Goal: Task Accomplishment & Management: Use online tool/utility

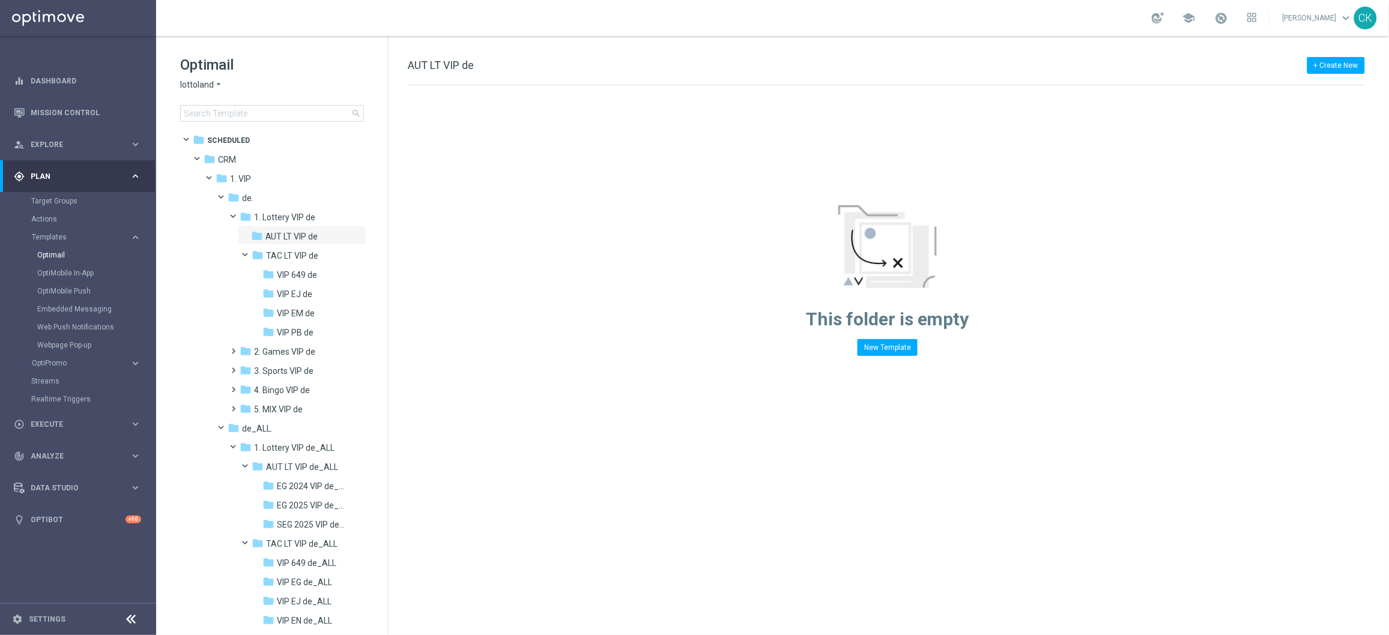
scroll to position [536, 0]
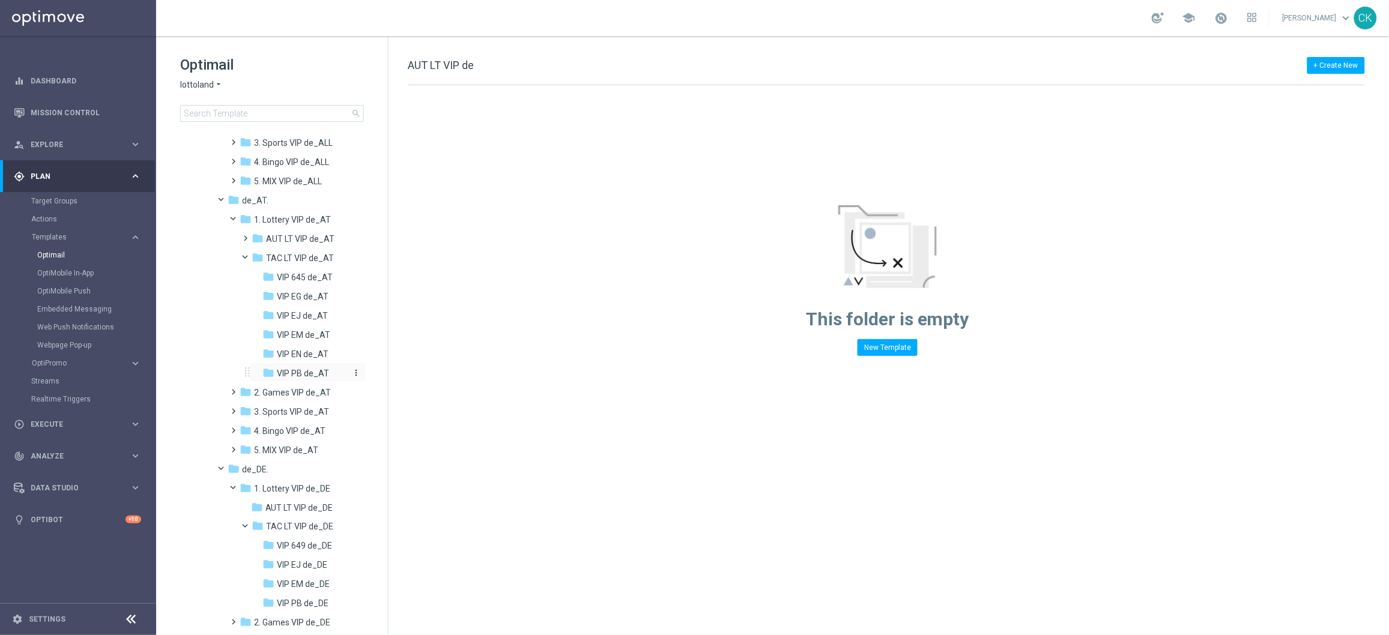
click at [288, 368] on span "VIP PB de_AT" at bounding box center [303, 373] width 52 height 11
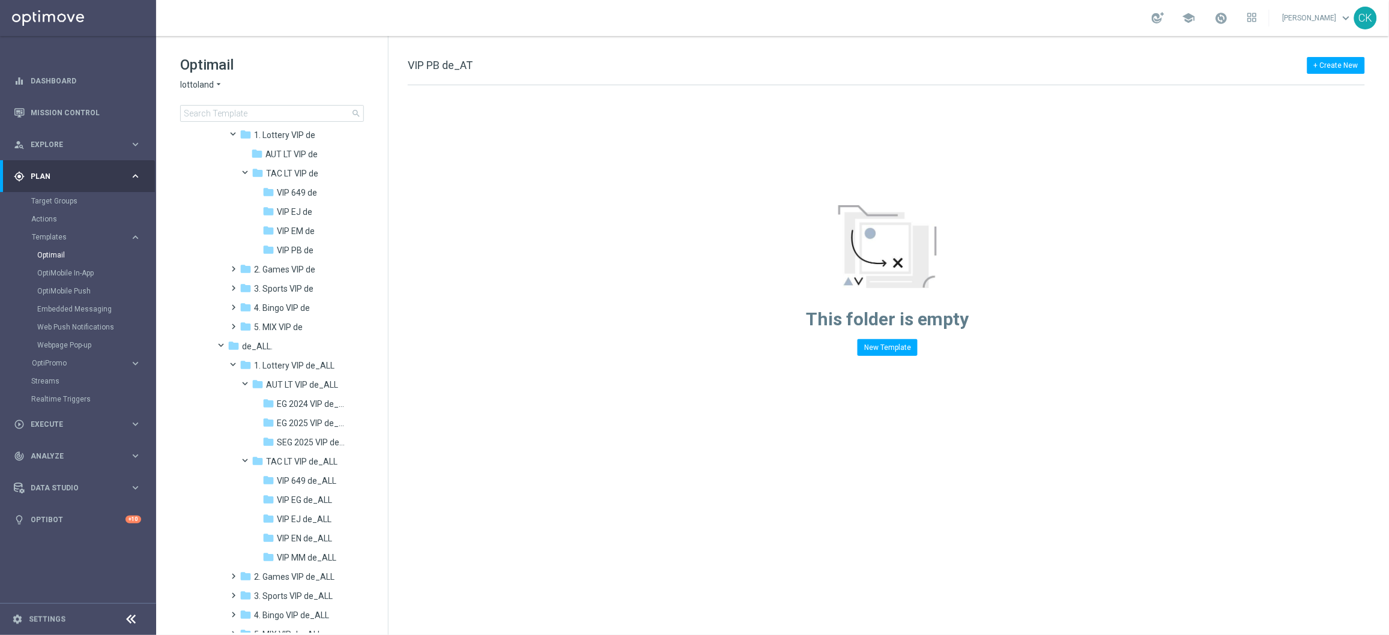
scroll to position [85, 0]
click at [305, 416] on span "EG 2025 VIP de_ALL" at bounding box center [312, 421] width 70 height 11
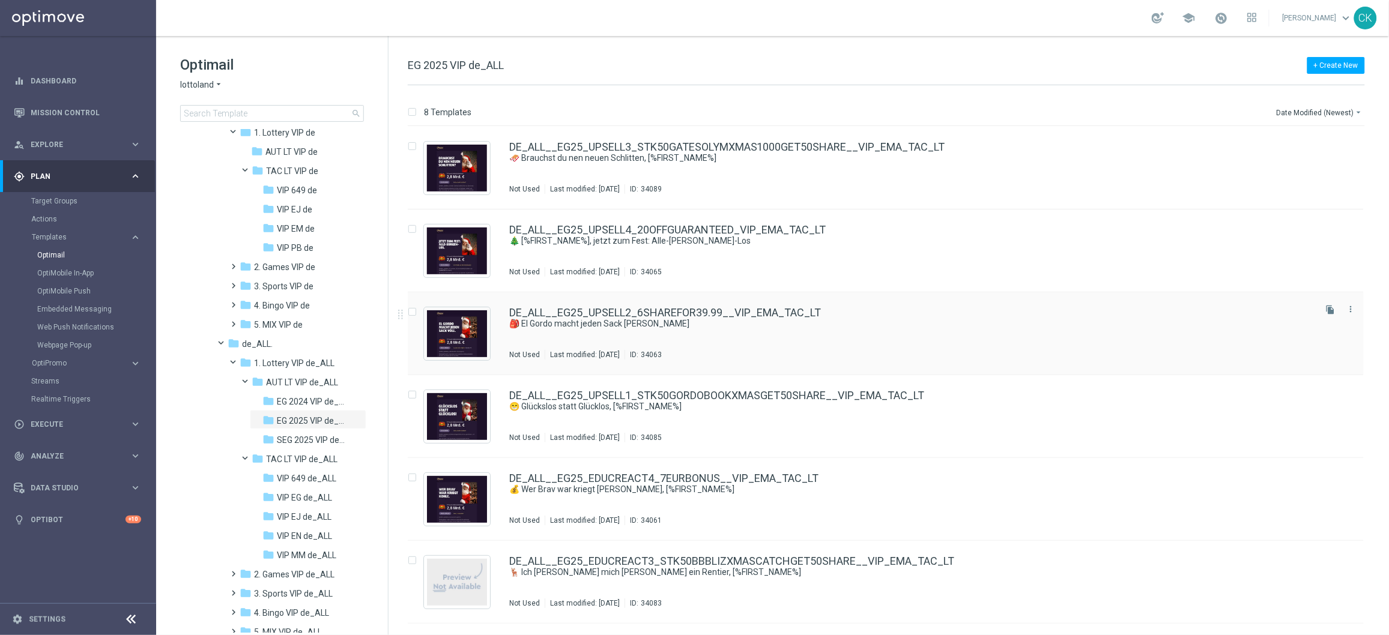
scroll to position [13, 0]
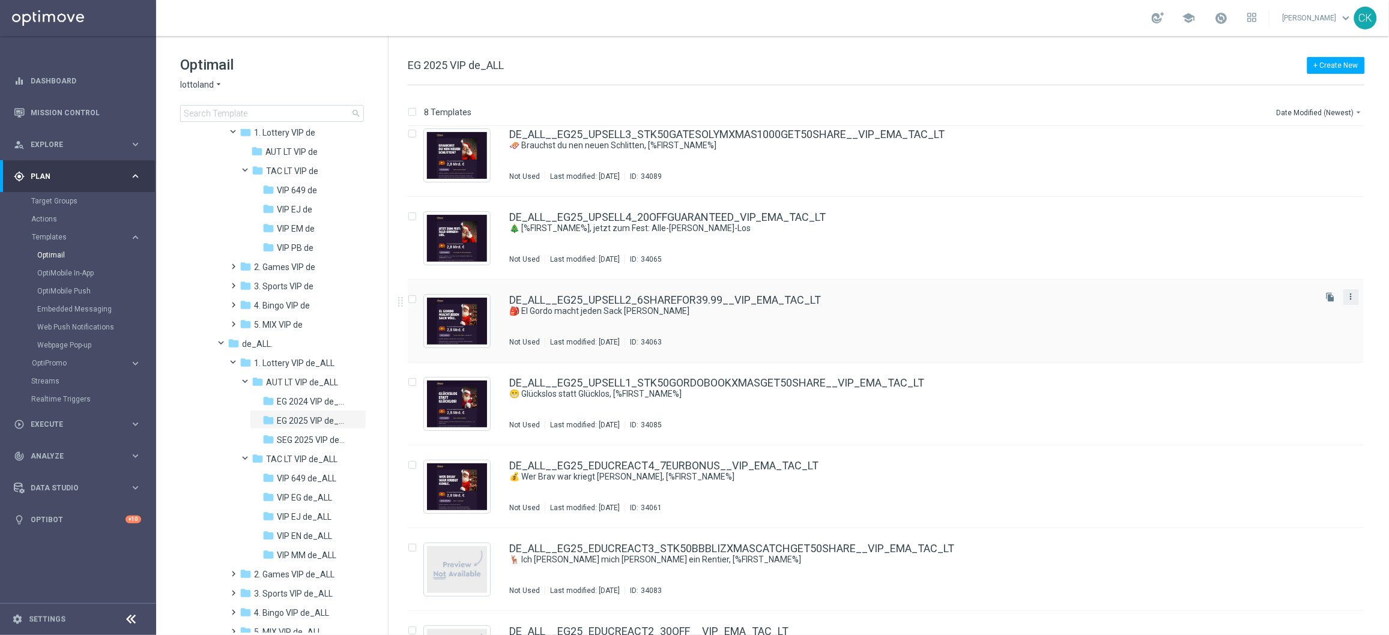
click at [1353, 298] on icon "more_vert" at bounding box center [1352, 297] width 10 height 10
click at [1287, 327] on span "Copy To" at bounding box center [1279, 327] width 26 height 8
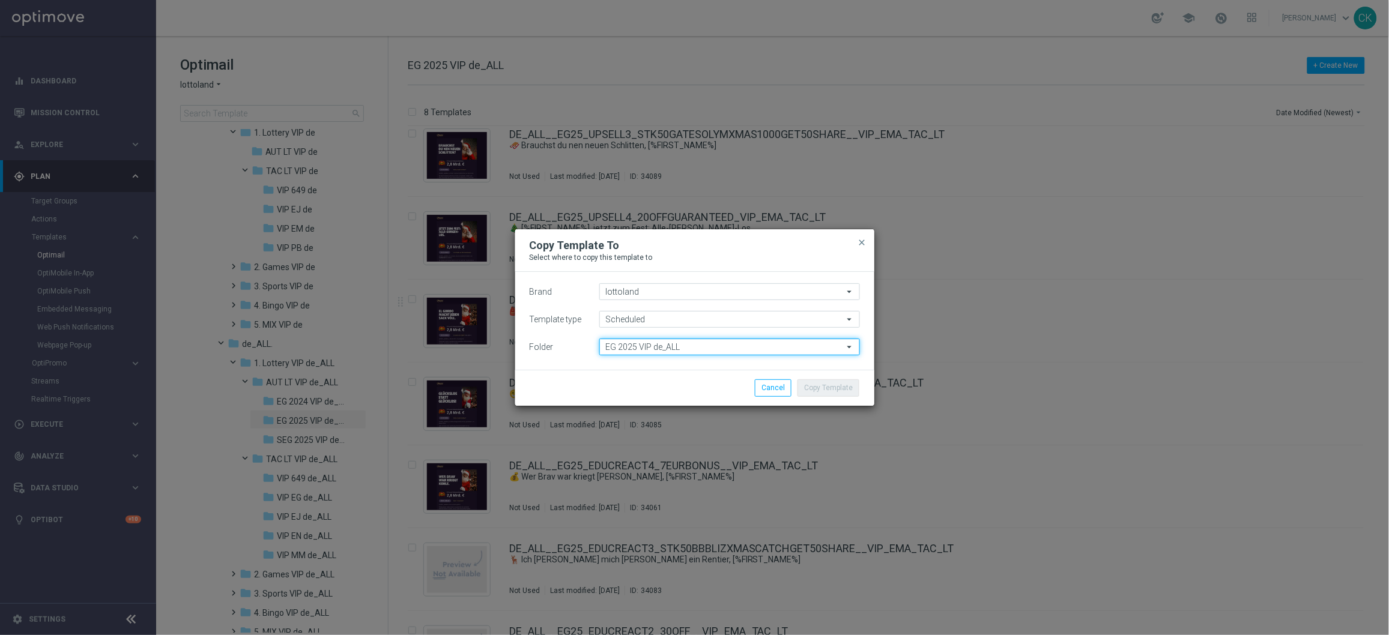
click at [694, 349] on input "EG 2025 VIP de_ALL" at bounding box center [729, 347] width 261 height 17
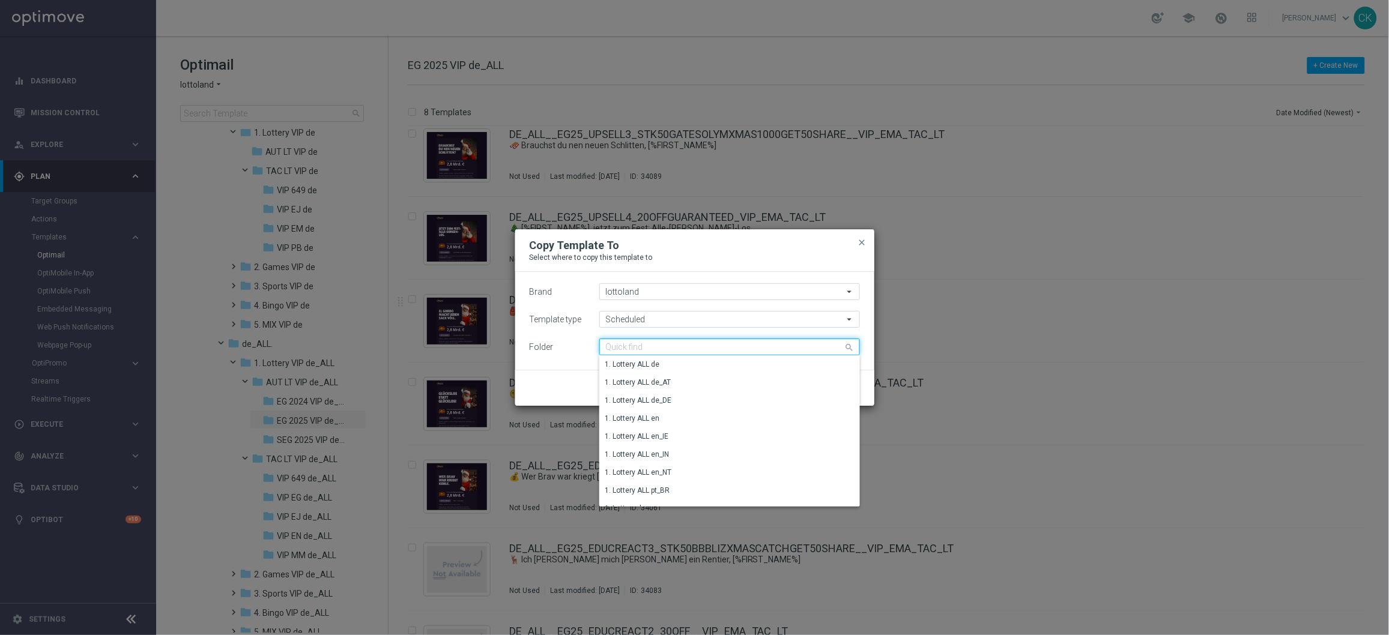
click at [694, 349] on input at bounding box center [729, 347] width 261 height 17
click at [861, 241] on span "close" at bounding box center [863, 243] width 10 height 10
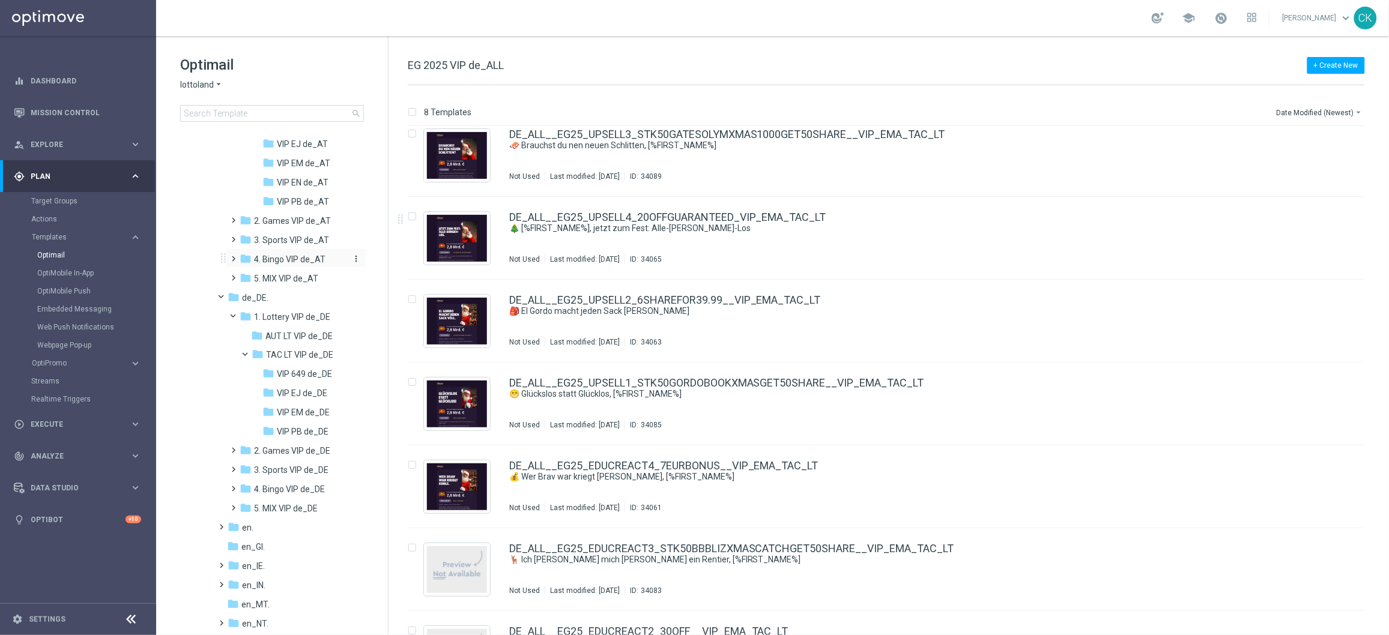
scroll to position [709, 0]
click at [288, 426] on span "VIP PB de_DE" at bounding box center [303, 431] width 52 height 11
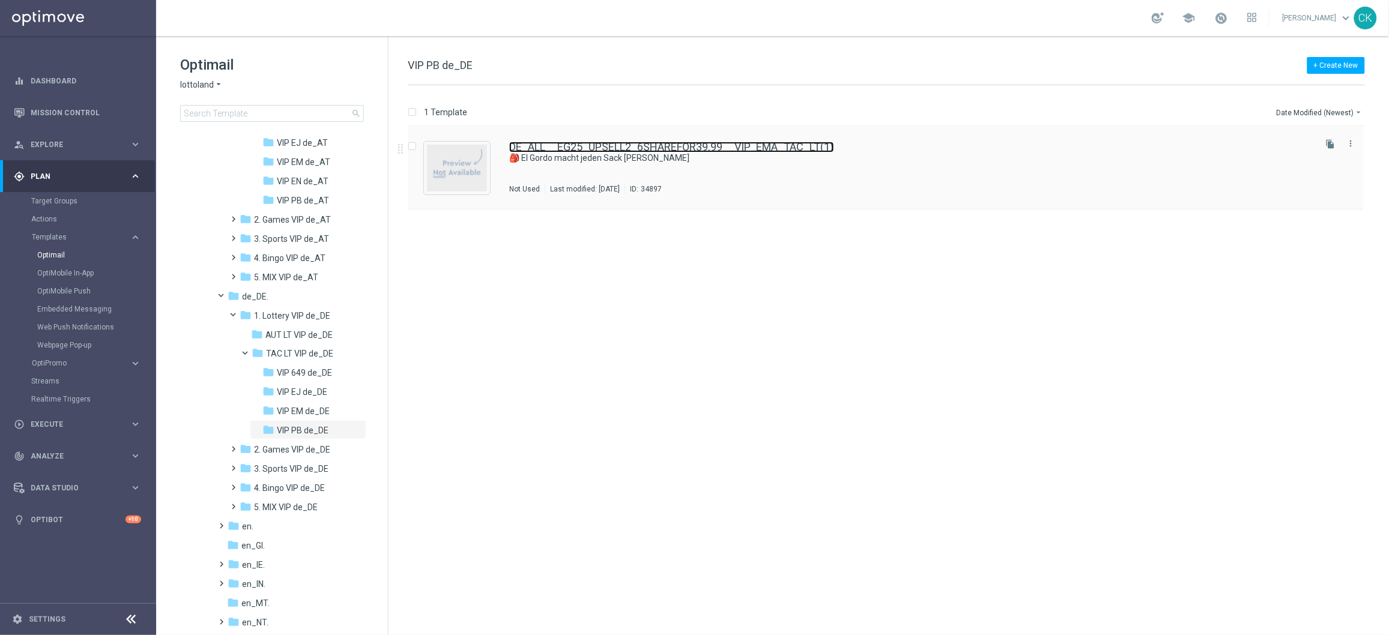
click at [623, 145] on link "DE_ALL__EG25_UPSELL2_6SHAREFOR39.99__VIP_EMA_TAC_LT(1)" at bounding box center [671, 147] width 325 height 11
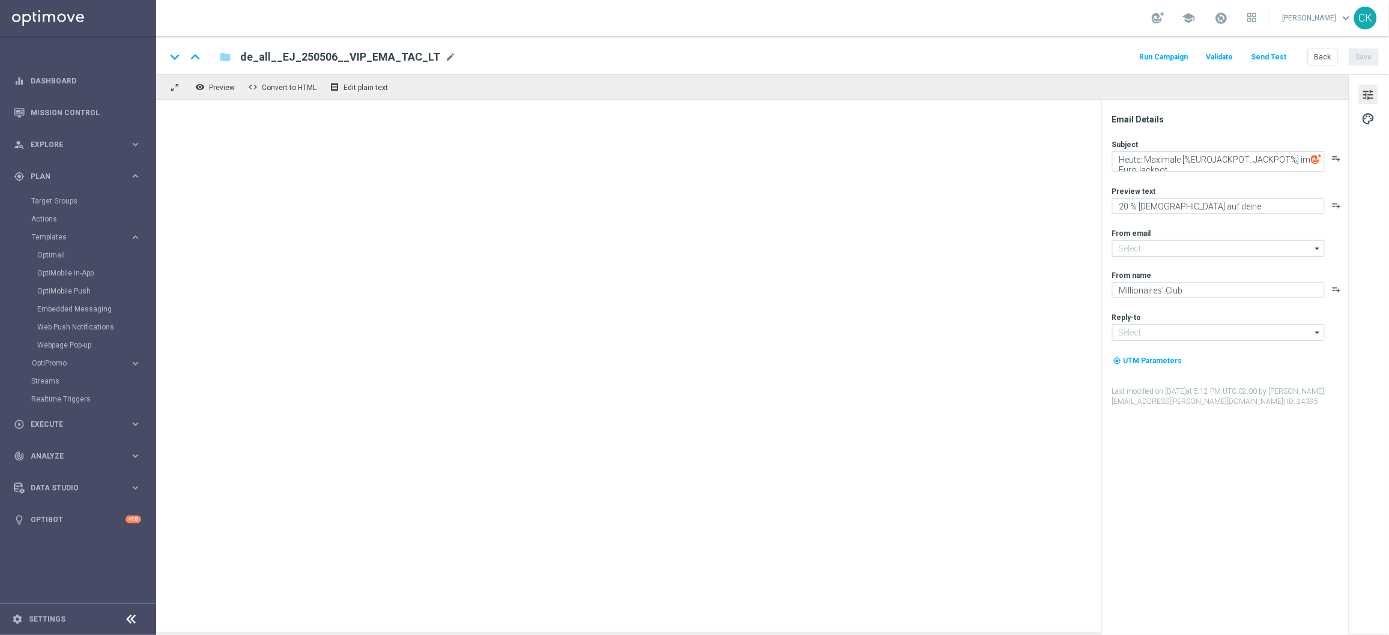
type input "[EMAIL_ADDRESS][DOMAIN_NAME]"
type textarea "🎒 El Gordo macht jeden Sack [PERSON_NAME]"
type textarea "Sichere dir 6 El Gordo Losanteile für nur 39,99 €!"
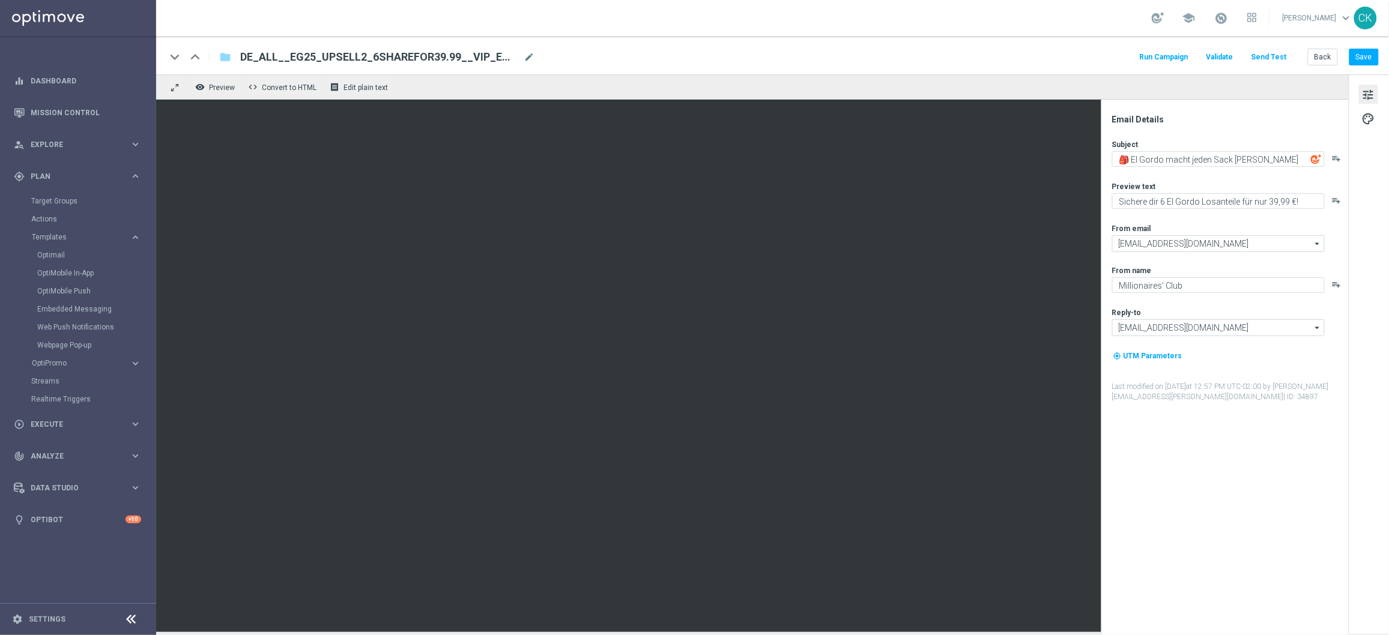
click at [528, 50] on div "DE_ALL__EG25_UPSELL2_6SHAREFOR39.99__VIP_EMA_TAC_LT(1) mode_edit" at bounding box center [387, 57] width 294 height 16
click at [528, 52] on input "DE_ALL__EG25_UPSELL2_6SHAREFOR39.99__VIP_EMA_TAC_LT(1)" at bounding box center [389, 57] width 298 height 16
paste input "REG__PB_250906__VIP_EMA_TAC_LT"
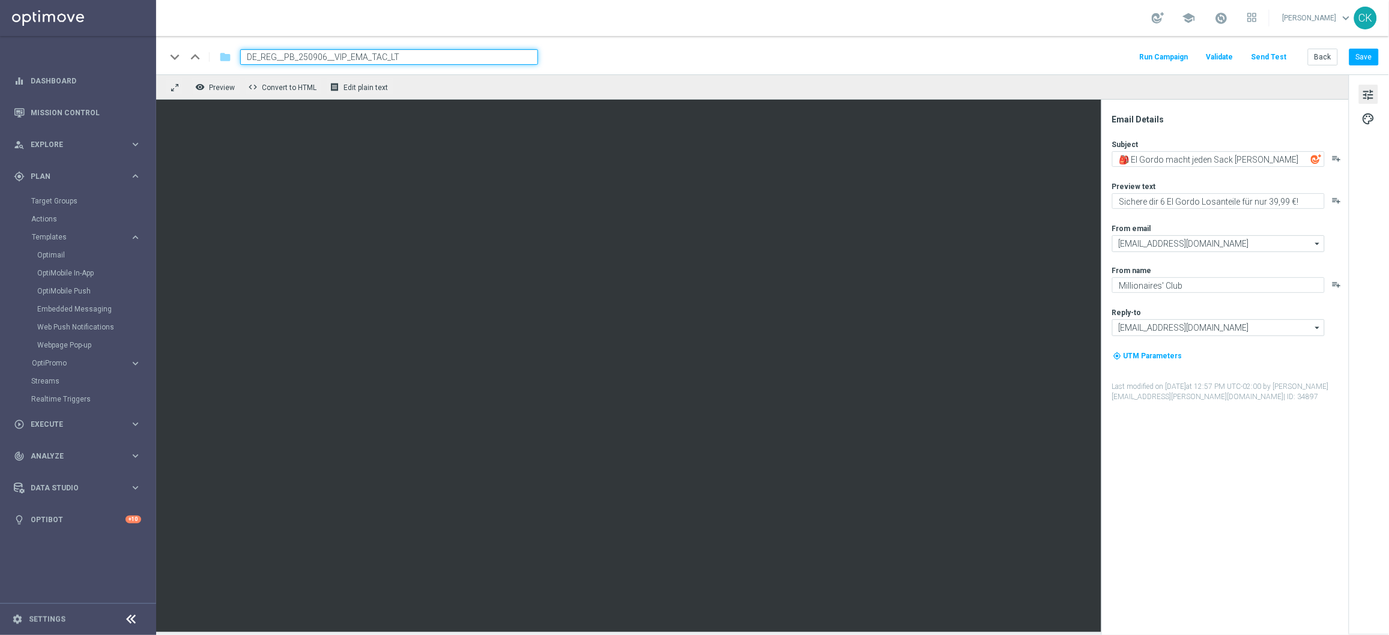
type input "DE_REG__PB_250906__VIP_EMA_TAC_LT"
click at [601, 46] on div "keyboard_arrow_down keyboard_arrow_up folder DE_REG__PB_250906__VIP_EMA_TAC_LT …" at bounding box center [772, 55] width 1233 height 38
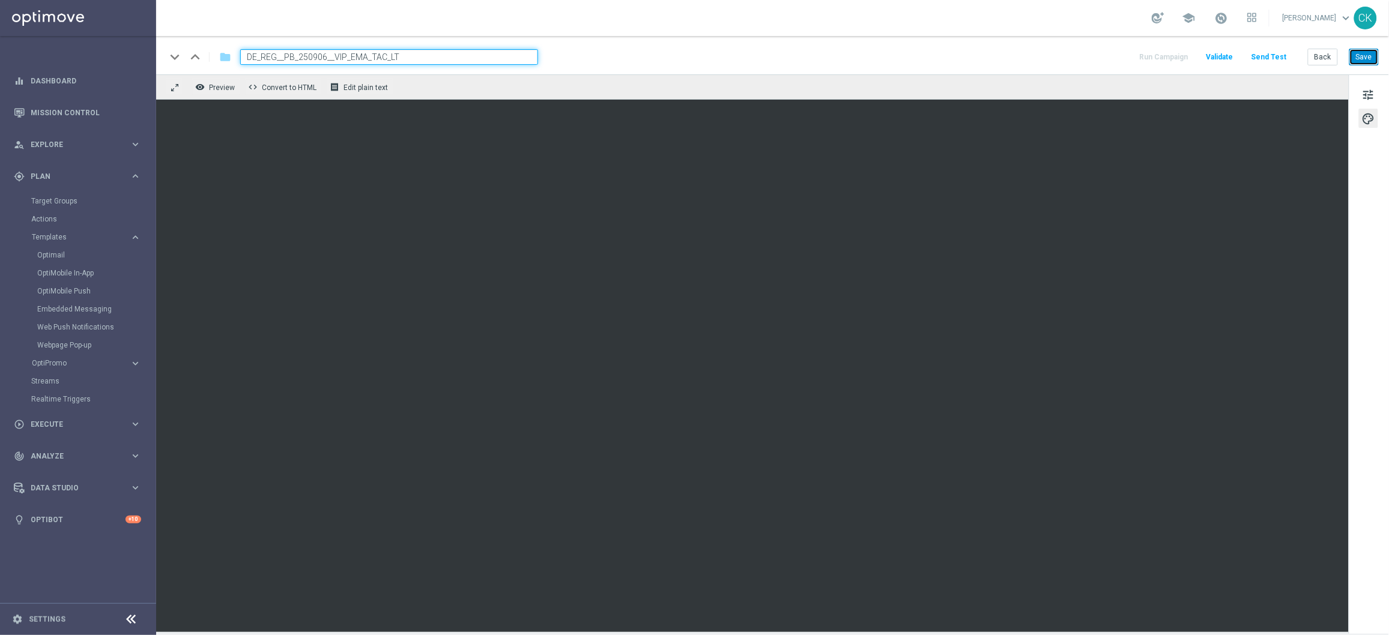
click at [1362, 58] on button "Save" at bounding box center [1364, 57] width 29 height 17
click at [1374, 92] on span "tune" at bounding box center [1368, 95] width 13 height 16
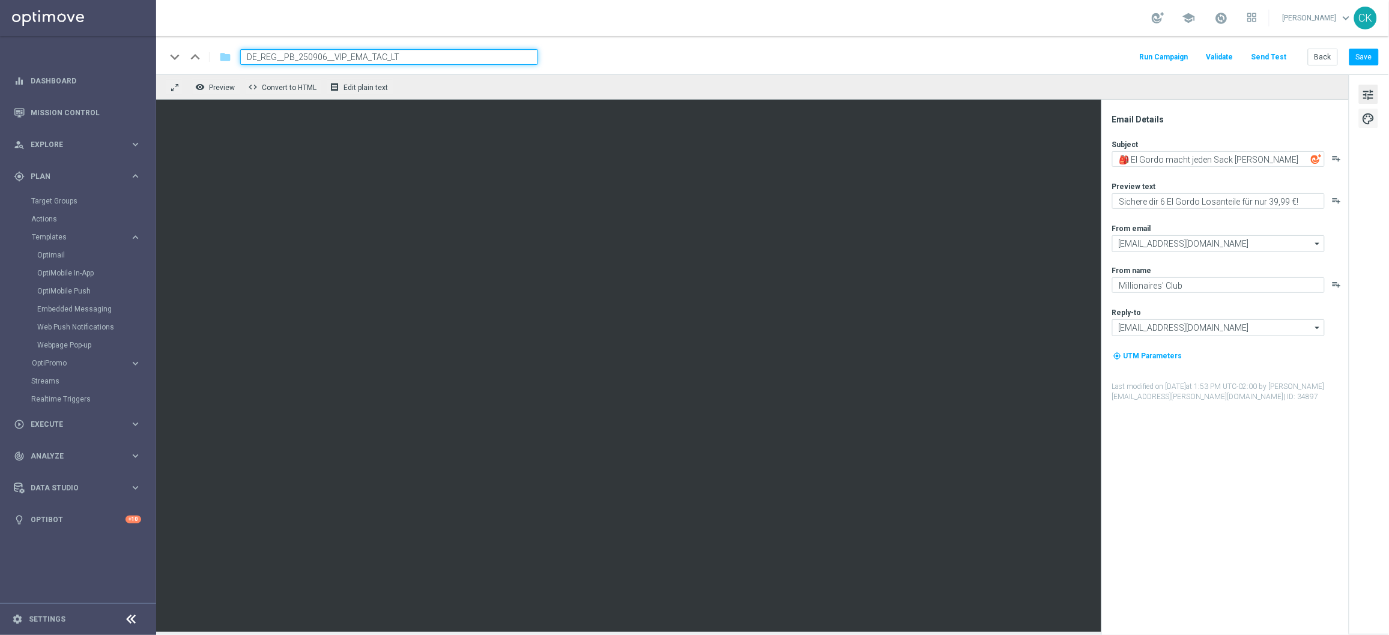
click at [1365, 116] on span "palette" at bounding box center [1368, 119] width 13 height 16
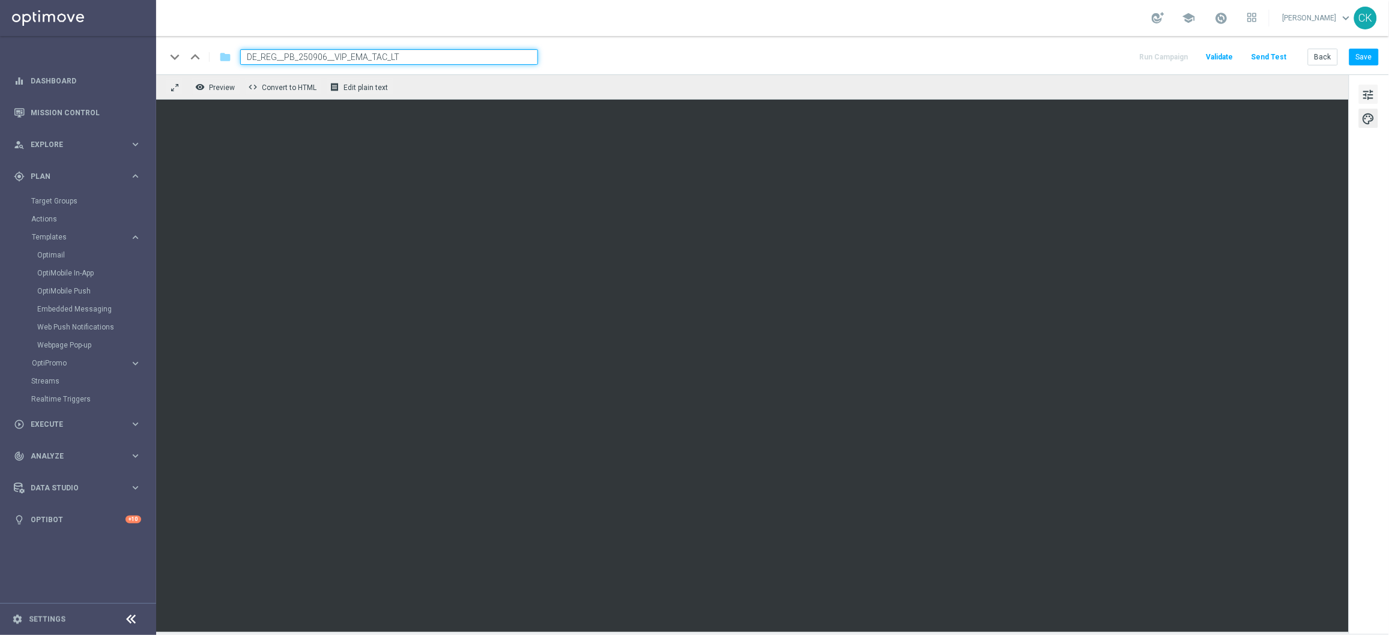
click at [1368, 98] on span "tune" at bounding box center [1368, 95] width 13 height 16
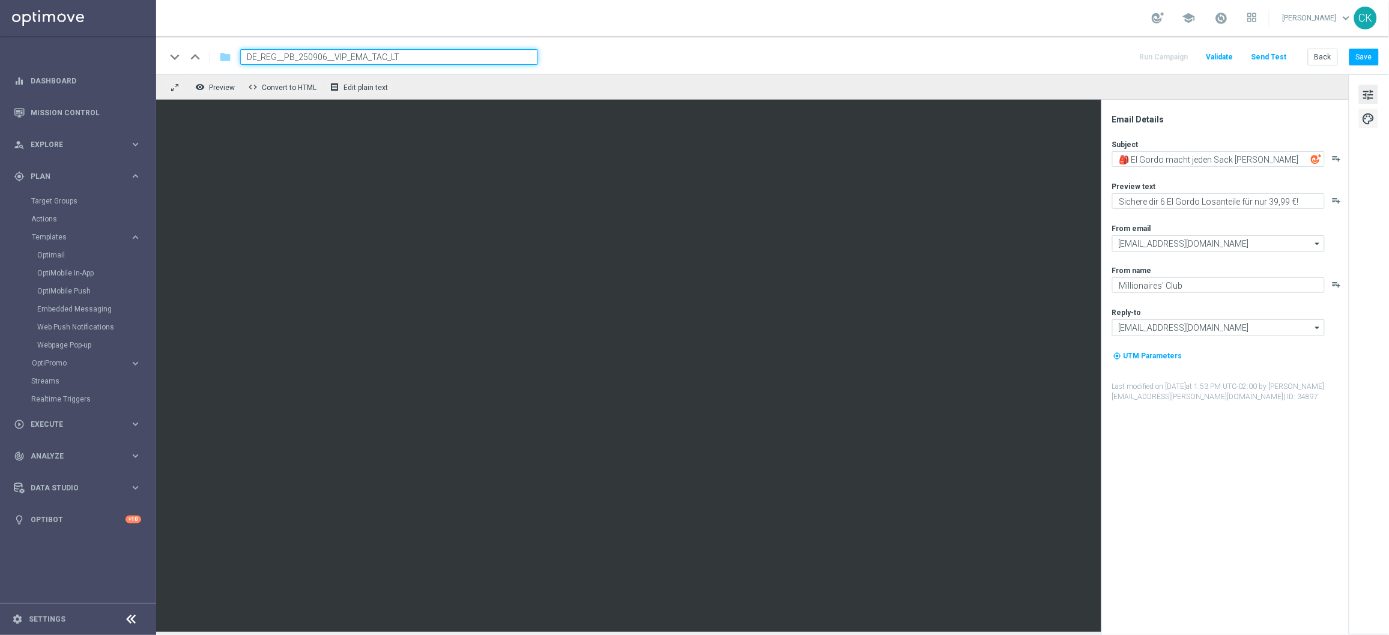
click at [1371, 124] on span "palette" at bounding box center [1368, 119] width 13 height 16
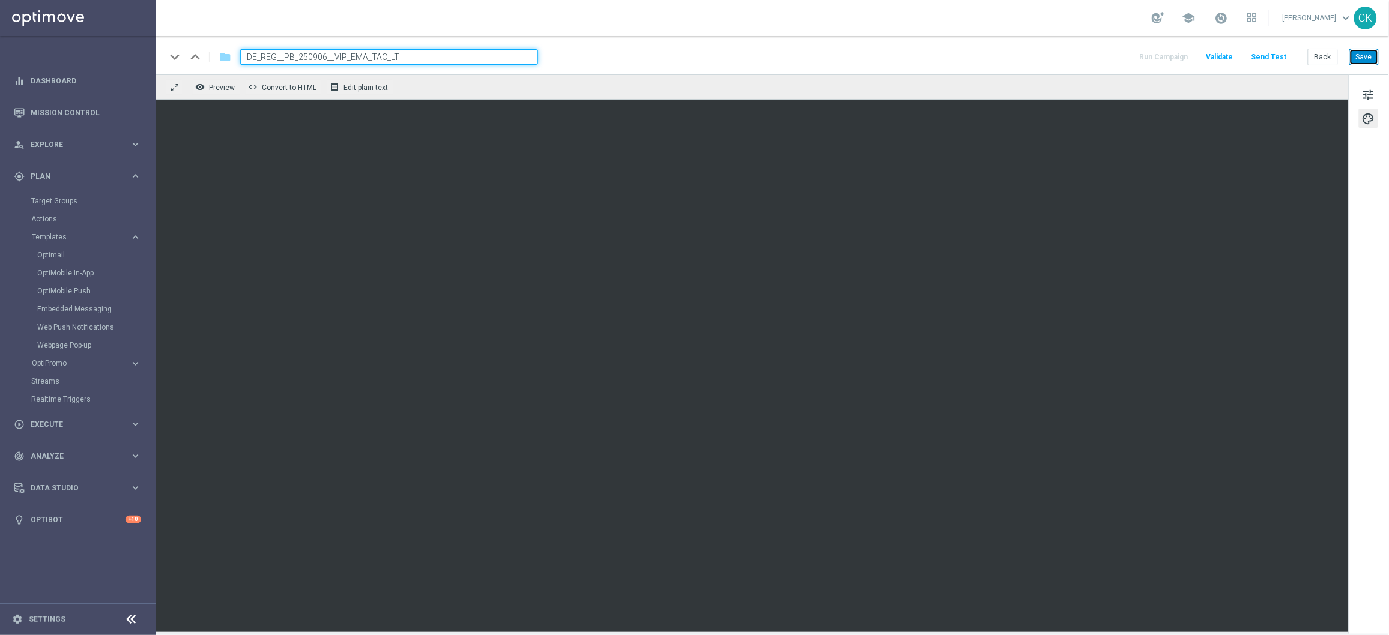
click at [1364, 52] on button "Save" at bounding box center [1364, 57] width 29 height 17
click at [1373, 56] on button "Save" at bounding box center [1364, 57] width 29 height 17
click at [1374, 58] on button "Save" at bounding box center [1364, 57] width 29 height 17
click at [1329, 52] on button "Back" at bounding box center [1323, 57] width 30 height 17
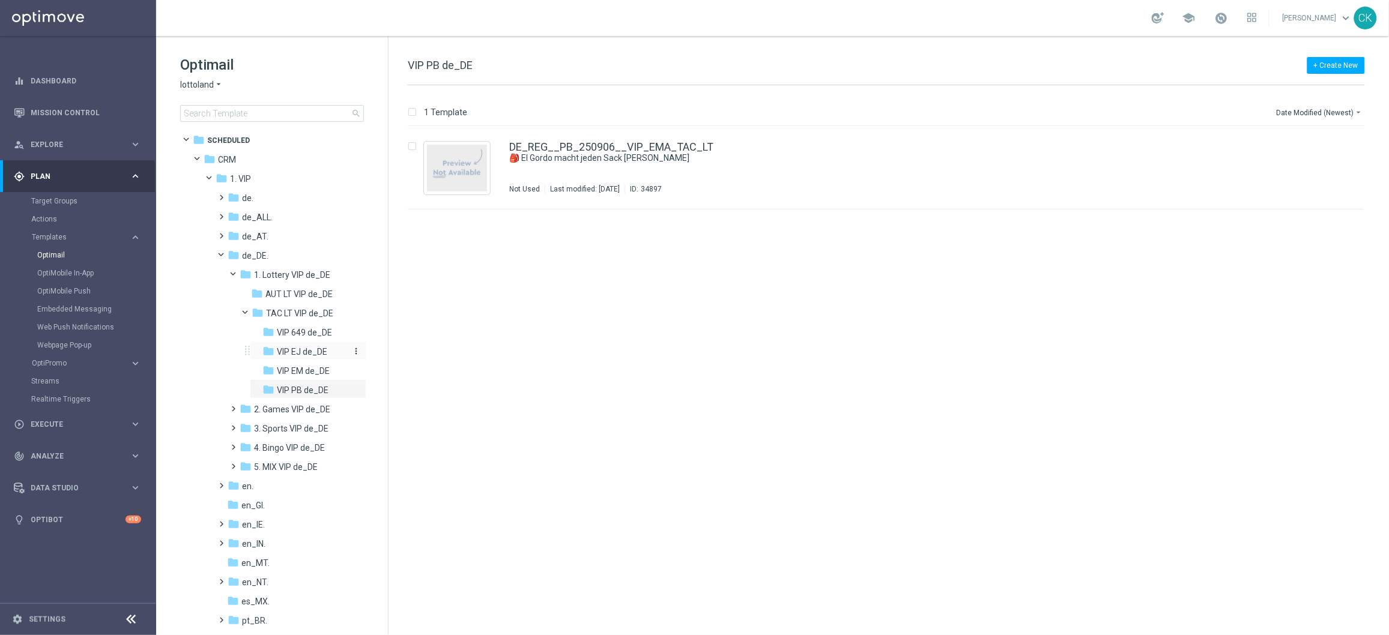
click at [308, 349] on span "VIP EJ de_DE" at bounding box center [302, 352] width 50 height 11
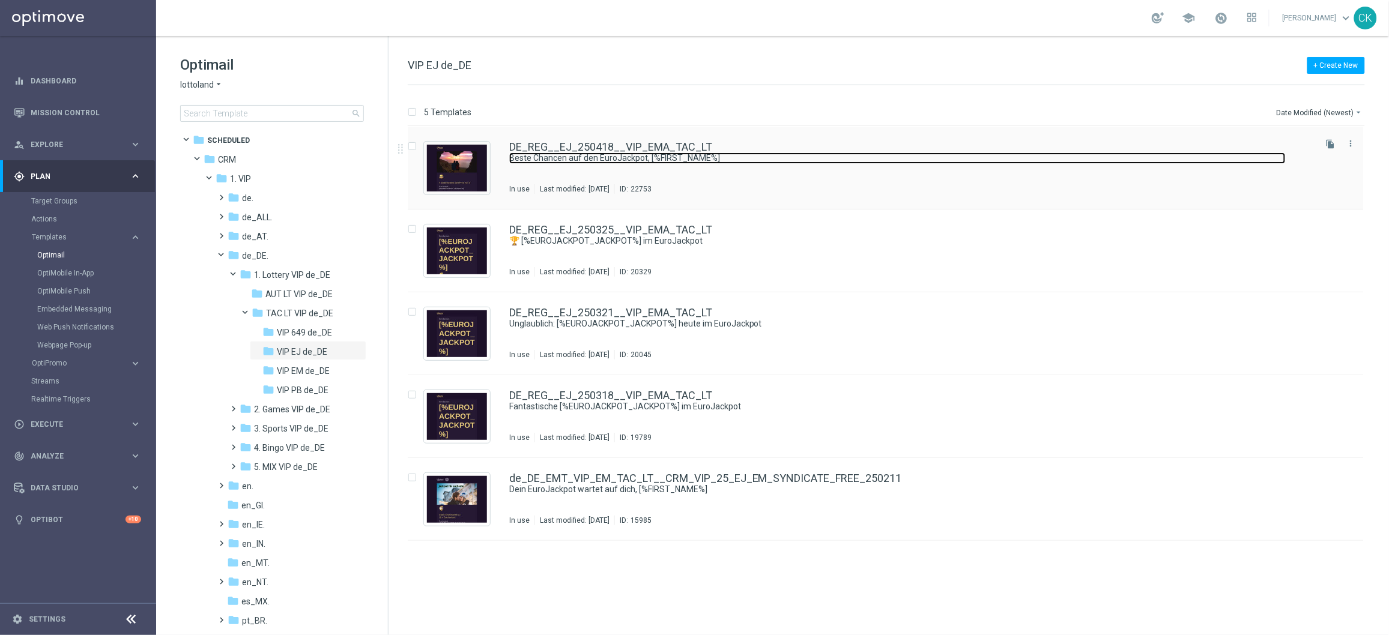
click at [616, 154] on link "Beste Chancen auf den EuroJackpot, [%FIRST_NAME%]" at bounding box center [897, 158] width 777 height 11
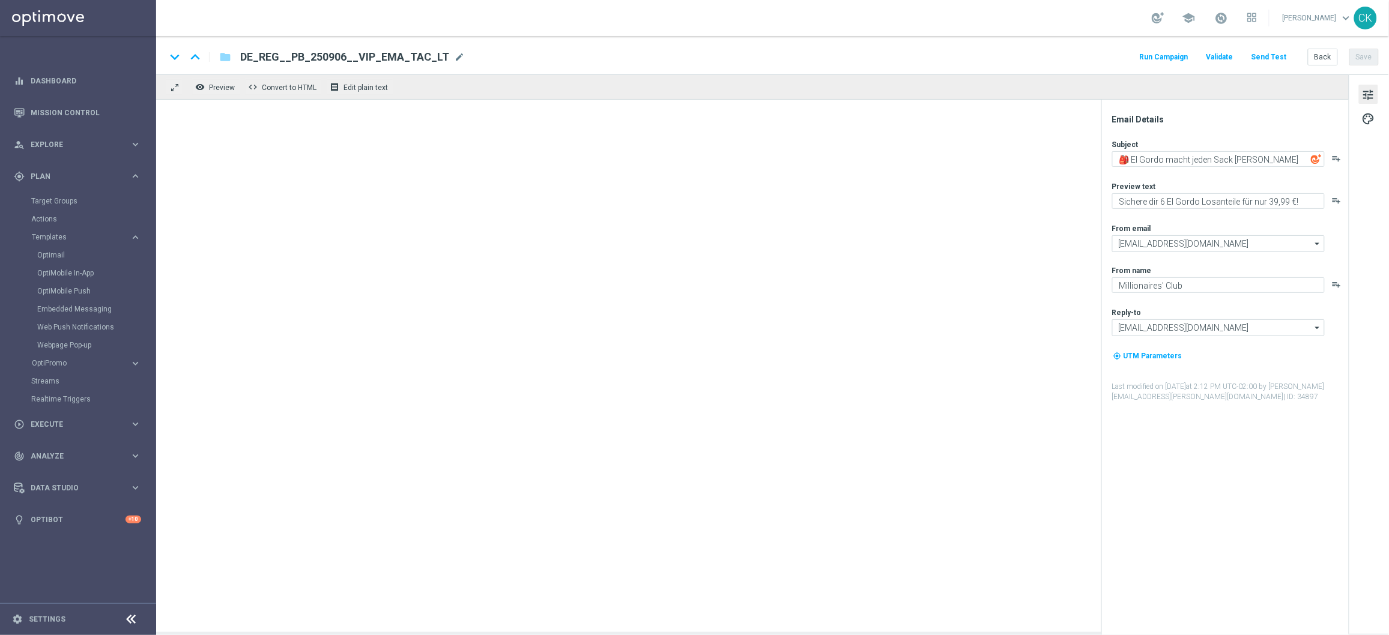
type textarea "Beste Chancen auf den EuroJackpot, [%FIRST_NAME%]"
type textarea "Dein GRATIS Systemanteil."
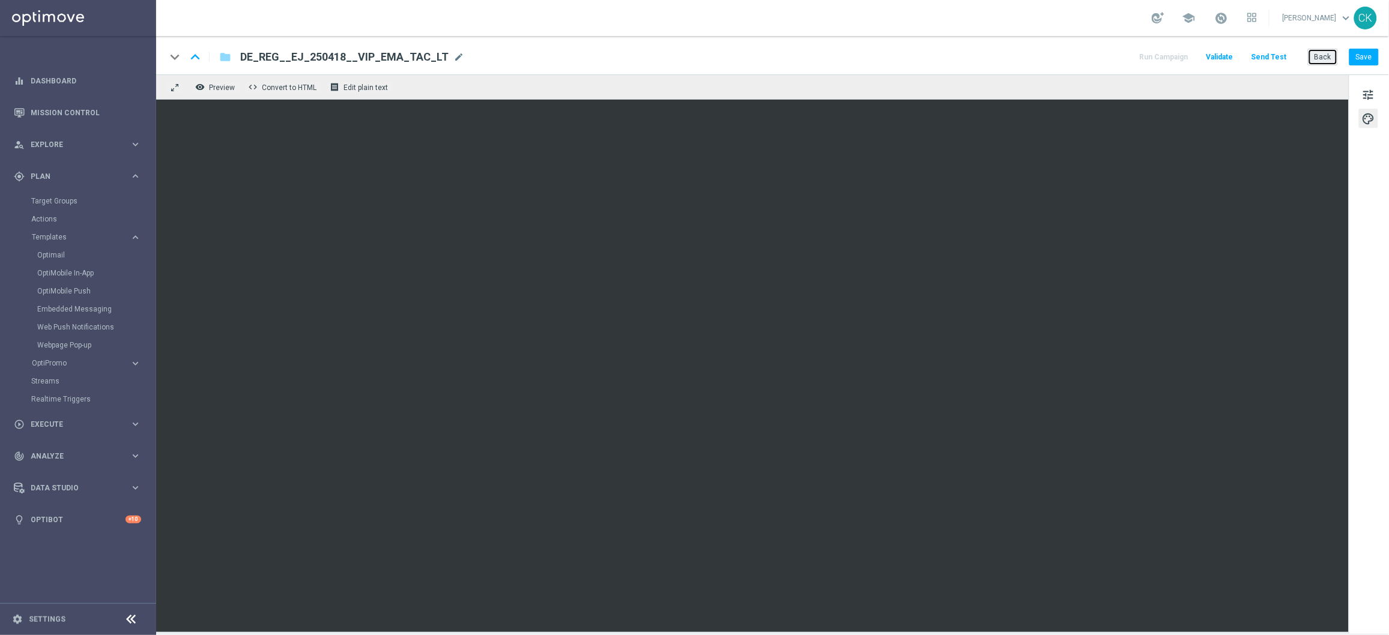
click at [1316, 53] on button "Back" at bounding box center [1323, 57] width 30 height 17
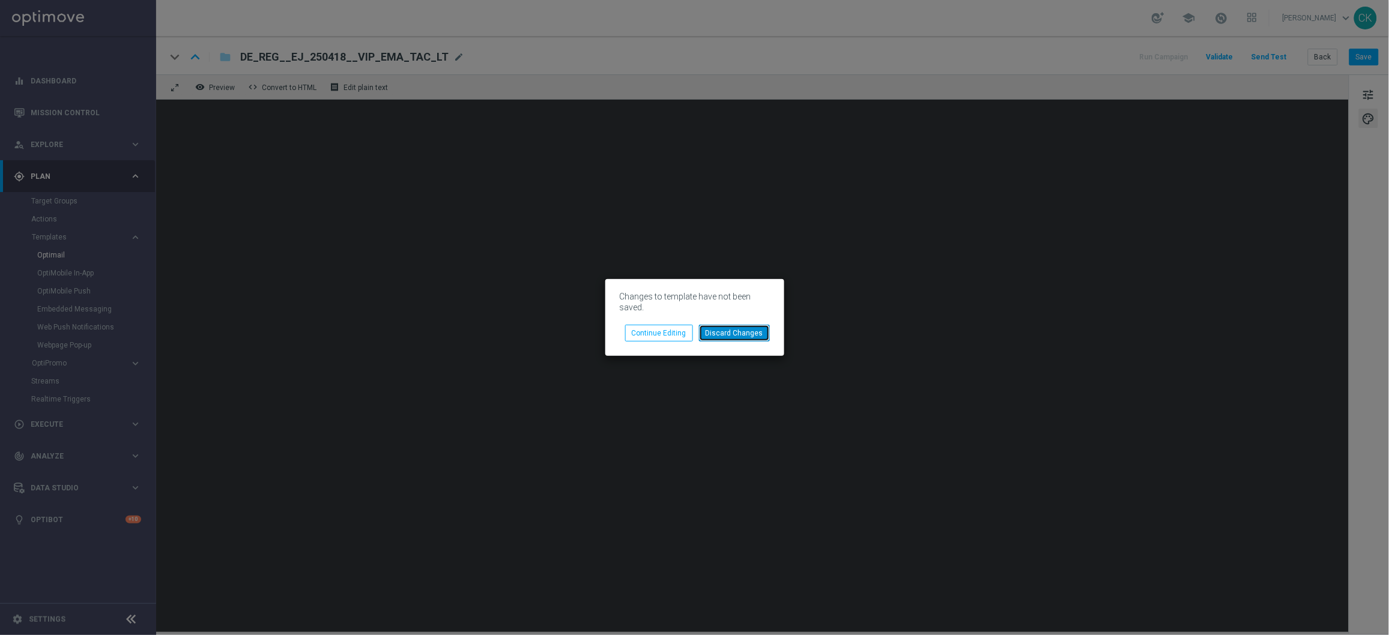
click at [733, 333] on button "Discard Changes" at bounding box center [734, 333] width 71 height 17
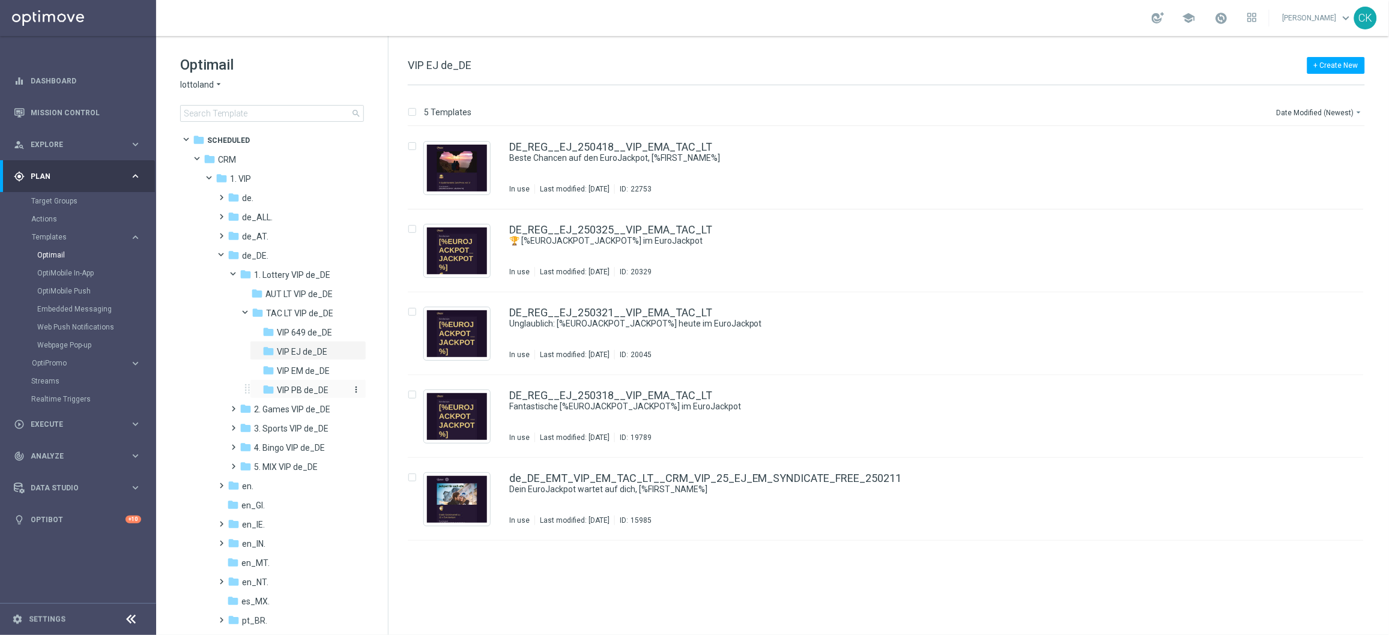
click at [292, 385] on span "VIP PB de_DE" at bounding box center [303, 390] width 52 height 11
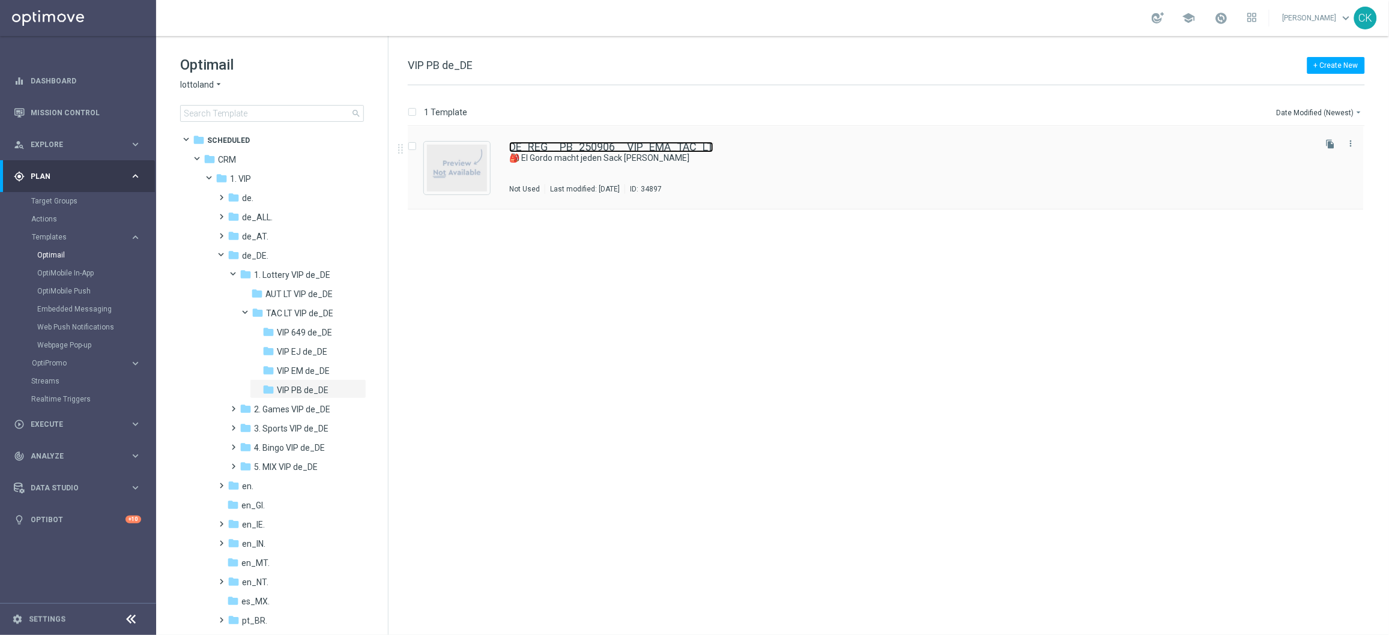
click at [581, 150] on link "DE_REG__PB_250906__VIP_EMA_TAC_LT" at bounding box center [611, 147] width 204 height 11
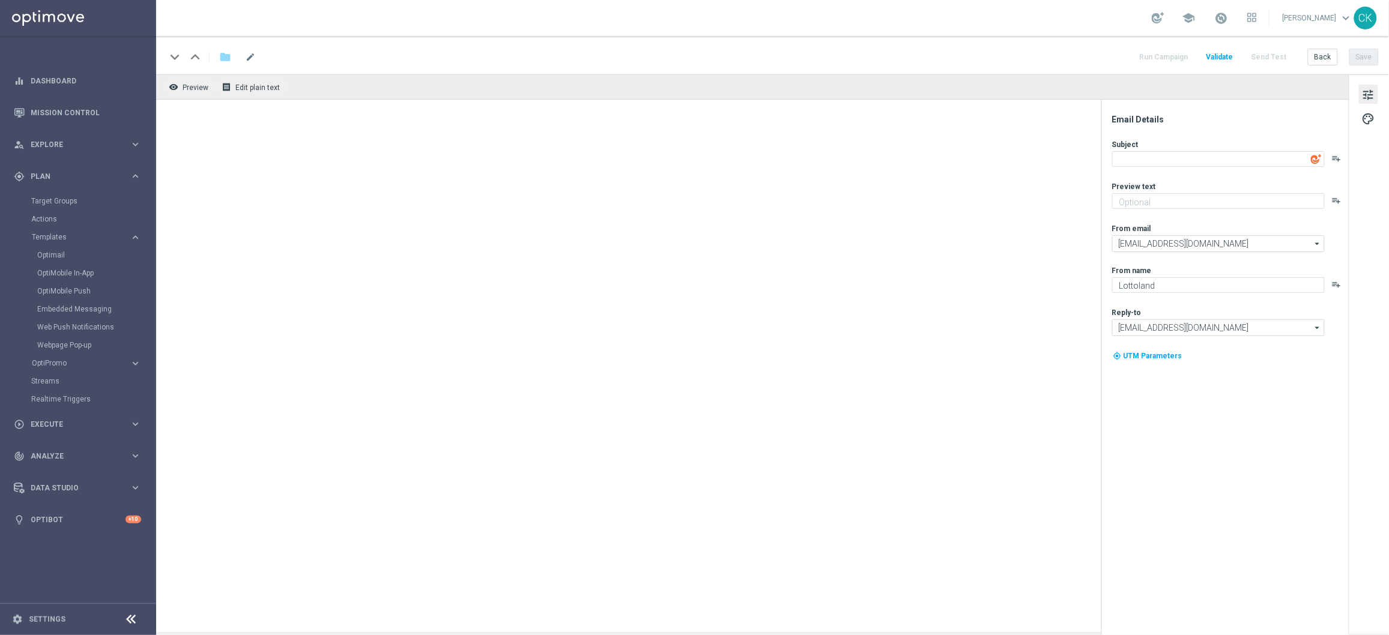
type textarea "🎒 El Gordo macht jeden Sack [PERSON_NAME]"
type textarea "Sichere dir 6 El Gordo Losanteile für nur 39,99 €!"
type textarea "Millionaires' Club"
type input "[EMAIL_ADDRESS][DOMAIN_NAME]"
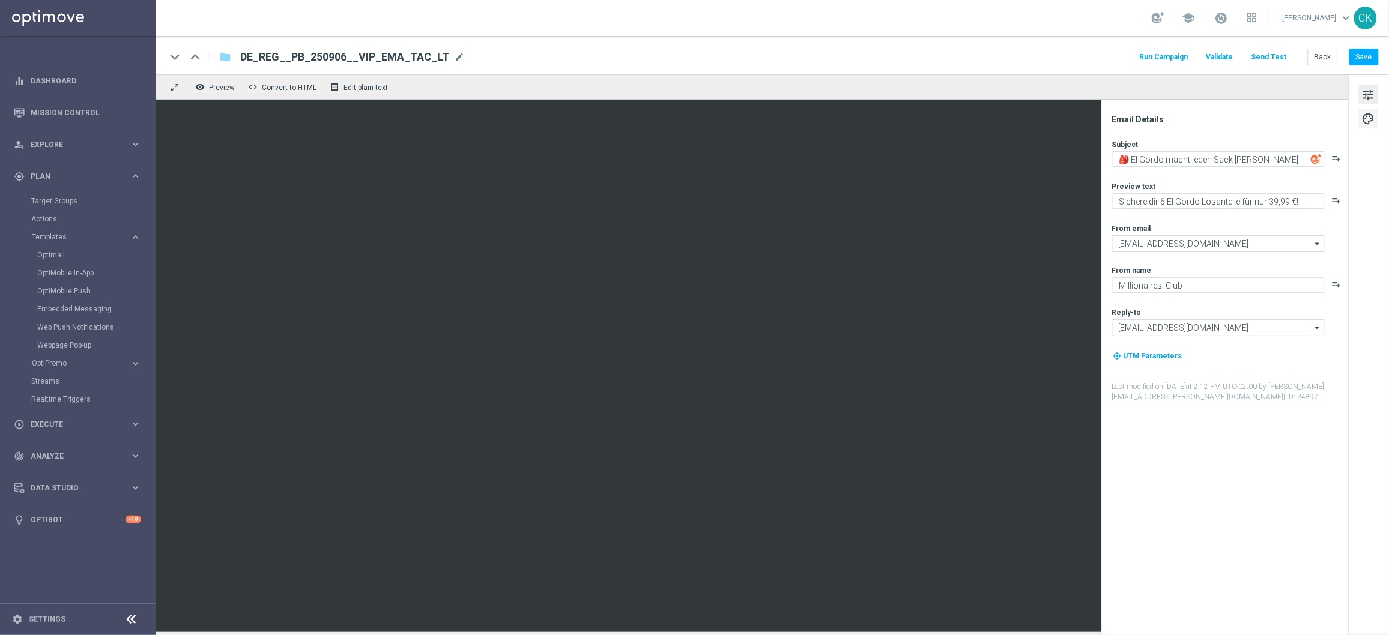
click at [1374, 120] on span "palette" at bounding box center [1368, 119] width 13 height 16
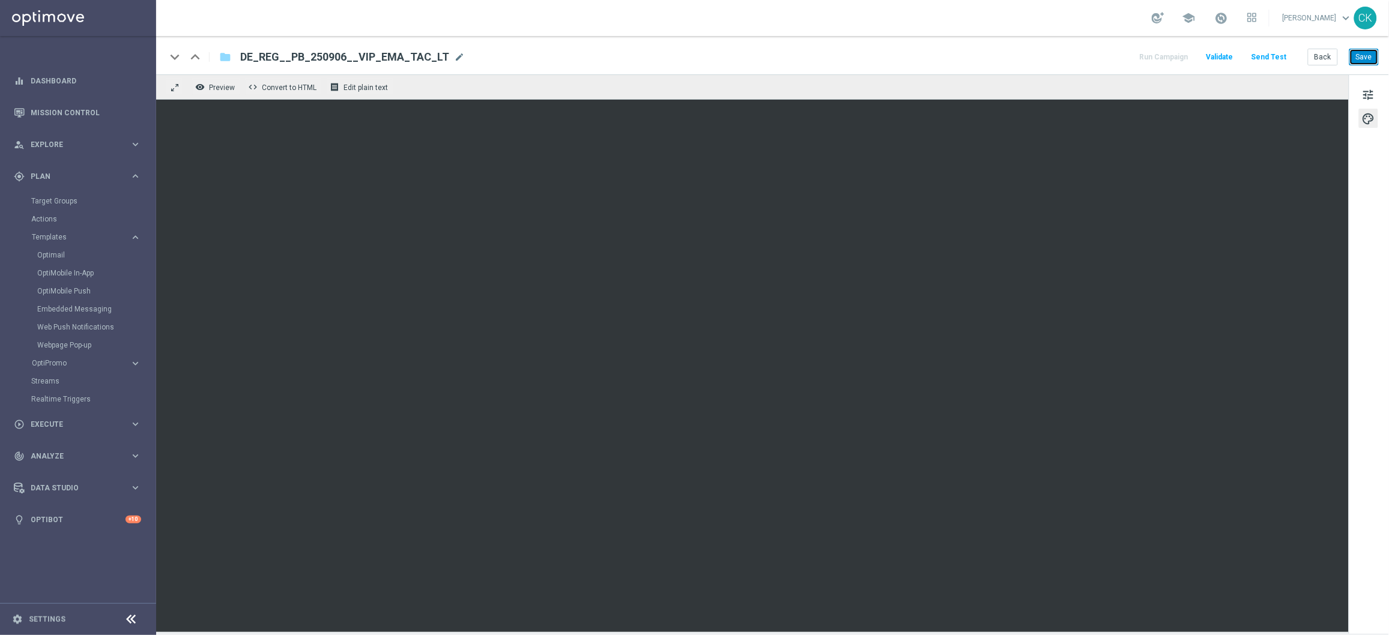
click at [1367, 60] on button "Save" at bounding box center [1364, 57] width 29 height 17
click at [1321, 59] on button "Back" at bounding box center [1323, 57] width 30 height 17
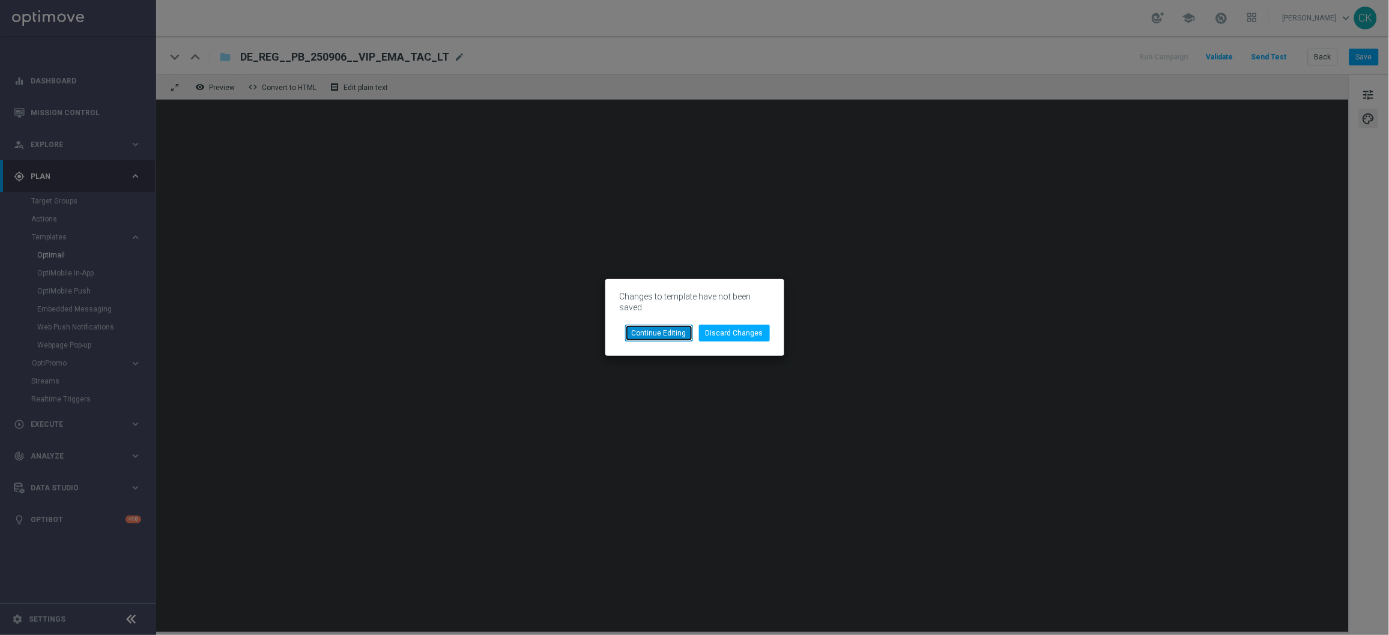
click at [670, 332] on button "Continue Editing" at bounding box center [659, 333] width 68 height 17
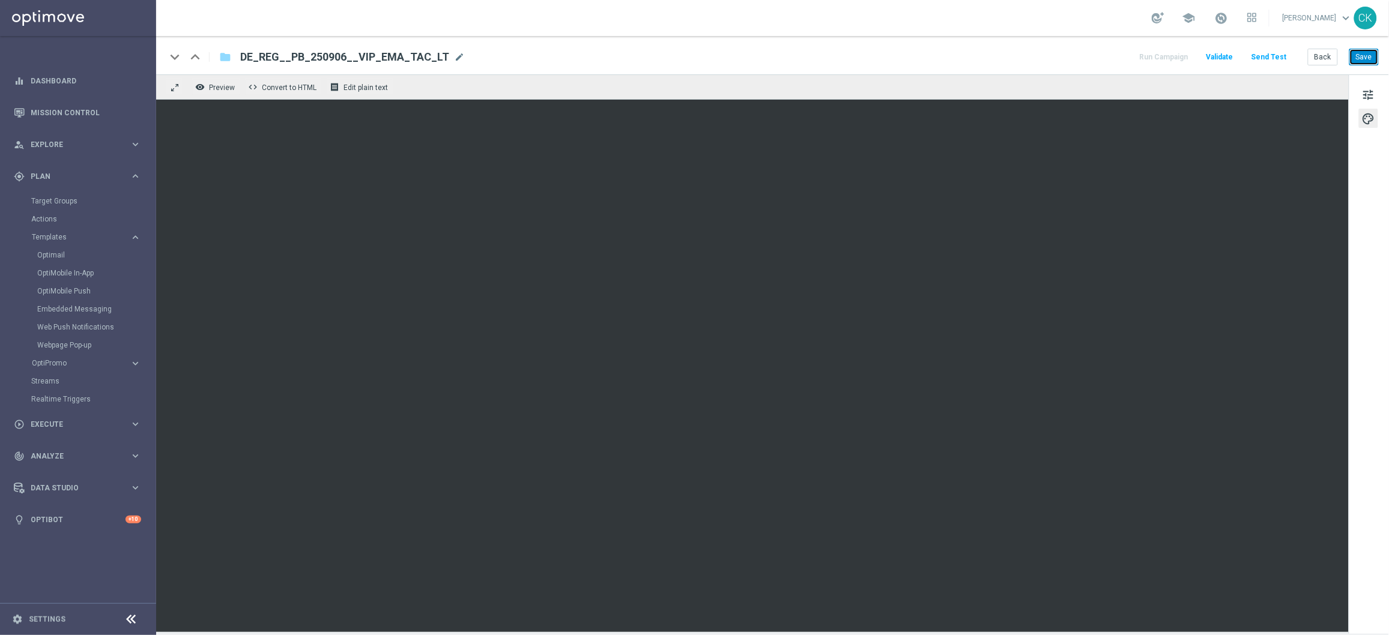
click at [1375, 56] on button "Save" at bounding box center [1364, 57] width 29 height 17
click at [1328, 56] on button "Back" at bounding box center [1323, 57] width 30 height 17
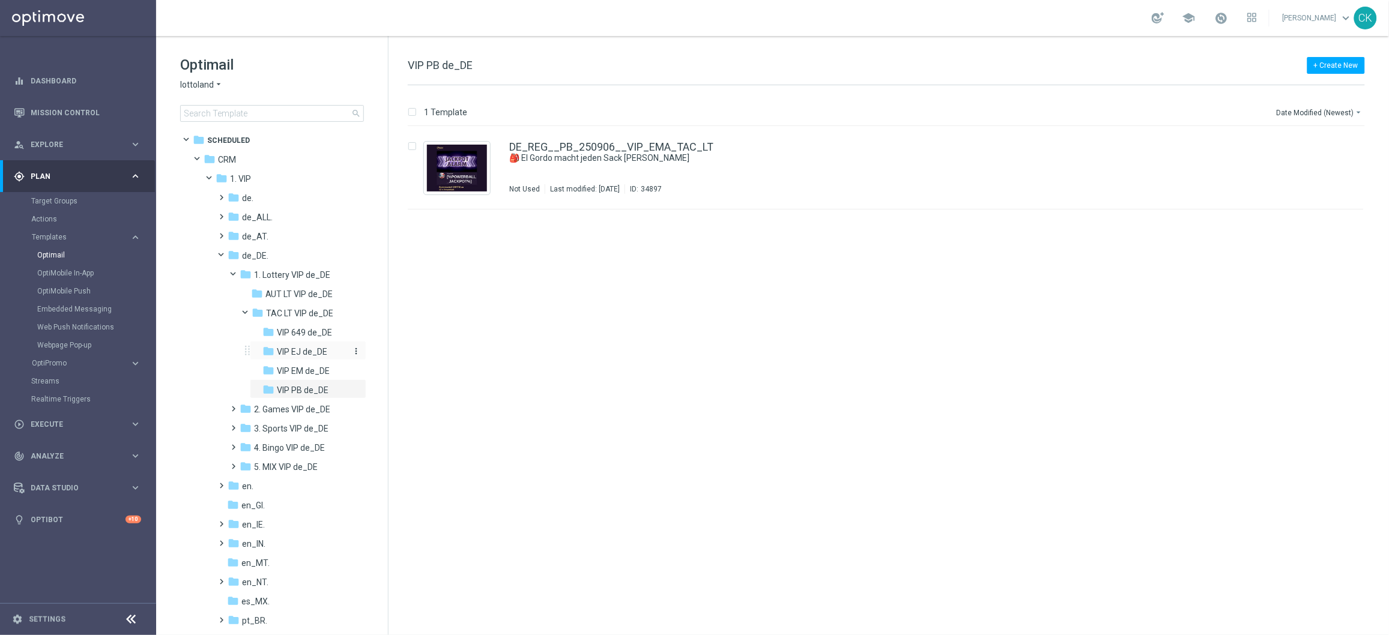
click at [305, 351] on span "VIP EJ de_DE" at bounding box center [302, 352] width 50 height 11
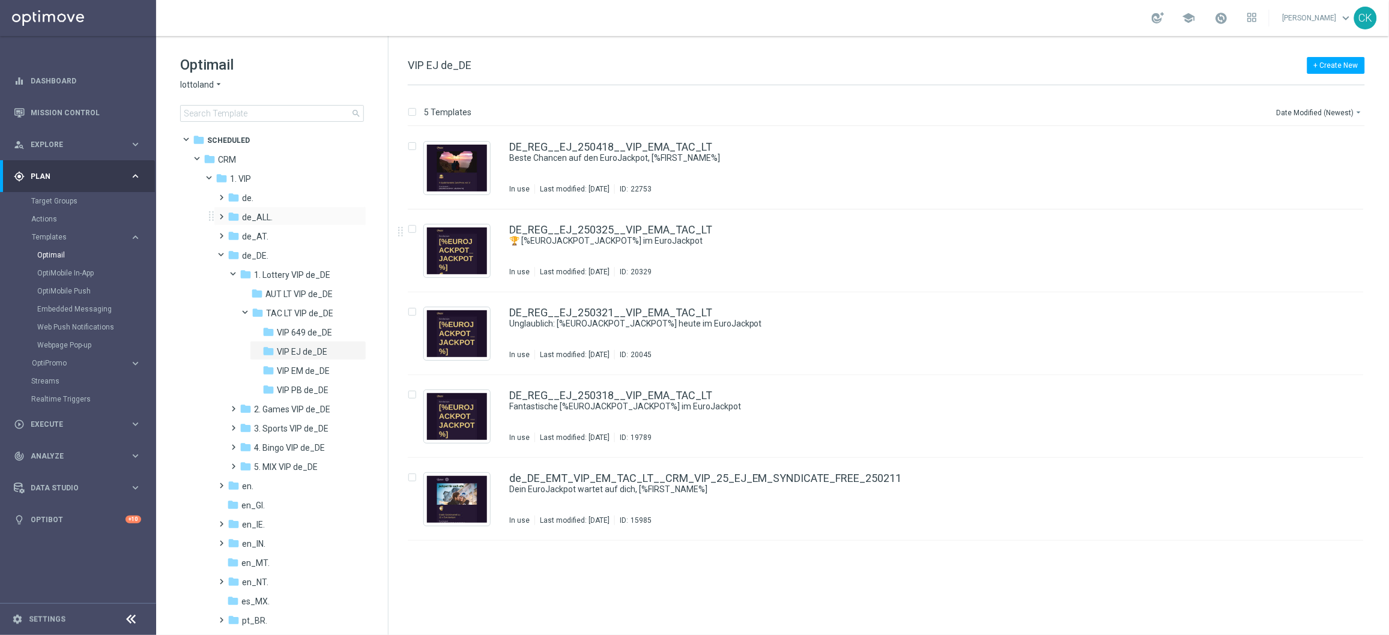
click at [221, 214] on span at bounding box center [219, 211] width 5 height 5
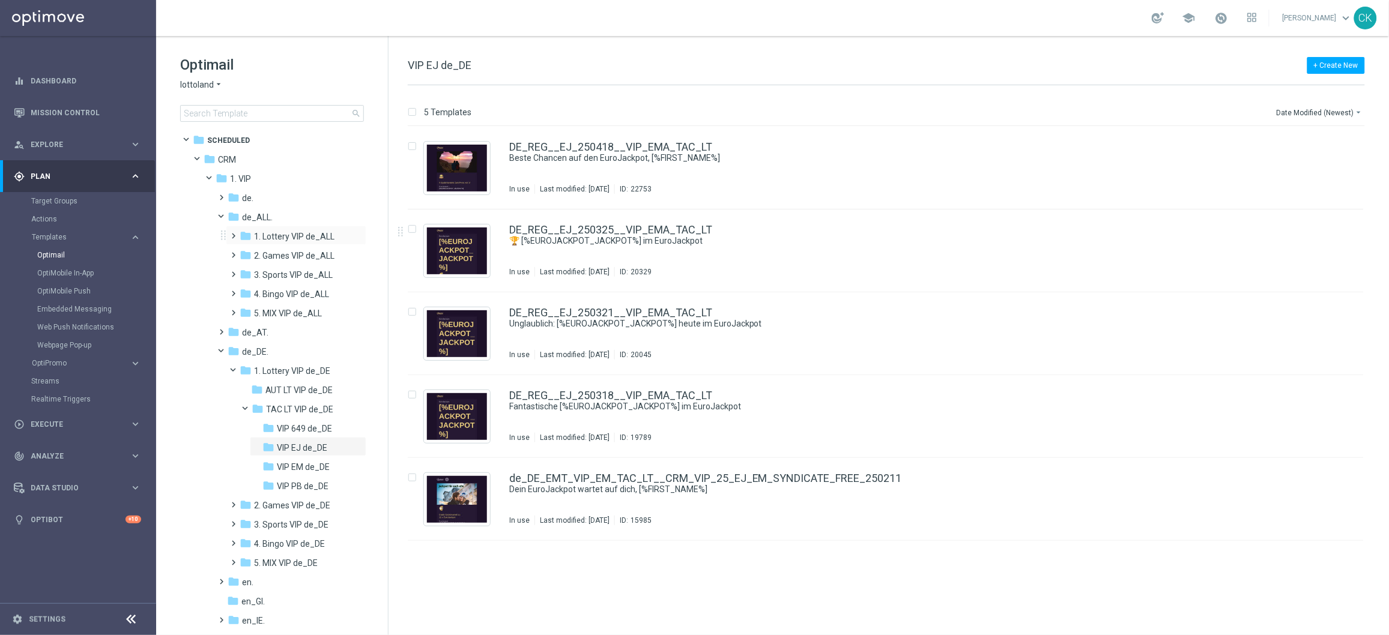
click at [232, 233] on span at bounding box center [231, 230] width 5 height 5
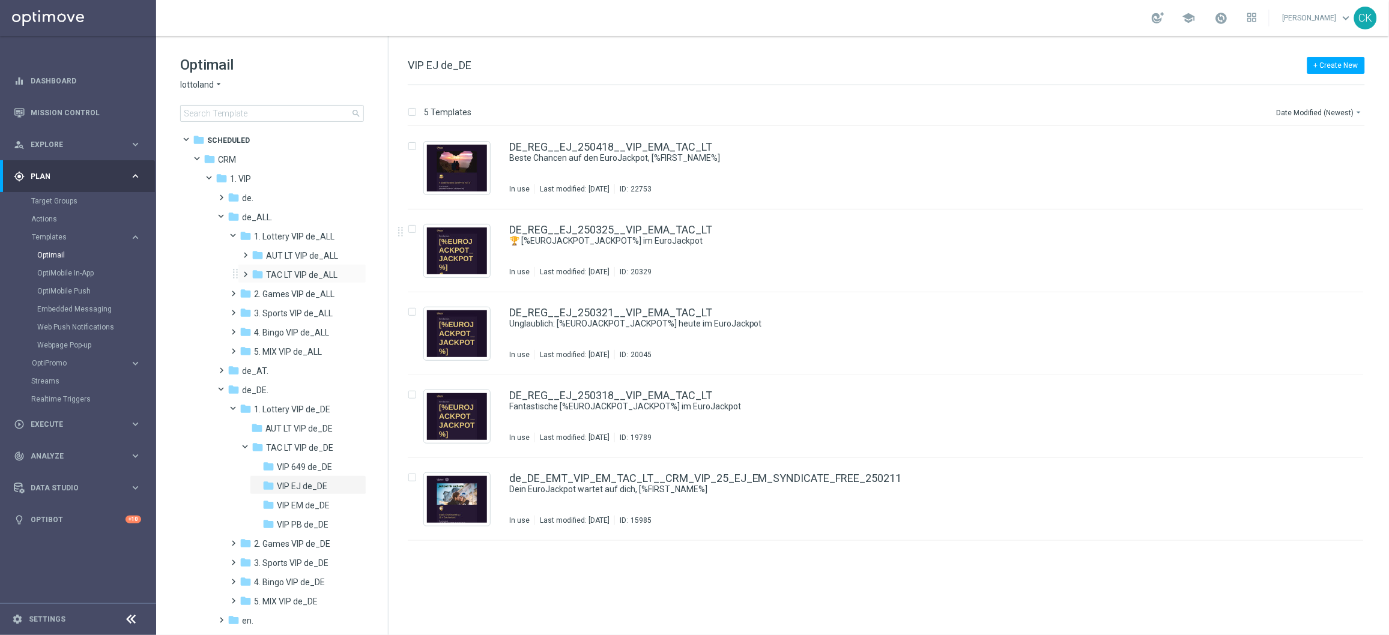
click at [246, 271] on span at bounding box center [243, 269] width 5 height 5
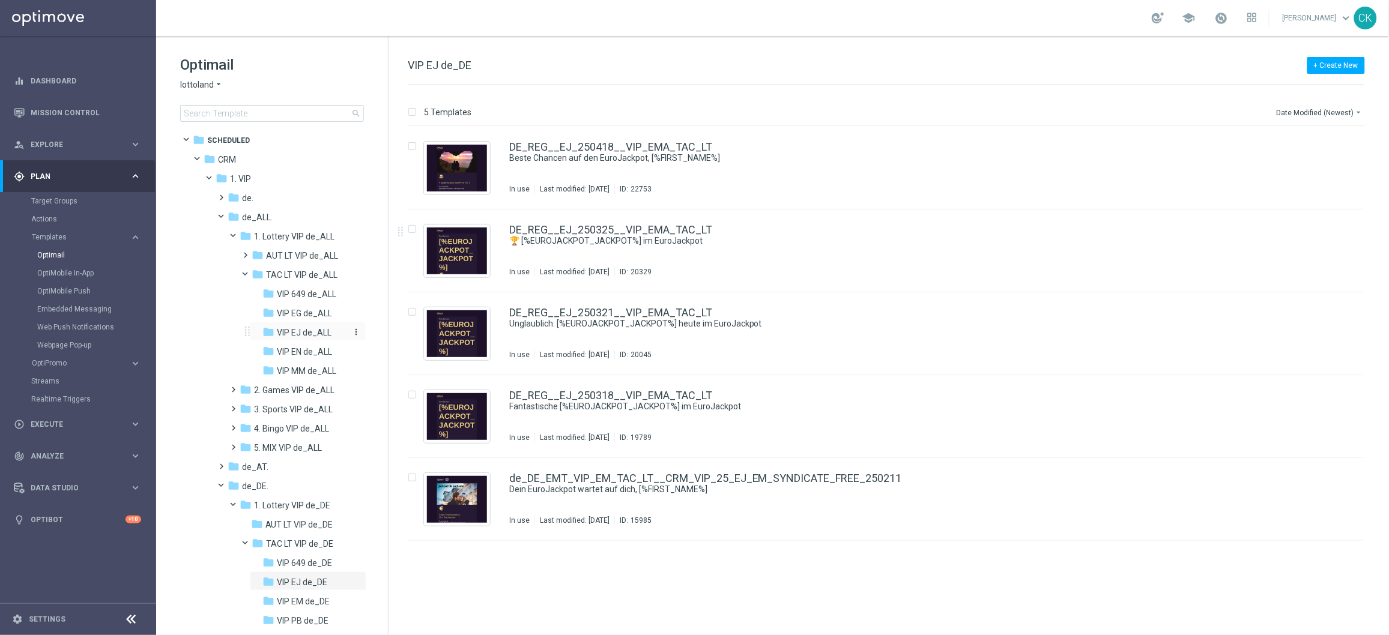
click at [305, 336] on span "VIP EJ de_ALL" at bounding box center [304, 332] width 55 height 11
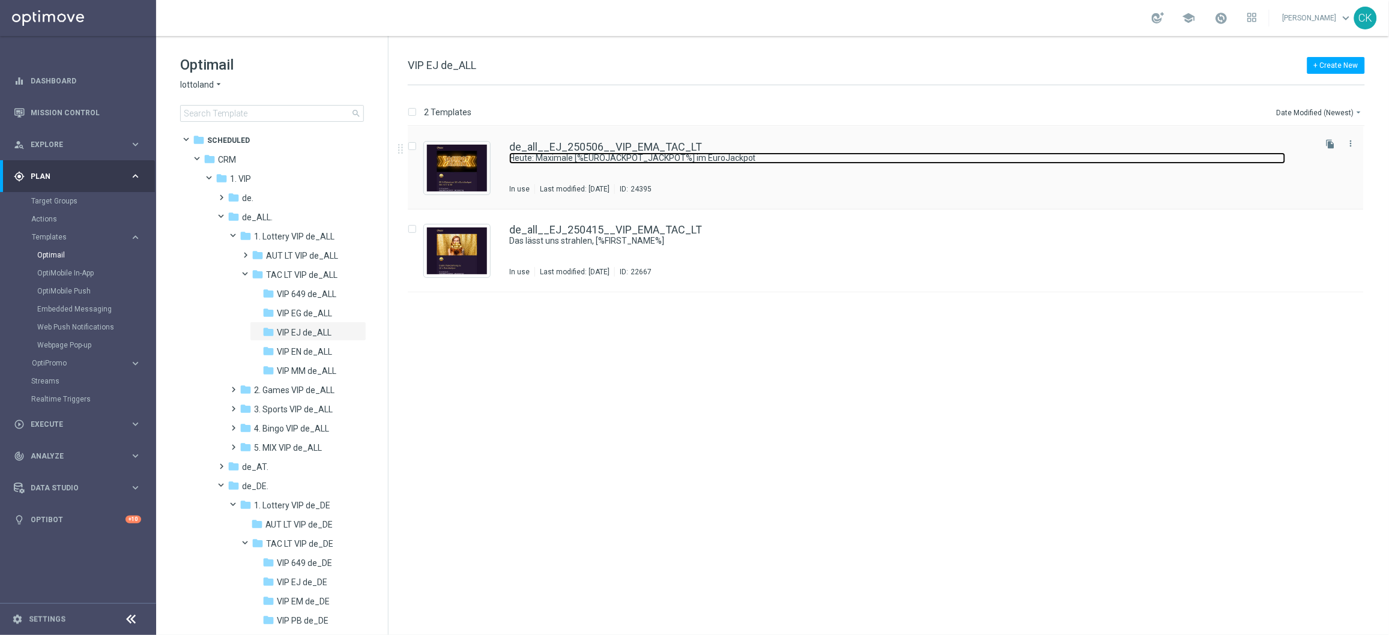
click at [606, 160] on link "Heute: Maximale [%EUROJACKPOT_JACKPOT%] im EuroJackpot" at bounding box center [897, 158] width 777 height 11
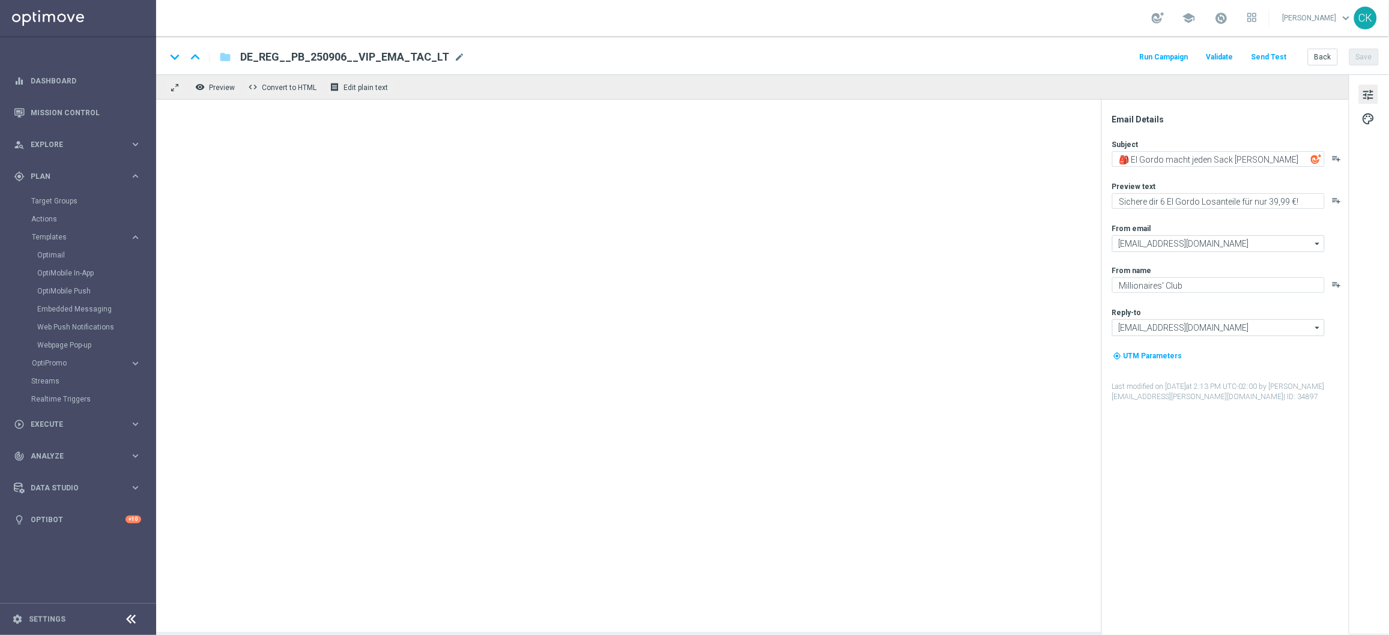
type textarea "Heute: Maximale [%EUROJACKPOT_JACKPOT%] im EuroJackpot"
type textarea "20 % [DEMOGRAPHIC_DATA] auf deine Gewinnchancen."
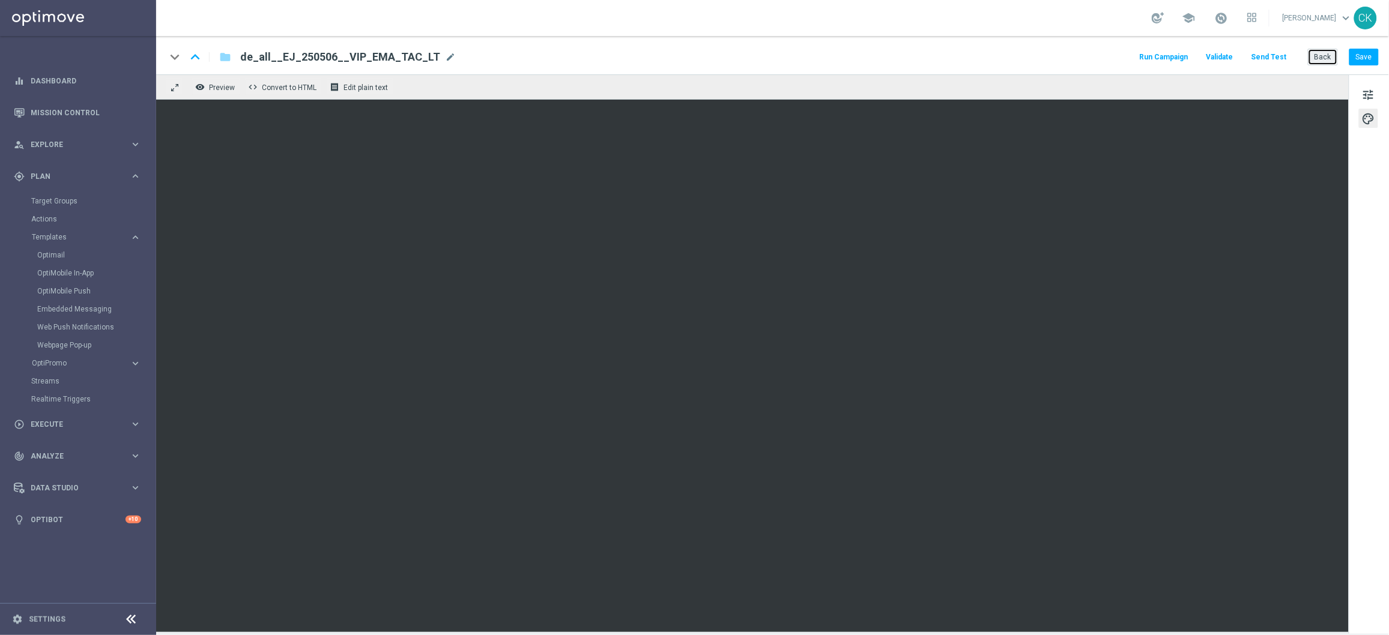
click at [1326, 49] on button "Back" at bounding box center [1323, 57] width 30 height 17
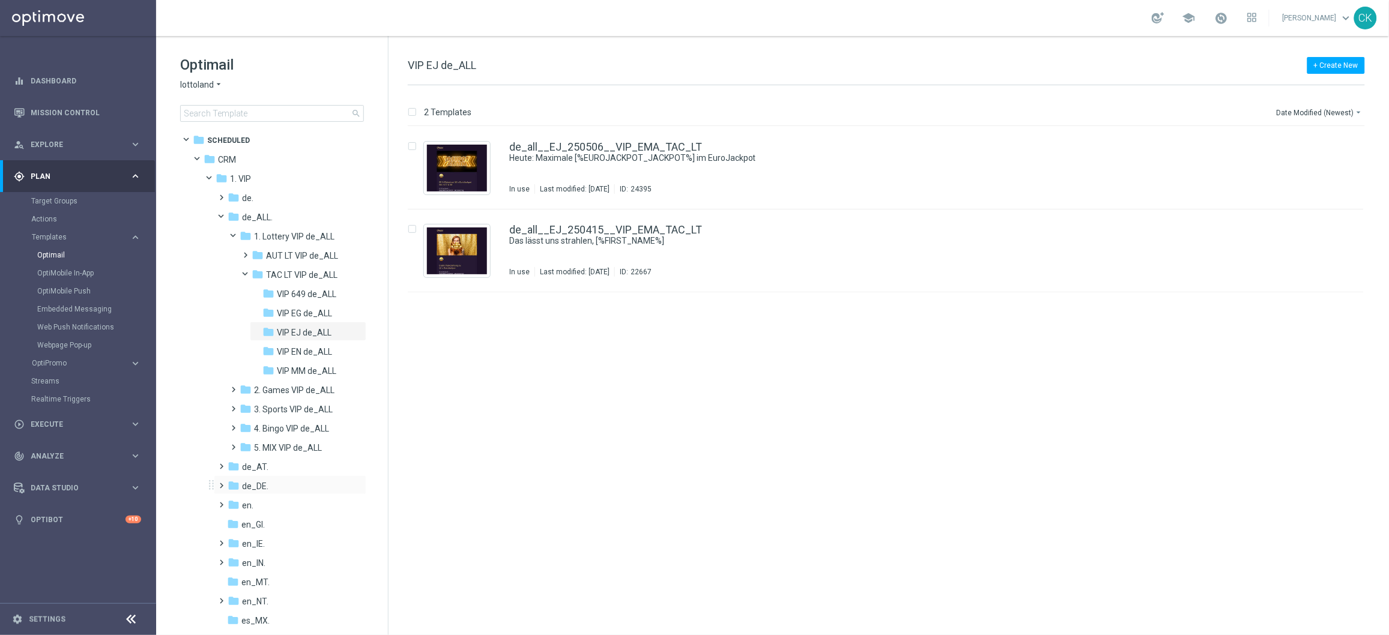
click at [222, 483] on span at bounding box center [219, 480] width 5 height 5
click at [232, 500] on span at bounding box center [231, 499] width 5 height 5
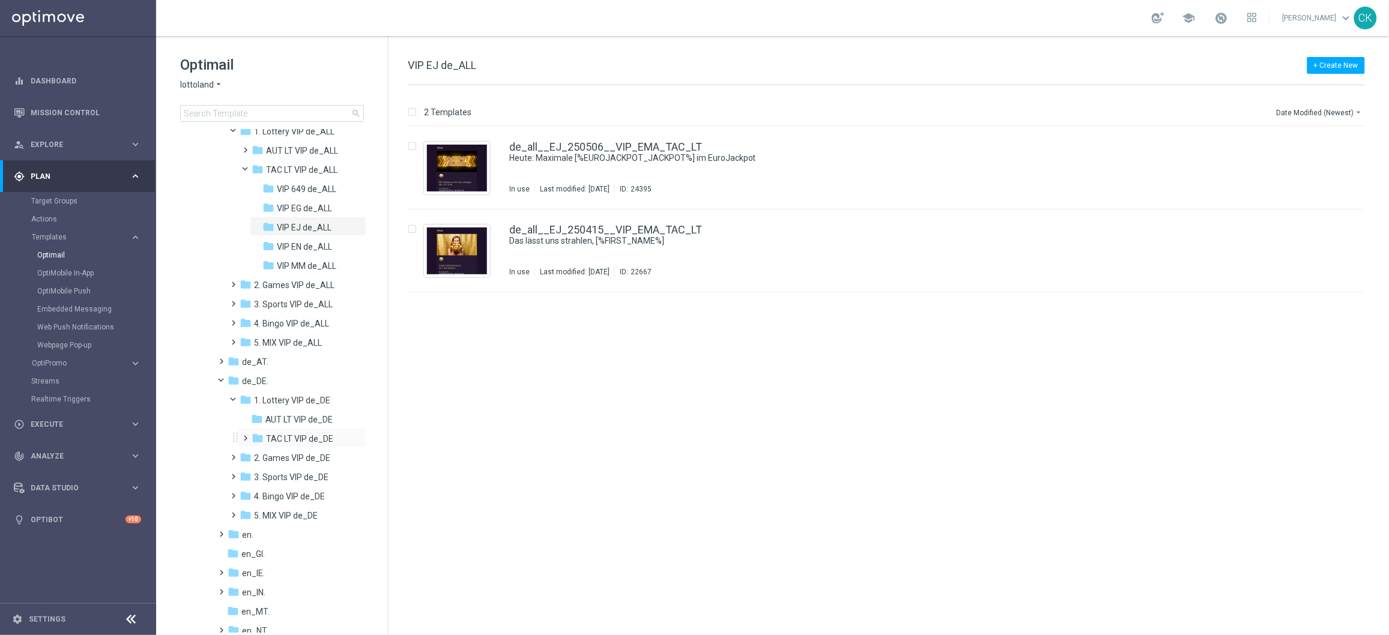
click at [243, 434] on span at bounding box center [243, 433] width 5 height 5
click at [313, 511] on span "VIP PB de_DE" at bounding box center [303, 516] width 52 height 11
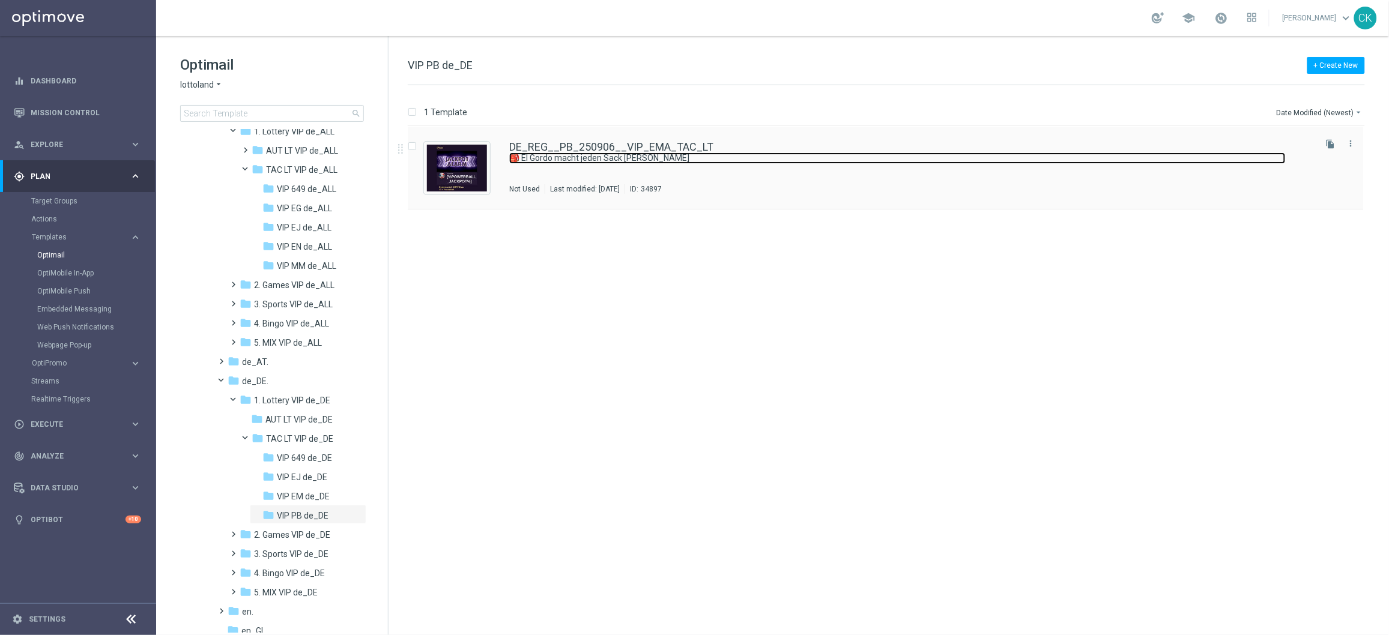
click at [585, 157] on link "🎒 El Gordo macht jeden Sack [PERSON_NAME]" at bounding box center [897, 158] width 777 height 11
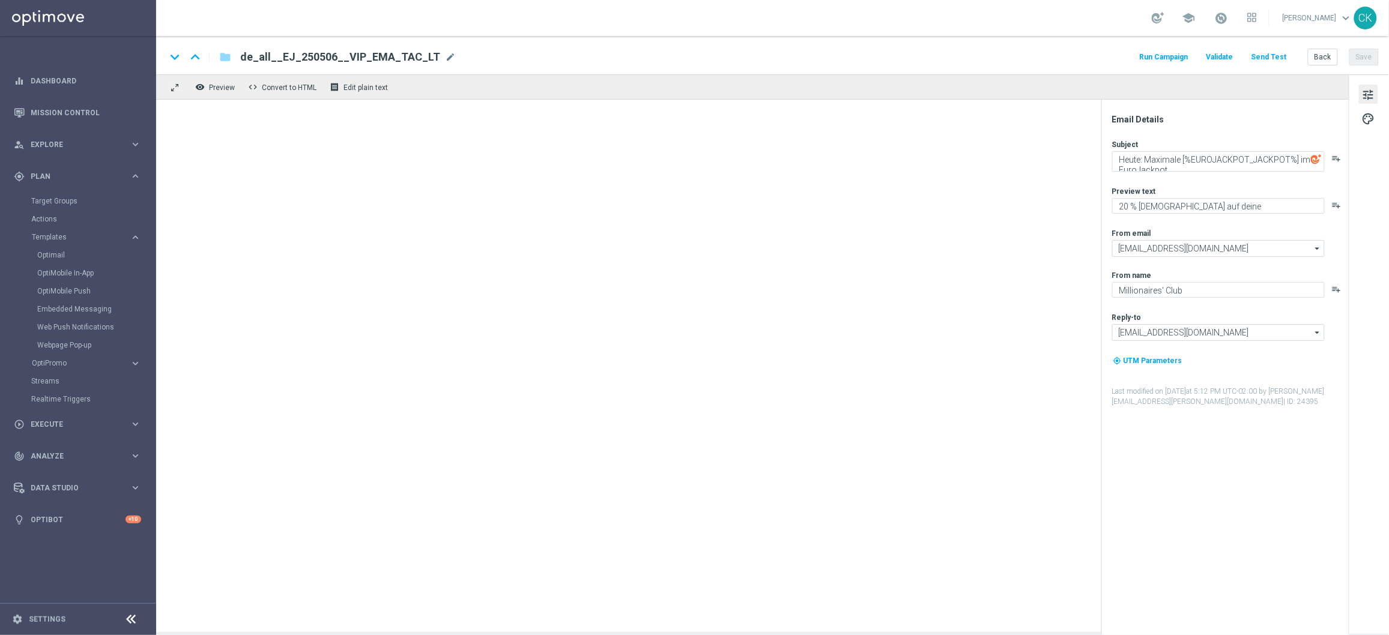
type textarea "🎒 El Gordo macht jeden Sack [PERSON_NAME]"
type textarea "Sichere dir 6 El Gordo Losanteile für nur 39,99 €!"
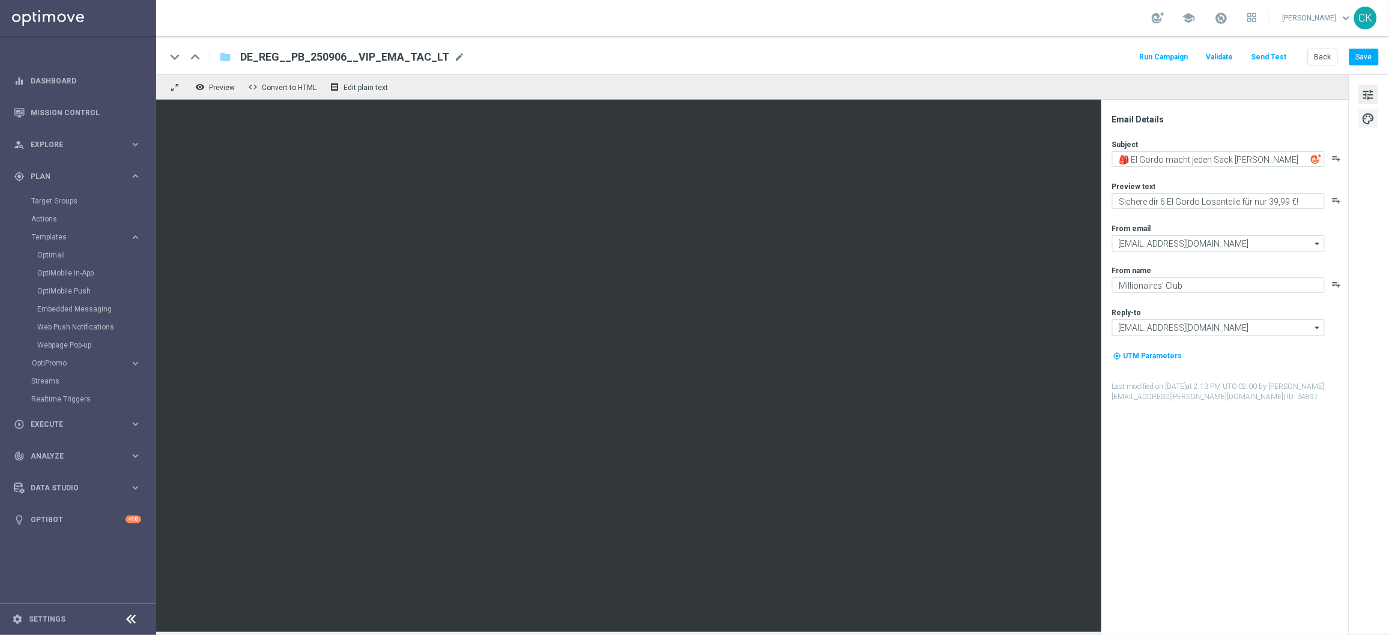
click at [1364, 127] on button "palette" at bounding box center [1368, 118] width 19 height 19
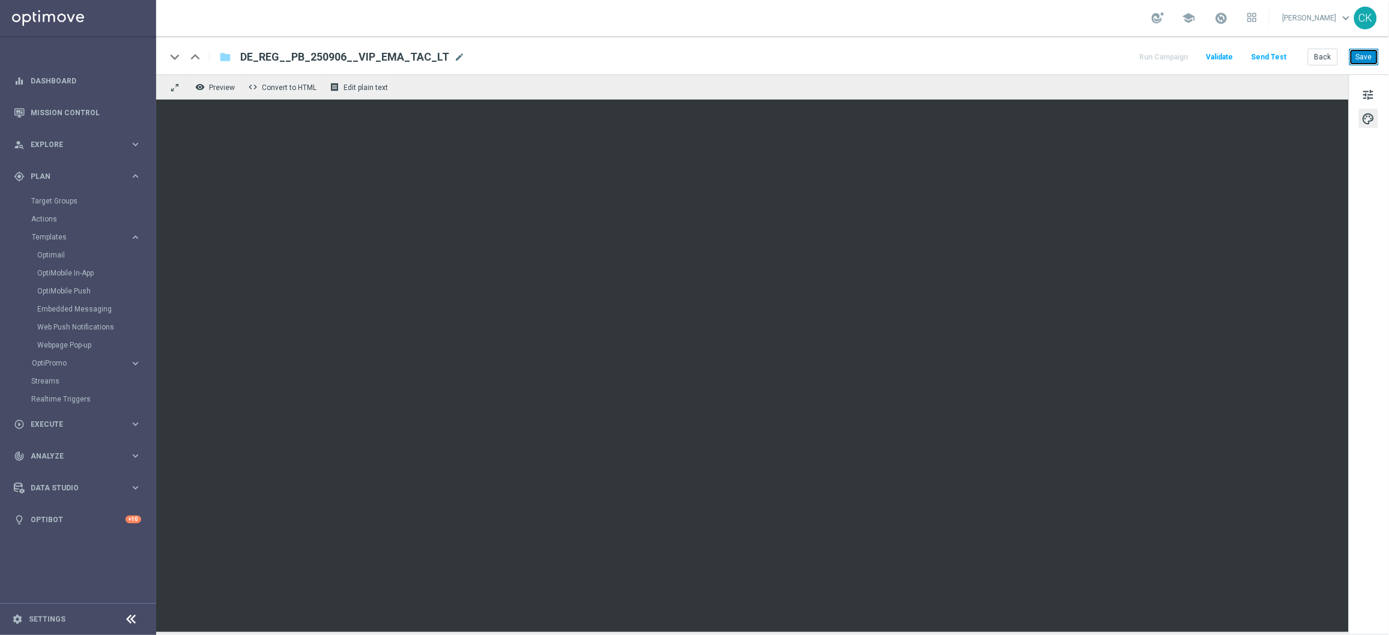
click at [1362, 54] on button "Save" at bounding box center [1364, 57] width 29 height 17
click at [1268, 51] on button "Send Test" at bounding box center [1269, 57] width 39 height 16
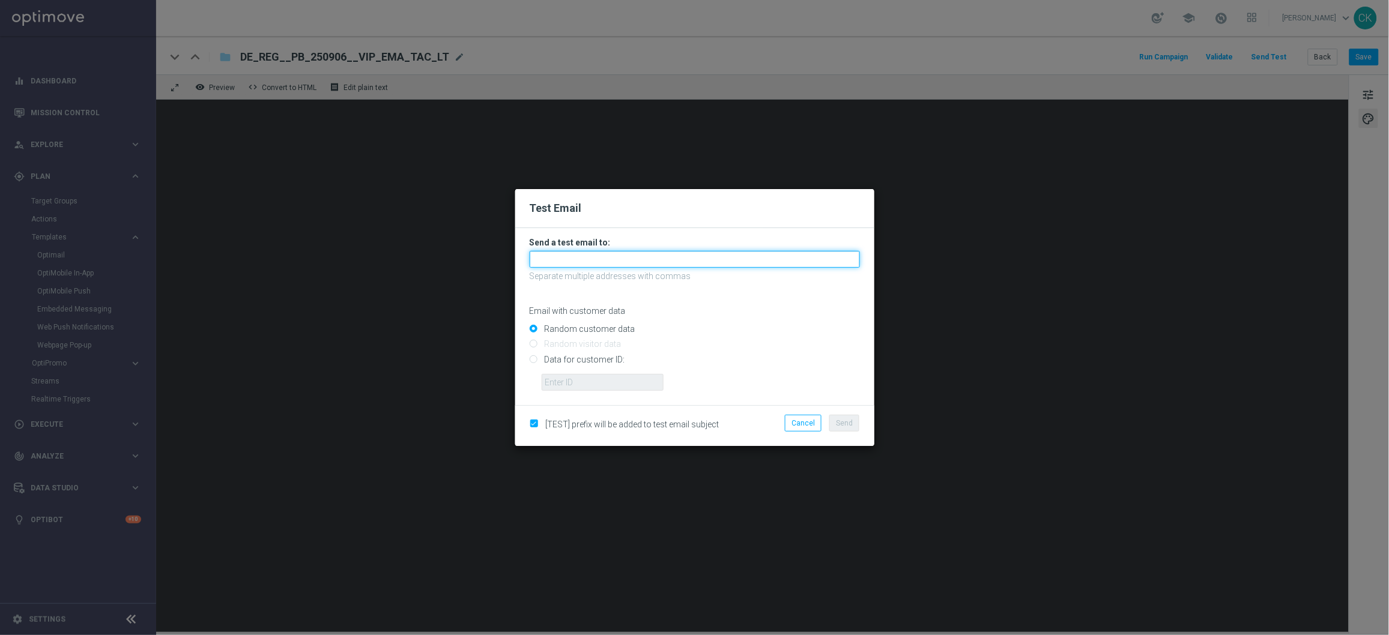
click at [579, 261] on input "text" at bounding box center [695, 259] width 330 height 17
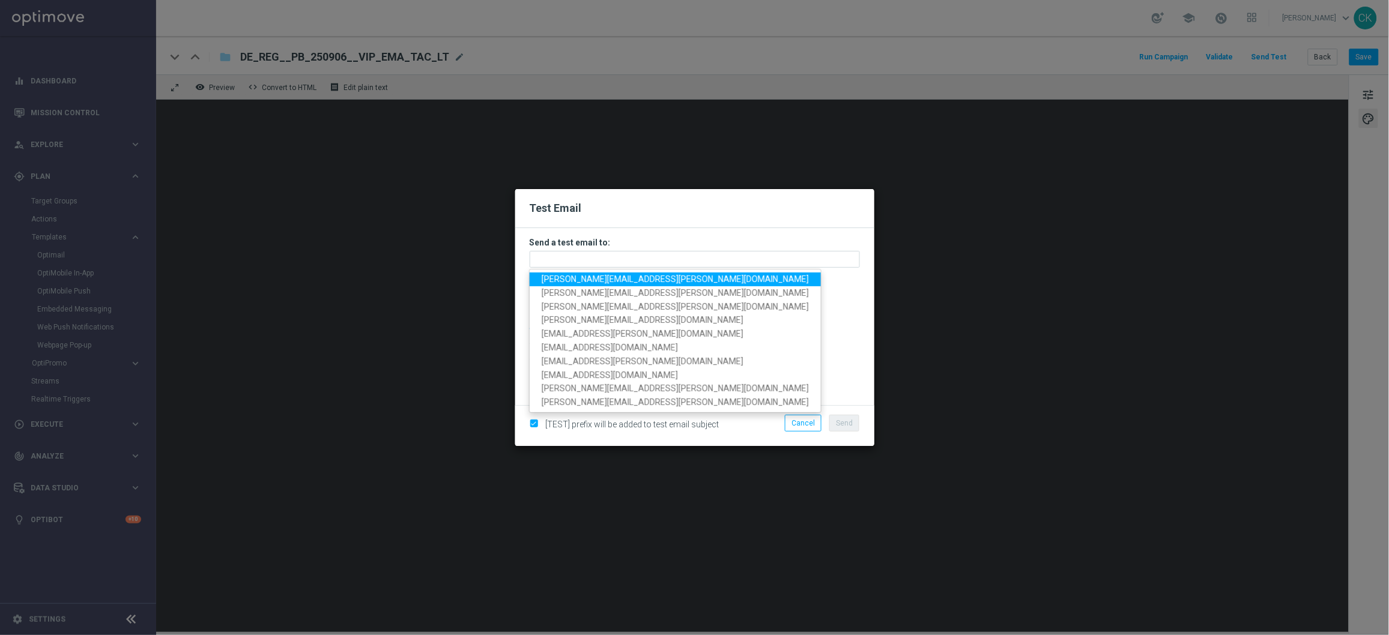
click at [599, 279] on span "[PERSON_NAME][EMAIL_ADDRESS][PERSON_NAME][DOMAIN_NAME]" at bounding box center [675, 279] width 267 height 10
type input "[PERSON_NAME][EMAIL_ADDRESS][PERSON_NAME][DOMAIN_NAME]"
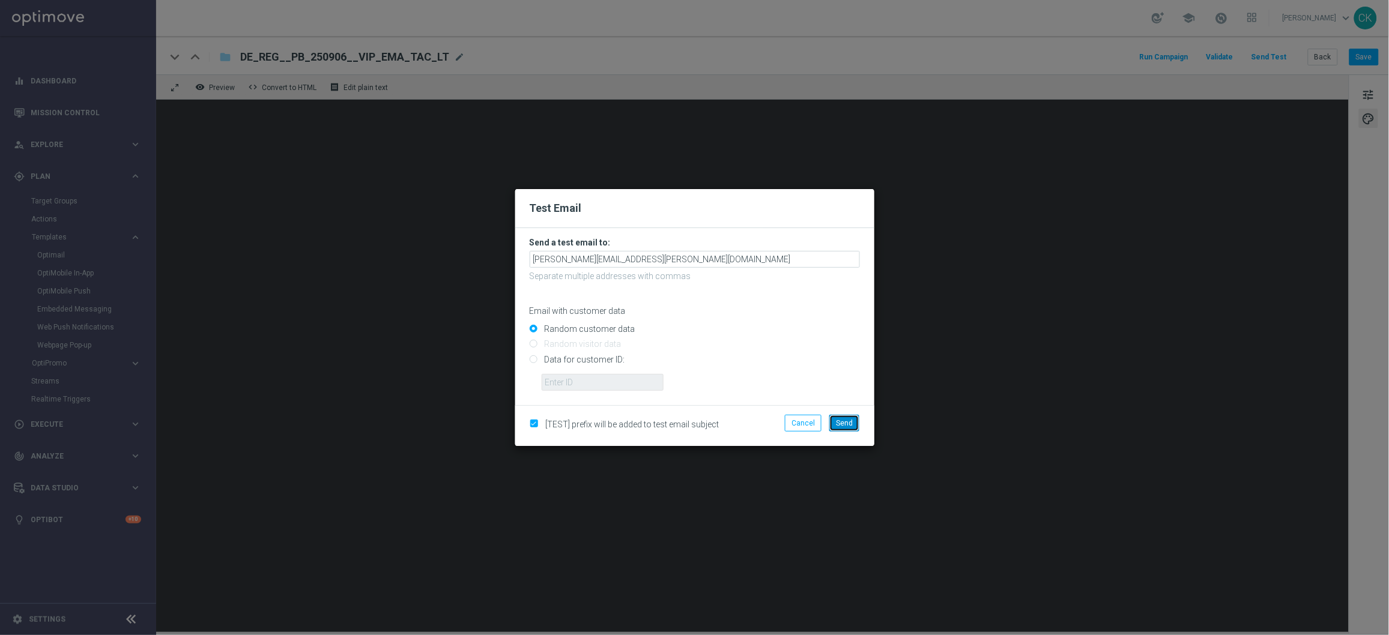
click at [838, 424] on span "Send" at bounding box center [844, 423] width 17 height 8
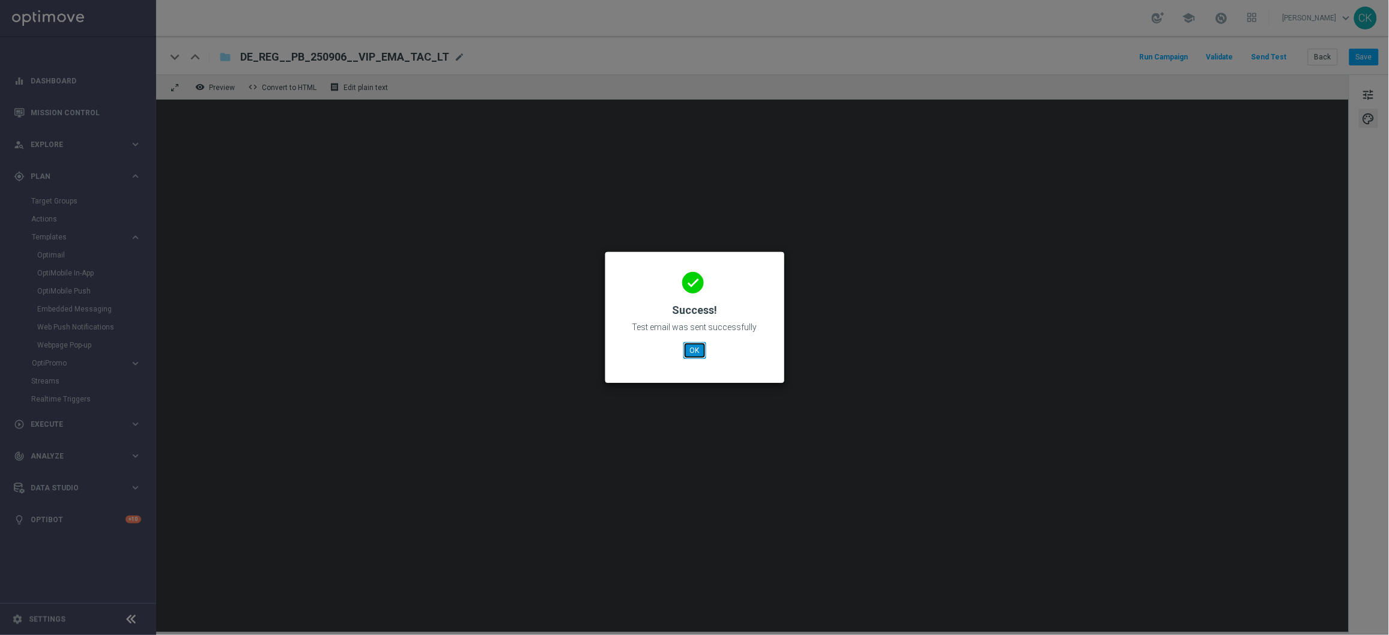
click at [693, 351] on button "OK" at bounding box center [695, 350] width 23 height 17
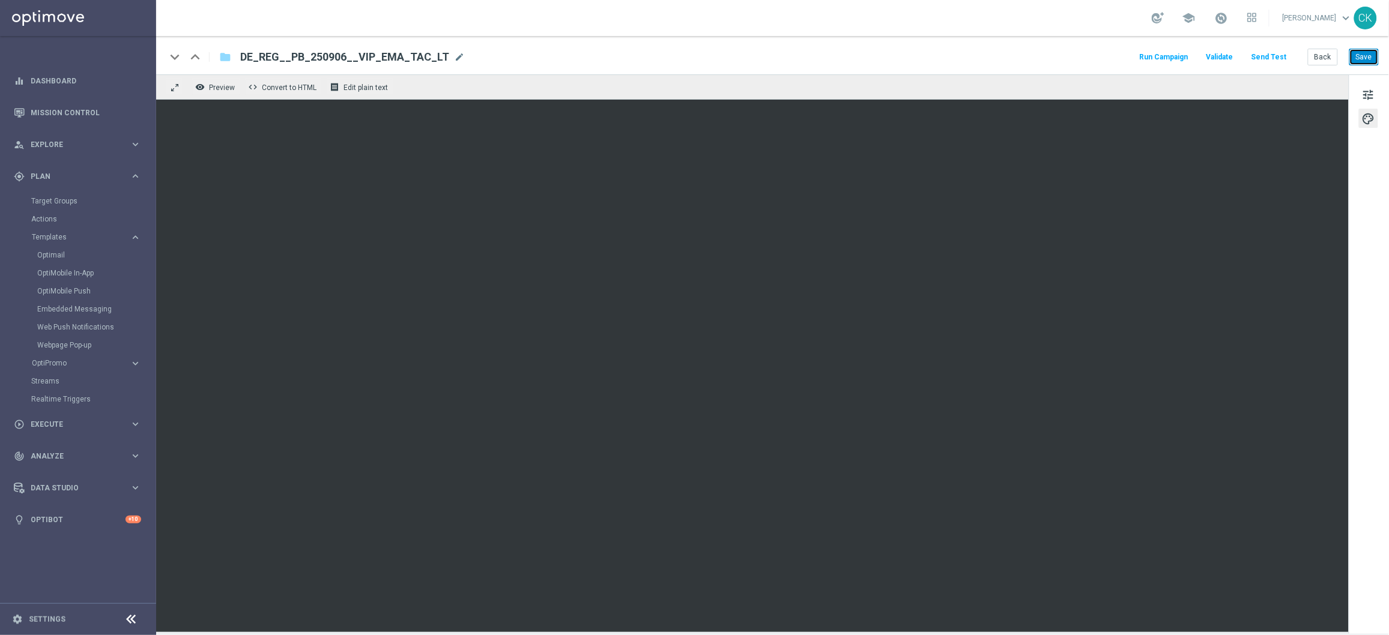
click at [1363, 61] on button "Save" at bounding box center [1364, 57] width 29 height 17
click at [1378, 90] on button "tune" at bounding box center [1368, 94] width 19 height 19
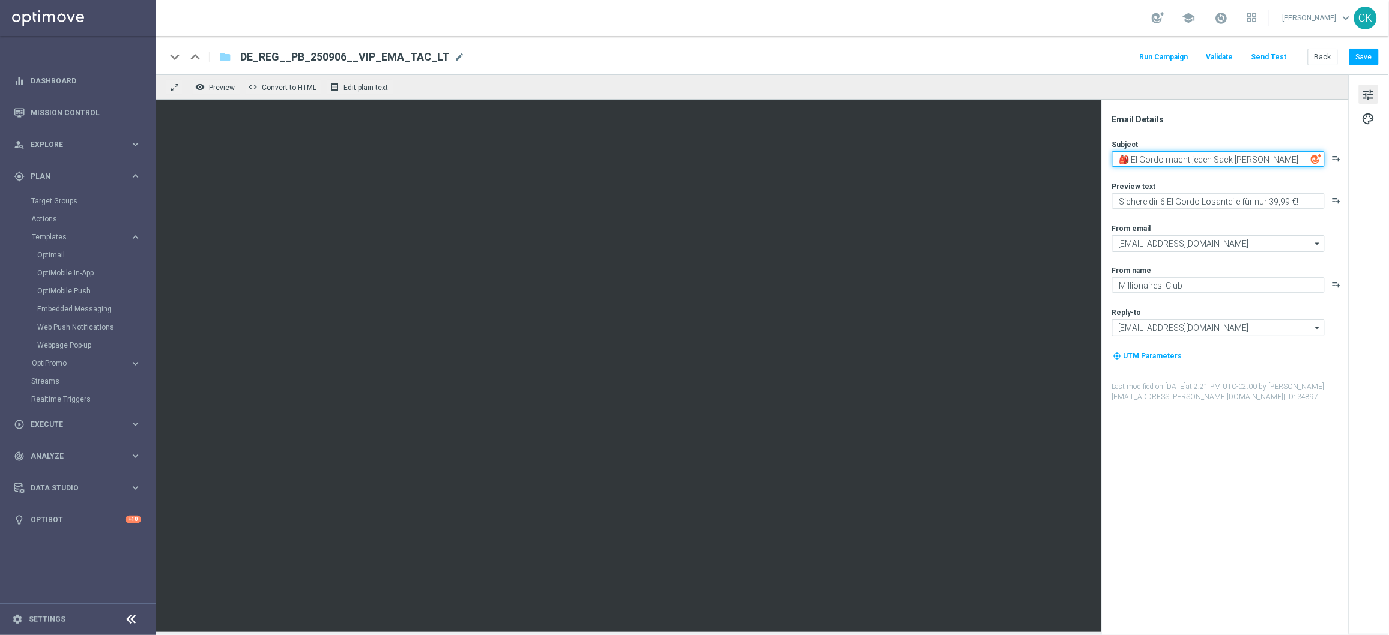
click at [1238, 160] on textarea "🎒 El Gordo macht jeden Sack [PERSON_NAME]" at bounding box center [1218, 159] width 213 height 16
paste textarea "Milliardär gesucht, [%FIRST_NAME%]"
type textarea "🔍 Milliardär gesucht, [%FIRST_NAME%]"
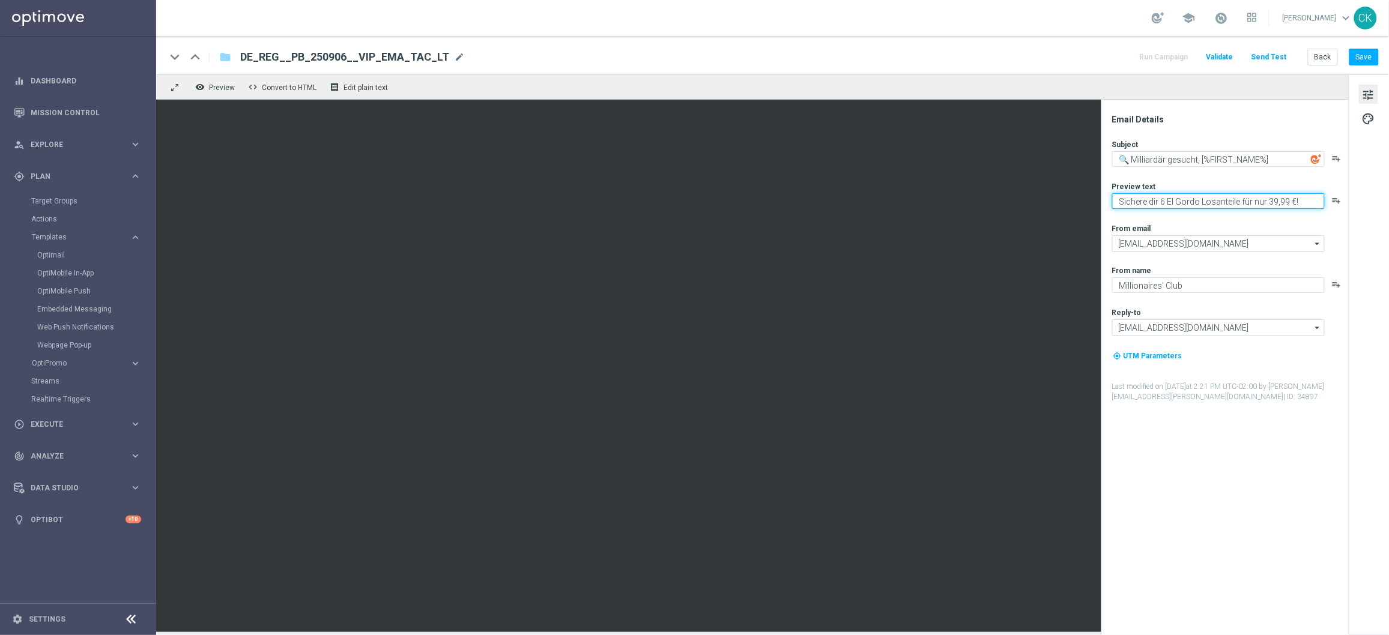
drag, startPoint x: 1309, startPoint y: 201, endPoint x: 1103, endPoint y: 200, distance: 205.4
click at [1103, 200] on div "Email Details Subject 🔍 Milliardär gesucht, [%FIRST_NAME%] playlist_add Preview…" at bounding box center [1225, 368] width 247 height 536
click at [1157, 201] on textarea "Systemanteil Gratis zu deinen Gewinnchancen." at bounding box center [1218, 201] width 213 height 16
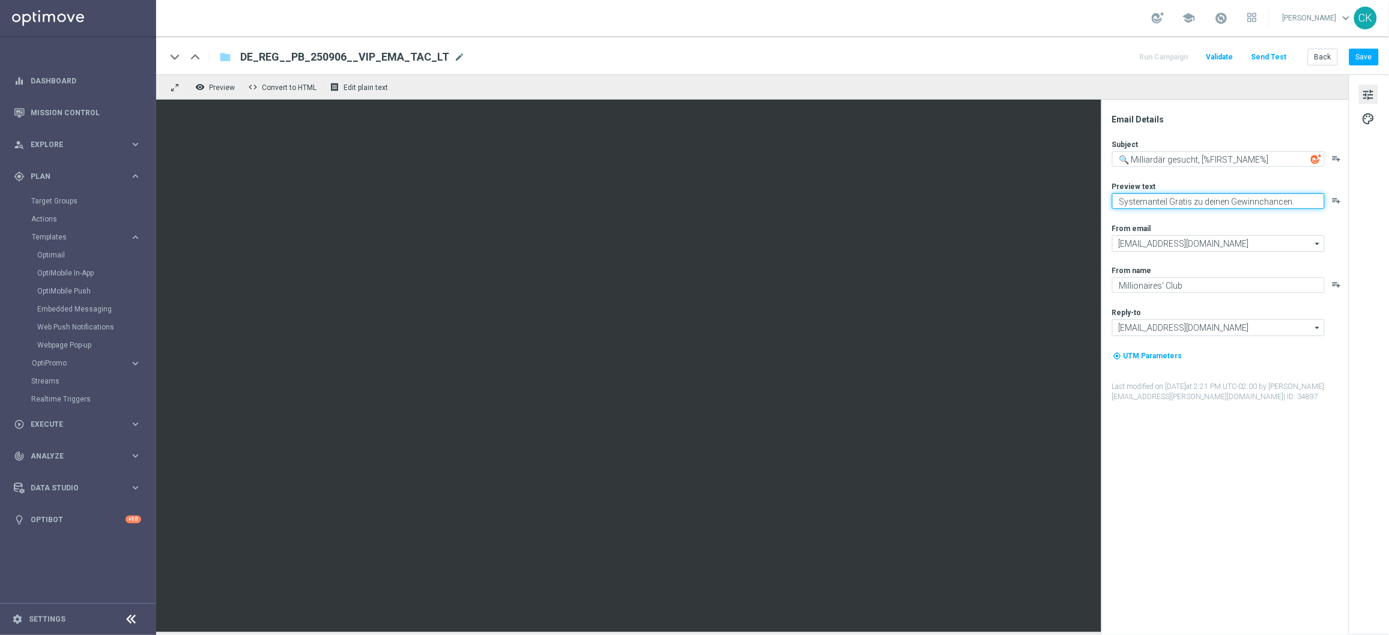
type textarea "Systemanteil Gratis zu deinen Gewinnchancen."
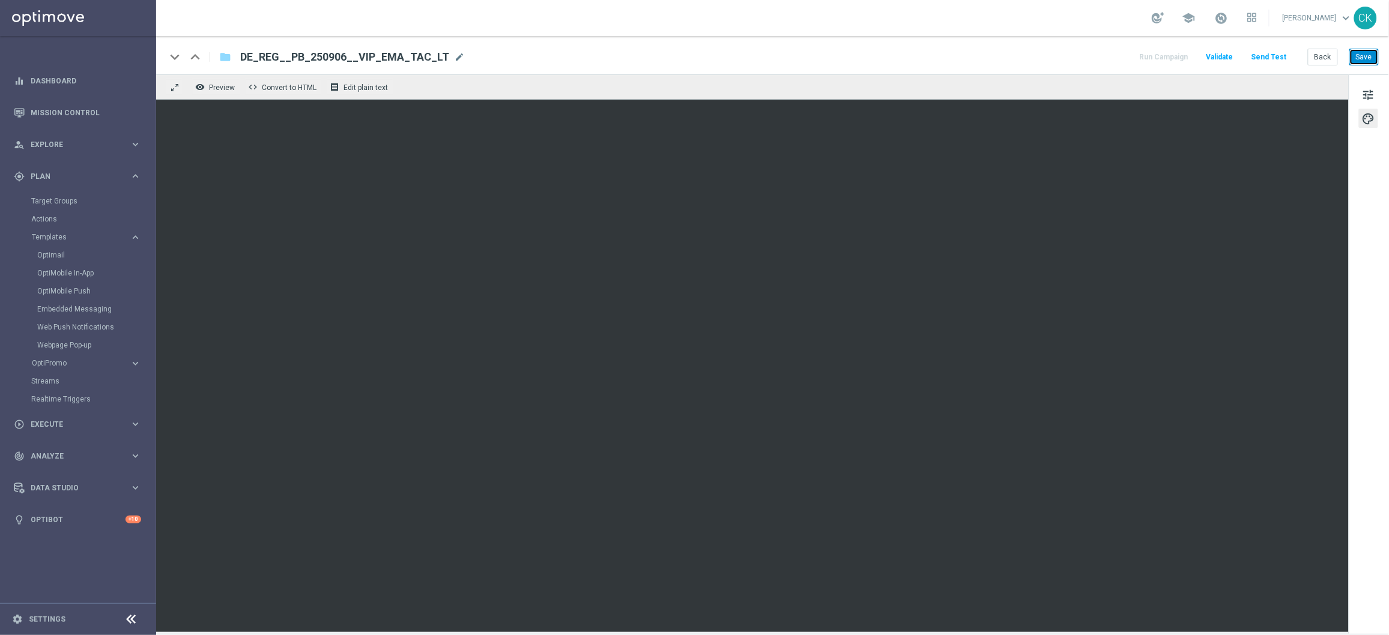
click at [1366, 55] on button "Save" at bounding box center [1364, 57] width 29 height 17
click at [1370, 88] on span "tune" at bounding box center [1368, 95] width 13 height 16
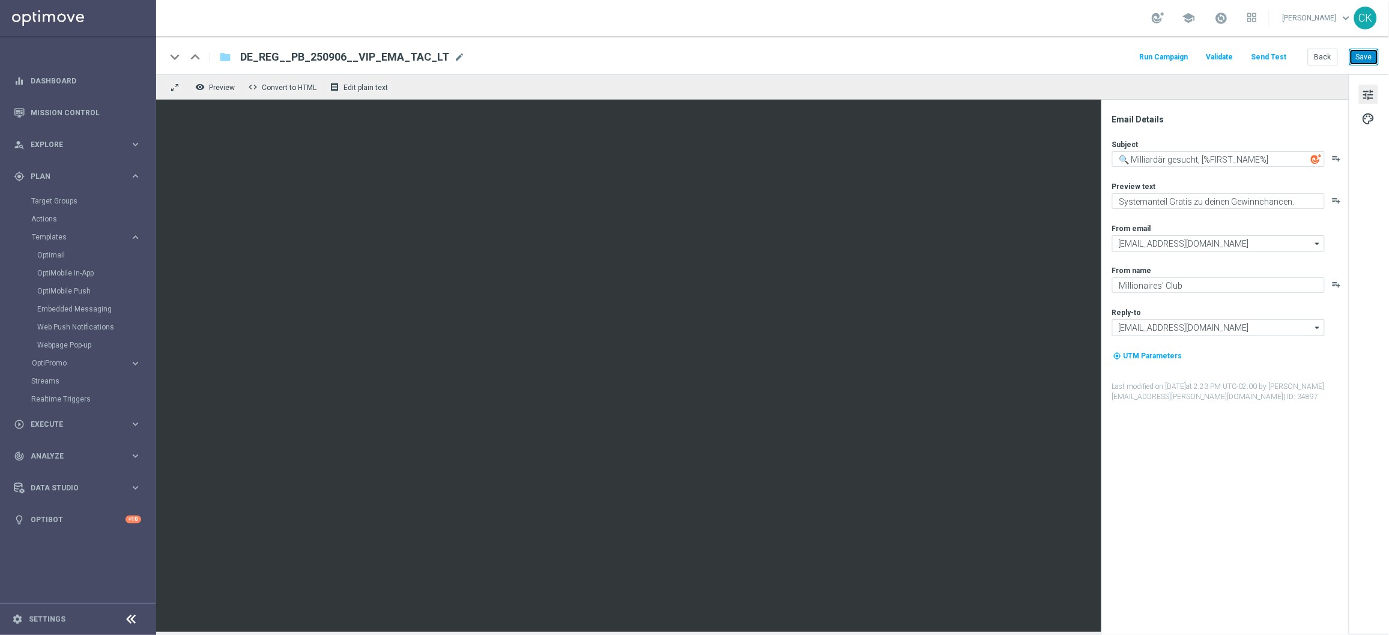
click at [1358, 50] on button "Save" at bounding box center [1364, 57] width 29 height 17
click at [1281, 55] on button "Send Test" at bounding box center [1269, 57] width 39 height 16
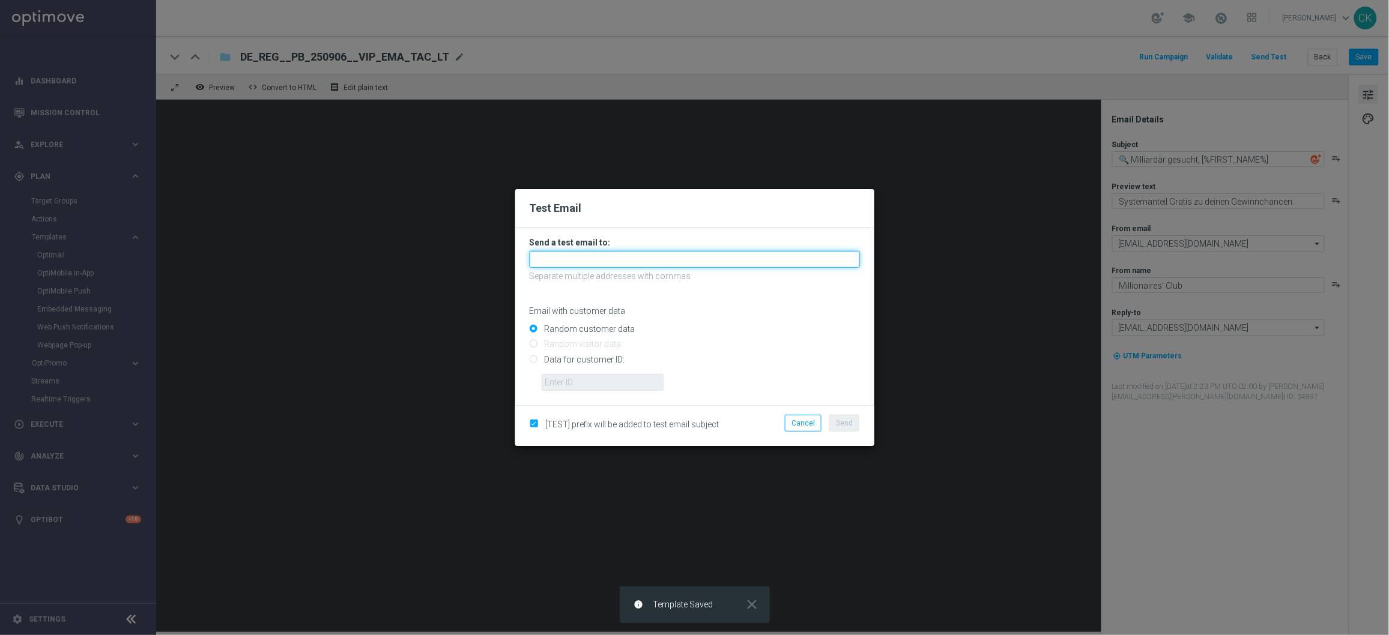
click at [730, 253] on input "text" at bounding box center [695, 259] width 330 height 17
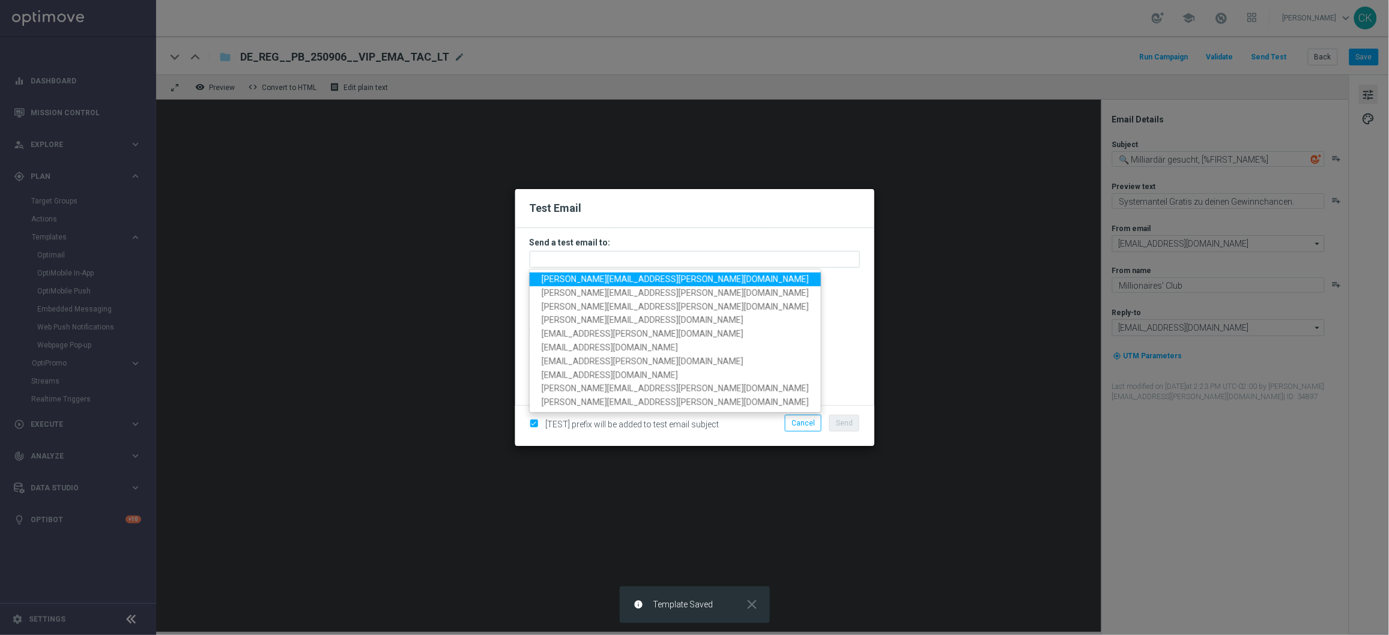
click at [626, 280] on span "[PERSON_NAME][EMAIL_ADDRESS][PERSON_NAME][DOMAIN_NAME]" at bounding box center [675, 279] width 267 height 10
type input "[PERSON_NAME][EMAIL_ADDRESS][PERSON_NAME][DOMAIN_NAME]"
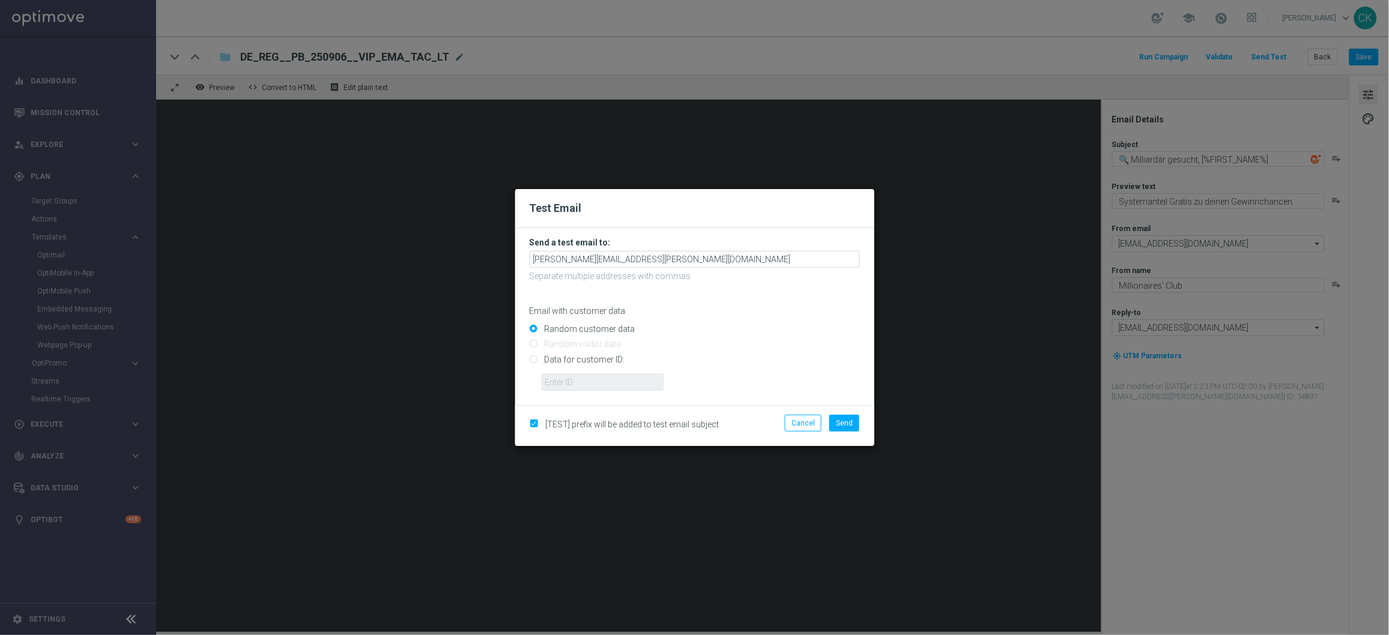
click at [564, 362] on input "Data for customer ID:" at bounding box center [695, 364] width 330 height 17
radio input "true"
click at [564, 387] on input "text" at bounding box center [603, 382] width 122 height 17
type input "14586067"
click at [852, 423] on span "Send" at bounding box center [844, 423] width 17 height 8
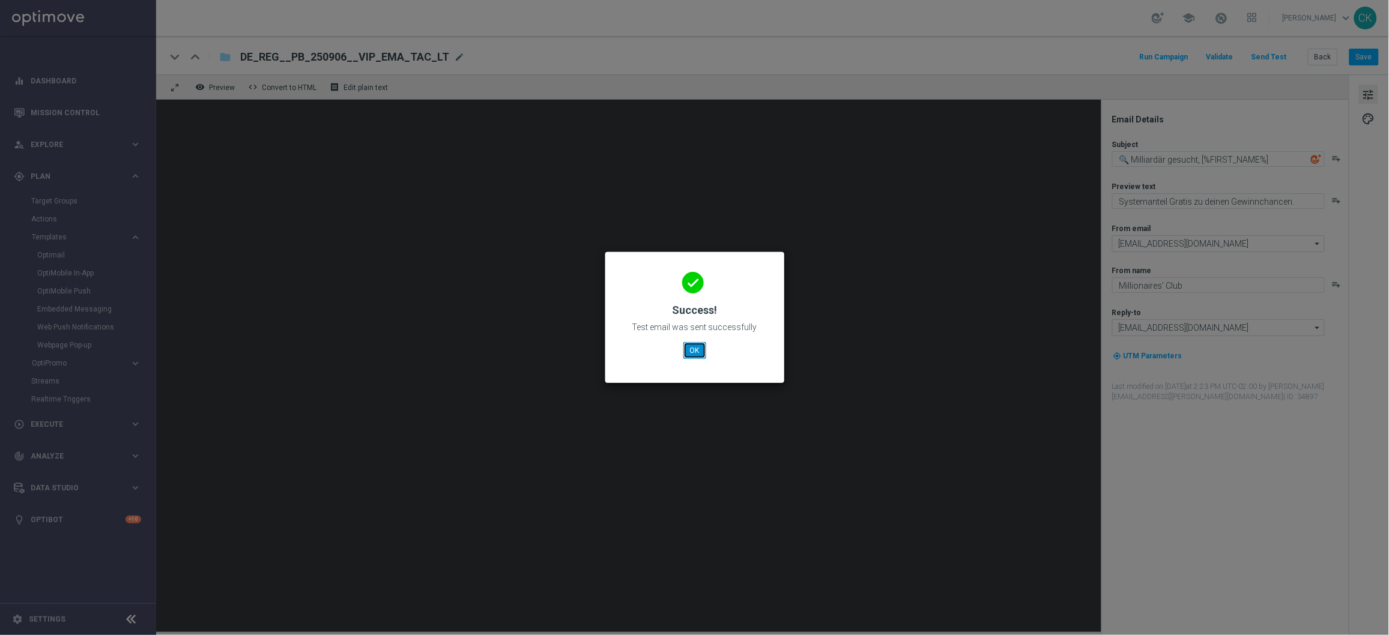
click at [695, 345] on button "OK" at bounding box center [695, 350] width 23 height 17
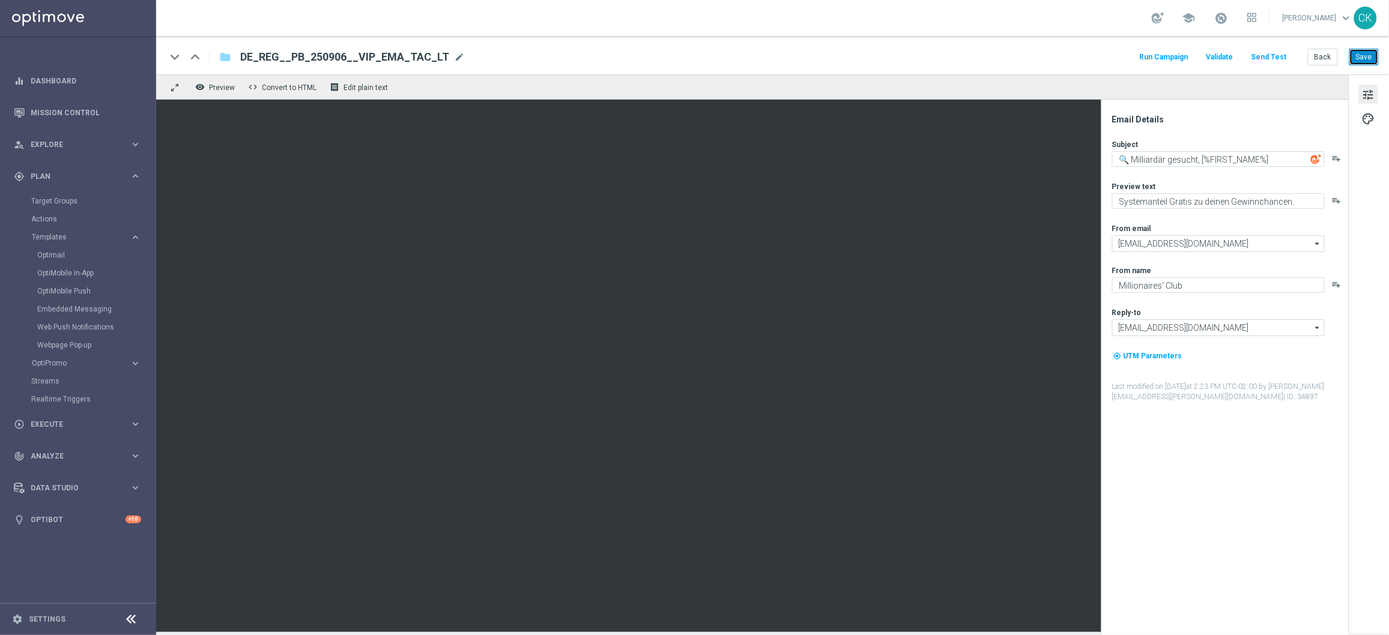
click at [1367, 58] on button "Save" at bounding box center [1364, 57] width 29 height 17
click at [1318, 55] on button "Back" at bounding box center [1323, 57] width 30 height 17
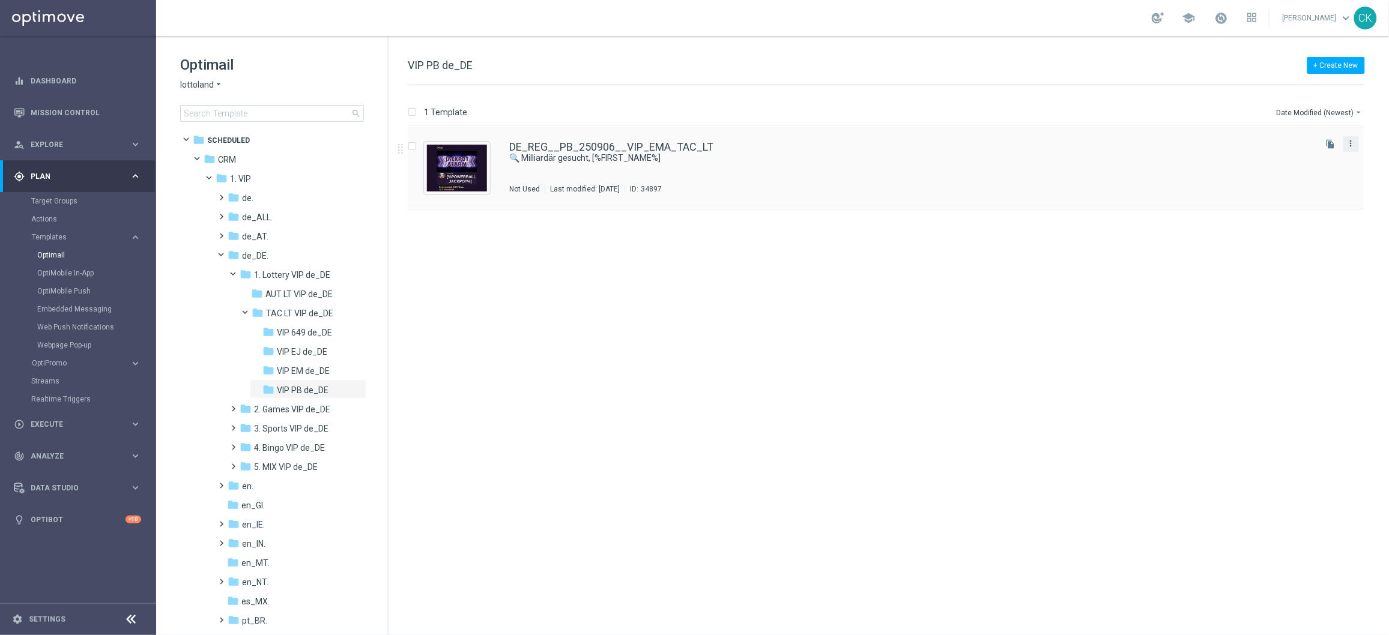
click at [1354, 144] on icon "more_vert" at bounding box center [1352, 144] width 10 height 10
click at [1308, 176] on div "Copy To" at bounding box center [1304, 173] width 73 height 8
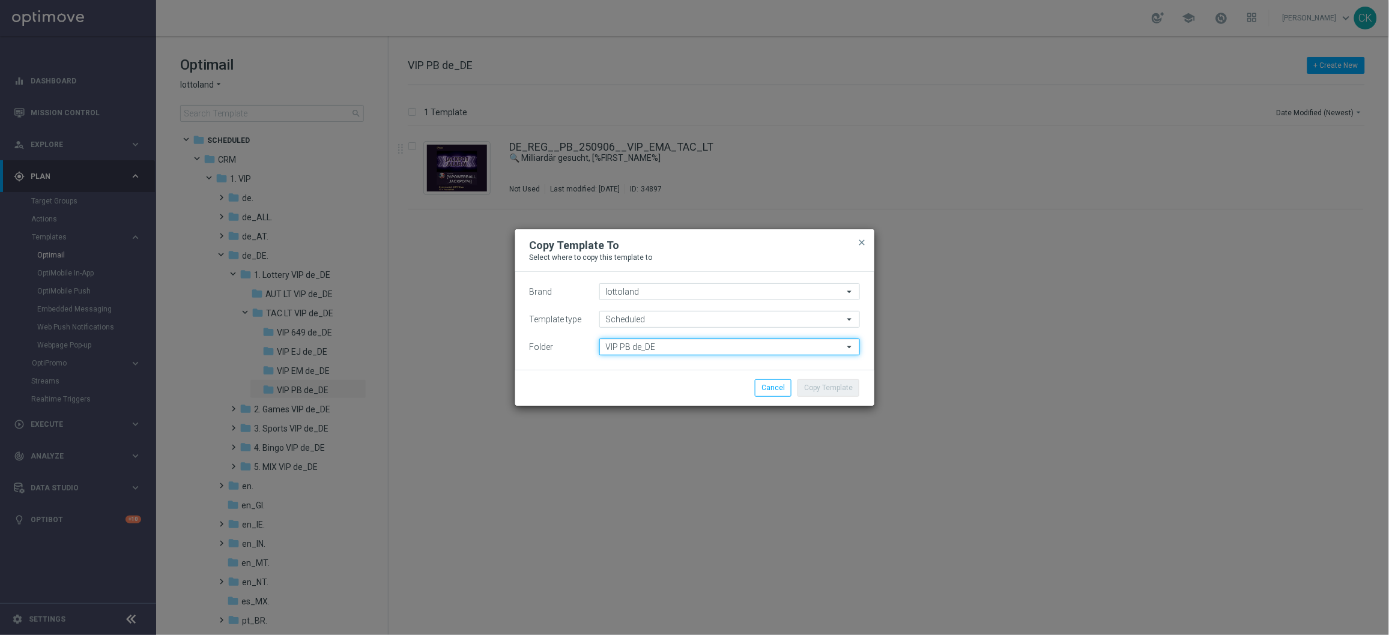
click at [717, 351] on input "VIP PB de_DE" at bounding box center [729, 347] width 261 height 17
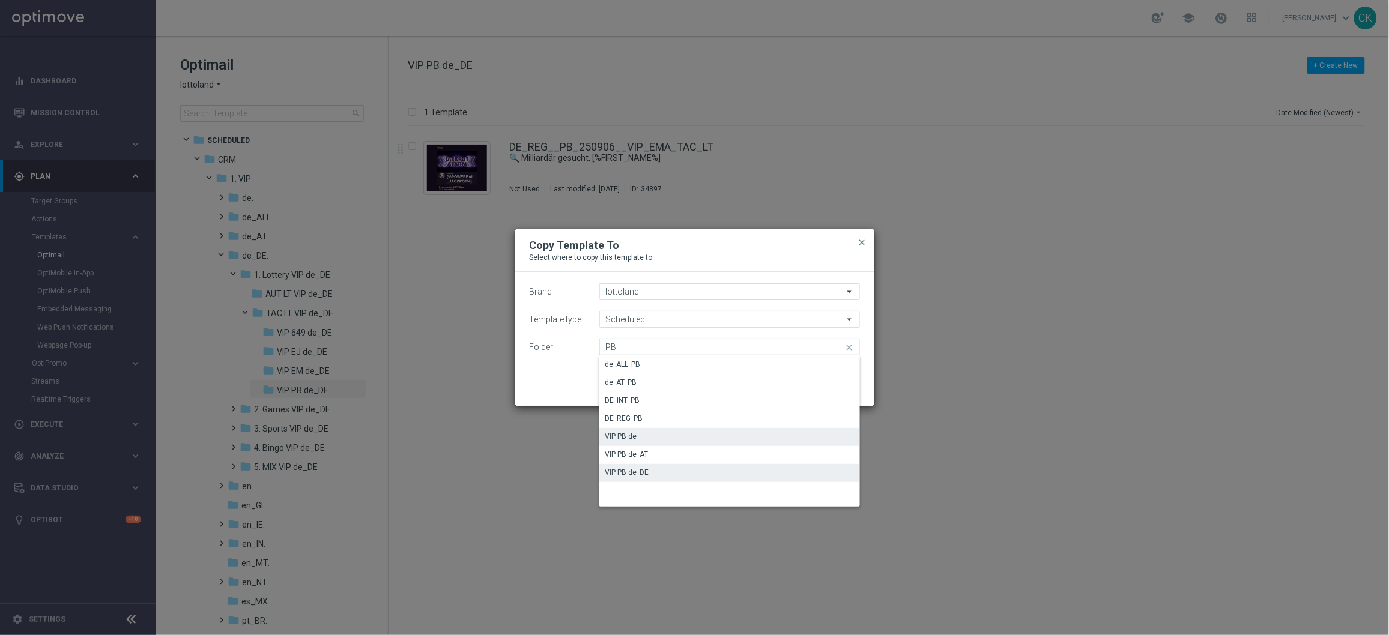
click at [634, 436] on div "VIP PB de" at bounding box center [621, 436] width 32 height 11
type input "VIP PB de"
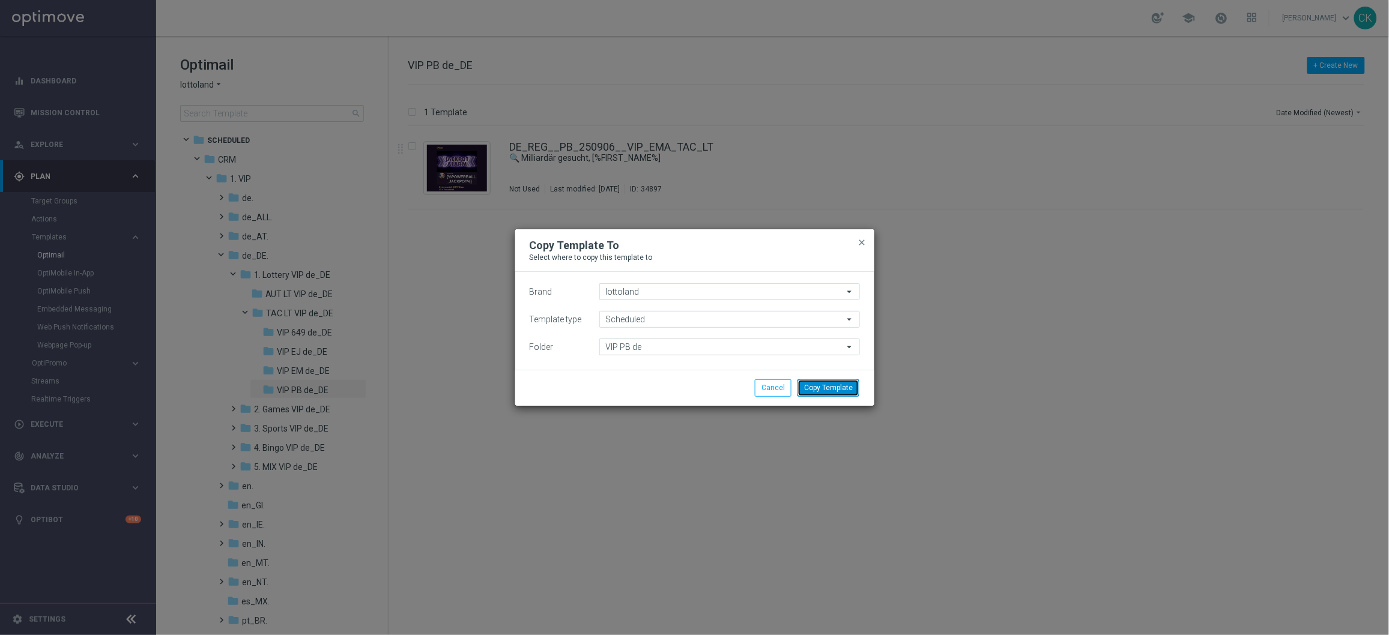
click at [828, 388] on button "Copy Template" at bounding box center [829, 388] width 62 height 17
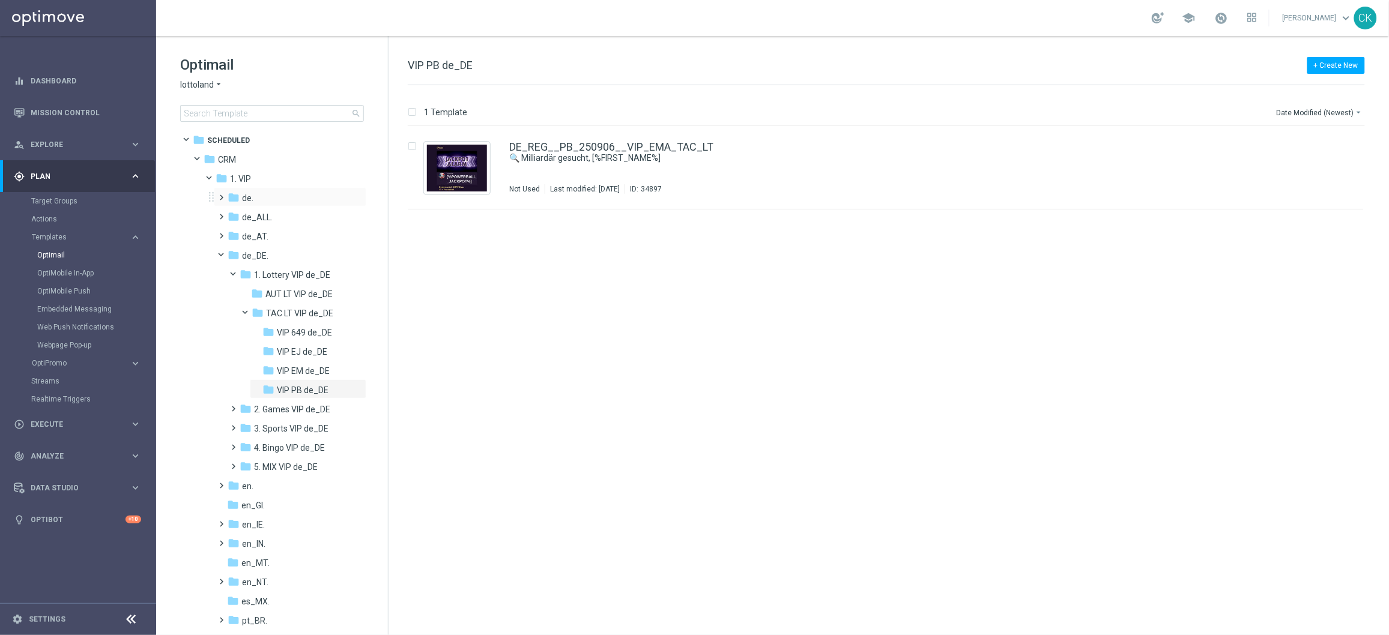
click at [220, 195] on span at bounding box center [219, 192] width 5 height 5
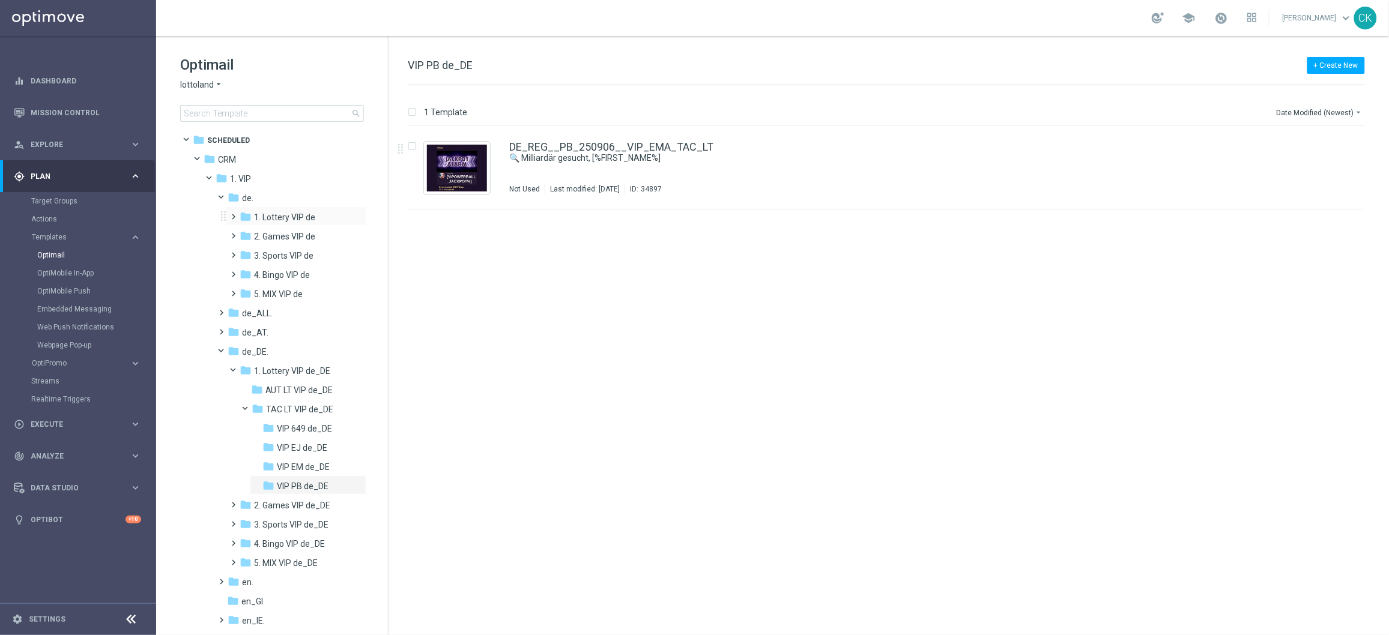
click at [232, 213] on span at bounding box center [231, 211] width 5 height 5
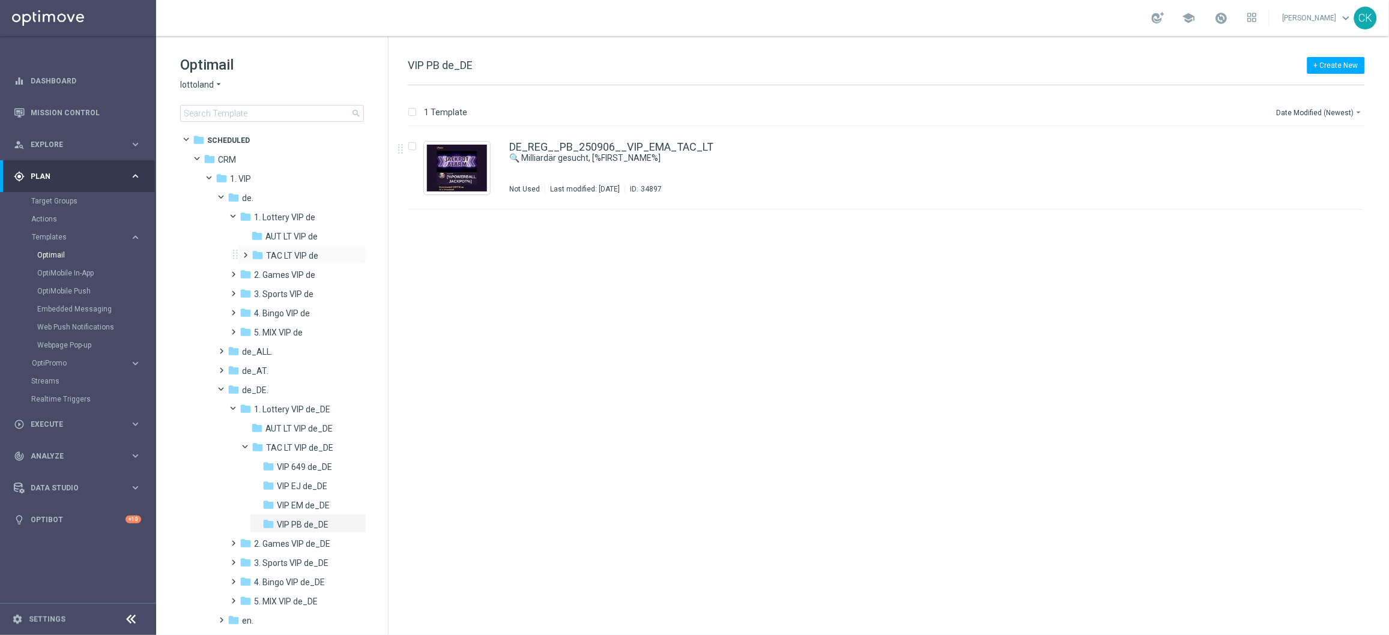
click at [243, 252] on span at bounding box center [243, 249] width 5 height 5
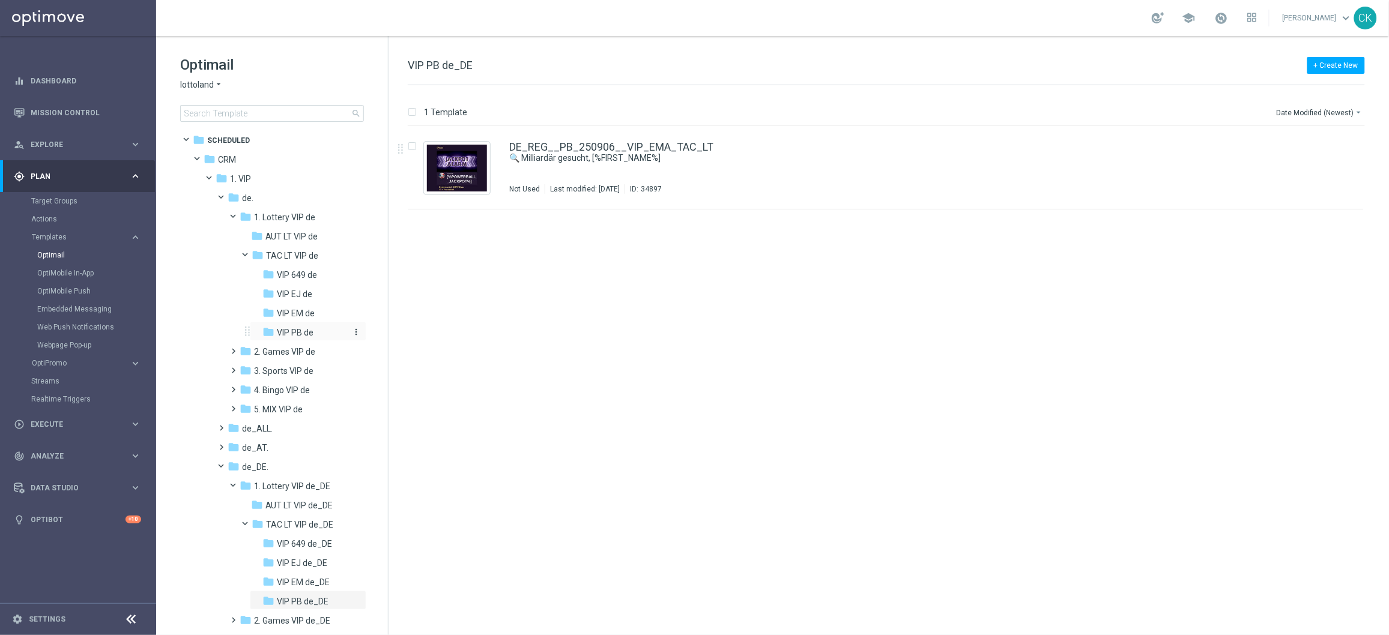
click at [303, 326] on div "folder VIP PB de" at bounding box center [306, 333] width 88 height 14
click at [640, 143] on link "DE_REG__PB_250906__VIP_EMA_TAC_LT(1)" at bounding box center [617, 147] width 217 height 11
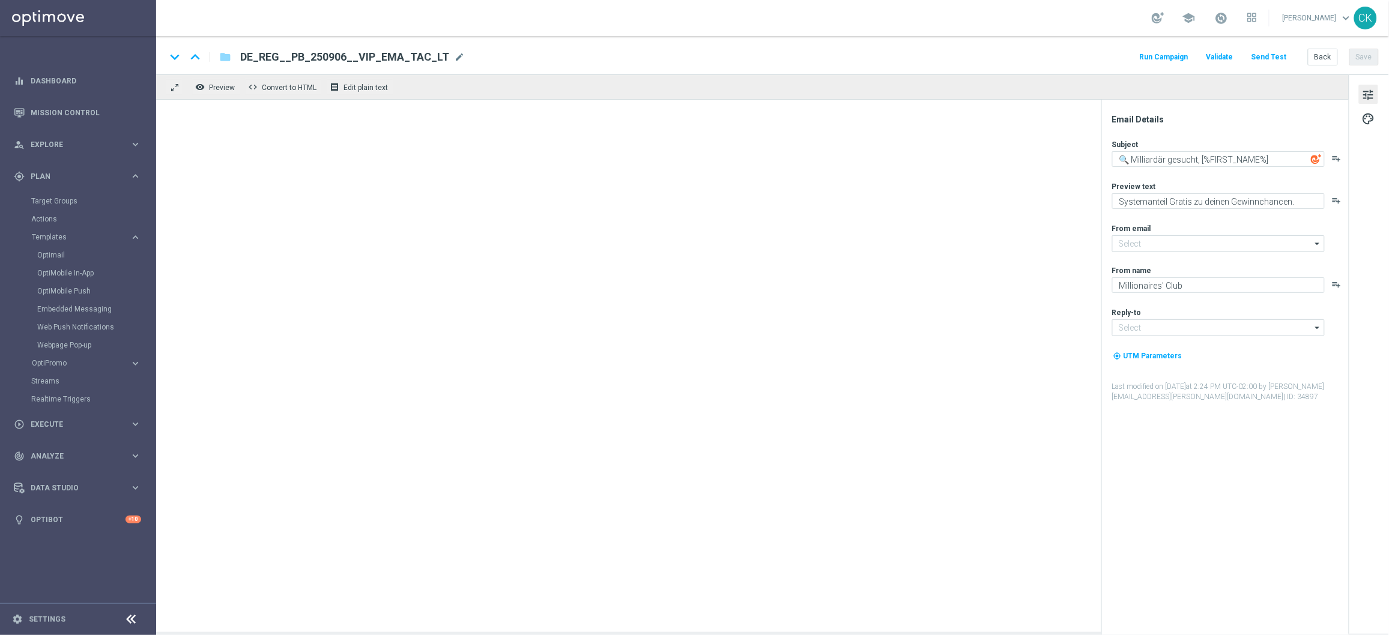
type input "[EMAIL_ADDRESS][DOMAIN_NAME]"
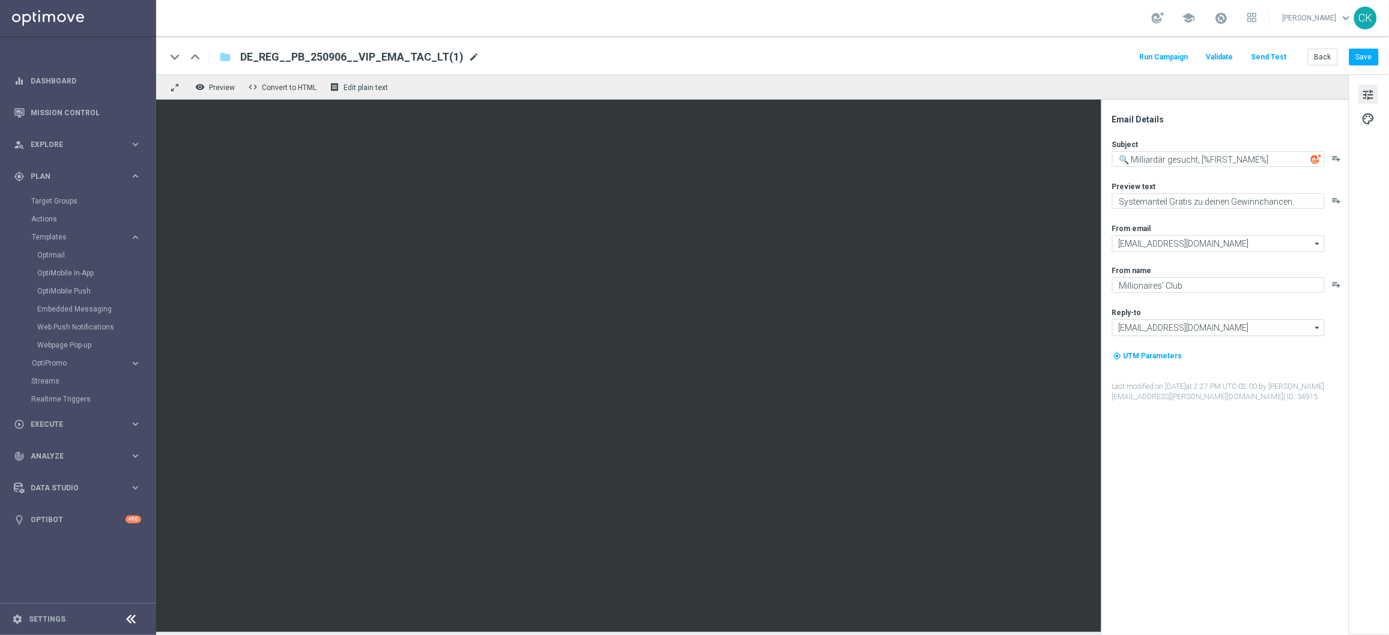
click at [468, 60] on span "mode_edit" at bounding box center [473, 57] width 11 height 11
click at [435, 59] on input "DE_REG__PB_250906__VIP_EMA_TAC_LT(1)" at bounding box center [389, 57] width 298 height 16
paste input "INT__PB_250906__VIP_EMA_TAC_LT"
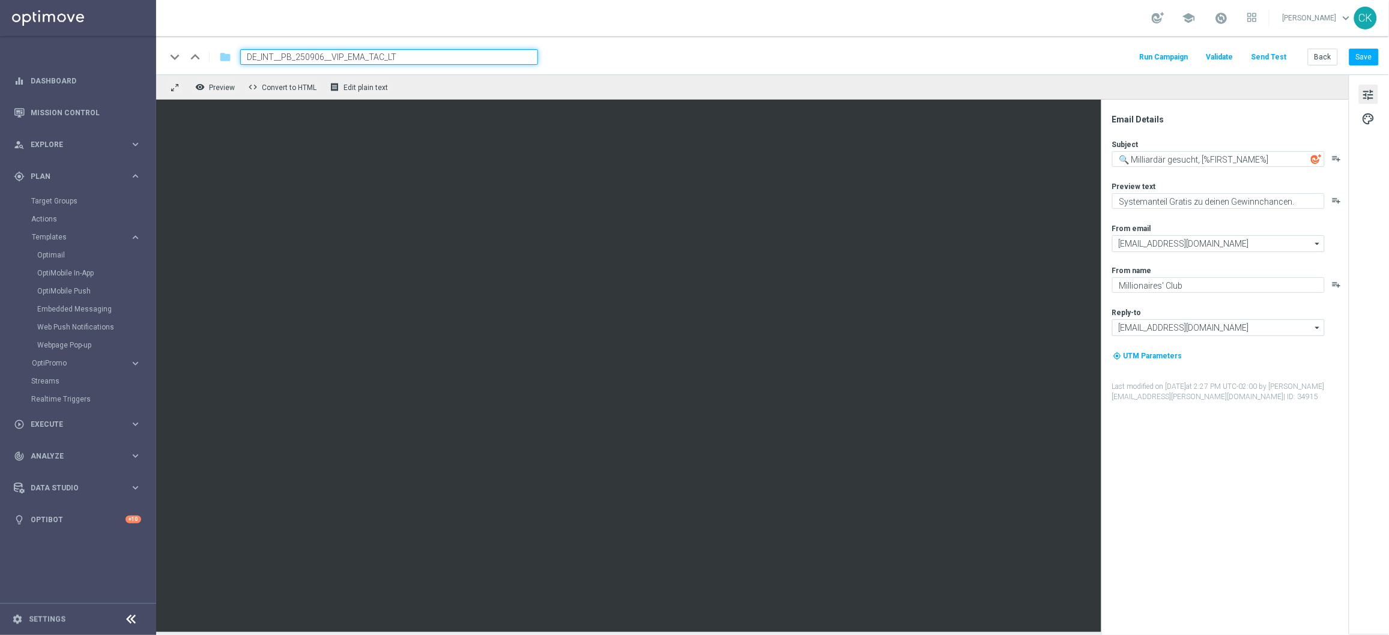
type input "DE_INT__PB_250906__VIP_EMA_TAC_LT"
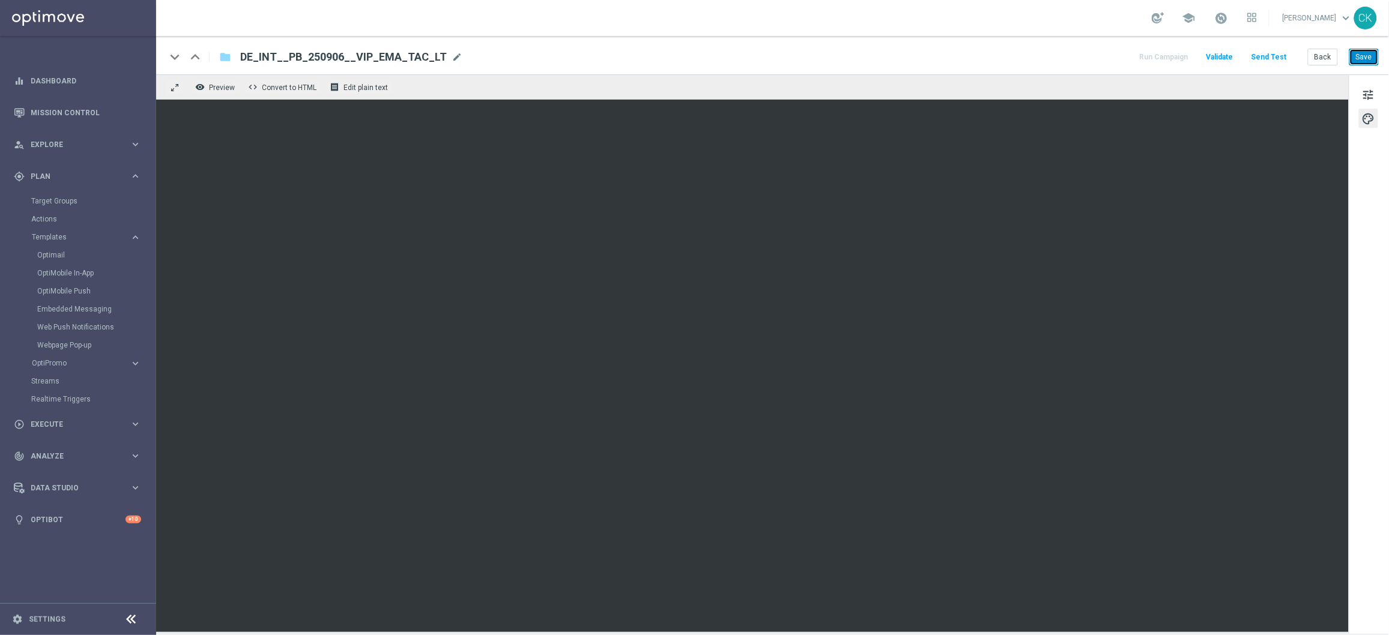
click at [1371, 53] on button "Save" at bounding box center [1364, 57] width 29 height 17
click at [1364, 56] on button "Save" at bounding box center [1364, 57] width 29 height 17
click at [1324, 50] on button "Back" at bounding box center [1323, 57] width 30 height 17
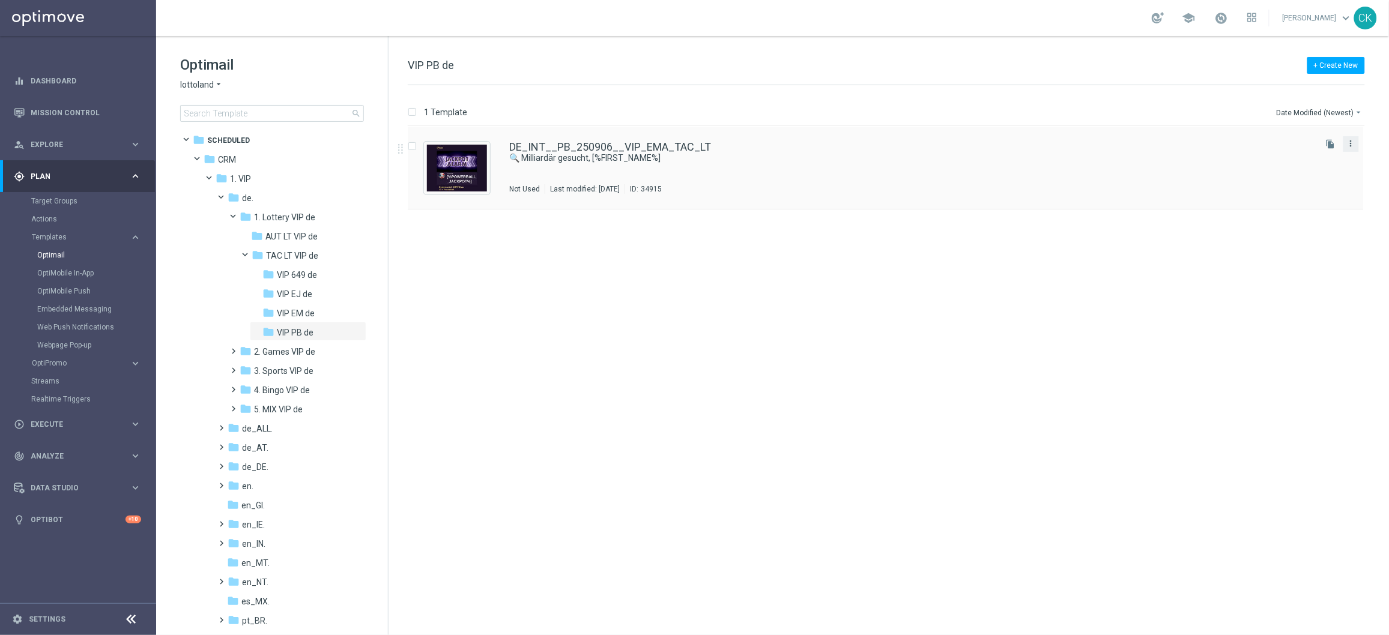
click at [1354, 141] on icon "more_vert" at bounding box center [1352, 144] width 10 height 10
click at [1291, 177] on span "Copy To" at bounding box center [1281, 173] width 26 height 8
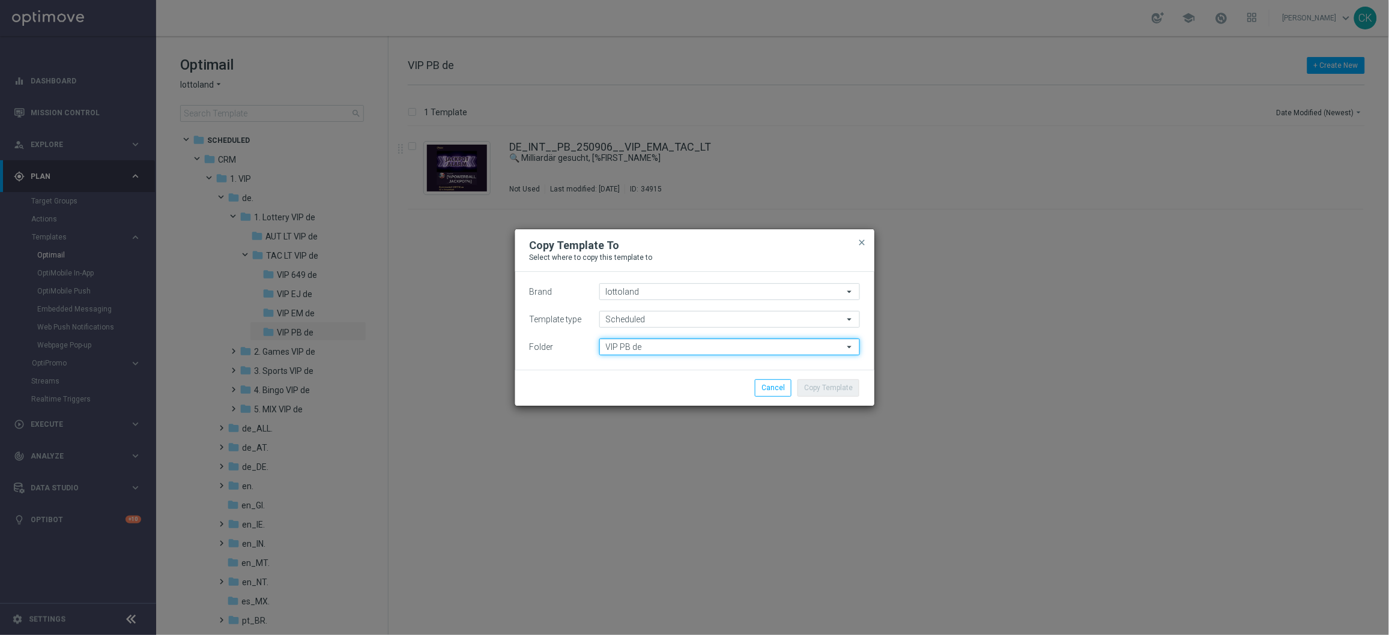
click at [658, 348] on input "VIP PB de" at bounding box center [729, 347] width 261 height 17
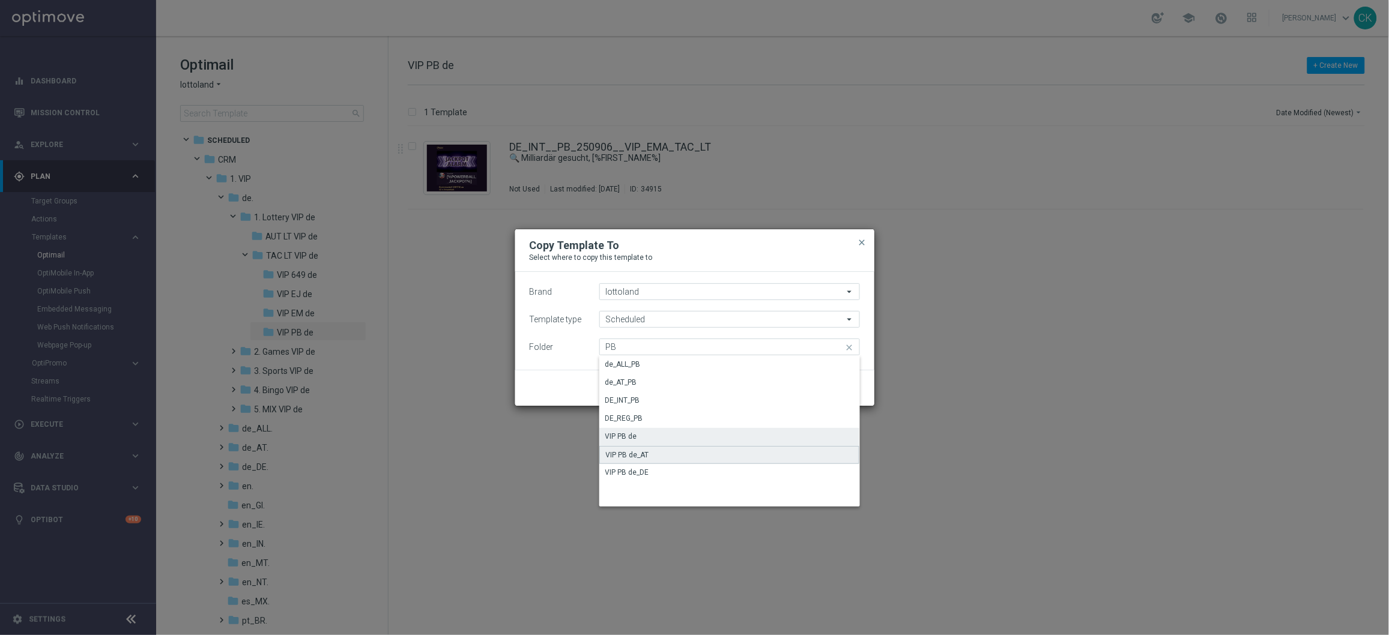
click at [629, 453] on div "VIP PB de_AT" at bounding box center [627, 455] width 43 height 11
type input "VIP PB de_AT"
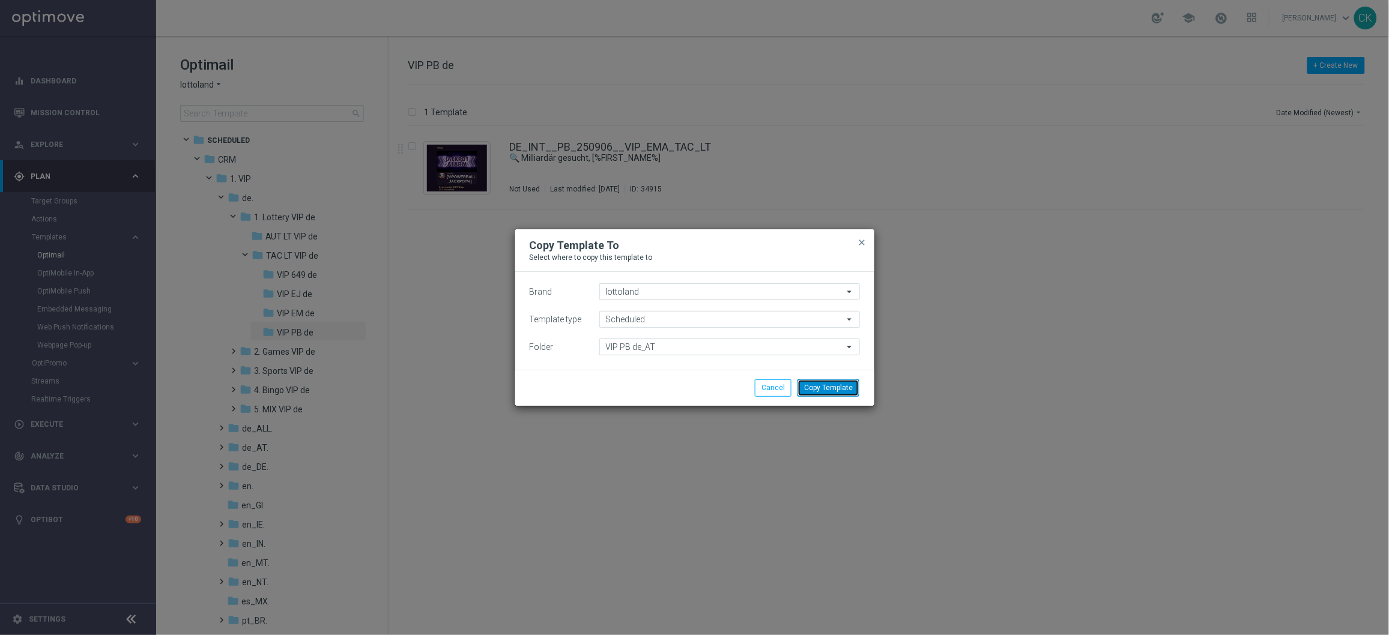
click at [834, 394] on button "Copy Template" at bounding box center [829, 388] width 62 height 17
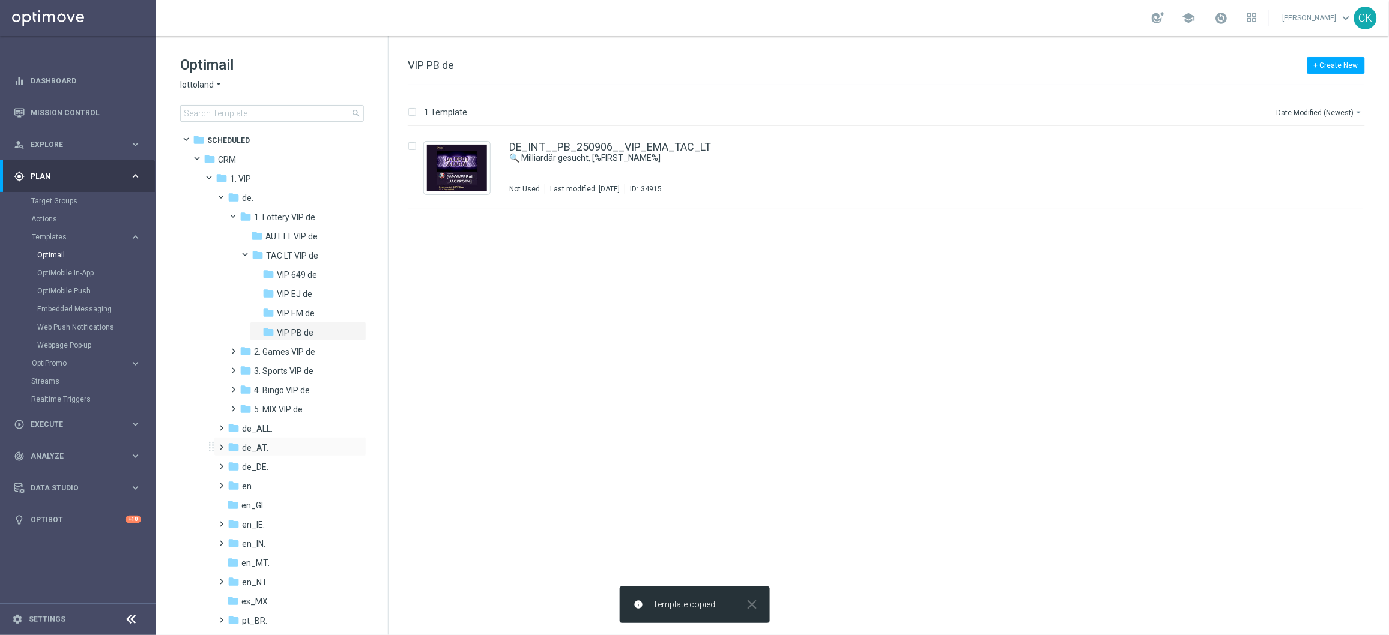
click at [222, 444] on span at bounding box center [219, 442] width 5 height 5
click at [233, 464] on span at bounding box center [231, 461] width 5 height 5
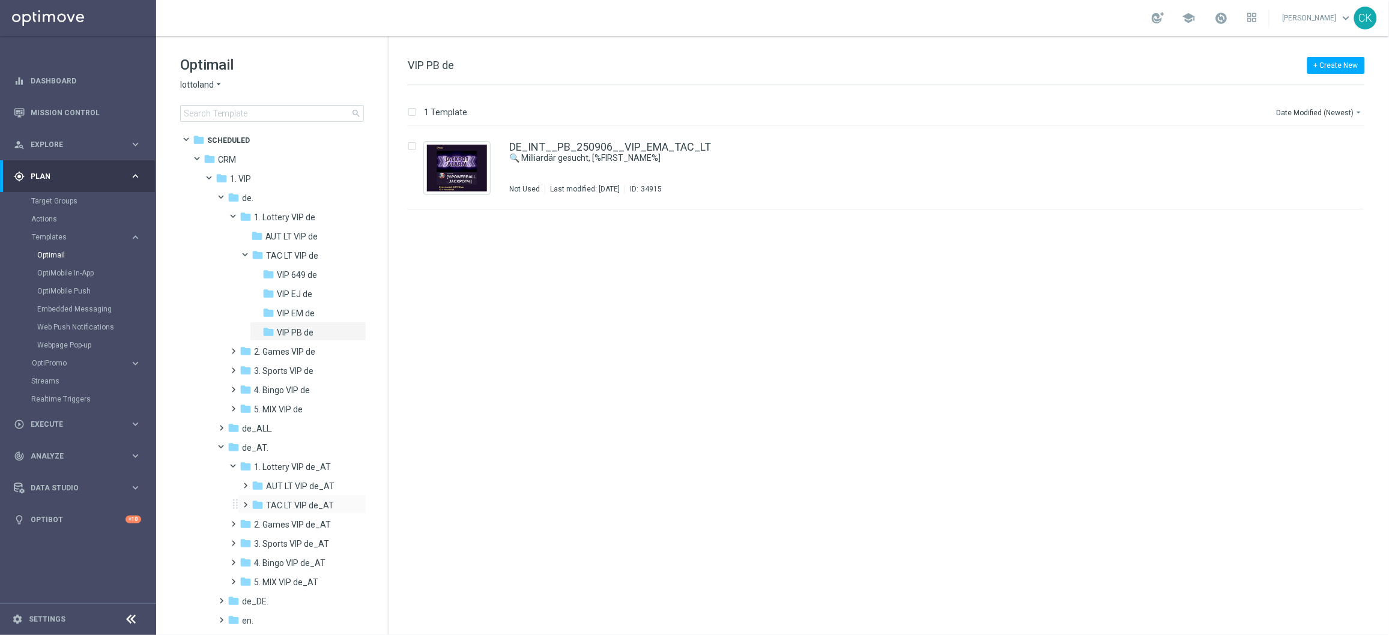
click at [246, 501] on span at bounding box center [243, 499] width 5 height 5
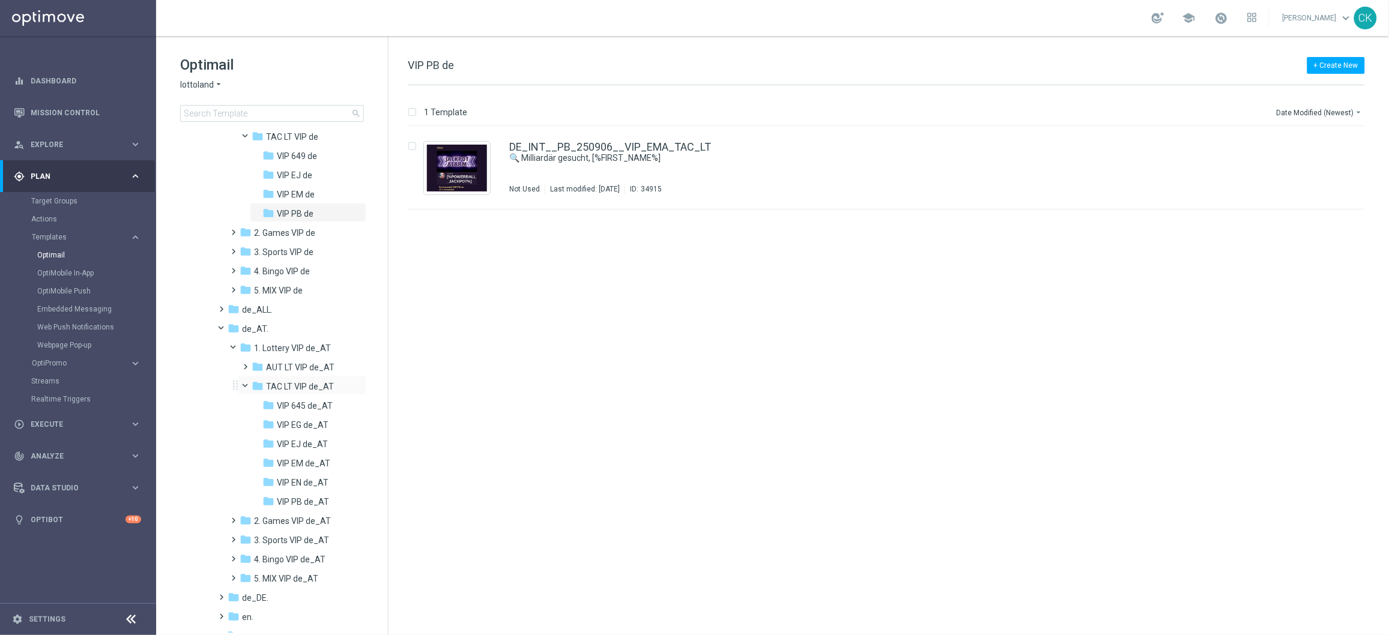
scroll to position [130, 0]
click at [302, 491] on span "VIP PB de_AT" at bounding box center [303, 491] width 52 height 11
click at [574, 148] on link "DE_INT__PB_250906__VIP_EMA_TAC_LT(1)" at bounding box center [616, 147] width 215 height 11
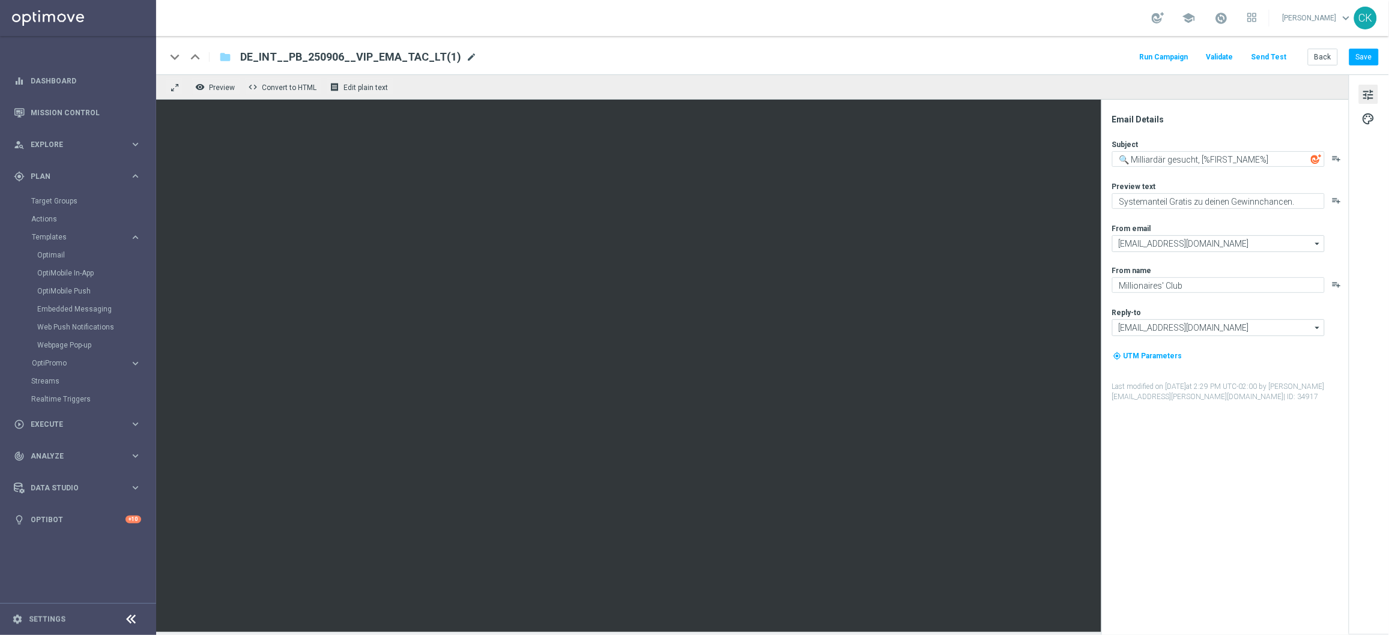
click at [466, 59] on span "mode_edit" at bounding box center [471, 57] width 11 height 11
click at [434, 58] on input "DE_INT__PB_250906__VIP_EMA_TAC_LT(1)" at bounding box center [389, 57] width 298 height 16
paste input "AT__PB_250906__VIP_EMA_TAC_LT"
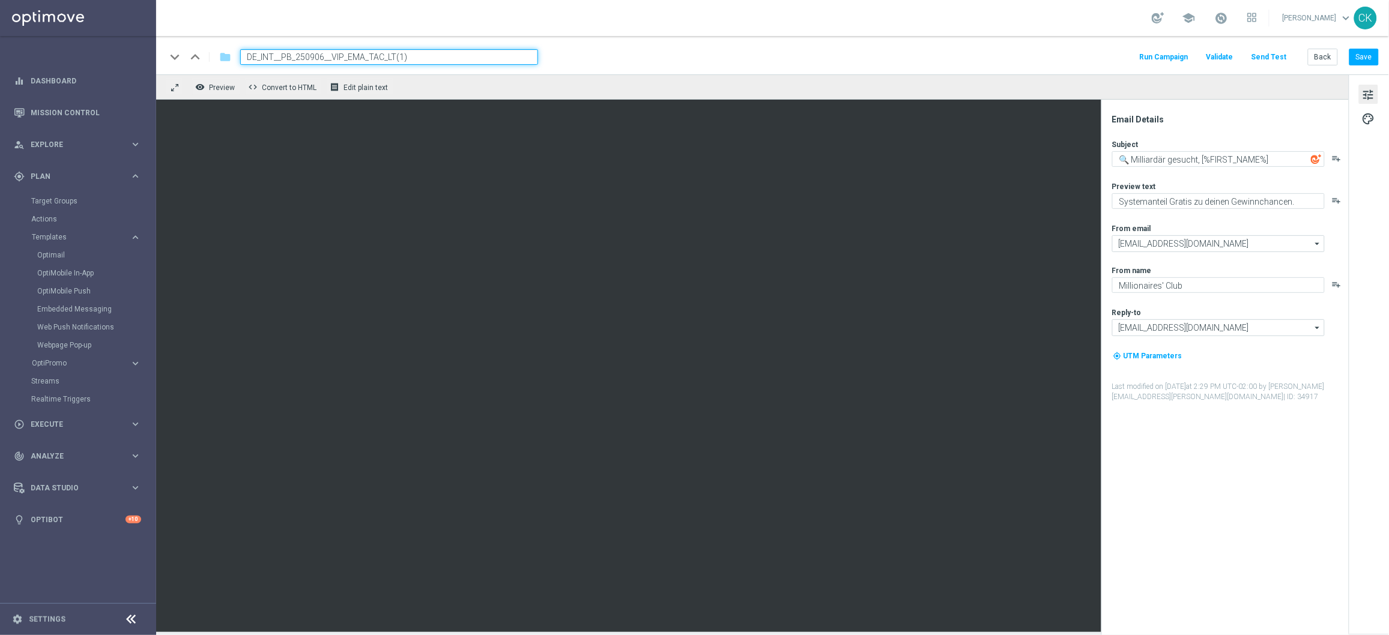
type input "AT__PB_250906__VIP_EMA_TAC_LT"
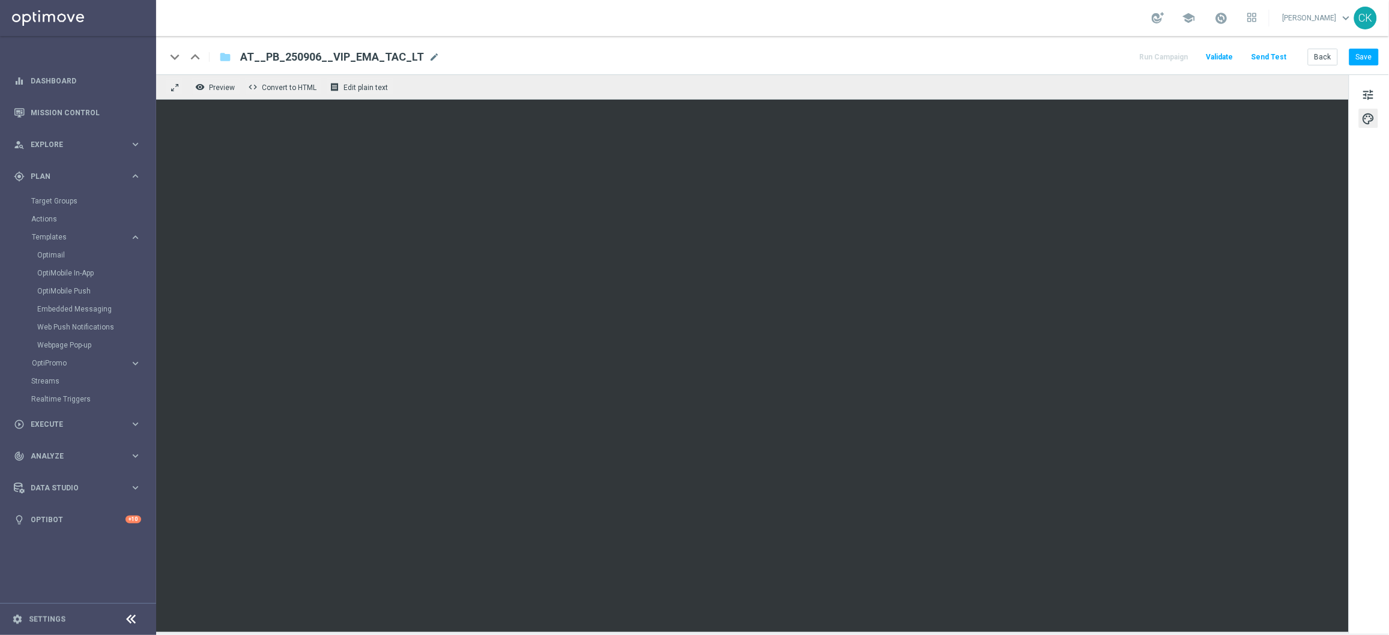
click at [1369, 115] on span "palette" at bounding box center [1368, 119] width 13 height 16
click at [1368, 90] on span "tune" at bounding box center [1368, 95] width 13 height 16
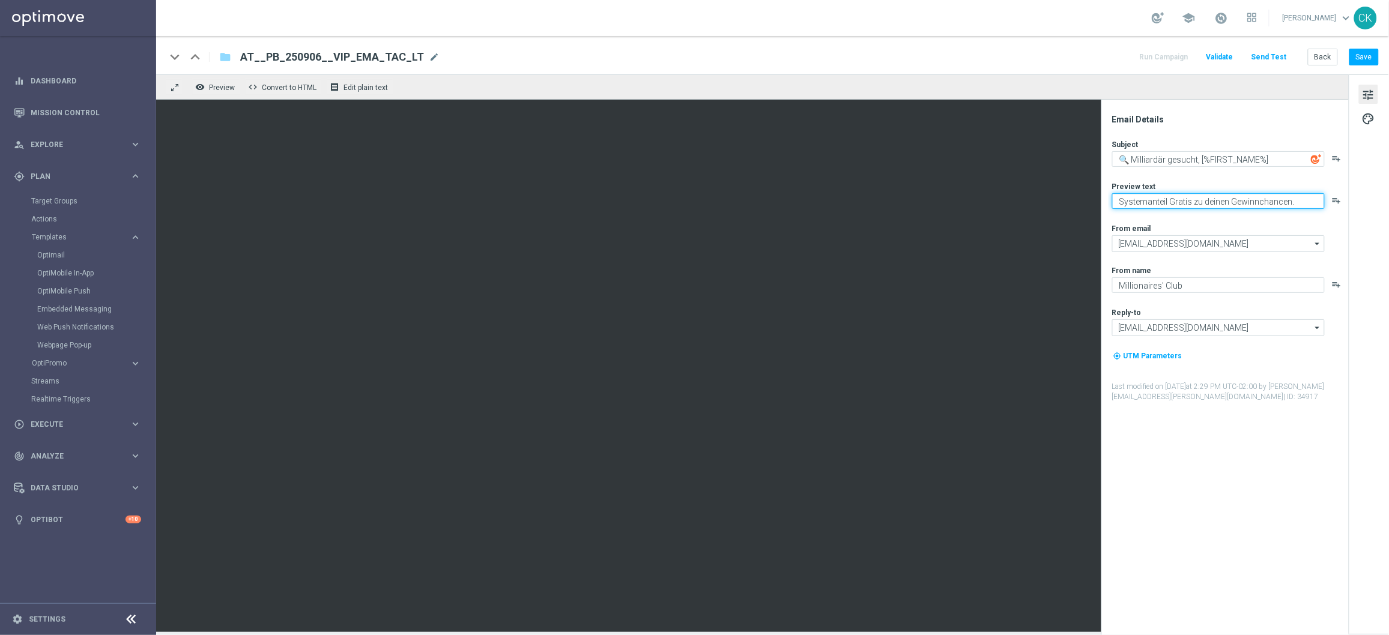
drag, startPoint x: 1293, startPoint y: 201, endPoint x: 1121, endPoint y: 200, distance: 172.4
click at [1121, 200] on textarea "Systemanteil Gratis zu deinen Gewinnchancen." at bounding box center [1218, 201] width 213 height 16
click at [1171, 194] on textarea "Systemanteil Gratis zu deinen Gewinnchancen." at bounding box center [1218, 201] width 213 height 16
click at [1206, 204] on textarea "20 % [DEMOGRAPHIC_DATA] auf deinen Gewinnchancen." at bounding box center [1218, 201] width 213 height 16
click at [1172, 202] on textarea "20 % [DEMOGRAPHIC_DATA] auf deine Gewinnchancen." at bounding box center [1218, 201] width 213 height 16
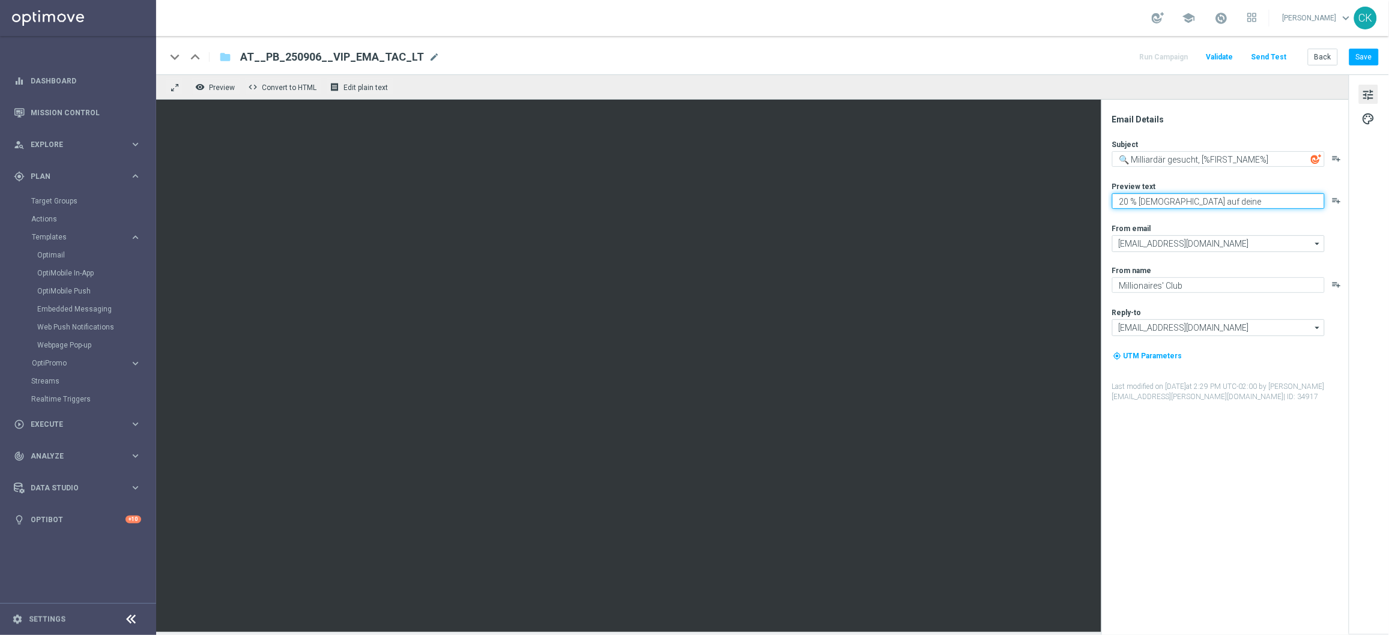
click at [1172, 202] on textarea "20 % [DEMOGRAPHIC_DATA] auf deine Gewinnchancen." at bounding box center [1218, 201] width 213 height 16
type textarea "20 % [DEMOGRAPHIC_DATA] auf deine Gewinnchancen."
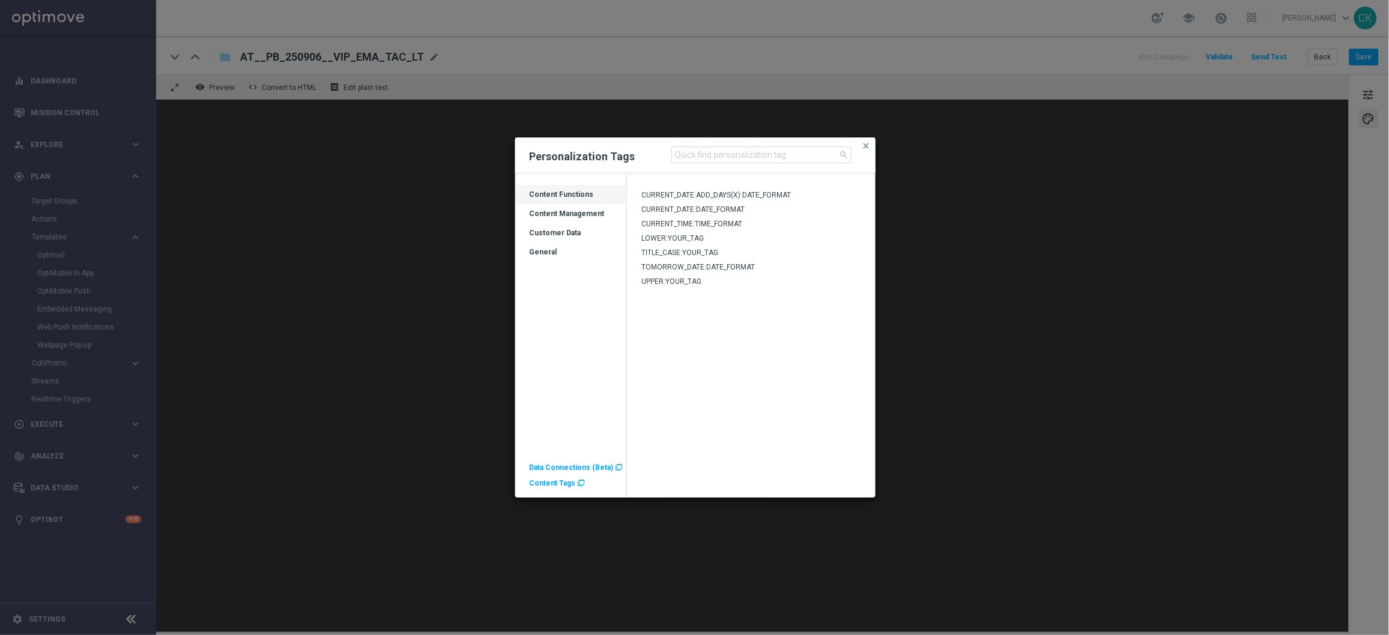
click at [556, 486] on span "Content Tags" at bounding box center [553, 483] width 46 height 8
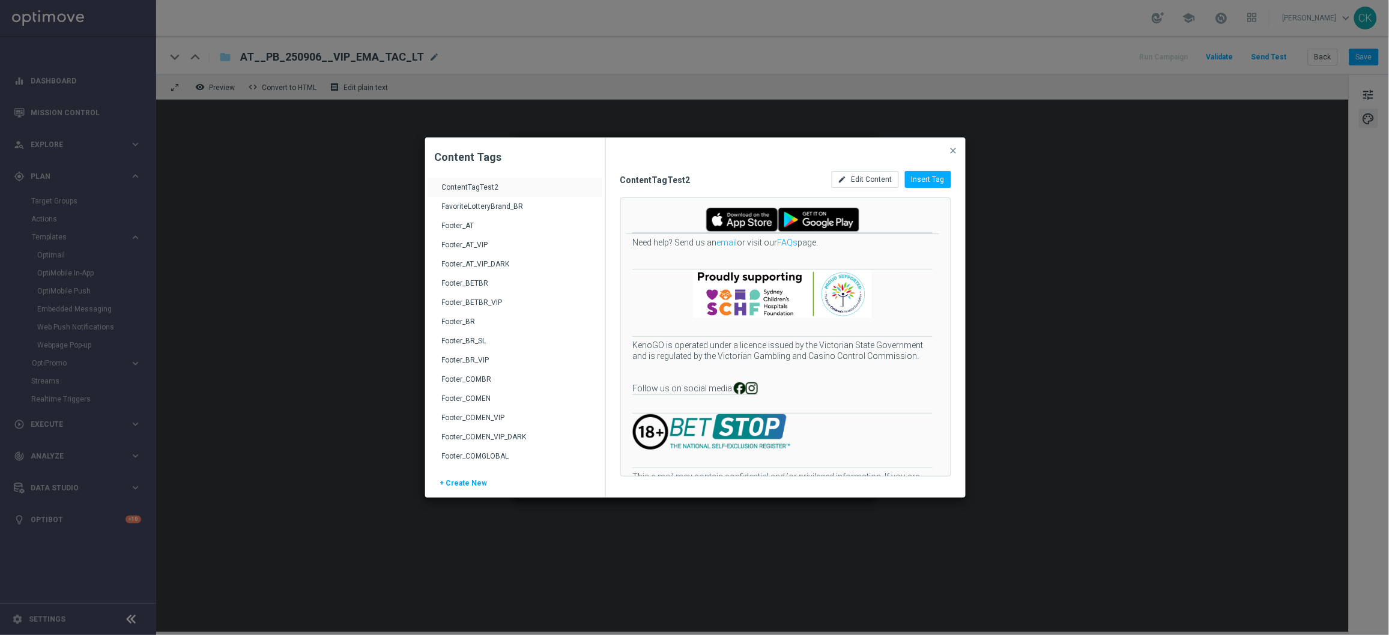
click at [468, 264] on div "Footer_AT_VIP_DARK" at bounding box center [516, 268] width 149 height 19
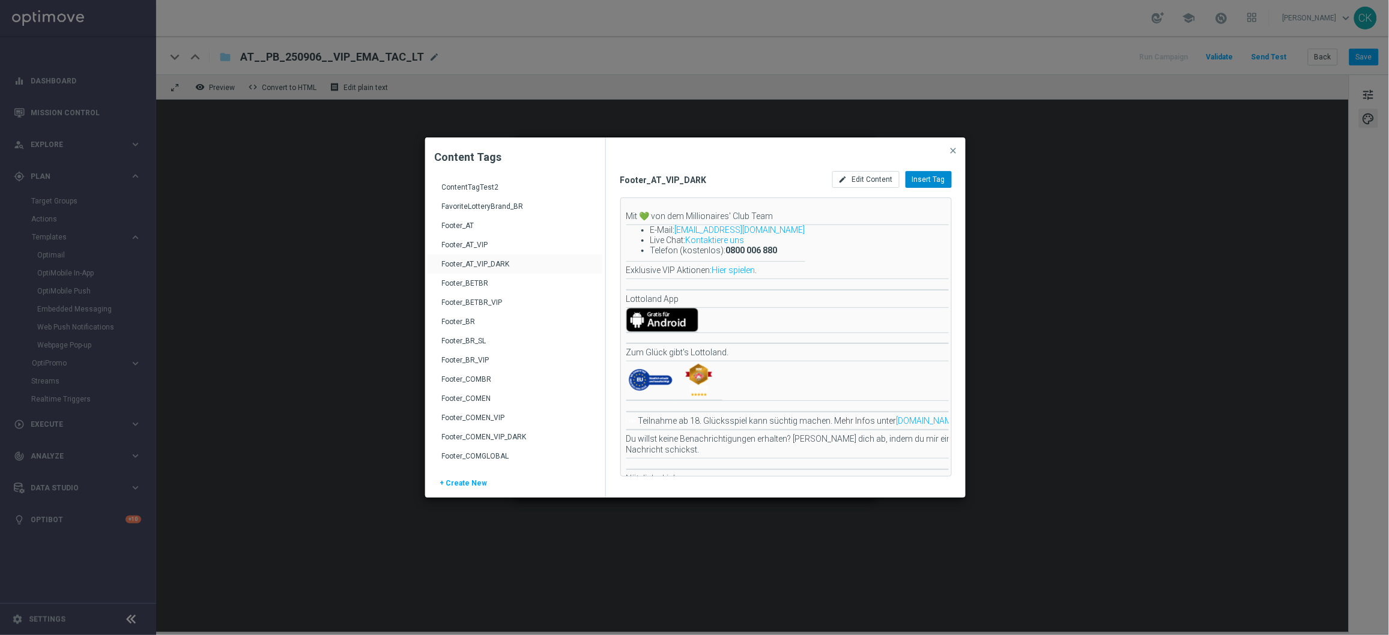
click at [941, 178] on span "Insert Tag" at bounding box center [928, 179] width 33 height 8
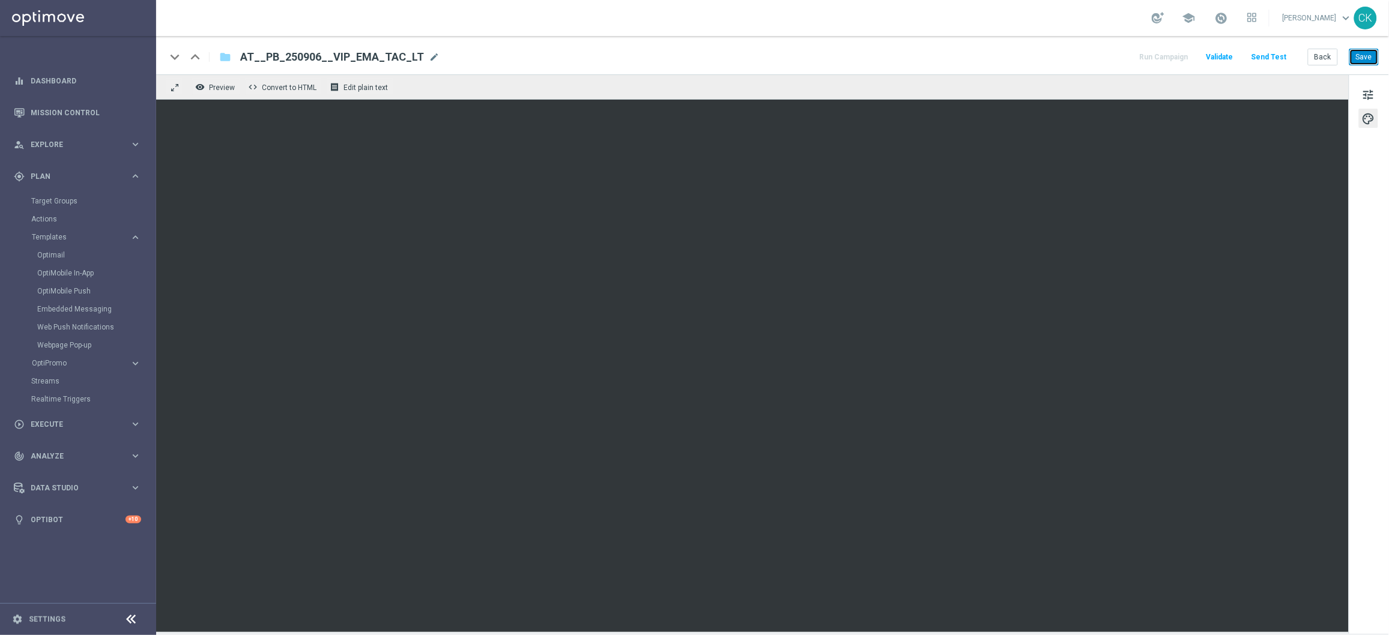
click at [1366, 59] on button "Save" at bounding box center [1364, 57] width 29 height 17
click at [1366, 58] on button "Save" at bounding box center [1364, 57] width 29 height 17
click at [1287, 56] on button "Send Test" at bounding box center [1269, 57] width 39 height 16
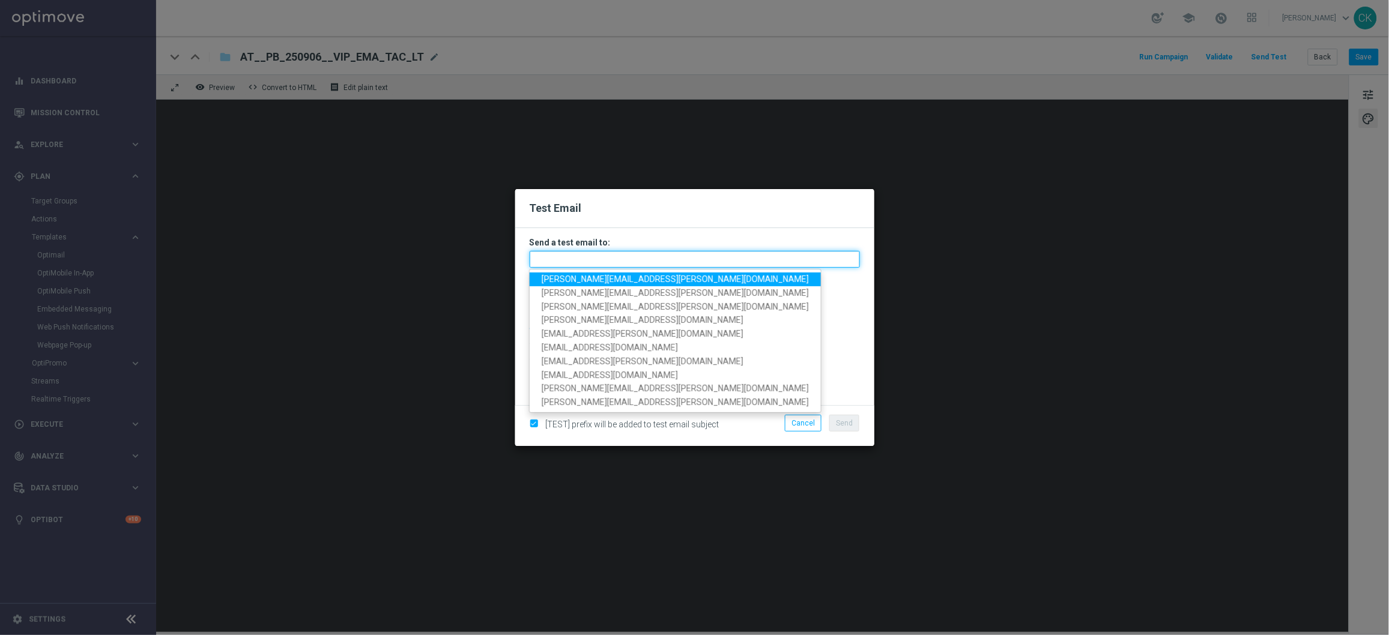
click at [614, 253] on input "text" at bounding box center [695, 259] width 330 height 17
click at [616, 283] on span "[PERSON_NAME][EMAIL_ADDRESS][PERSON_NAME][DOMAIN_NAME]" at bounding box center [675, 279] width 267 height 10
type input "[PERSON_NAME][EMAIL_ADDRESS][PERSON_NAME][DOMAIN_NAME]"
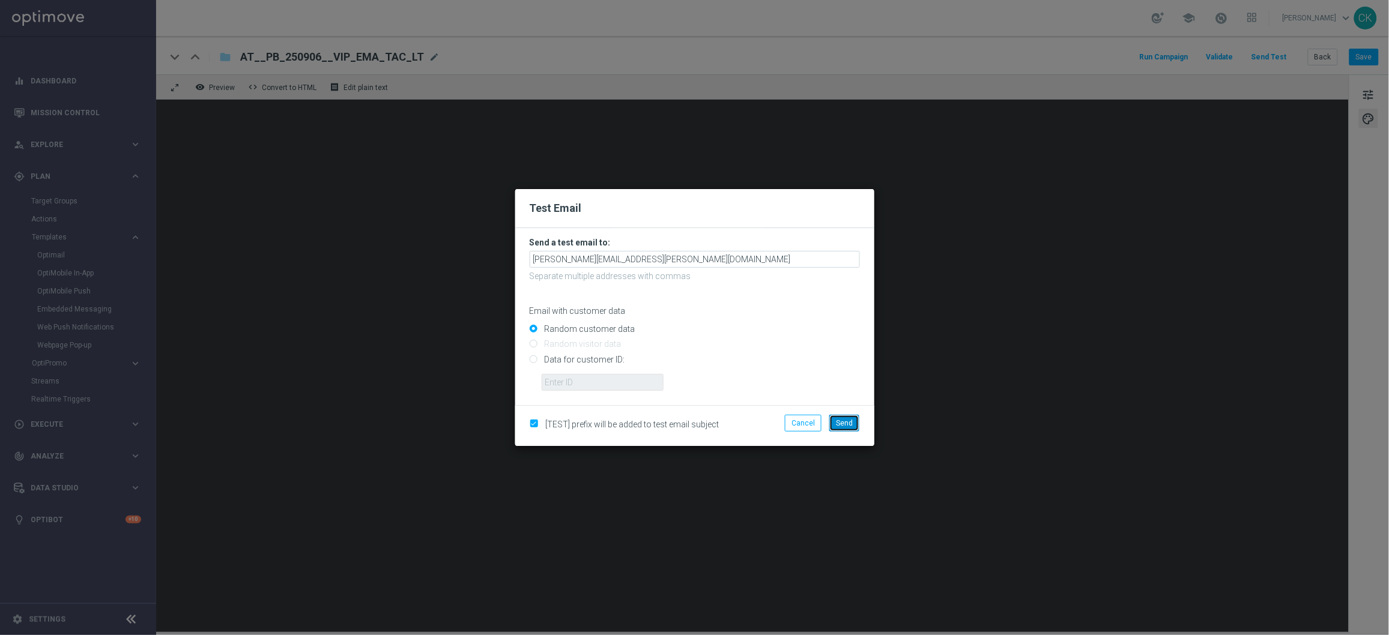
click at [847, 424] on span "Send" at bounding box center [844, 423] width 17 height 8
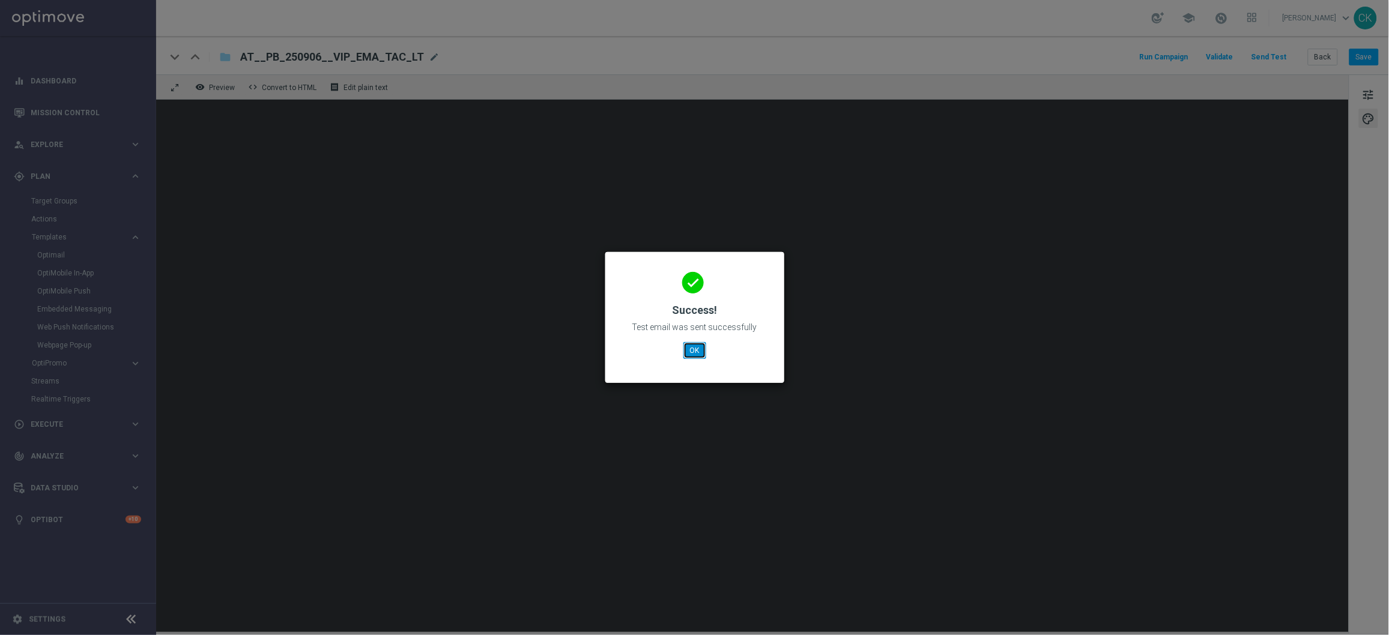
click at [691, 346] on button "OK" at bounding box center [695, 350] width 23 height 17
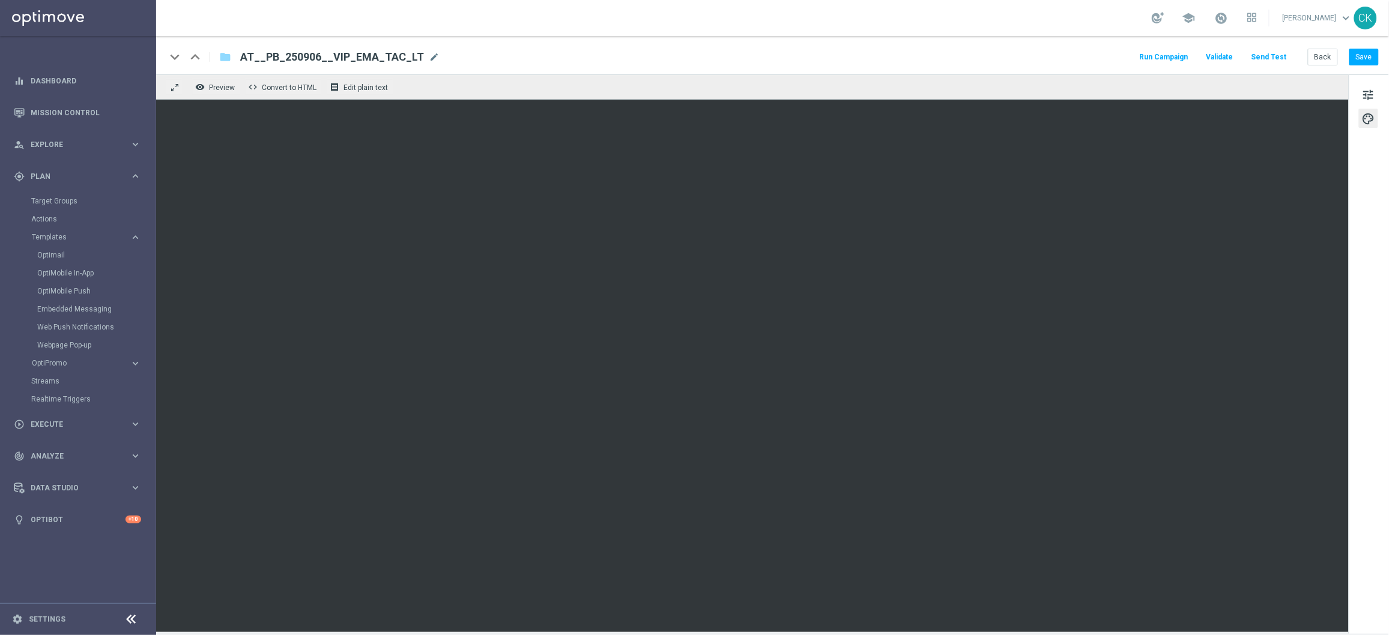
click at [1288, 55] on button "Send Test" at bounding box center [1269, 57] width 39 height 16
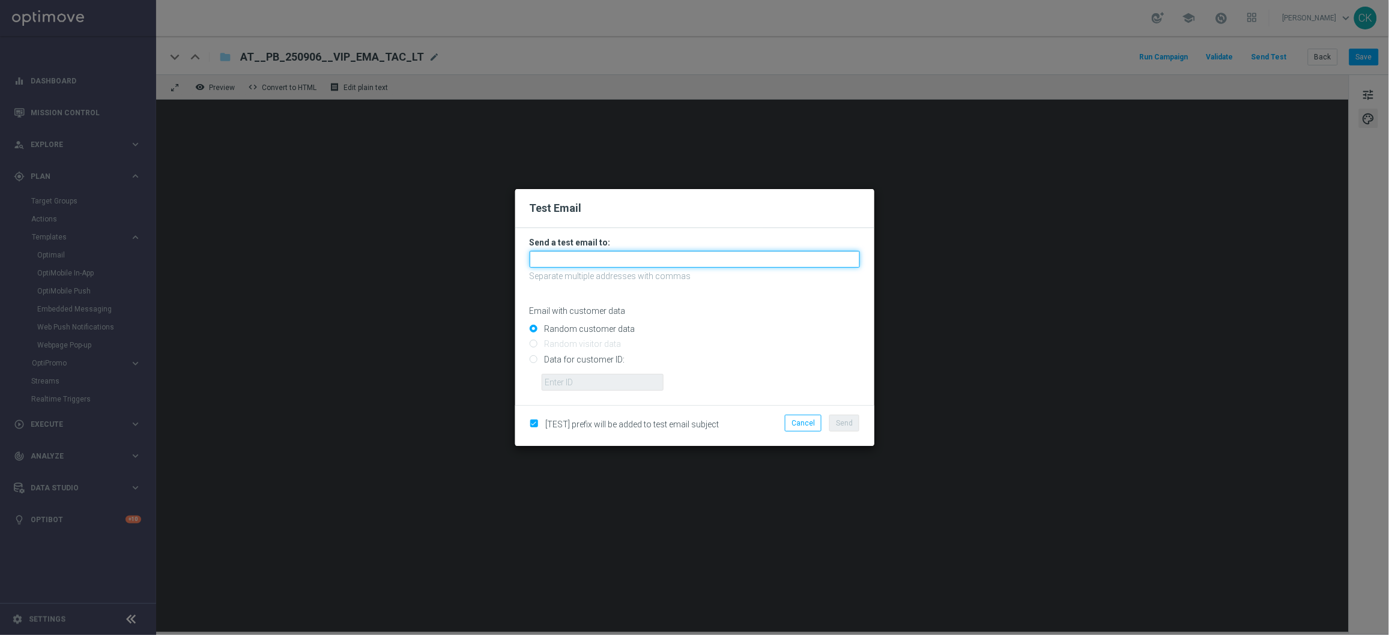
click at [578, 258] on input "text" at bounding box center [695, 259] width 330 height 17
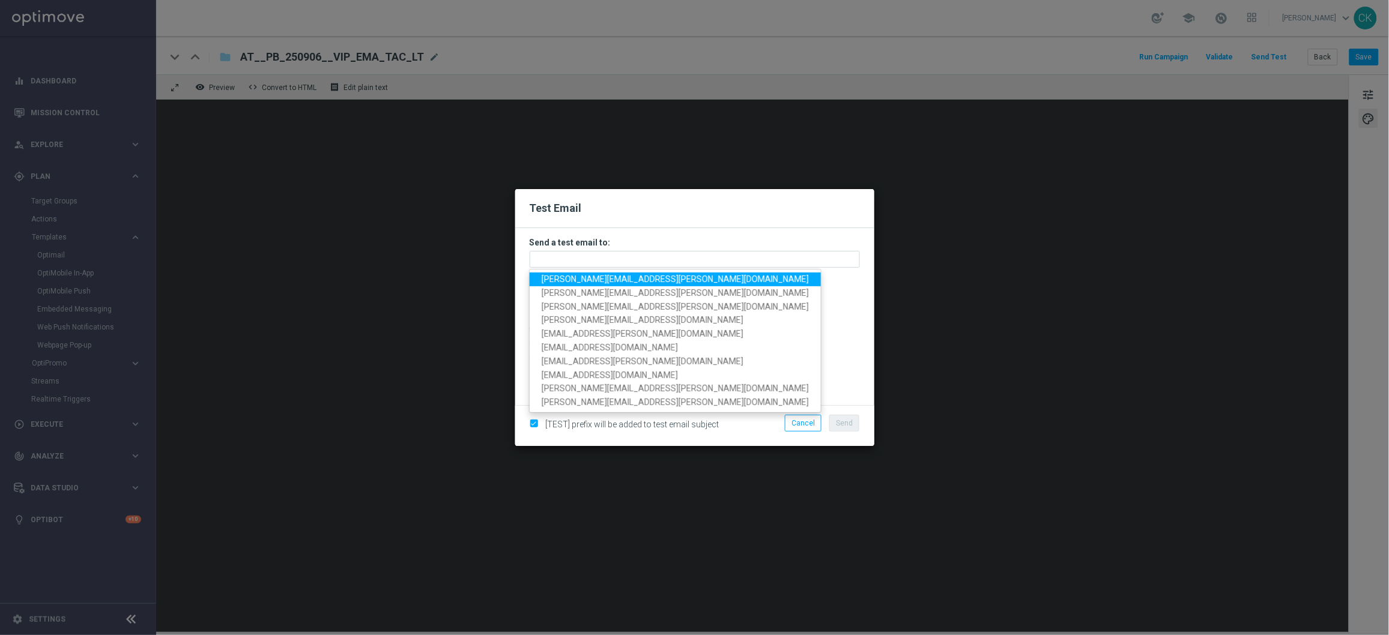
click at [586, 273] on link "[PERSON_NAME][EMAIL_ADDRESS][PERSON_NAME][DOMAIN_NAME]" at bounding box center [675, 280] width 291 height 14
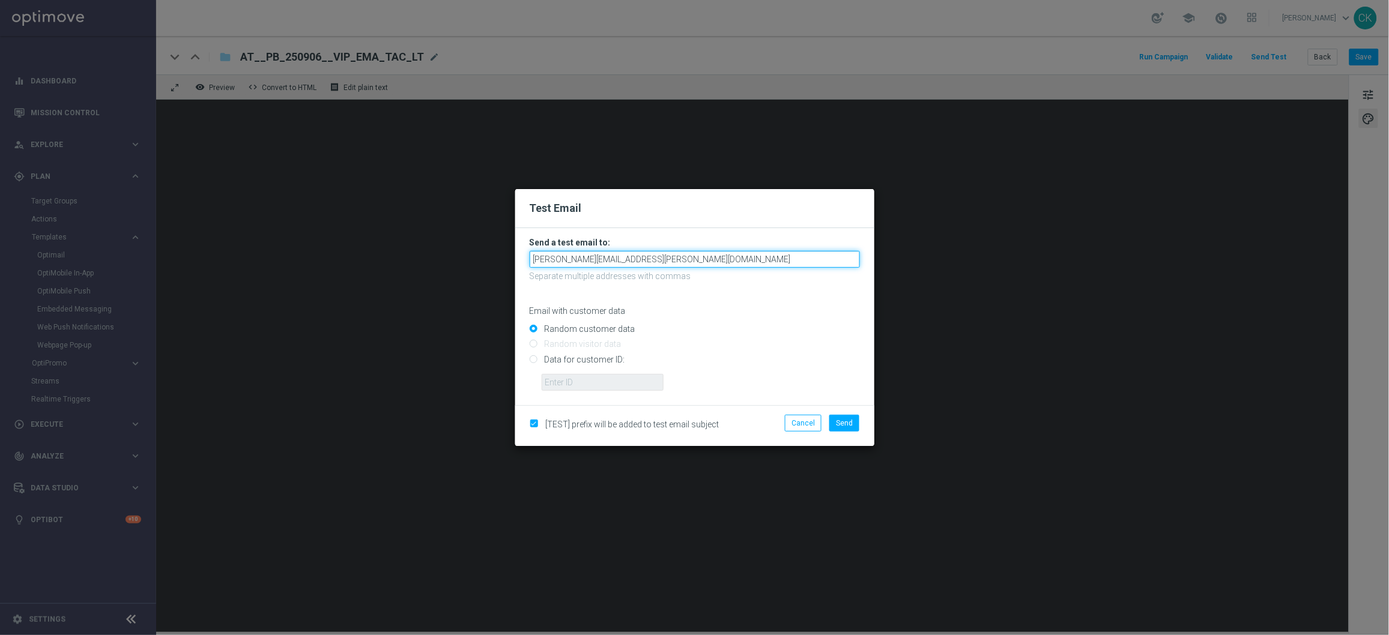
click at [706, 256] on input "[PERSON_NAME][EMAIL_ADDRESS][PERSON_NAME][DOMAIN_NAME]" at bounding box center [695, 259] width 330 height 17
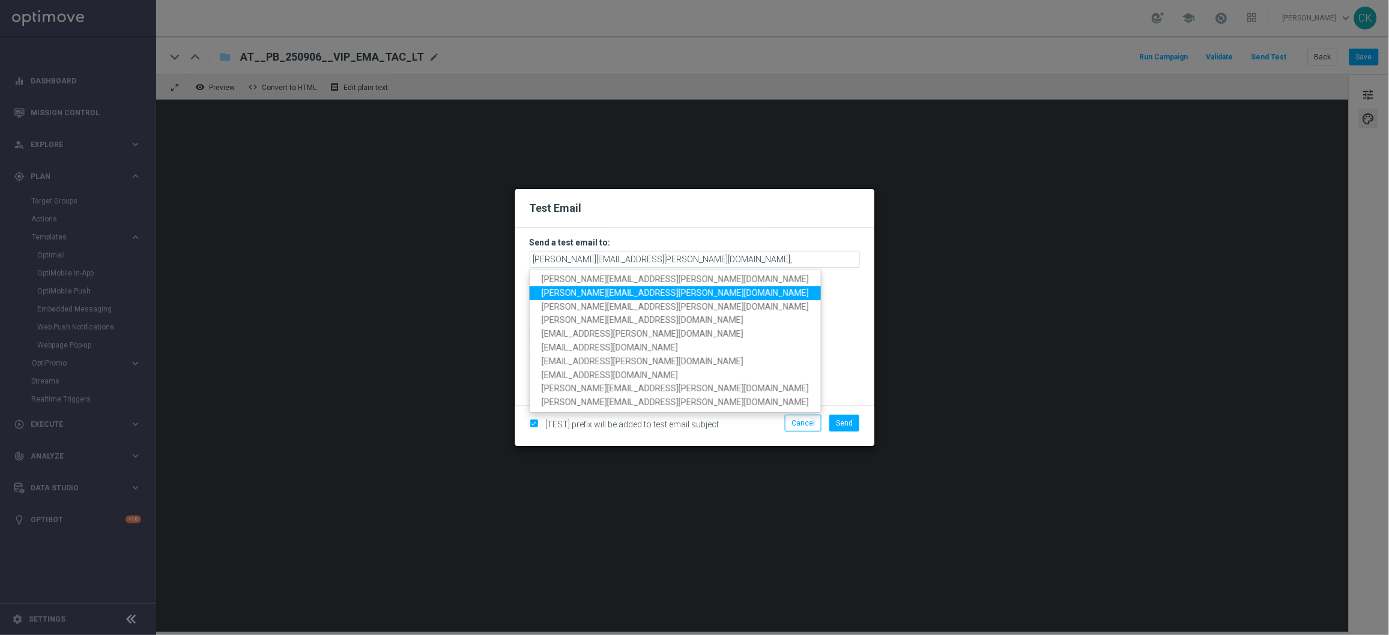
click at [628, 291] on span "[PERSON_NAME][EMAIL_ADDRESS][PERSON_NAME][DOMAIN_NAME]" at bounding box center [675, 293] width 267 height 10
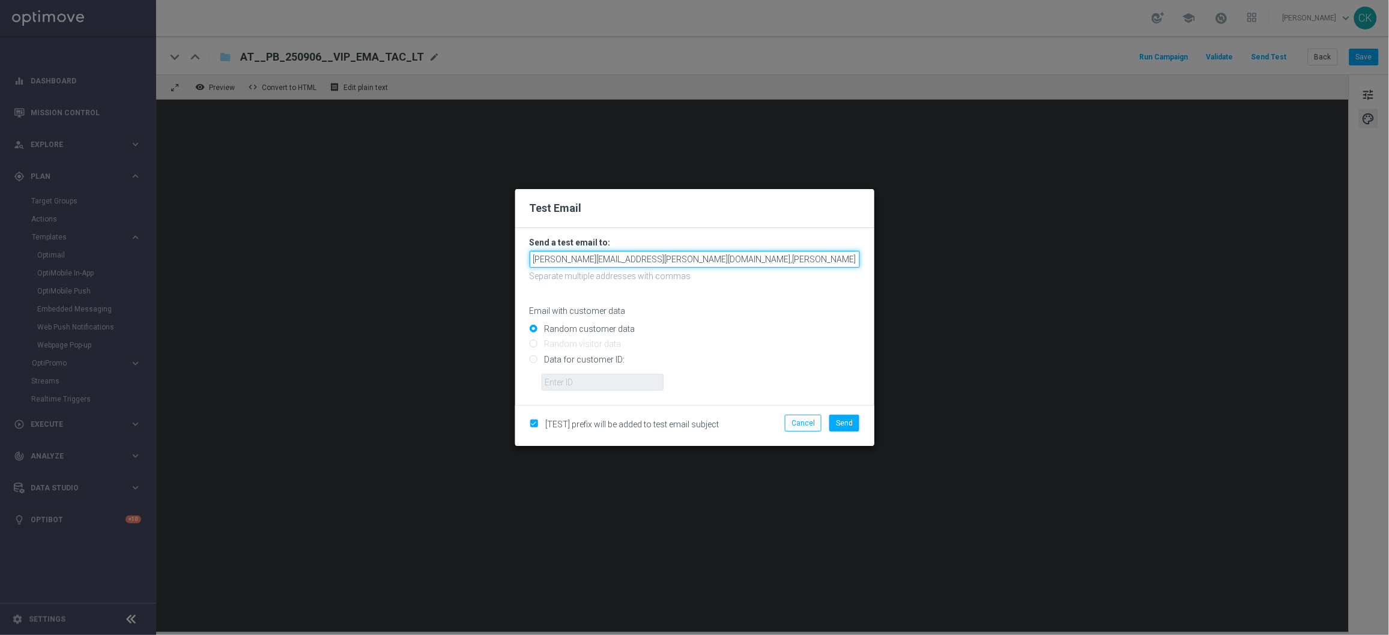
click at [816, 258] on input "[PERSON_NAME][EMAIL_ADDRESS][PERSON_NAME][DOMAIN_NAME],[PERSON_NAME][DOMAIN_NAM…" at bounding box center [695, 259] width 330 height 17
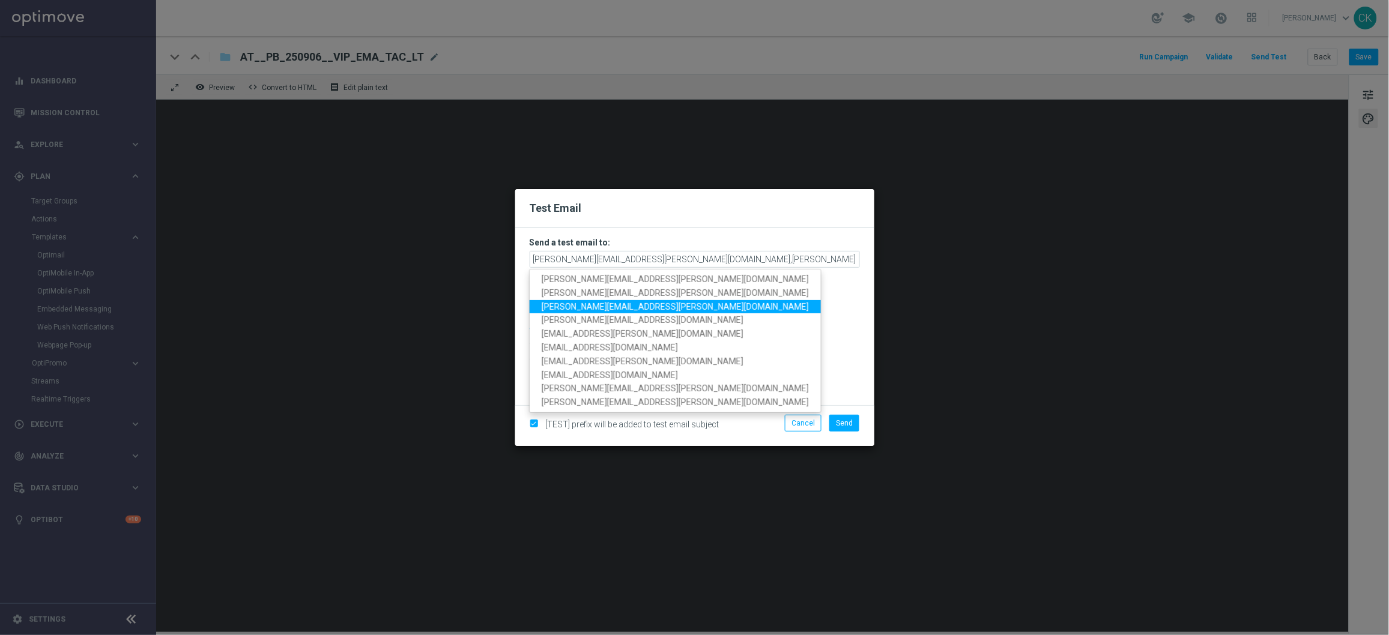
click at [638, 307] on span "[PERSON_NAME][EMAIL_ADDRESS][PERSON_NAME][DOMAIN_NAME]" at bounding box center [675, 307] width 267 height 10
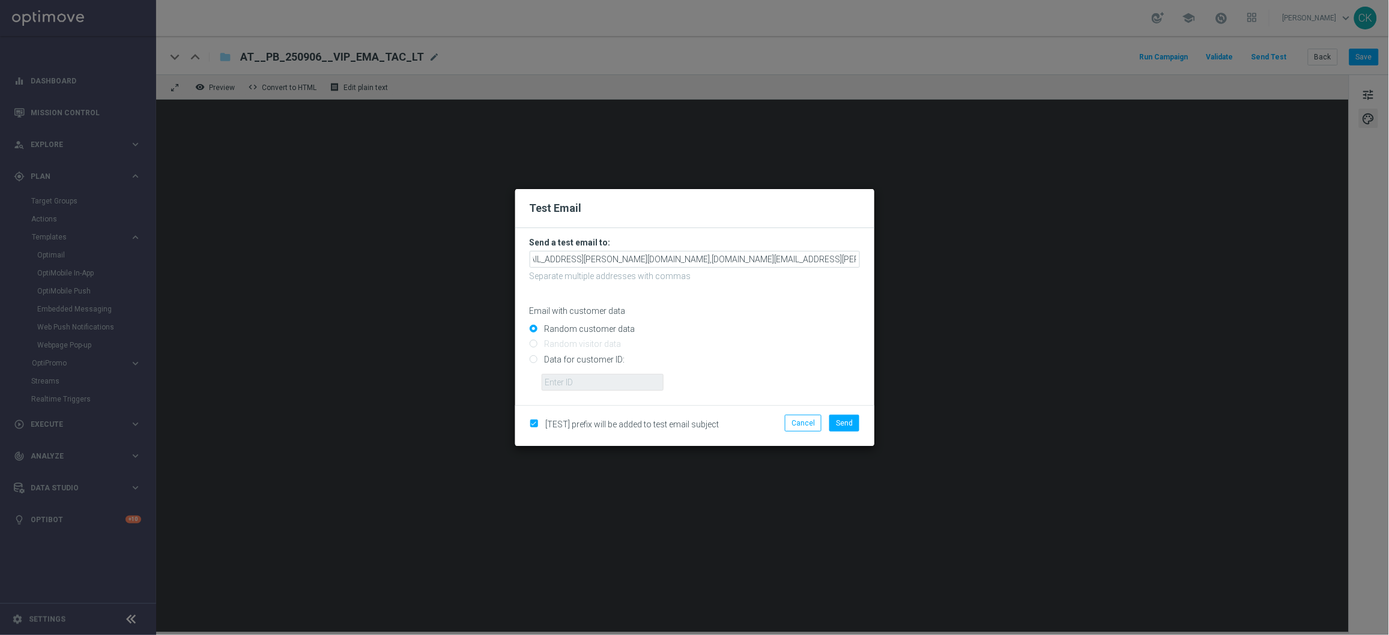
scroll to position [0, 62]
click at [855, 260] on input "[EMAIL_ADDRESS][PERSON_NAME][DOMAIN_NAME],[DOMAIN_NAME][EMAIL_ADDRESS][PERSON_N…" at bounding box center [695, 259] width 330 height 17
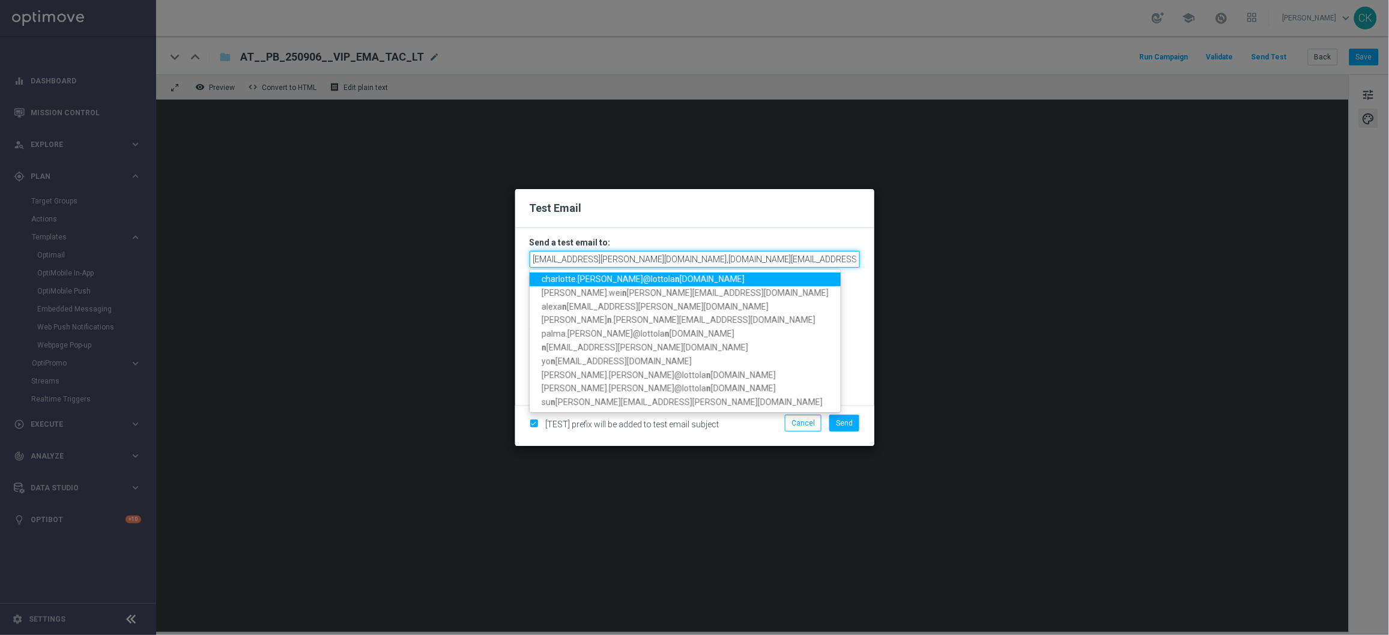
scroll to position [0, 68]
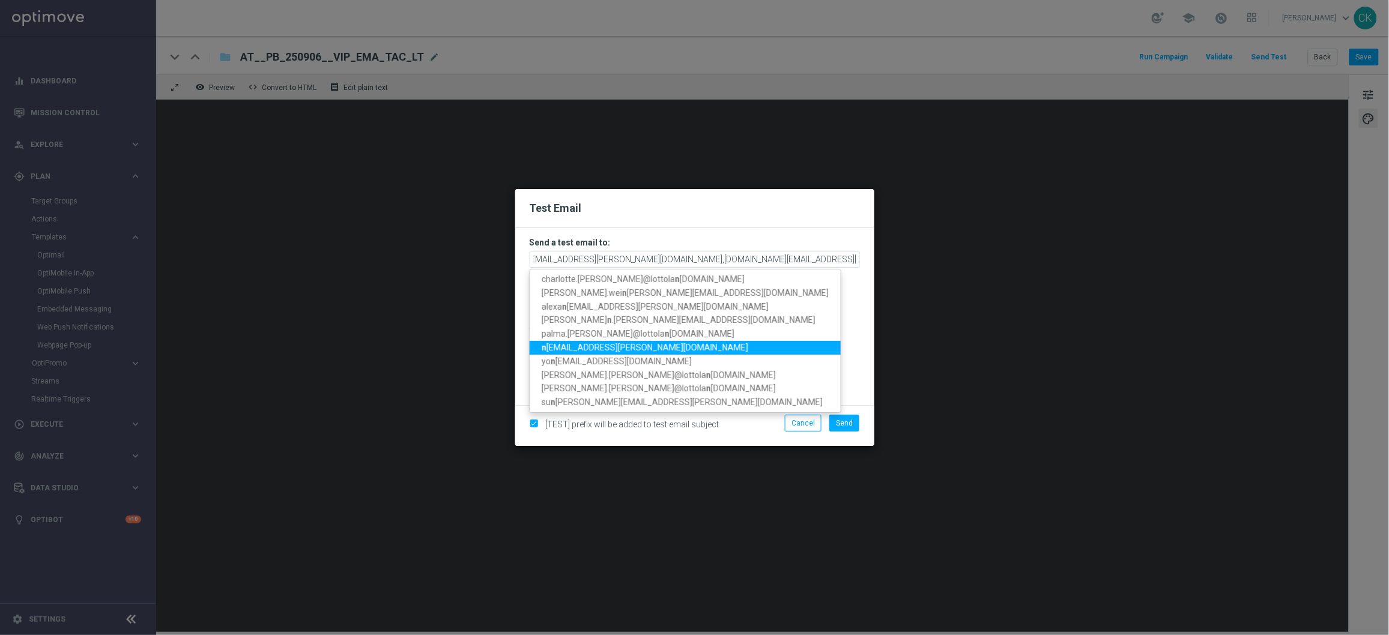
click at [623, 345] on span "n [EMAIL_ADDRESS][PERSON_NAME][DOMAIN_NAME]" at bounding box center [645, 348] width 207 height 10
type input "[EMAIL_ADDRESS][PERSON_NAME][DOMAIN_NAME],[PERSON_NAME][DOMAIN_NAME][EMAIL_ADDR…"
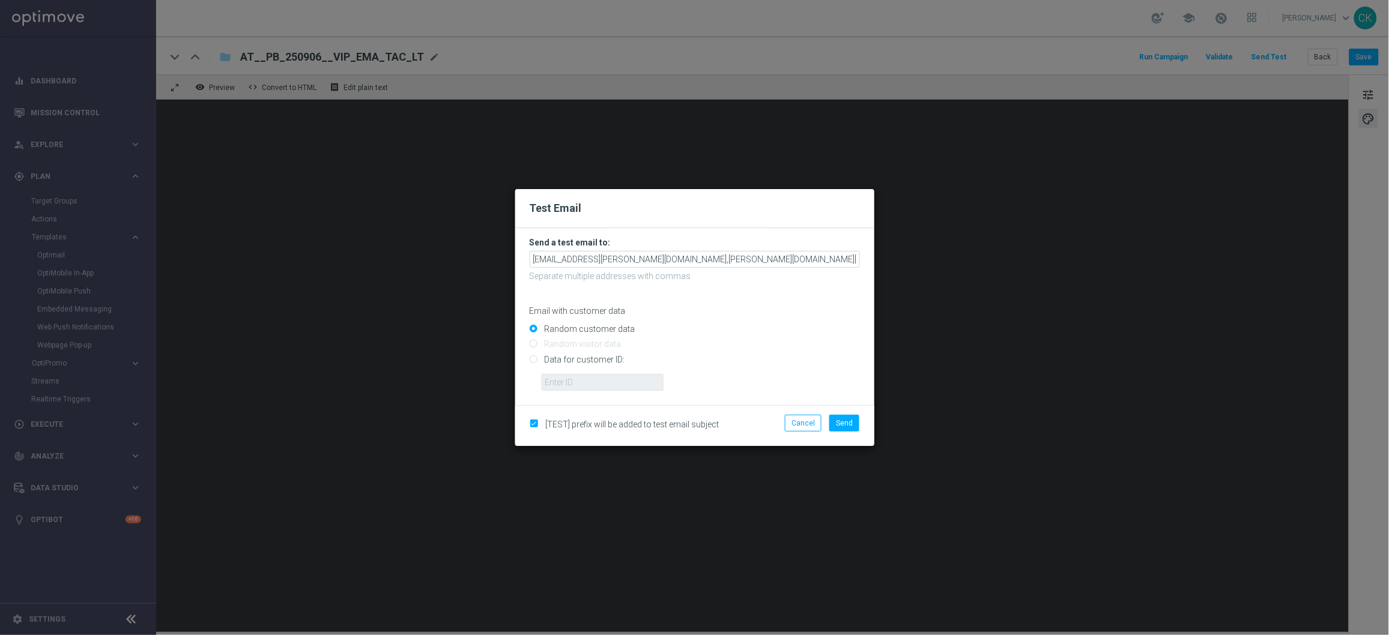
click at [585, 357] on input "Data for customer ID:" at bounding box center [695, 364] width 330 height 17
radio input "true"
click at [584, 379] on input "text" at bounding box center [603, 382] width 122 height 17
type input "14586067"
click at [844, 420] on span "Send" at bounding box center [844, 423] width 17 height 8
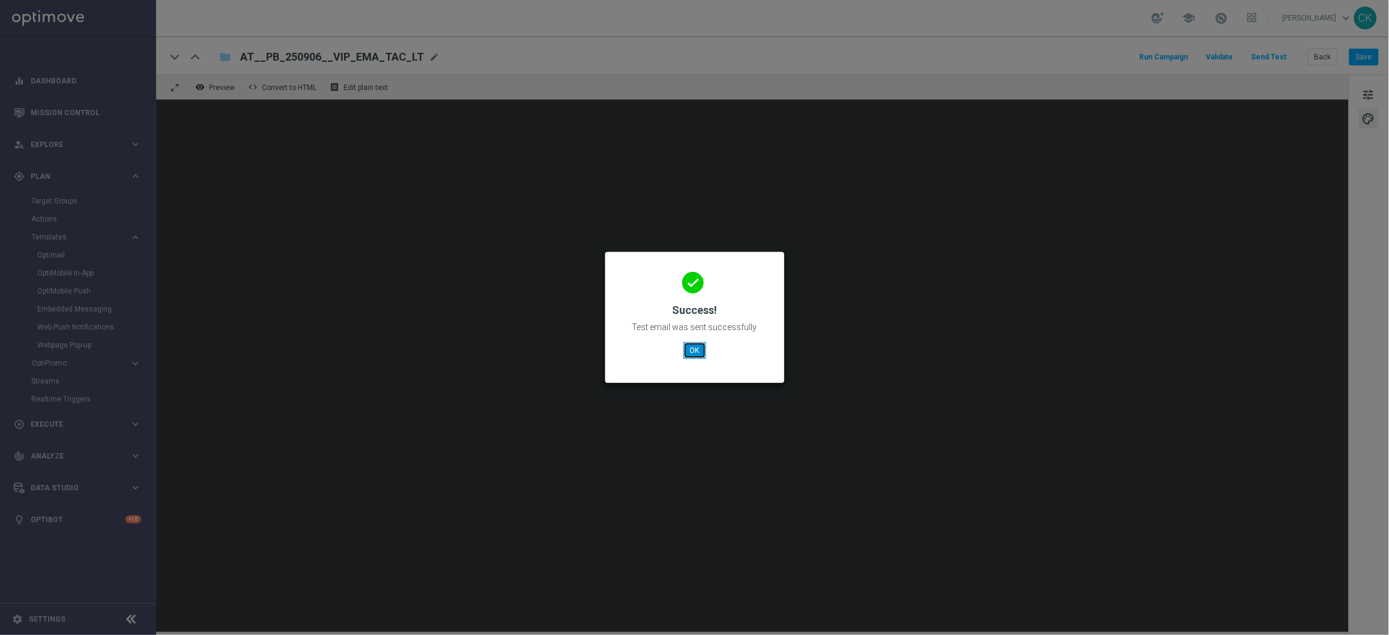
click at [690, 345] on button "OK" at bounding box center [695, 350] width 23 height 17
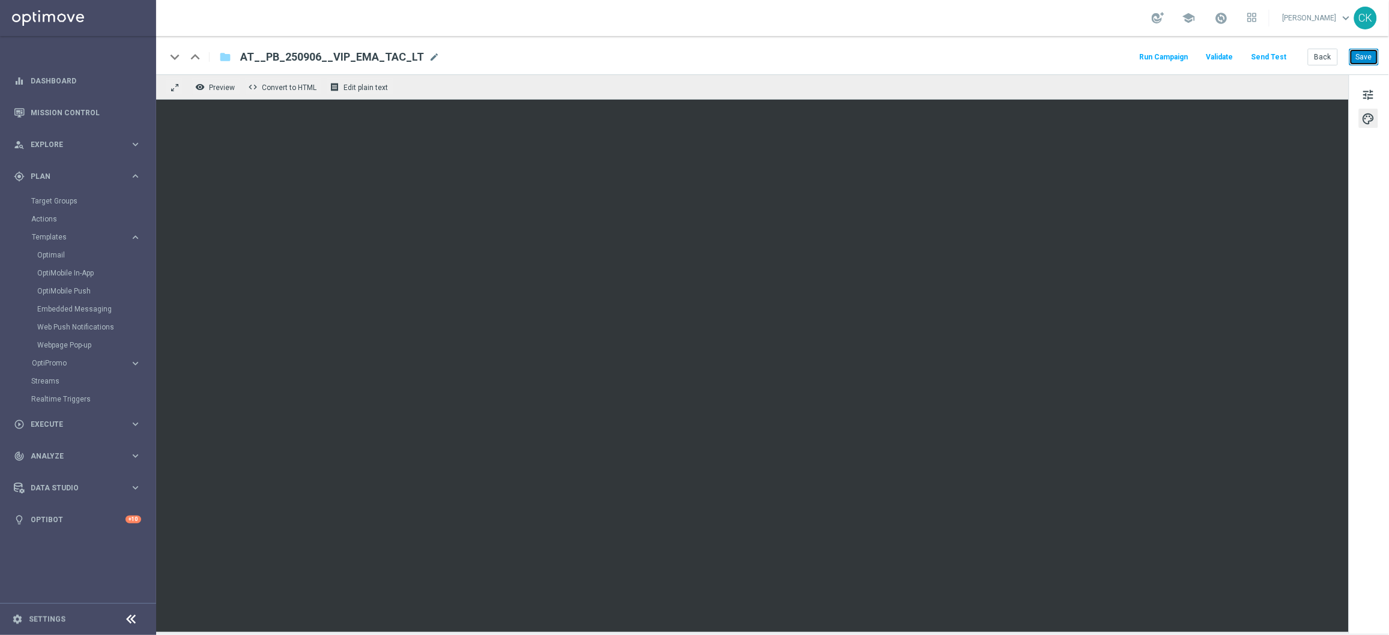
click at [1368, 49] on button "Save" at bounding box center [1364, 57] width 29 height 17
click at [1315, 58] on button "Back" at bounding box center [1323, 57] width 30 height 17
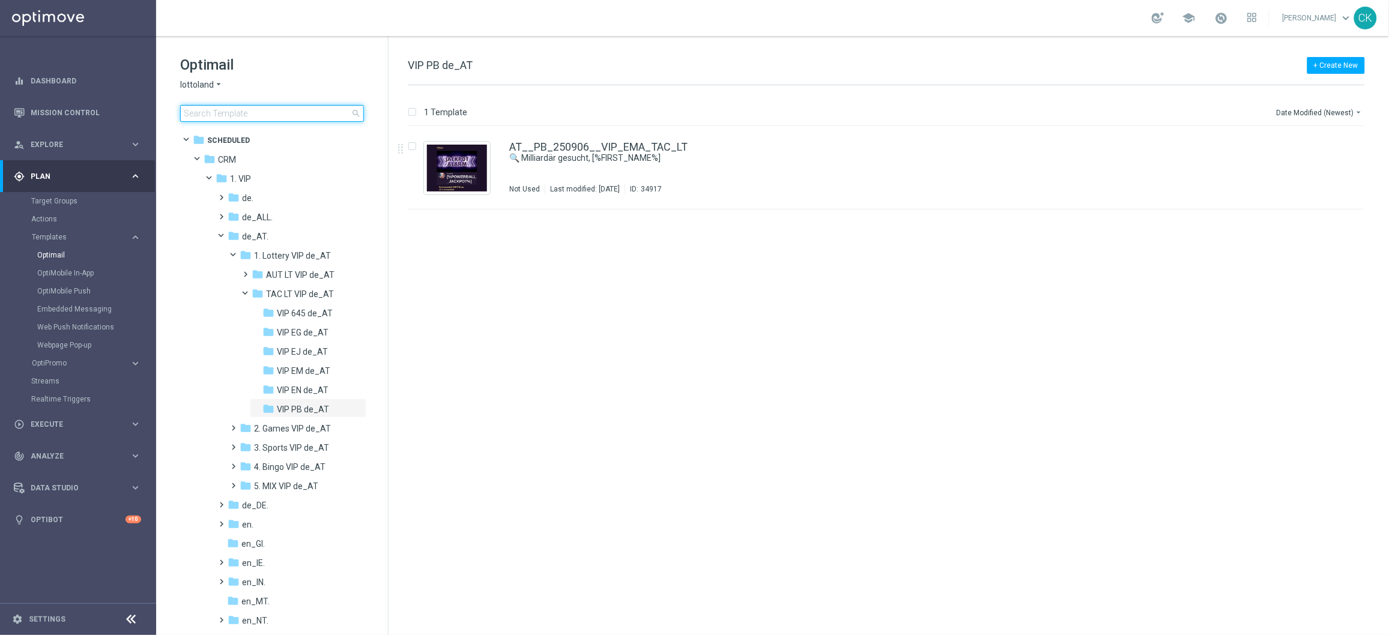
click at [250, 118] on input at bounding box center [272, 113] width 184 height 17
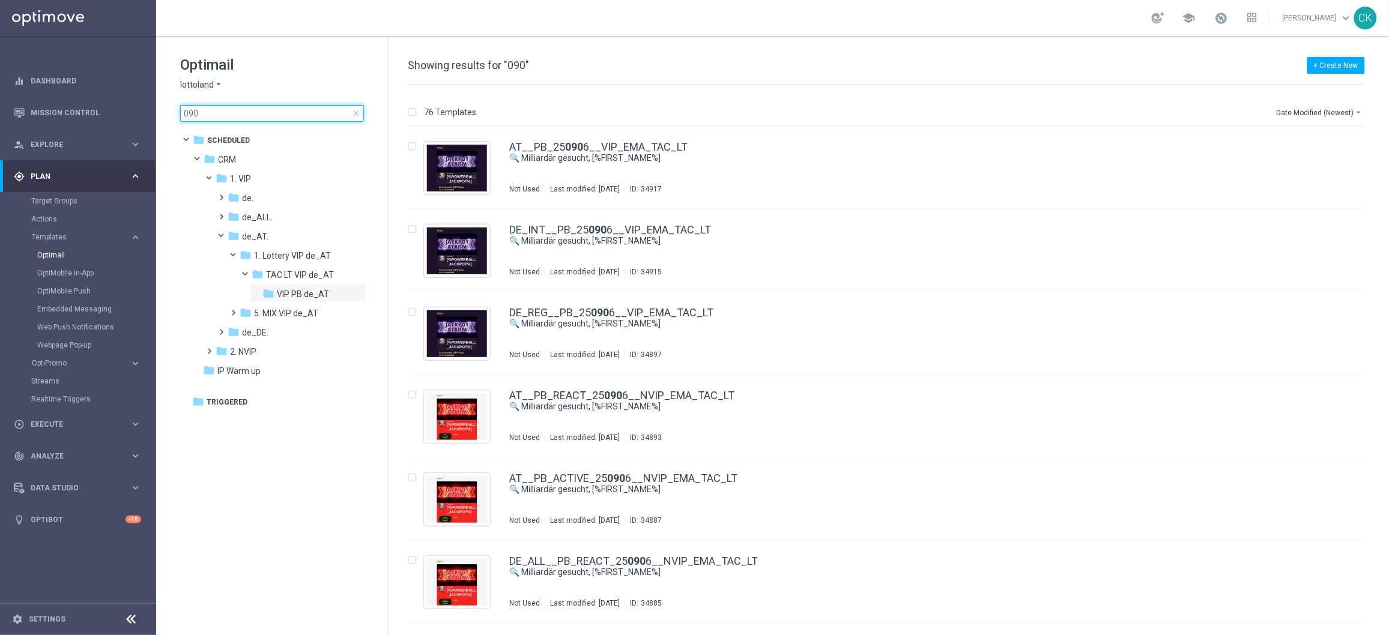
type input "0906"
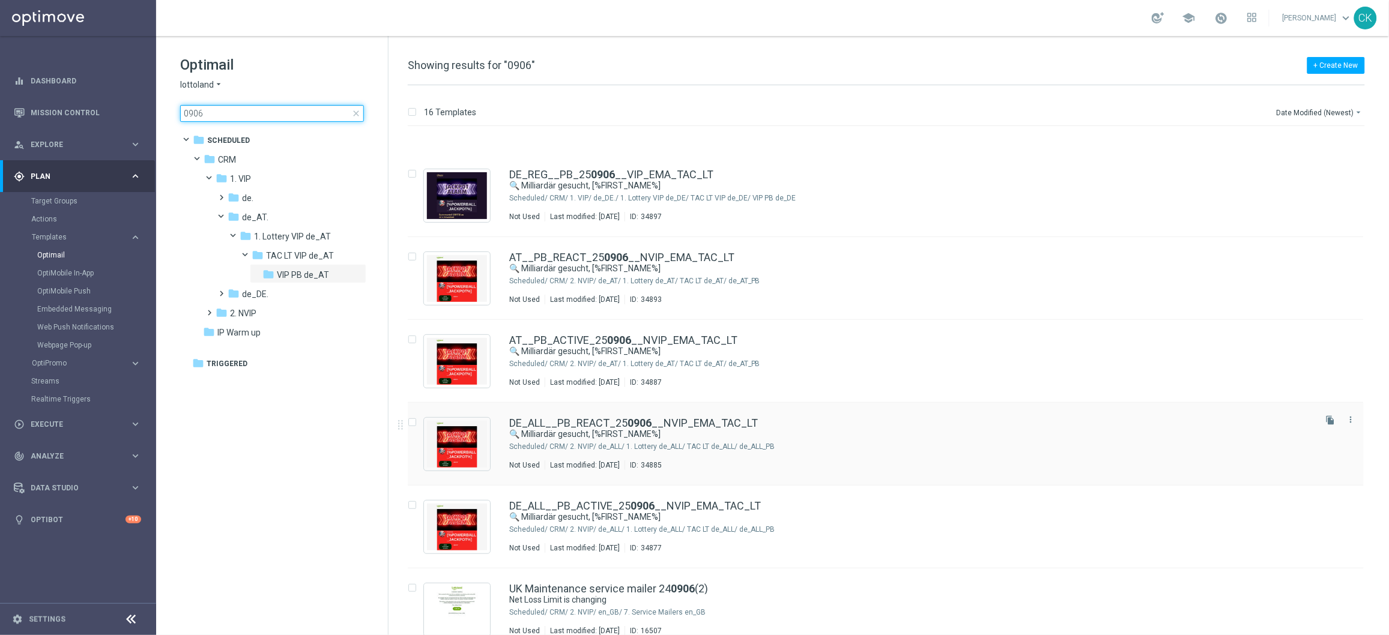
scroll to position [202, 0]
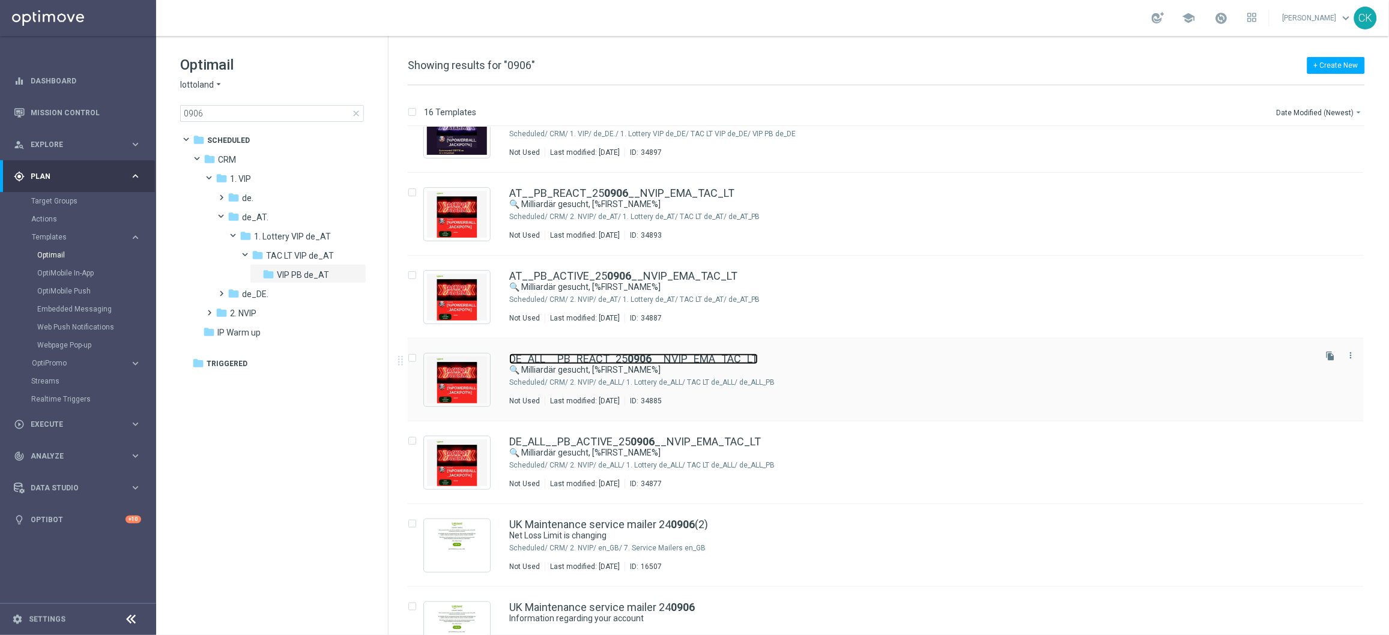
click at [589, 358] on link "DE_ALL__PB_REACT_25 0906 __NVIP_EMA_TAC_LT" at bounding box center [633, 359] width 249 height 11
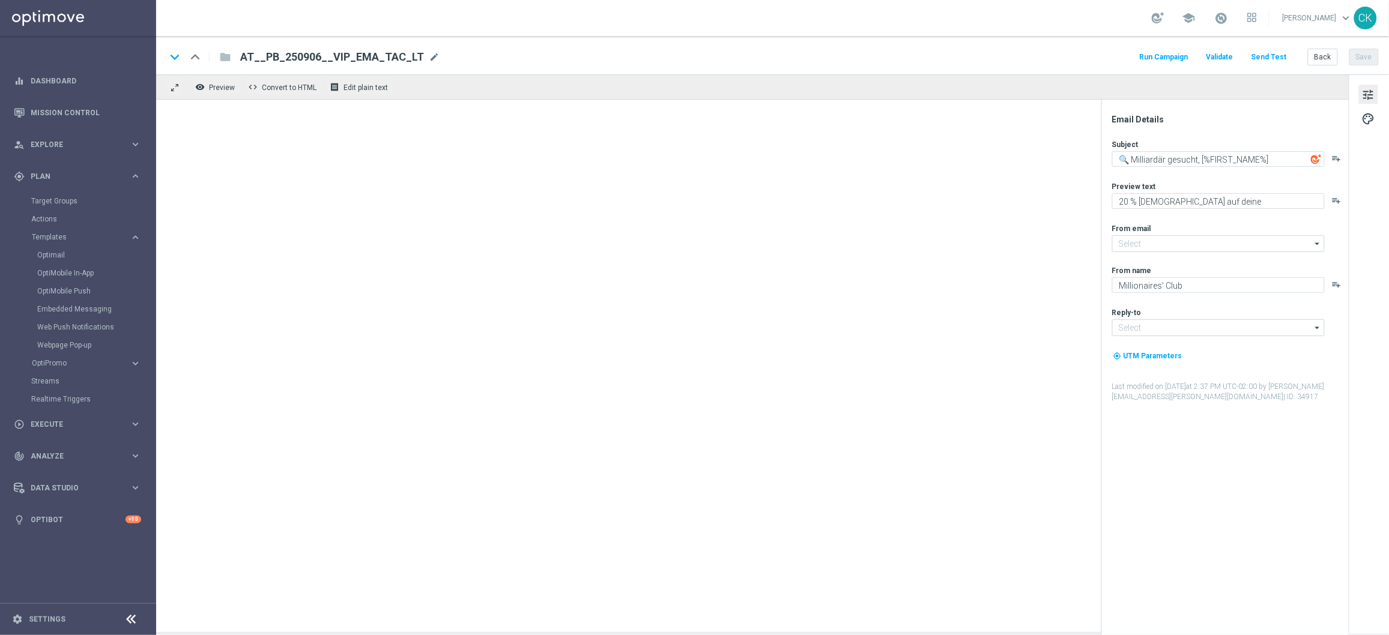
type input "[EMAIL_ADDRESS][DOMAIN_NAME]"
type textarea "Dein 2 € Gutschein für den US-PowerBall."
type textarea "Lottoland"
type input "[EMAIL_ADDRESS][DOMAIN_NAME]"
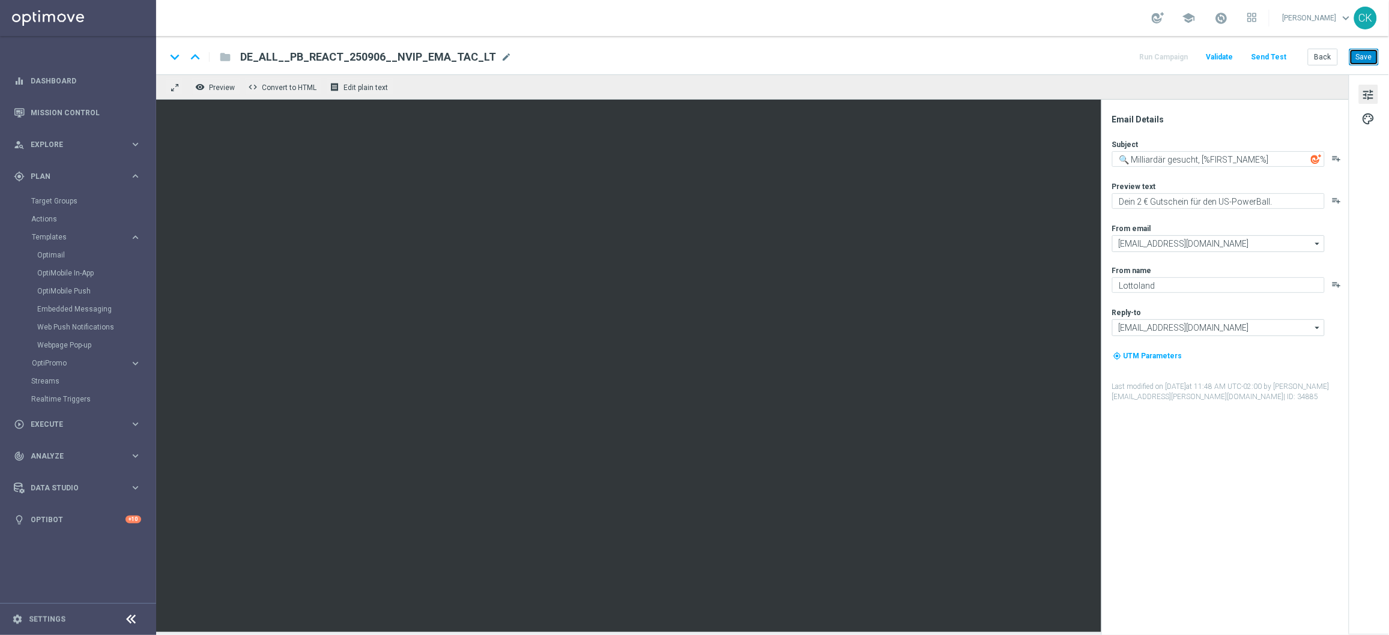
click at [1369, 55] on button "Save" at bounding box center [1364, 57] width 29 height 17
click at [1318, 54] on button "Back" at bounding box center [1323, 57] width 30 height 17
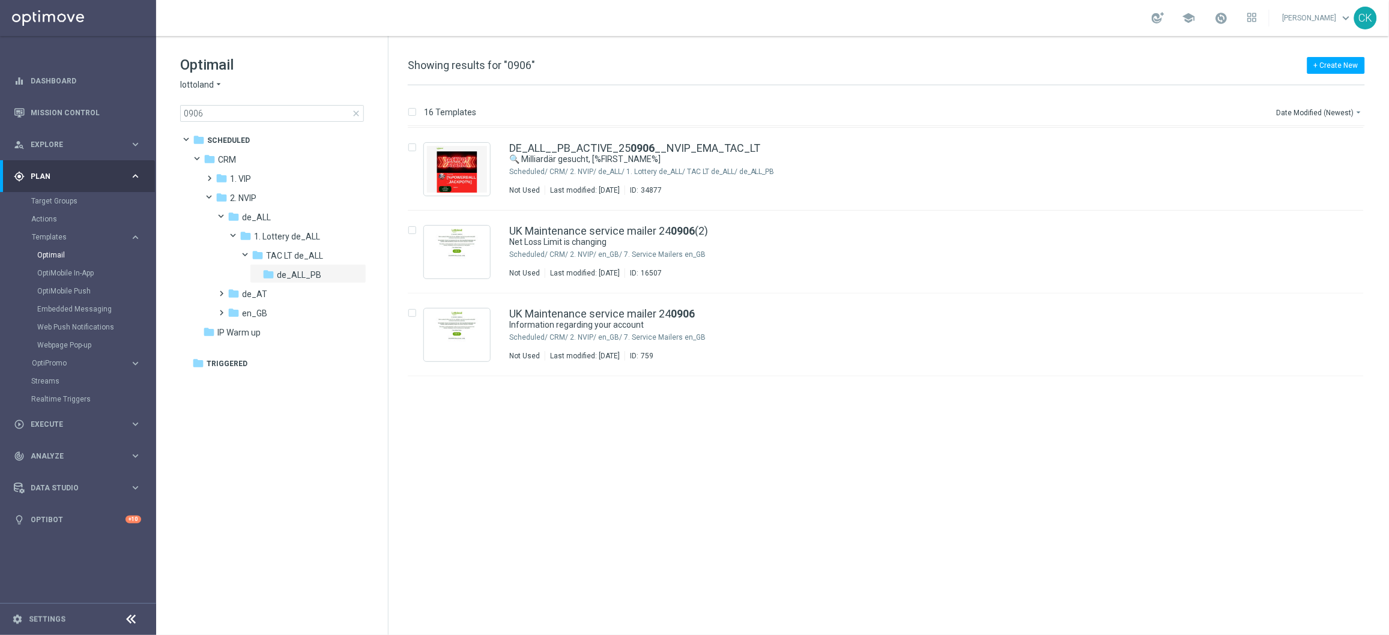
scroll to position [223, 0]
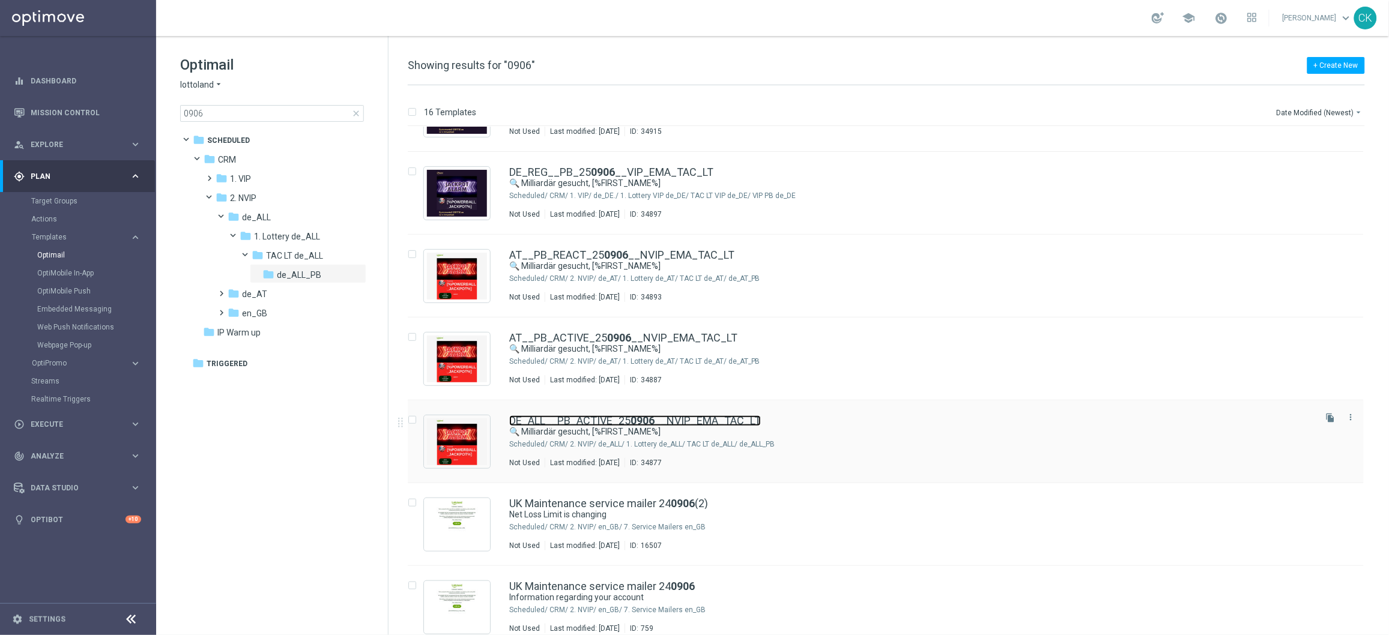
click at [546, 416] on link "DE_ALL__PB_ACTIVE_25 0906 __NVIP_EMA_TAC_LT" at bounding box center [635, 421] width 252 height 11
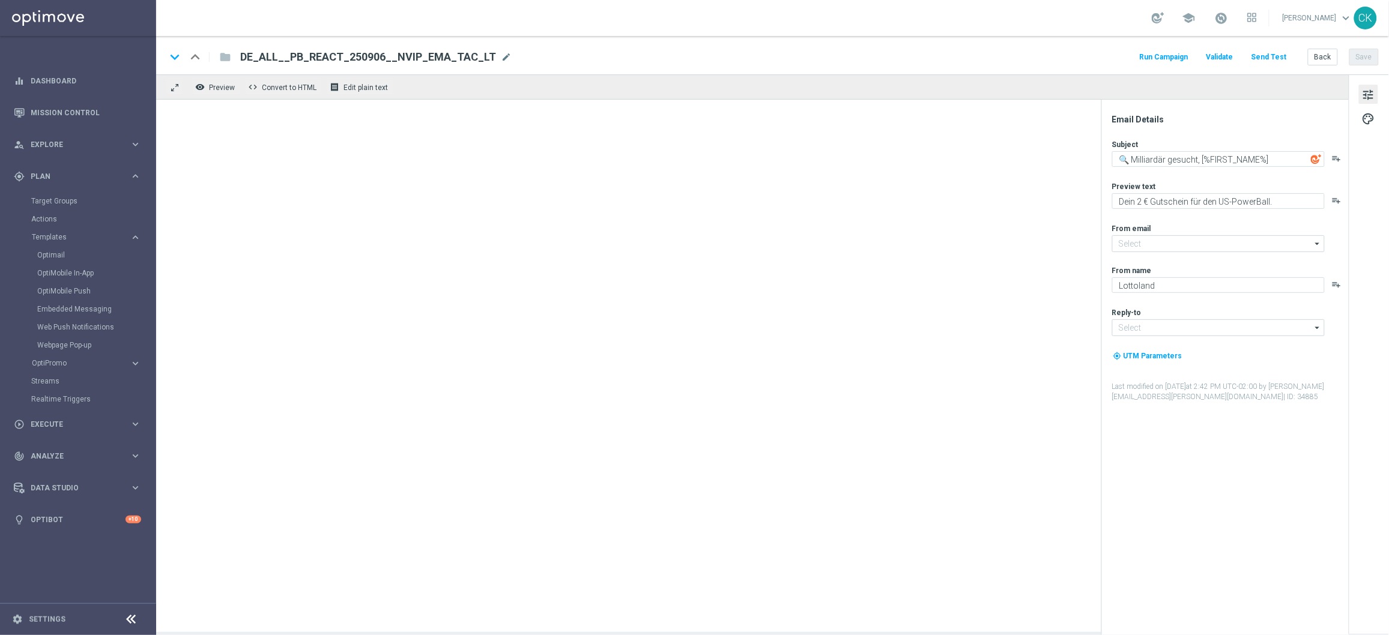
type input "[EMAIL_ADDRESS][DOMAIN_NAME]"
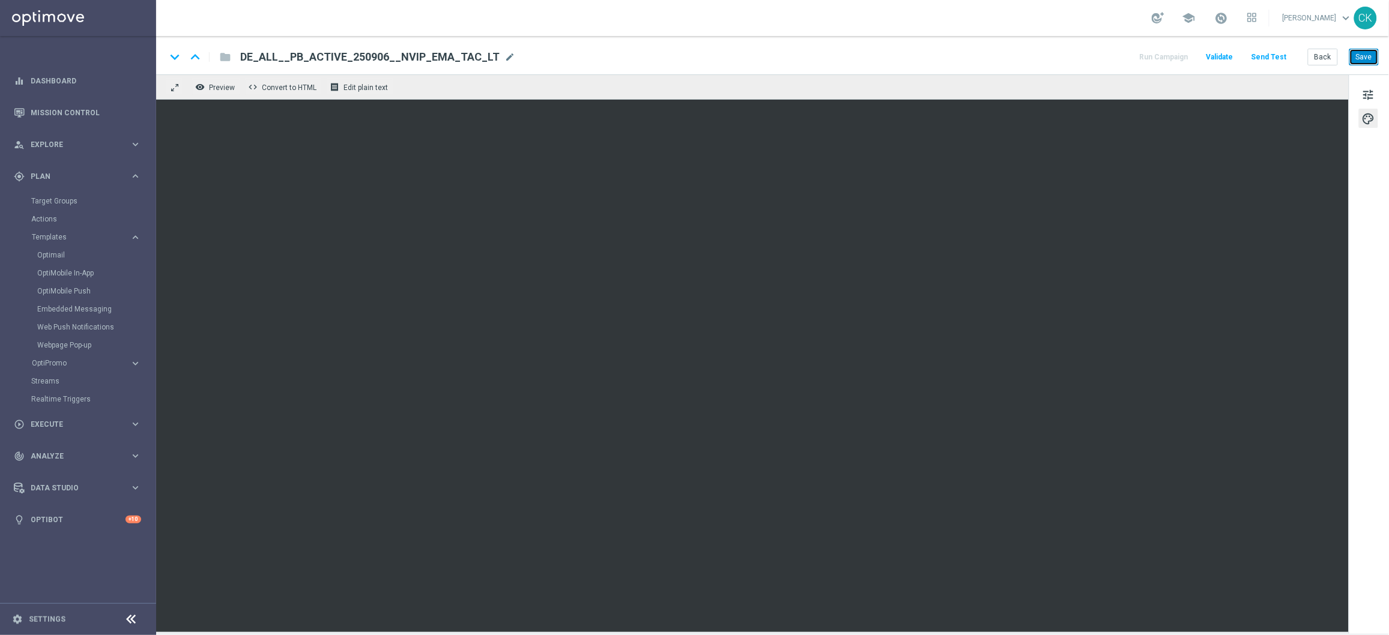
click at [1369, 56] on button "Save" at bounding box center [1364, 57] width 29 height 17
click at [1326, 60] on button "Back" at bounding box center [1323, 57] width 30 height 17
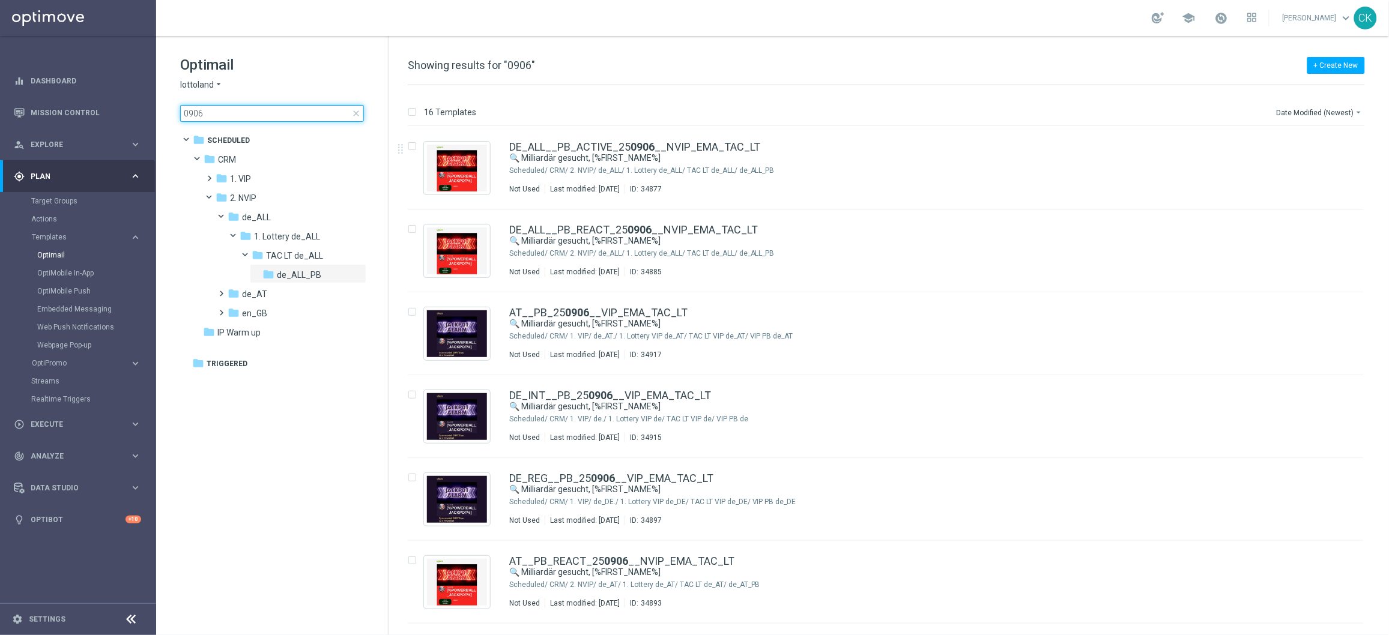
click at [259, 116] on input "0906" at bounding box center [272, 113] width 184 height 17
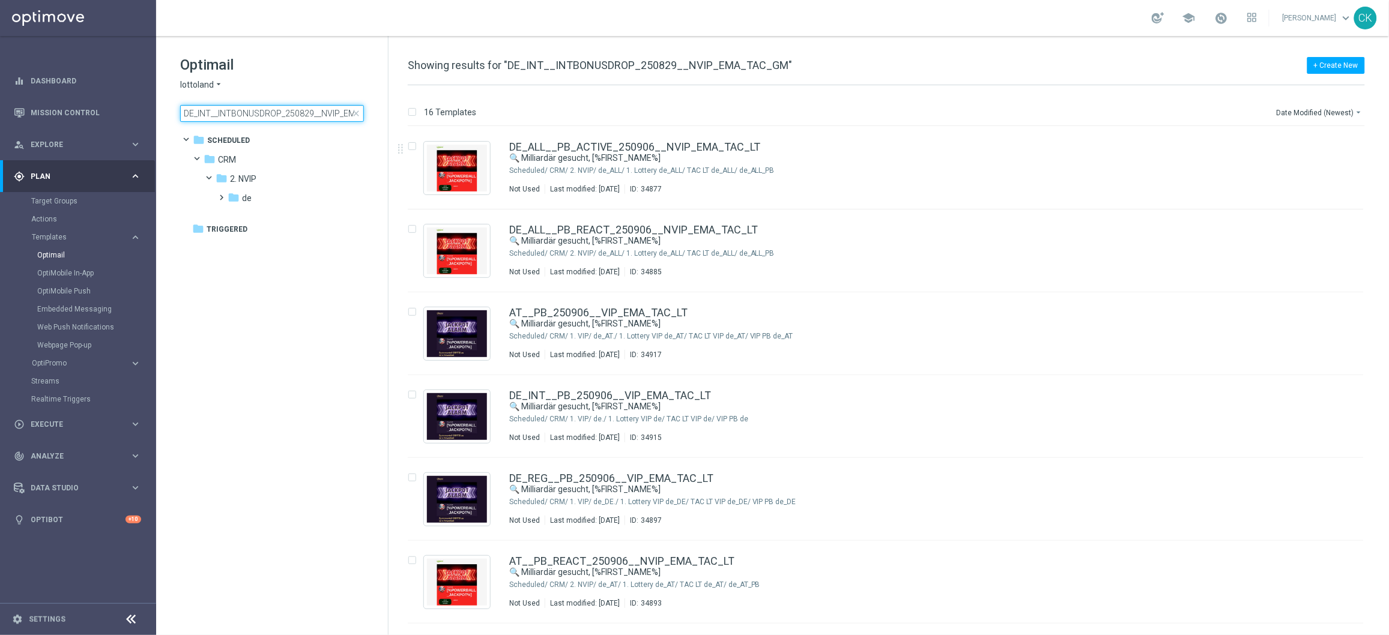
scroll to position [0, 40]
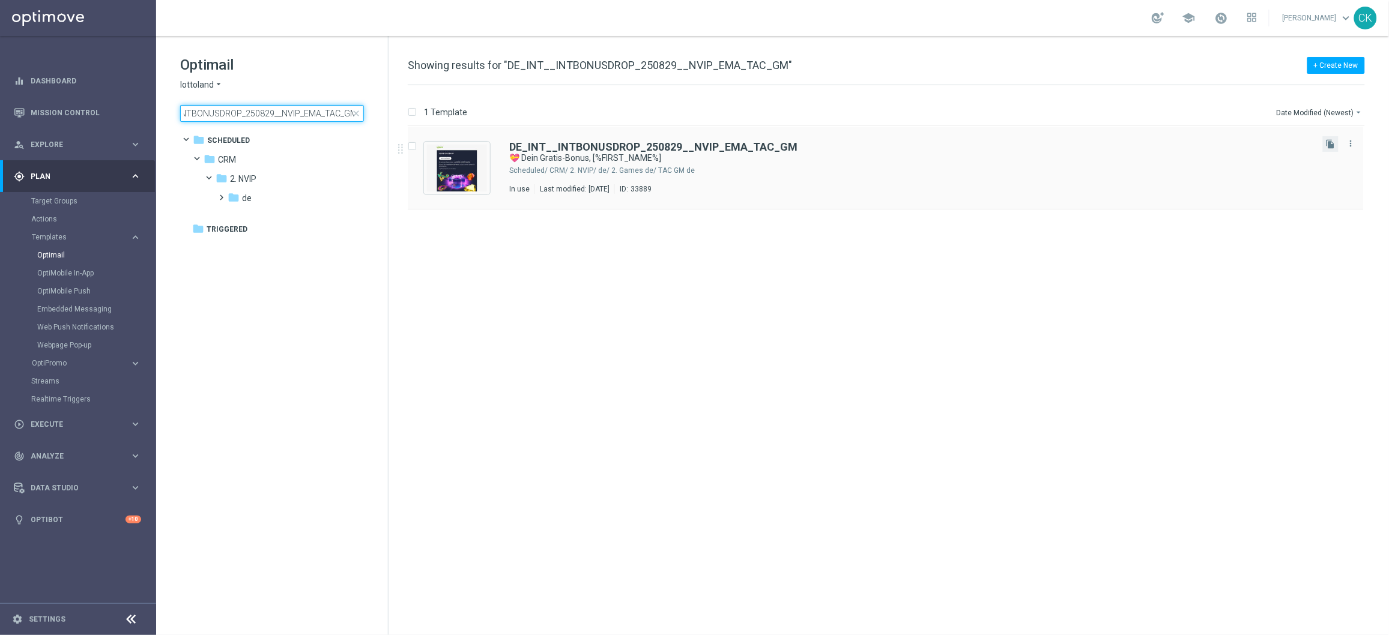
type input "DE_INT__INTBONUSDROP_250829__NVIP_EMA_TAC_GM"
click at [1332, 150] on button "file_copy" at bounding box center [1331, 144] width 16 height 16
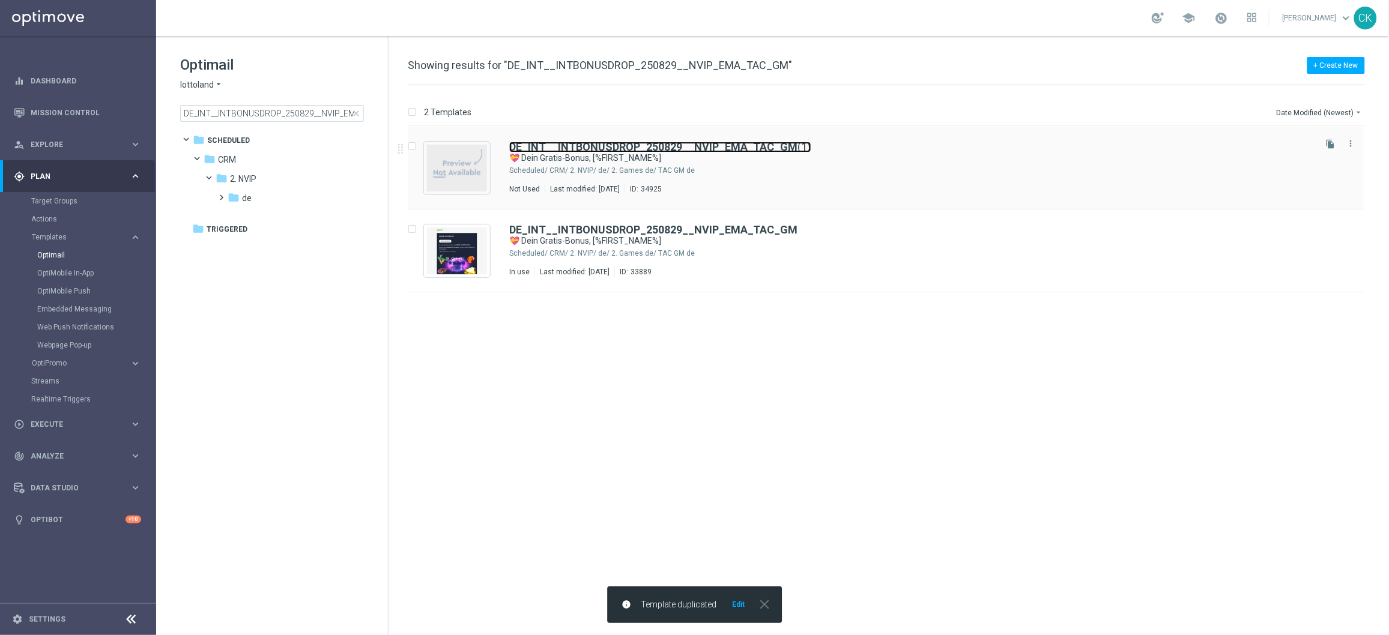
click at [609, 142] on b "DE_INT__INTBONUSDROP_250829__NVIP_EMA_TAC_GM" at bounding box center [653, 147] width 289 height 13
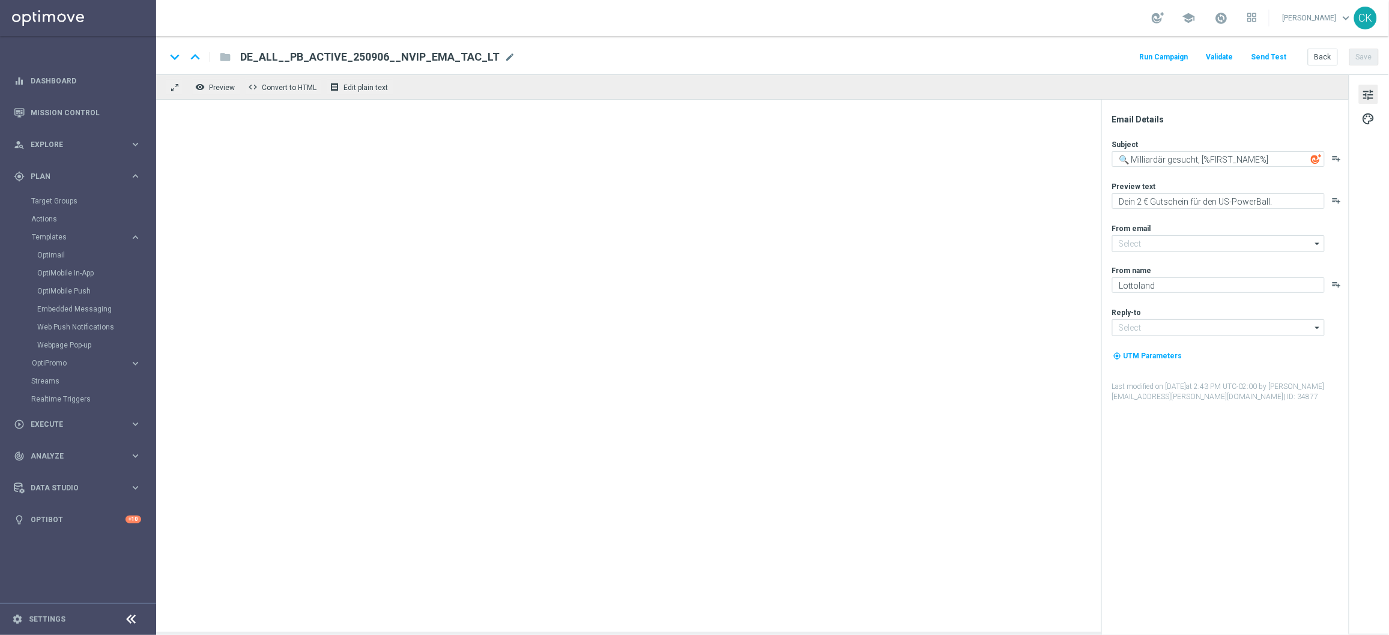
type input "[EMAIL_ADDRESS][DOMAIN_NAME]"
type textarea "💝 Dein Gratis-Bonus, [%FIRST_NAME%]"
type textarea "Ein Geschenk von uns für dich. Du findest in deinem Spielerkonto einen Bonus."
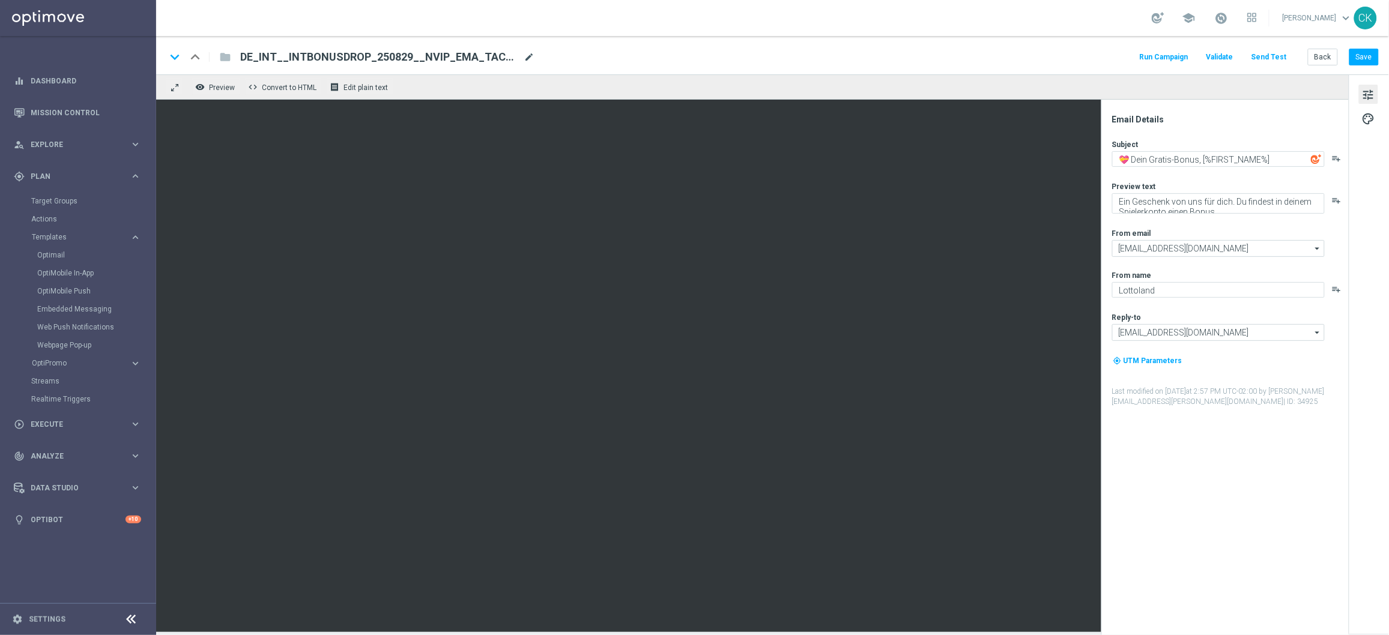
click at [532, 58] on span "mode_edit" at bounding box center [529, 57] width 11 height 11
drag, startPoint x: 374, startPoint y: 55, endPoint x: 374, endPoint y: 69, distance: 14.4
click at [374, 56] on input "DE_INT__INTBONUSDROP_250829__NVIP_EMA_TAC_GM" at bounding box center [389, 57] width 298 height 16
type input "DE_INT__INTBONUSDROP_250905__NVIP_EMA_TAC_GM"
click at [473, 58] on input "DE_INT__INTBONUSDROP_250905__NVIP_EMA_TAC_GM" at bounding box center [389, 57] width 298 height 16
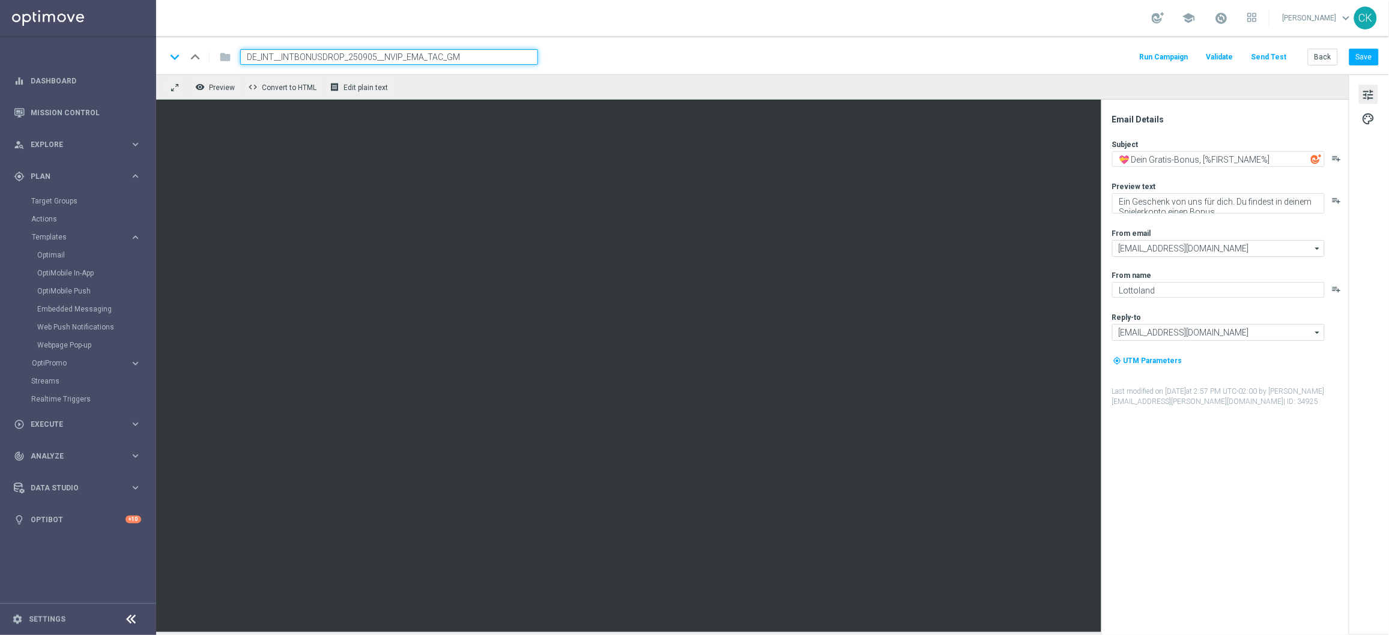
click at [473, 58] on input "DE_INT__INTBONUSDROP_250905__NVIP_EMA_TAC_GM" at bounding box center [389, 57] width 298 height 16
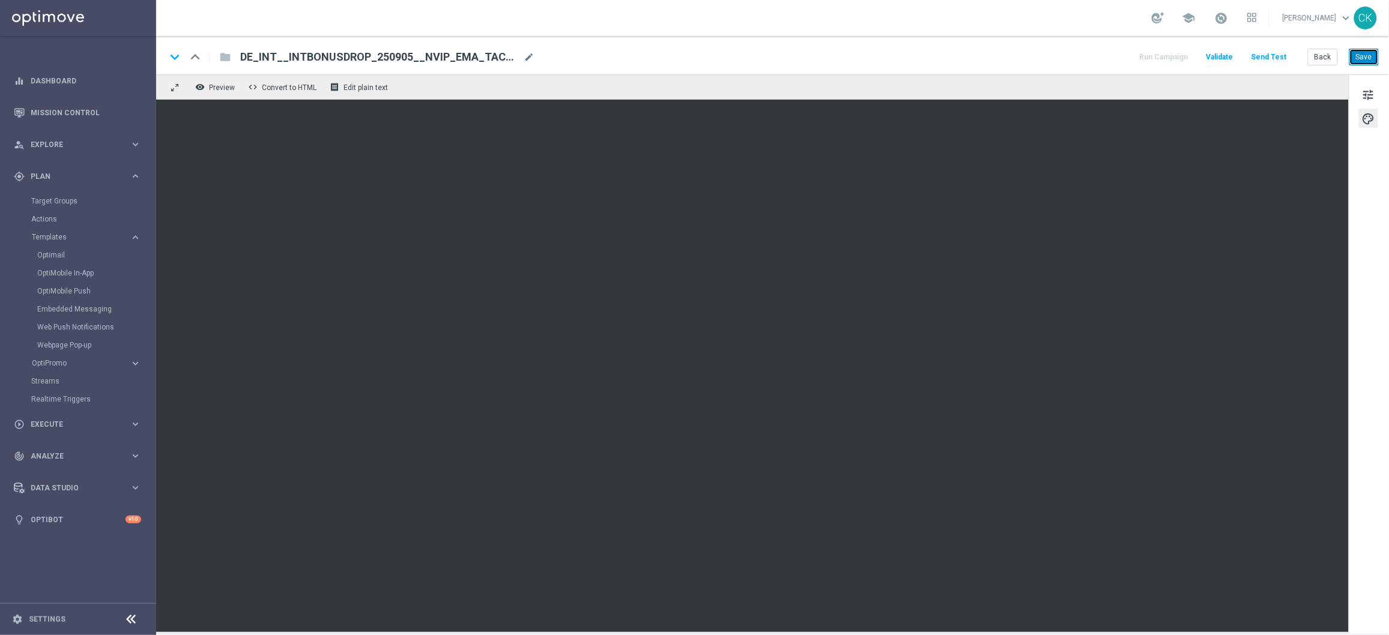
click at [1365, 58] on button "Save" at bounding box center [1364, 57] width 29 height 17
click at [1362, 58] on button "Save" at bounding box center [1364, 57] width 29 height 17
click at [1267, 64] on button "Send Test" at bounding box center [1269, 57] width 39 height 16
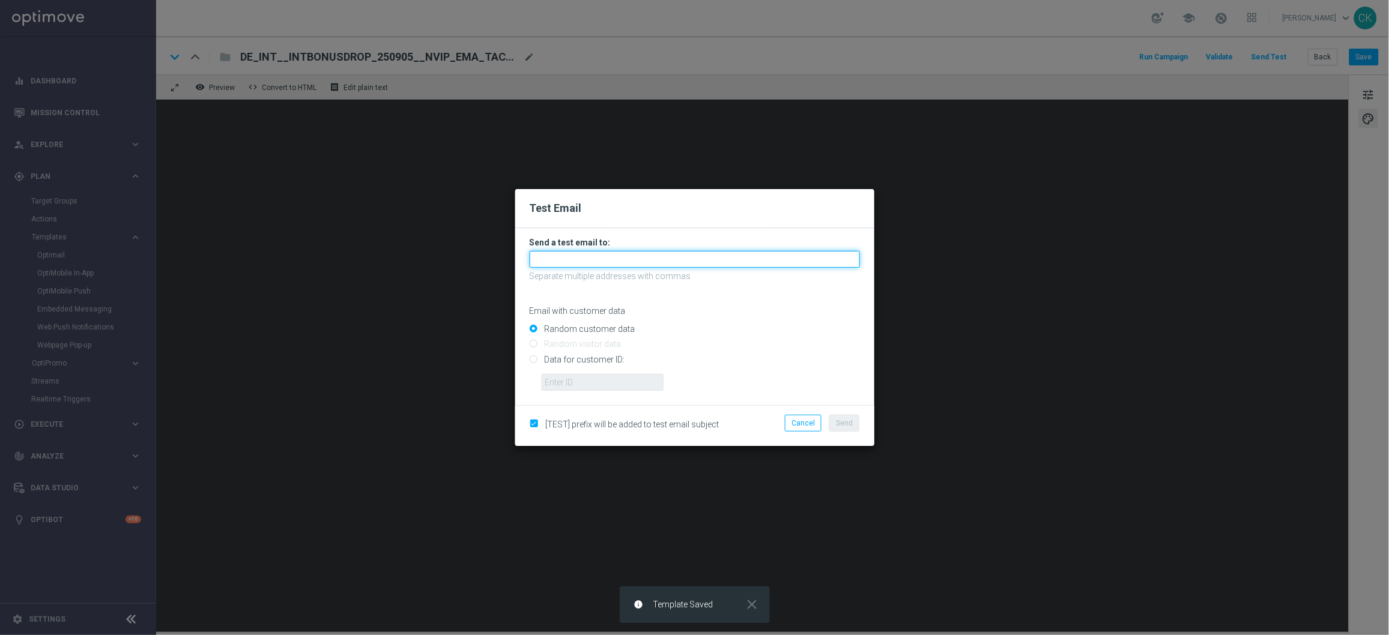
click at [636, 257] on input "text" at bounding box center [695, 259] width 330 height 17
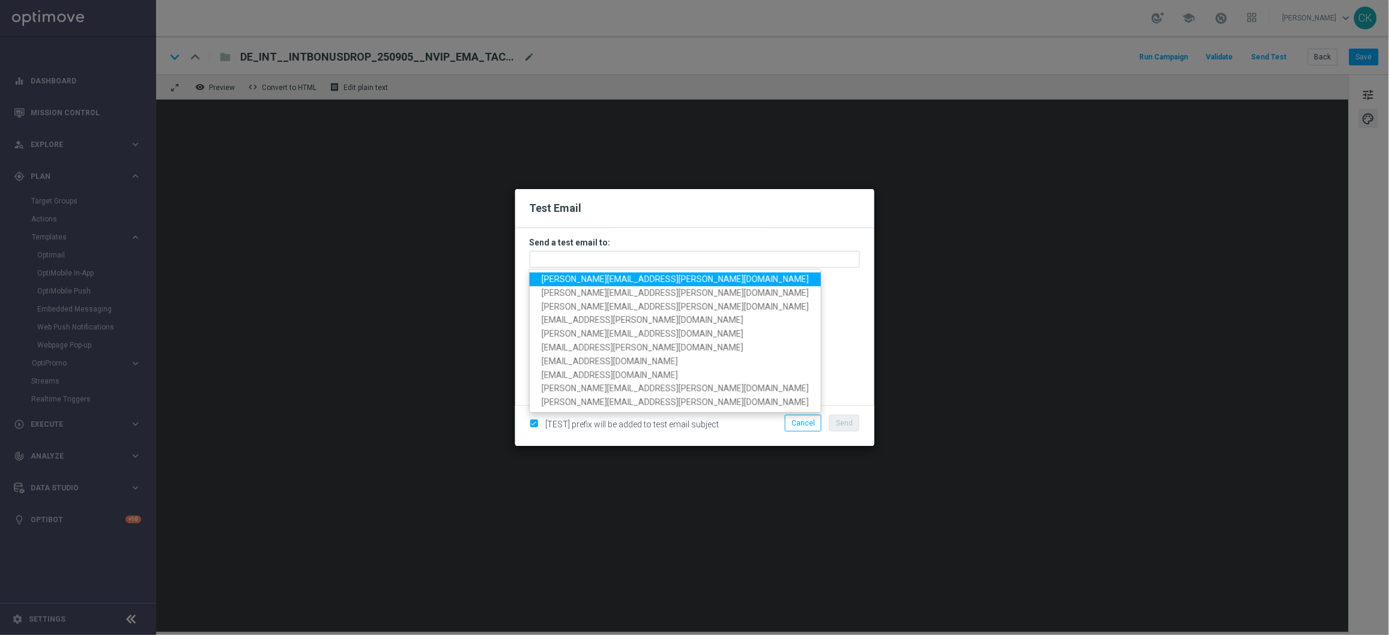
click at [622, 280] on span "[PERSON_NAME][EMAIL_ADDRESS][PERSON_NAME][DOMAIN_NAME]" at bounding box center [675, 279] width 267 height 10
type input "[PERSON_NAME][EMAIL_ADDRESS][PERSON_NAME][DOMAIN_NAME]"
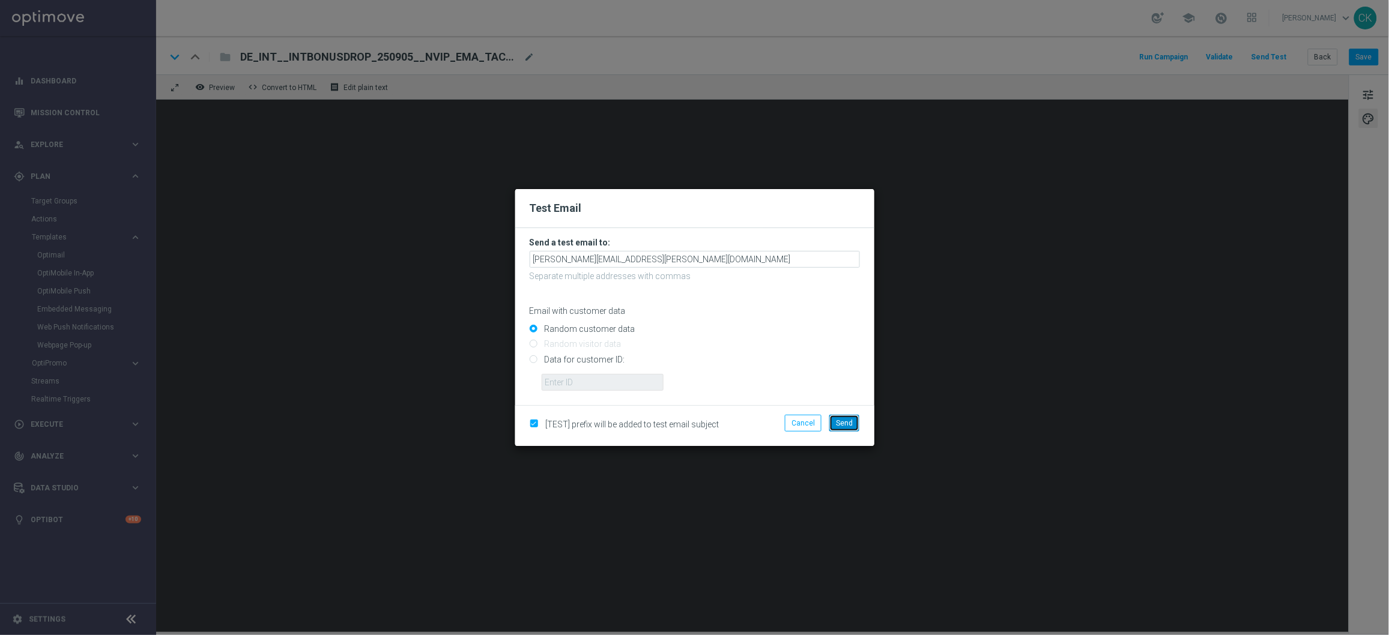
click at [852, 425] on span "Send" at bounding box center [844, 423] width 17 height 8
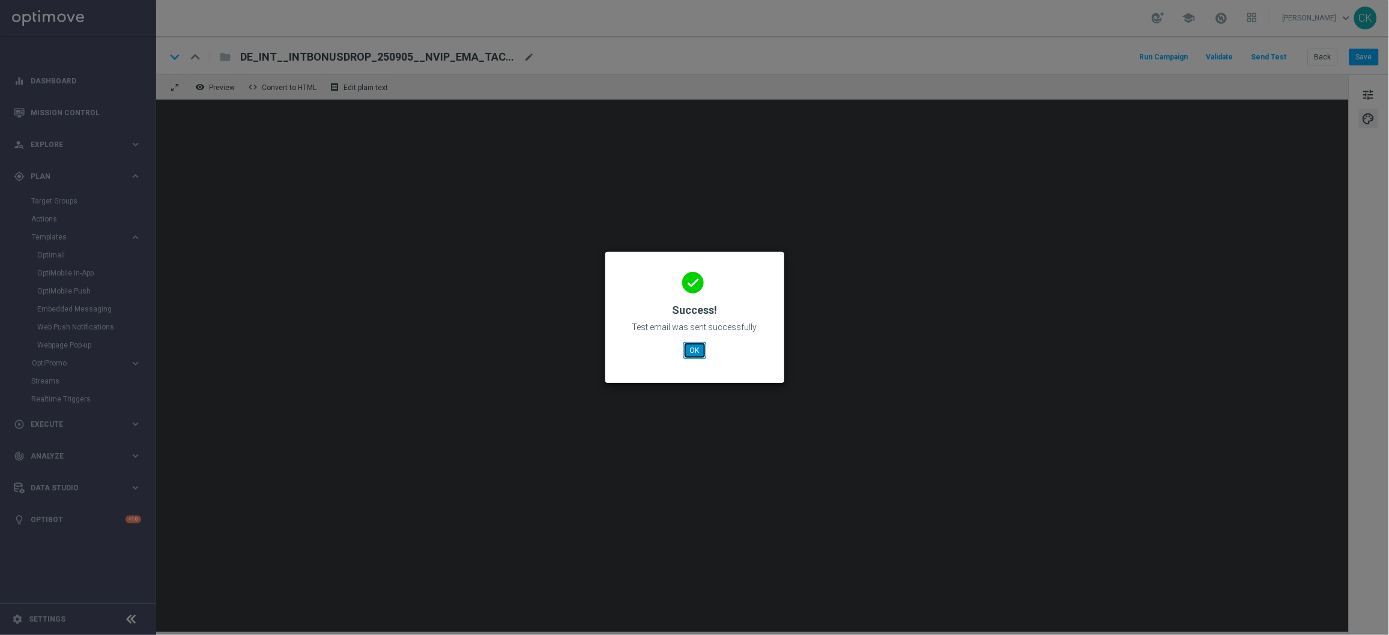
click at [696, 353] on button "OK" at bounding box center [695, 350] width 23 height 17
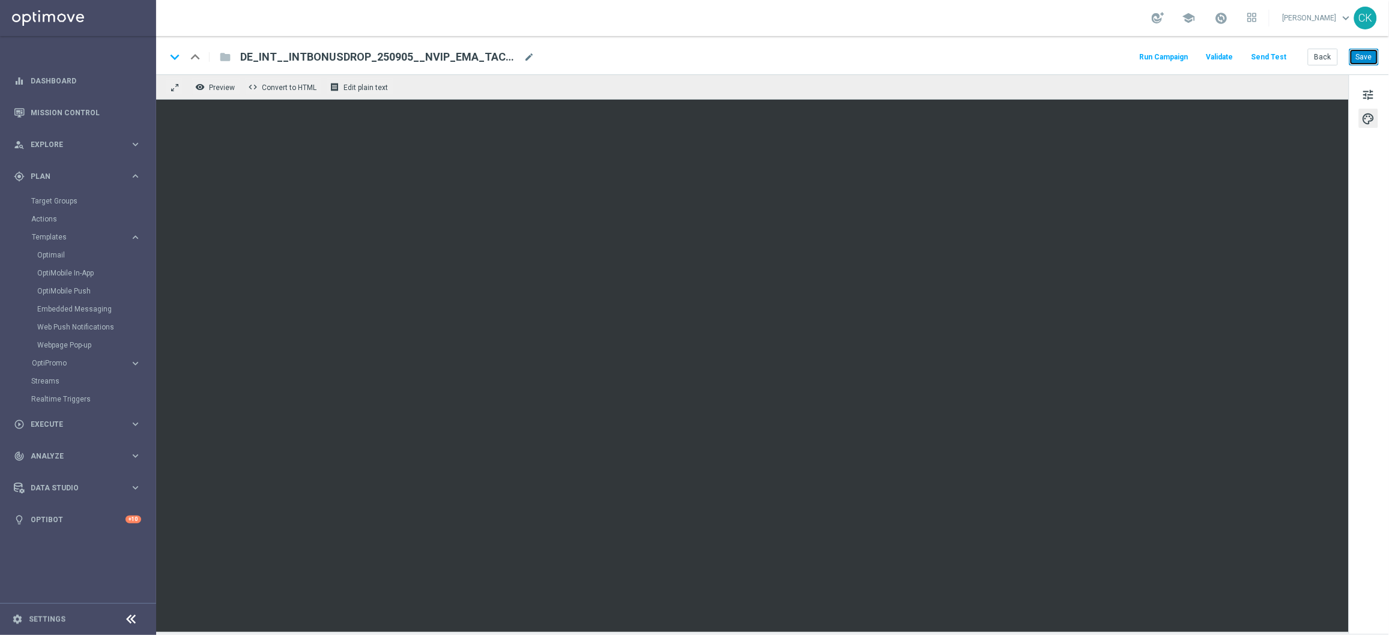
click at [1369, 53] on button "Save" at bounding box center [1364, 57] width 29 height 17
click at [1316, 56] on button "Back" at bounding box center [1323, 57] width 30 height 17
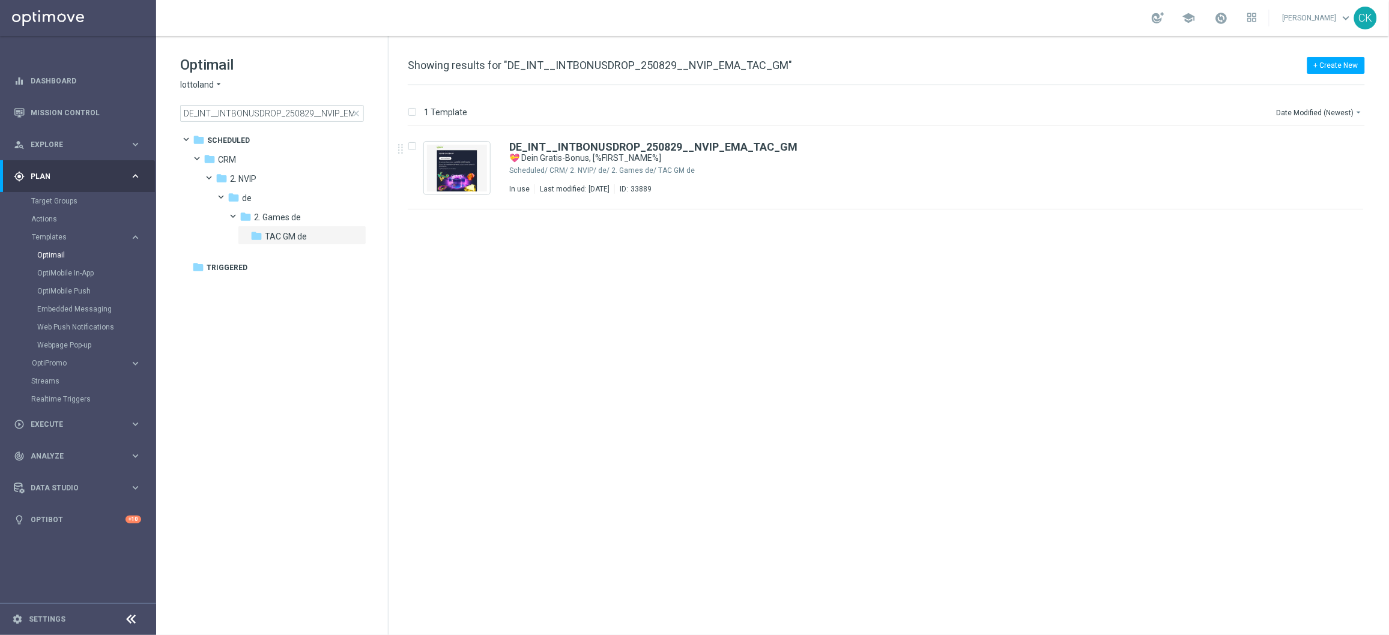
click at [357, 109] on span "close" at bounding box center [356, 114] width 10 height 10
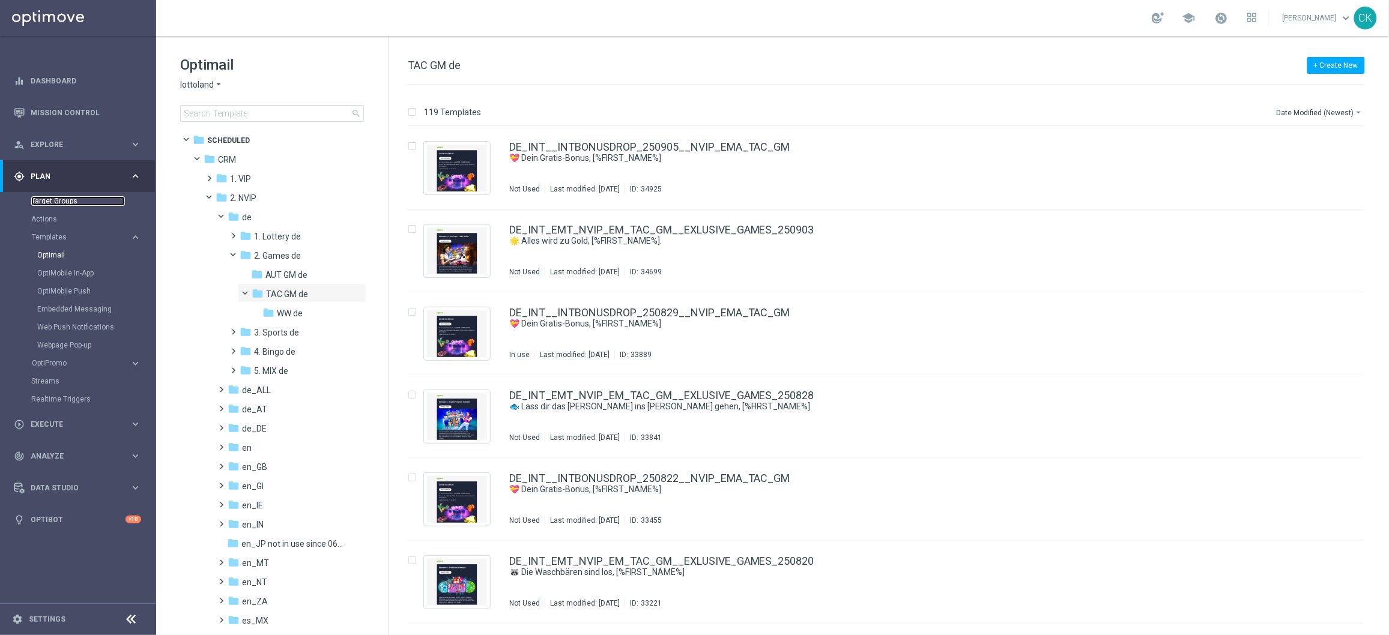
click at [48, 198] on link "Target Groups" at bounding box center [78, 201] width 94 height 10
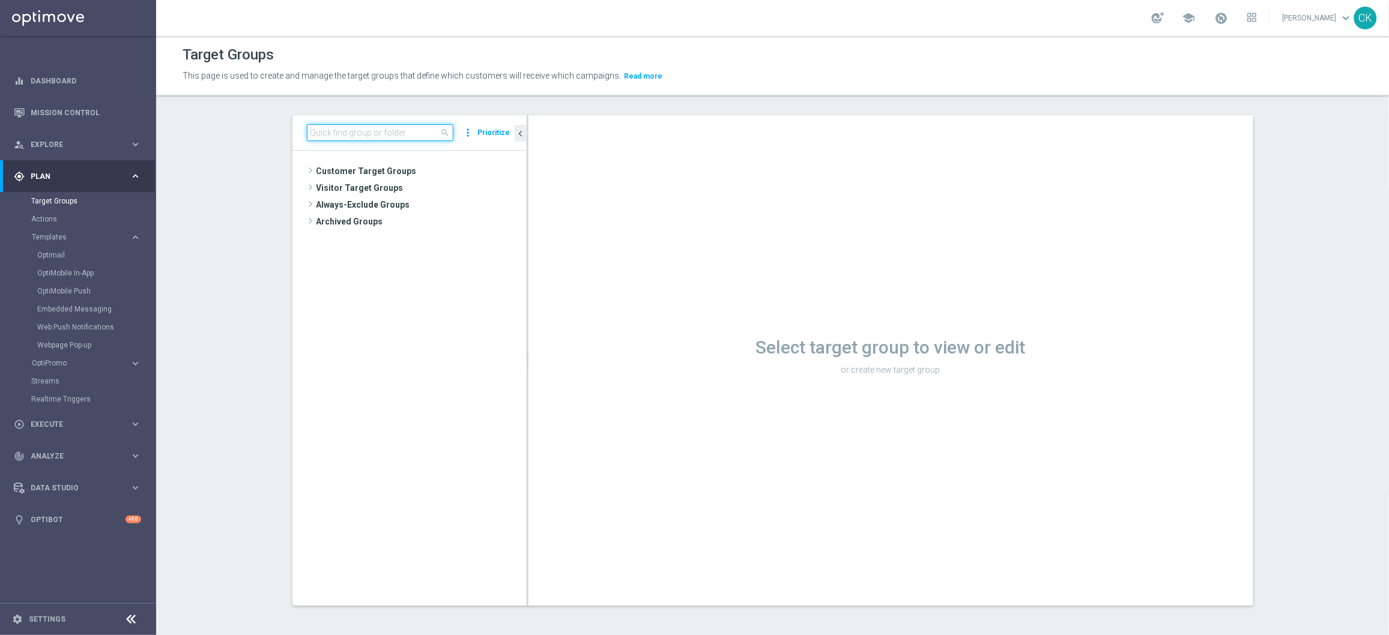
click at [375, 137] on input at bounding box center [380, 132] width 147 height 17
paste input "DE_GAMES_LIST_INT"
type input "DE_GAMES_LIST_INT"
click at [431, 214] on div "insert_drive_file DE_GAMES_LIST_INT" at bounding box center [425, 221] width 145 height 17
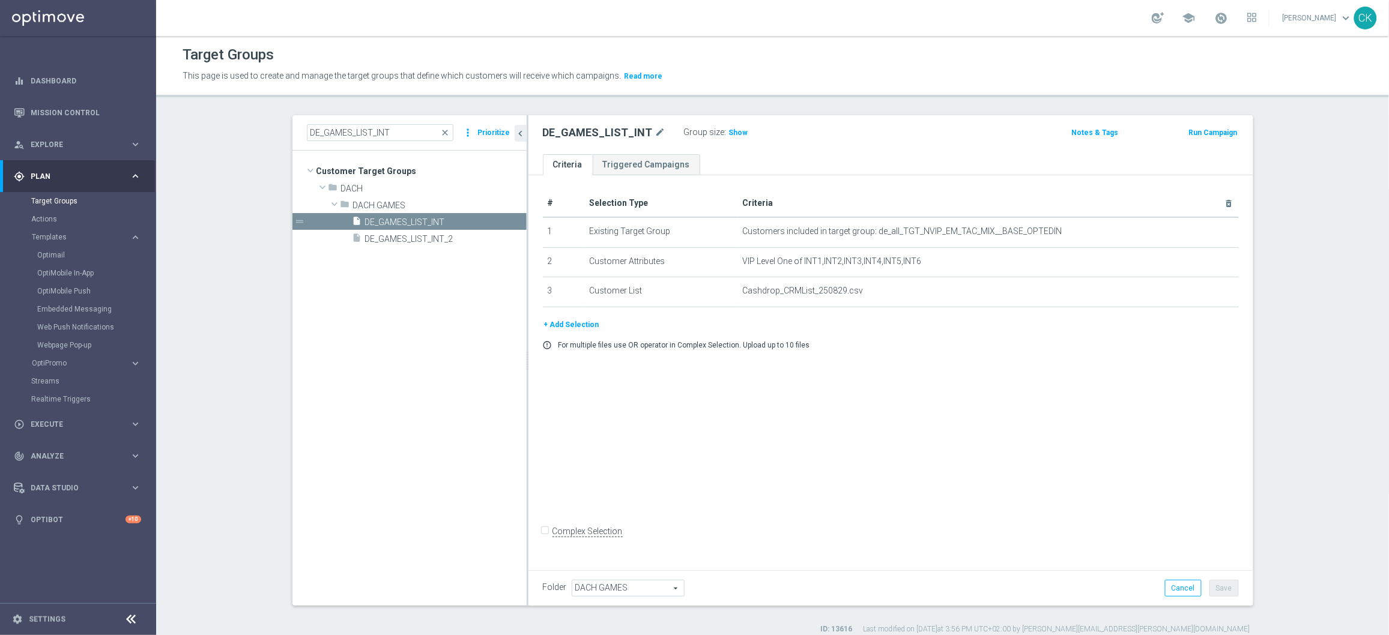
scroll to position [11, 0]
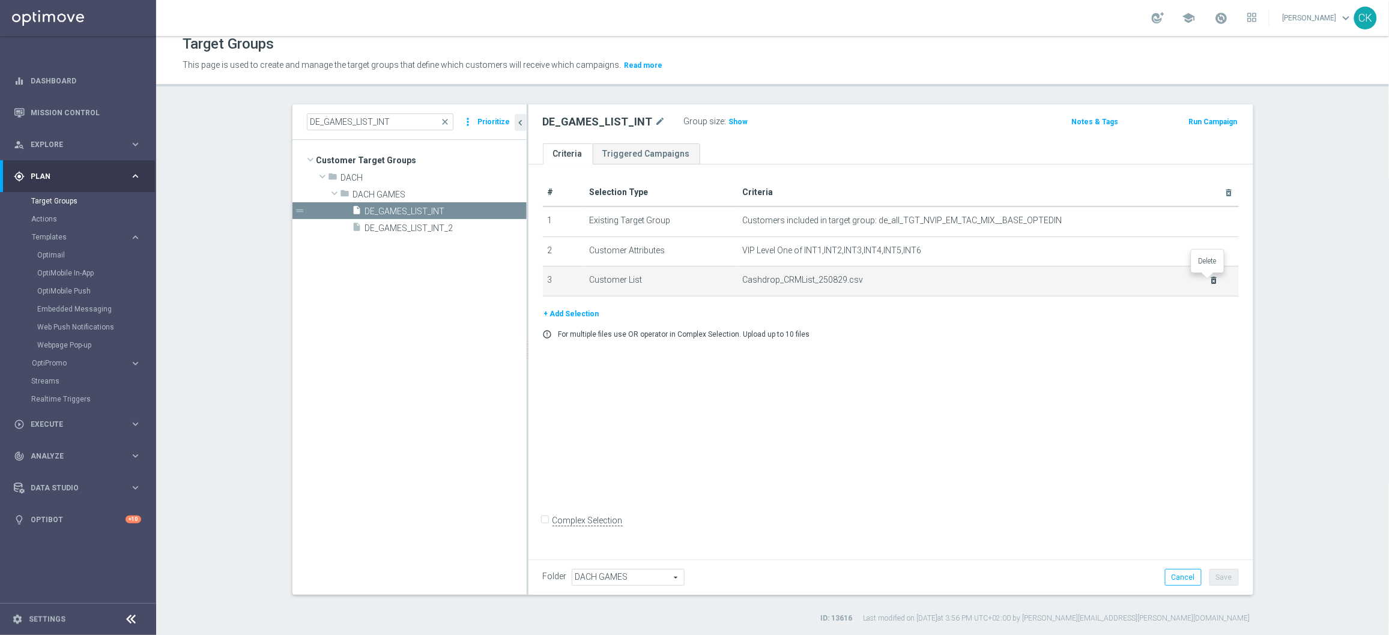
click at [1210, 281] on icon "delete_forever" at bounding box center [1215, 281] width 10 height 10
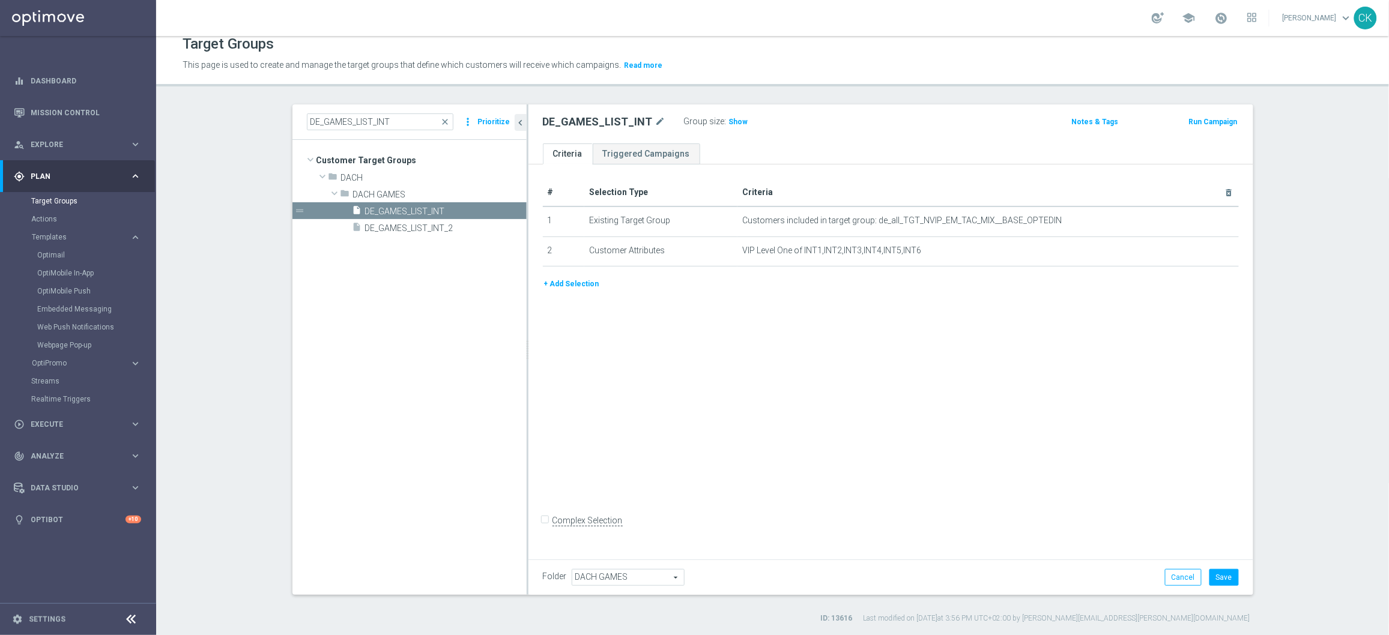
click at [565, 285] on button "+ Add Selection" at bounding box center [572, 283] width 58 height 13
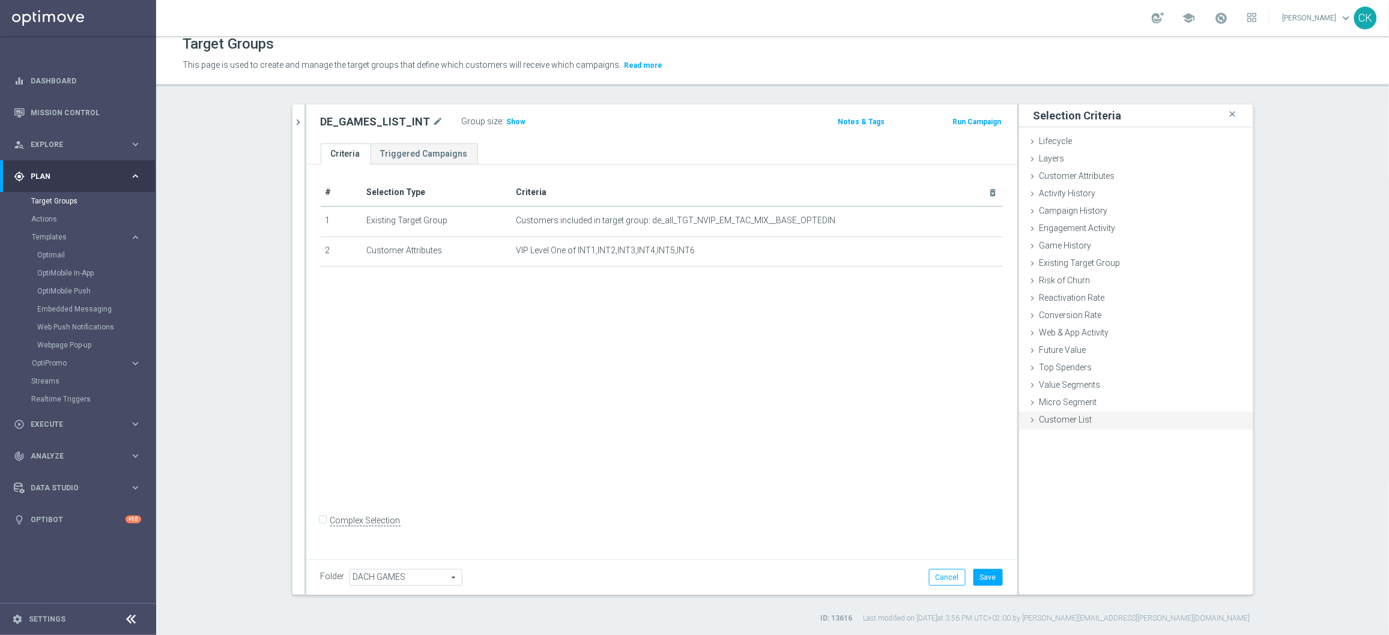
click at [1029, 422] on icon at bounding box center [1033, 421] width 10 height 10
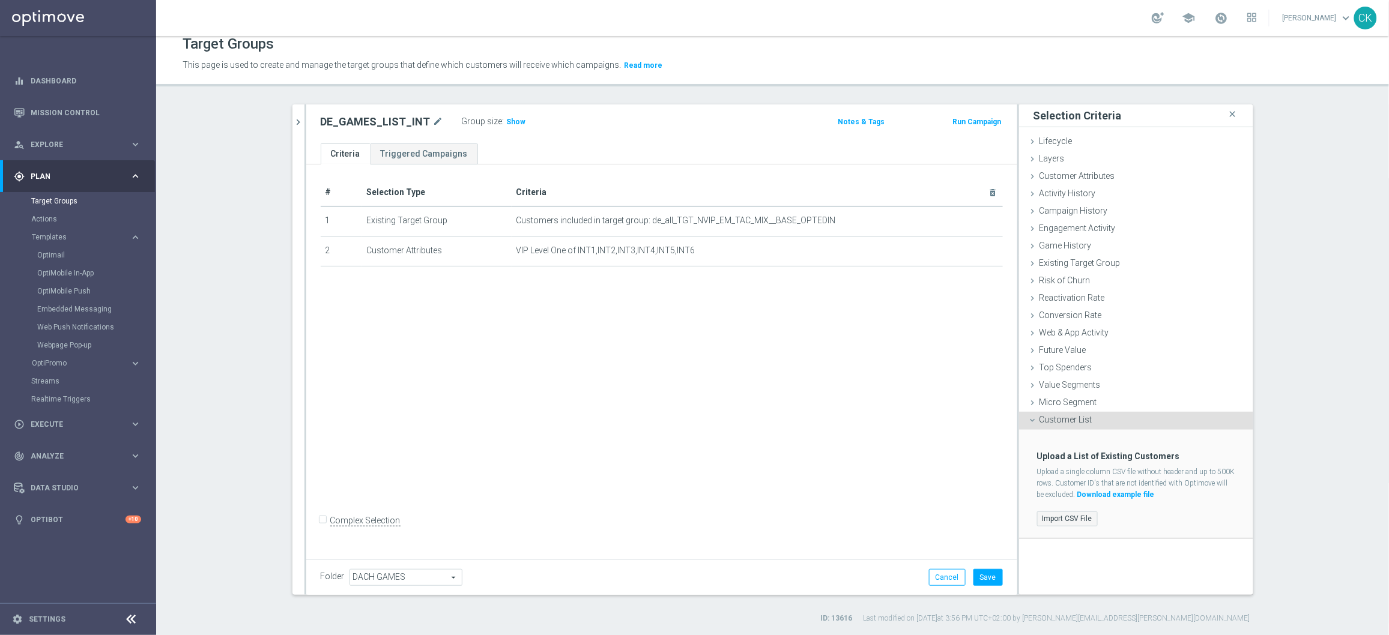
click at [1055, 512] on label "Import CSV File" at bounding box center [1067, 519] width 61 height 15
click at [0, 0] on input "Import CSV File" at bounding box center [0, 0] width 0 height 0
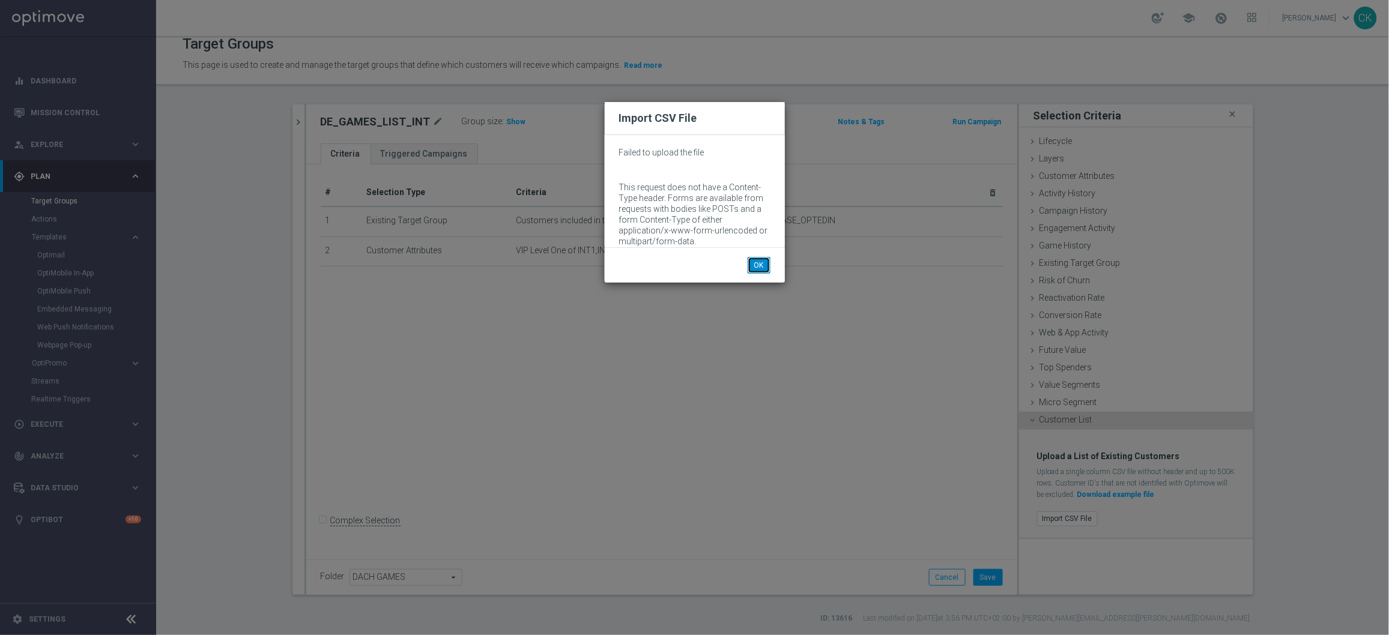
click at [760, 262] on button "OK" at bounding box center [759, 265] width 23 height 17
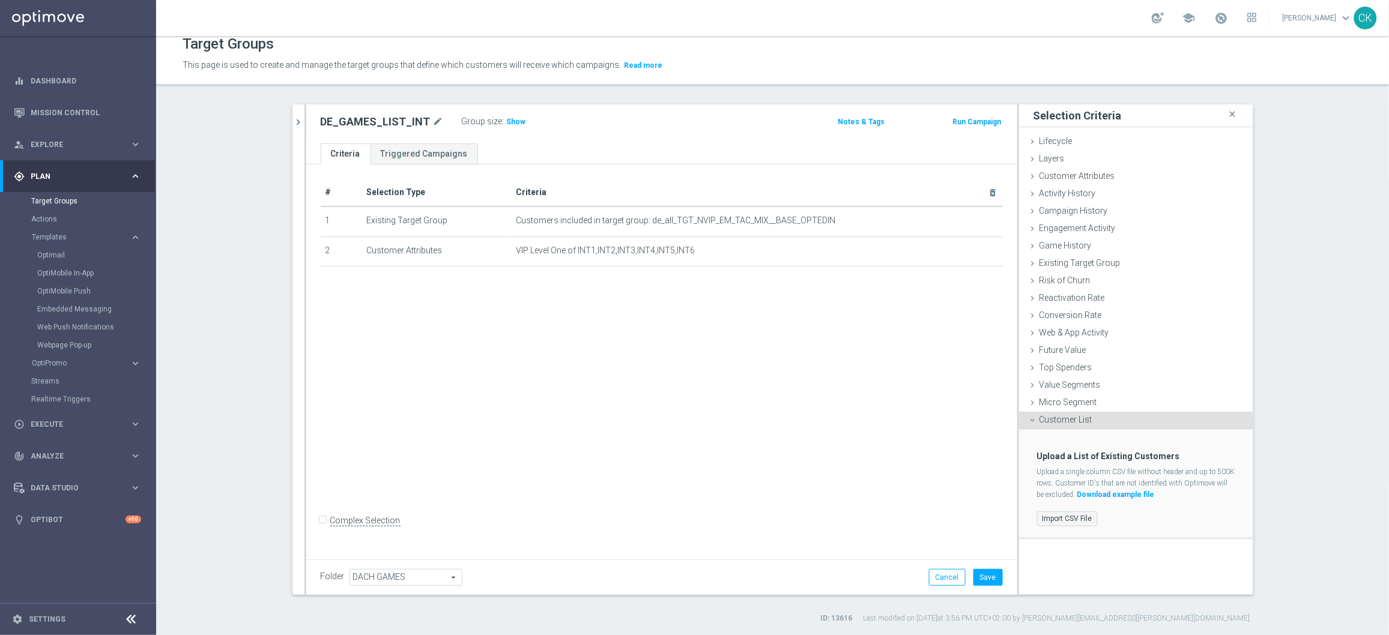
click at [1047, 515] on label "Import CSV File" at bounding box center [1067, 519] width 61 height 15
click at [0, 0] on input "Import CSV File" at bounding box center [0, 0] width 0 height 0
click at [1048, 517] on label "Import CSV File" at bounding box center [1067, 519] width 61 height 15
click at [0, 0] on input "Import CSV File" at bounding box center [0, 0] width 0 height 0
click at [1048, 517] on label "Import CSV File" at bounding box center [1067, 519] width 61 height 15
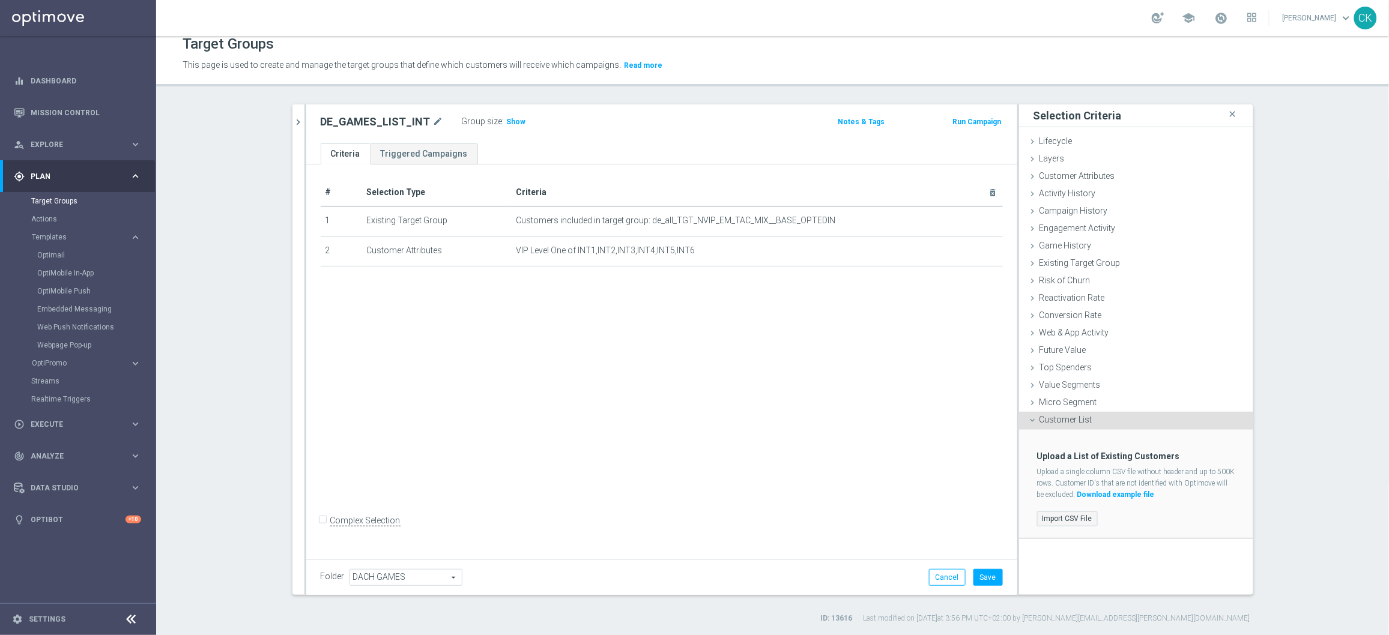
click at [0, 0] on input "Import CSV File" at bounding box center [0, 0] width 0 height 0
click at [944, 566] on div "Folder DACH GAMES DACH GAMES arrow_drop_down search Cancel Save Saving..." at bounding box center [661, 577] width 711 height 35
click at [939, 582] on button "Cancel" at bounding box center [947, 577] width 37 height 17
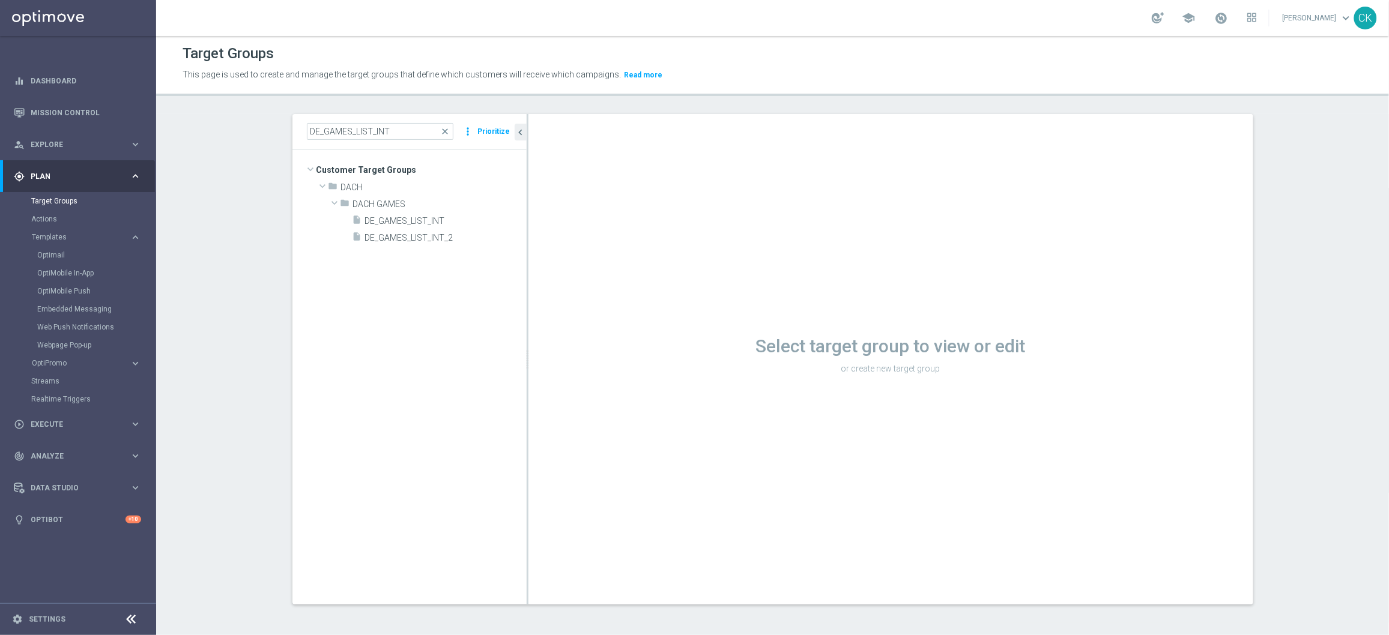
scroll to position [1, 0]
click at [443, 135] on span "close" at bounding box center [446, 132] width 10 height 10
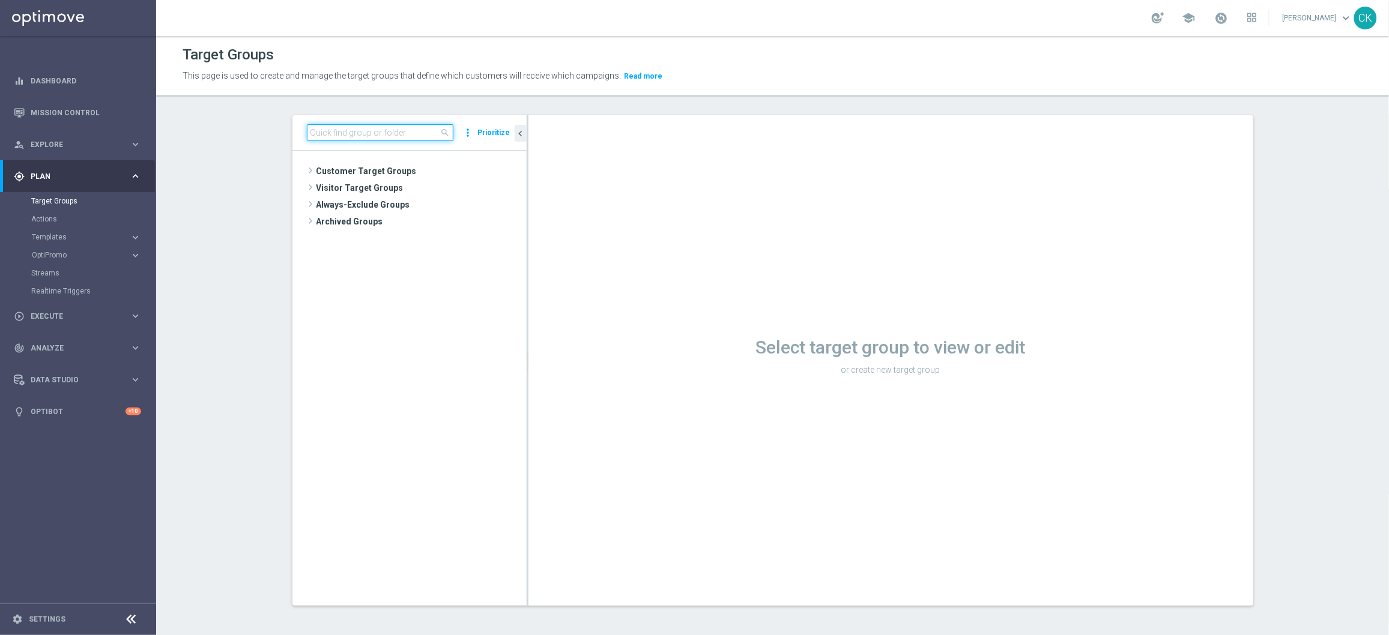
click at [399, 133] on input at bounding box center [380, 132] width 147 height 17
paste input "DE_GAMES_LIST_INT"
type input "DE_GAMES_LIST_INT"
click at [391, 223] on span "DE_GAMES_LIST_INT" at bounding box center [431, 222] width 133 height 10
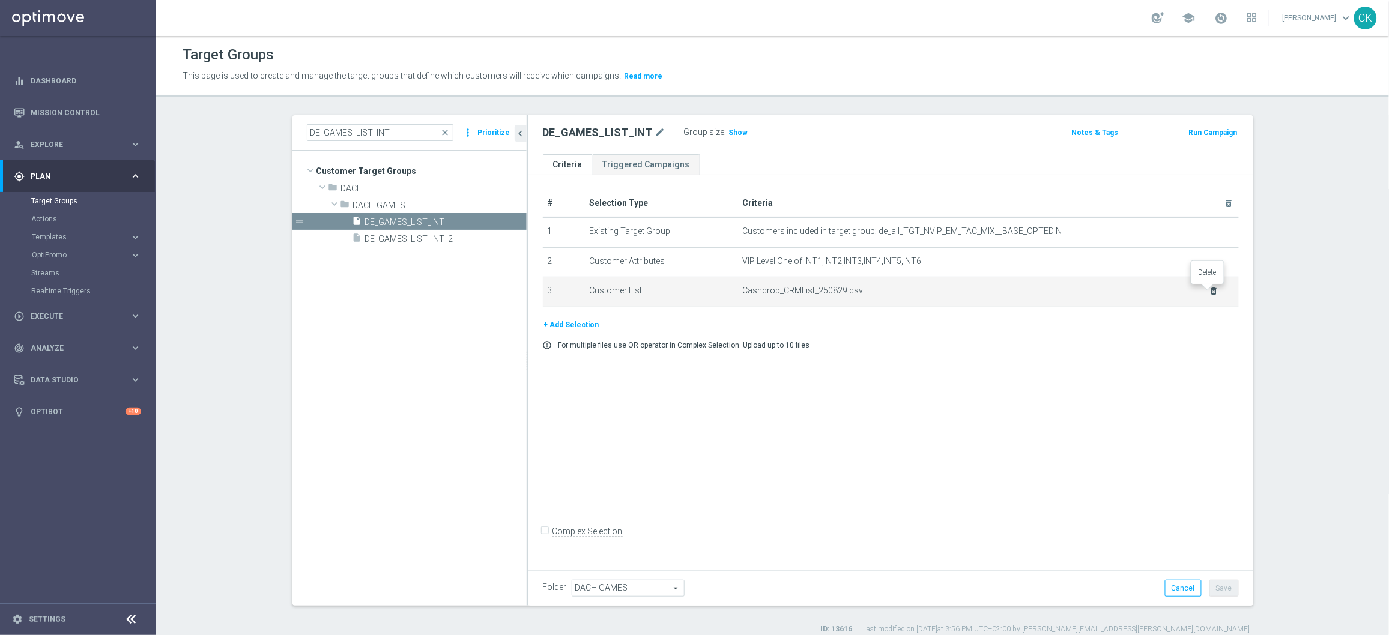
click at [1210, 293] on icon "delete_forever" at bounding box center [1215, 291] width 10 height 10
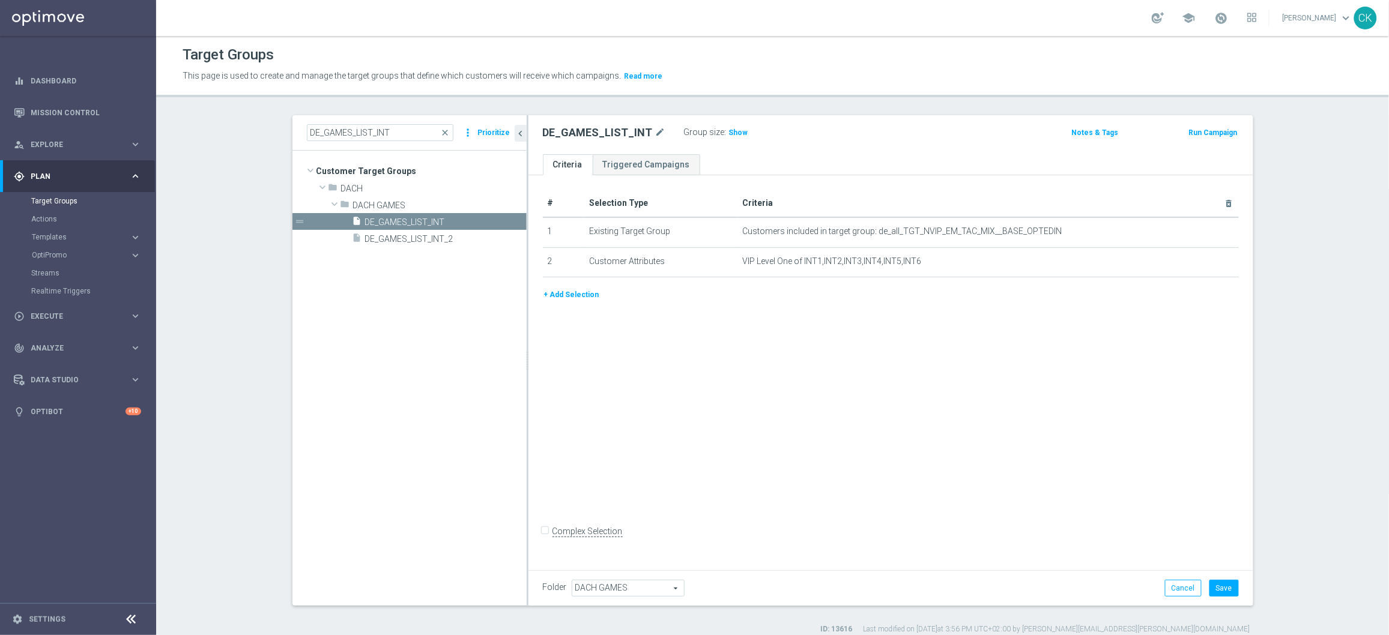
click at [553, 294] on button "+ Add Selection" at bounding box center [572, 294] width 58 height 13
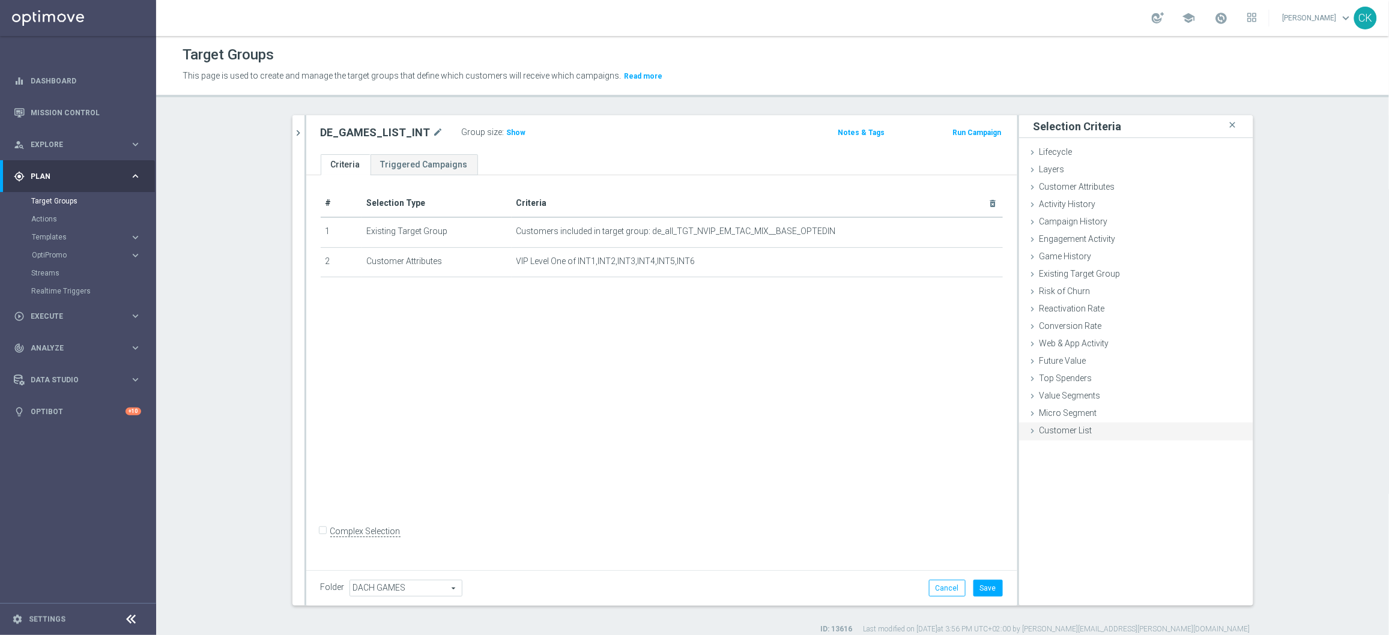
click at [1030, 431] on icon at bounding box center [1033, 431] width 10 height 10
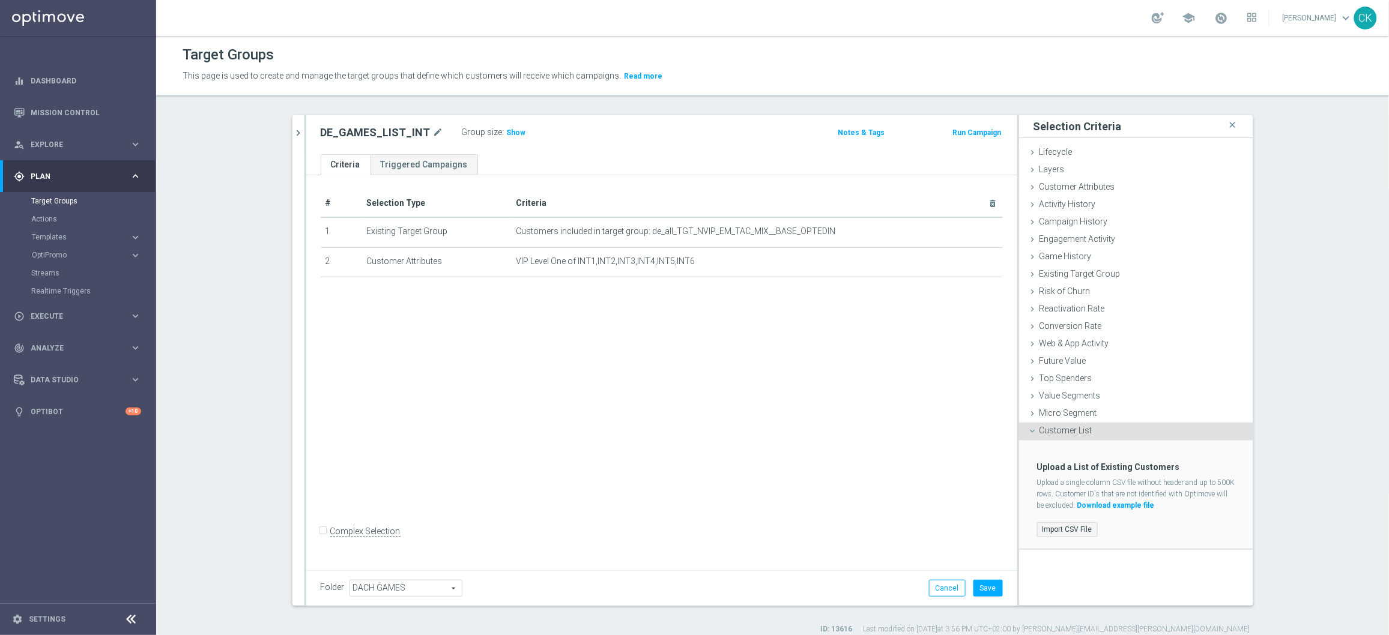
click at [1054, 529] on label "Import CSV File" at bounding box center [1067, 530] width 61 height 15
click at [0, 0] on input "Import CSV File" at bounding box center [0, 0] width 0 height 0
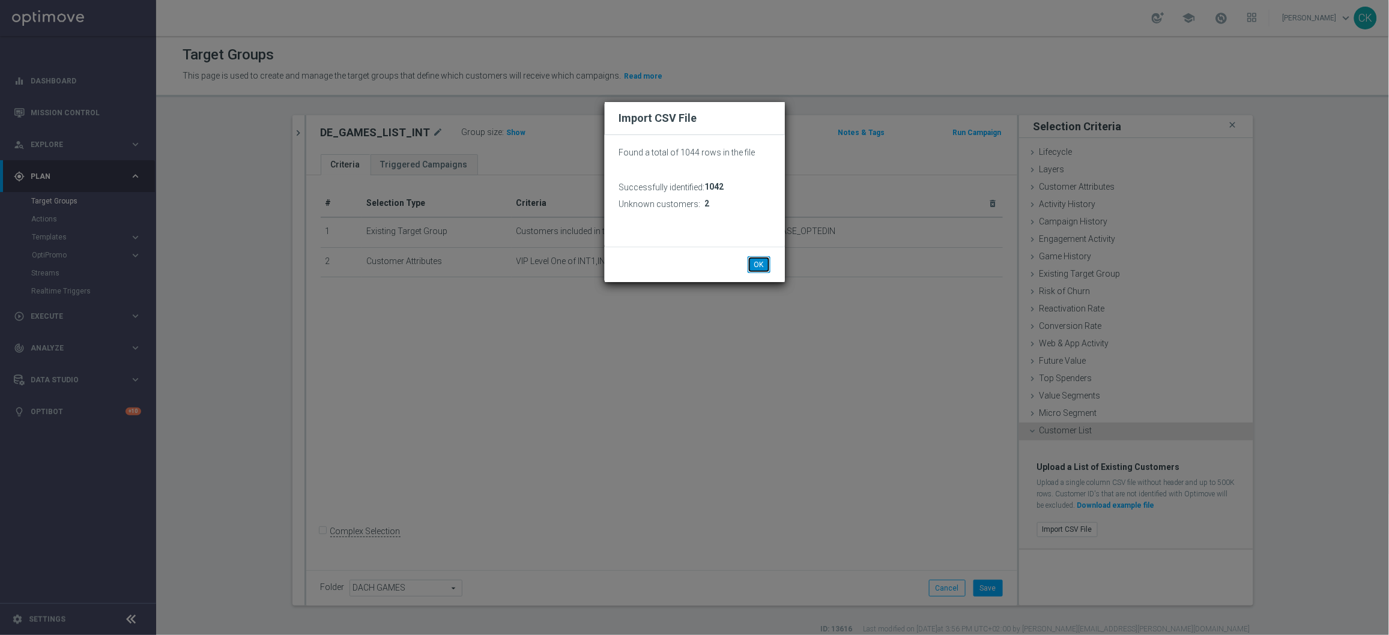
click at [756, 262] on button "OK" at bounding box center [759, 264] width 23 height 17
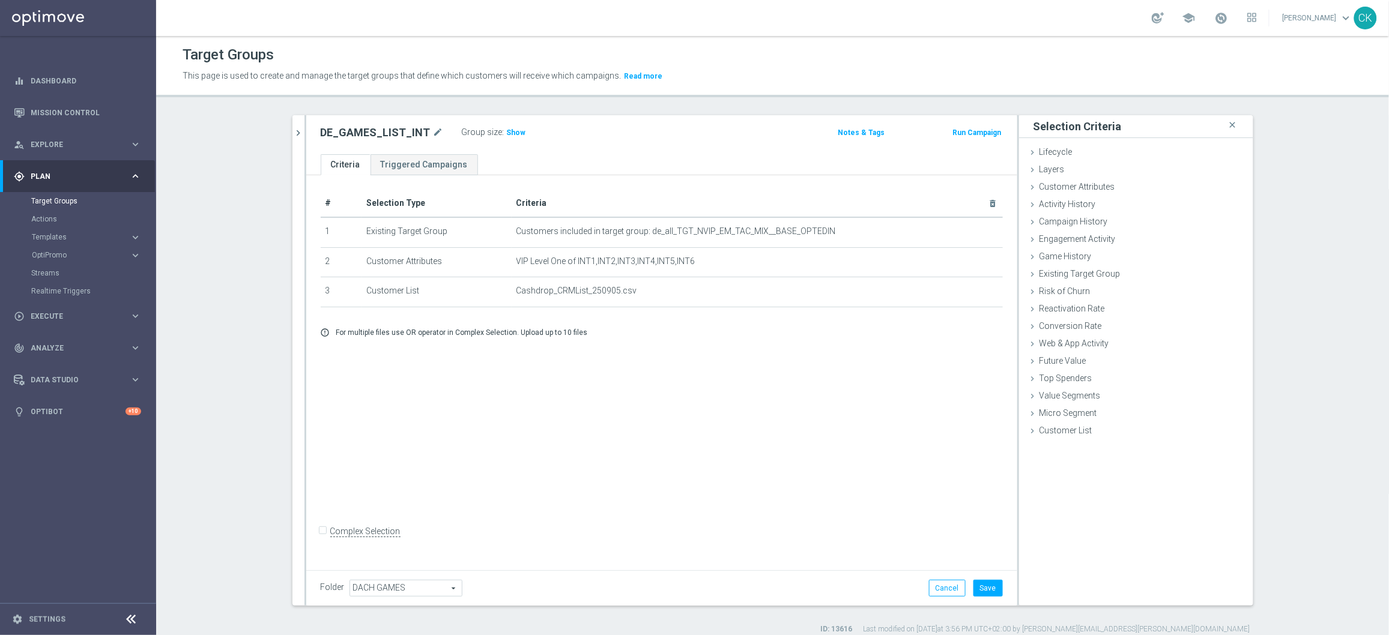
scroll to position [11, 0]
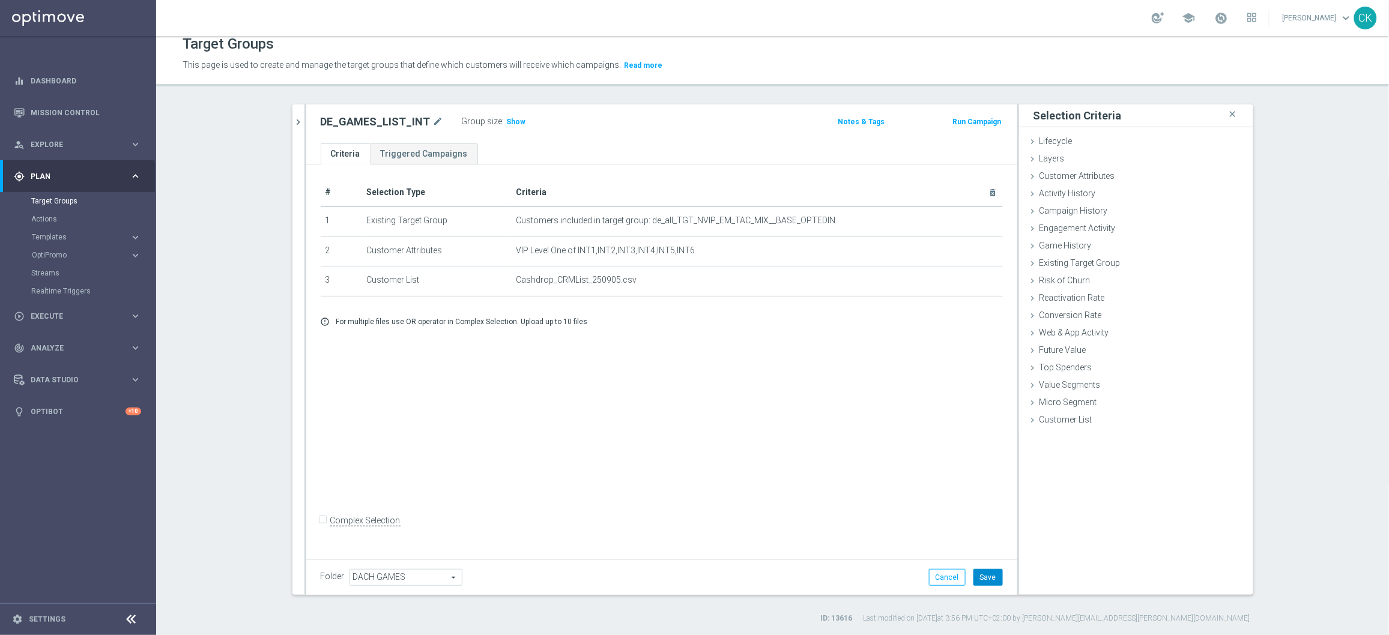
click at [978, 578] on button "Save" at bounding box center [988, 577] width 29 height 17
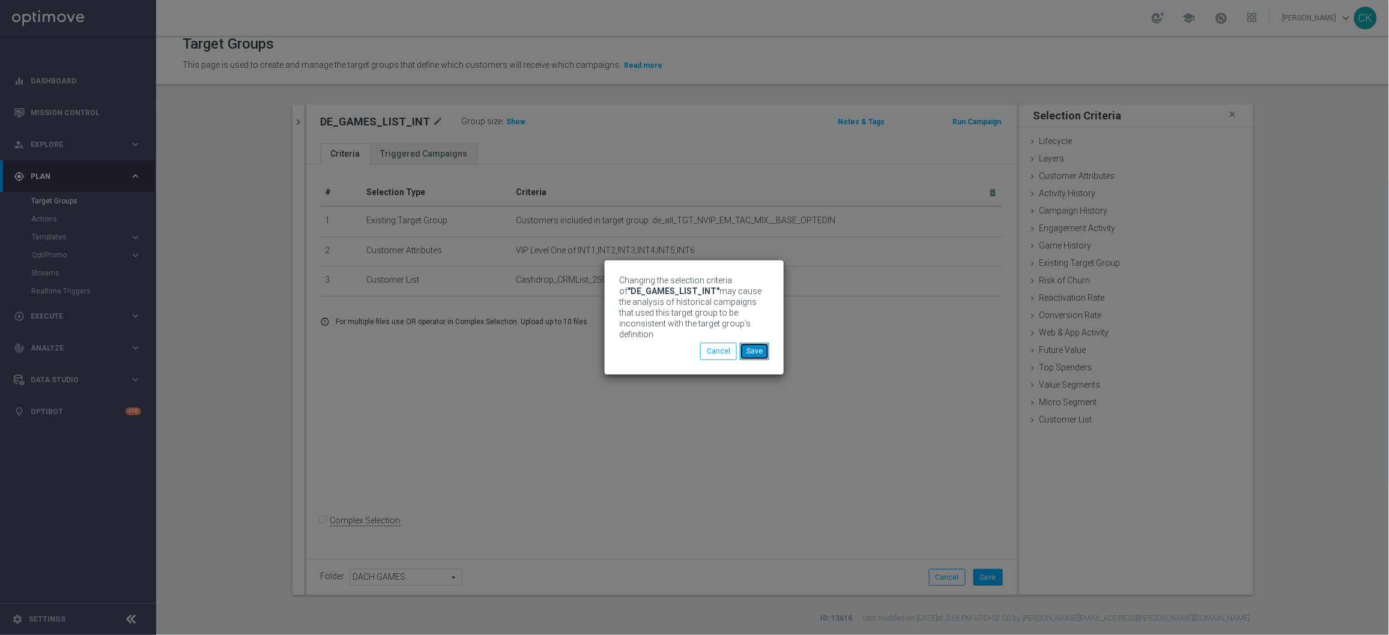
click at [760, 351] on button "Save" at bounding box center [754, 351] width 29 height 17
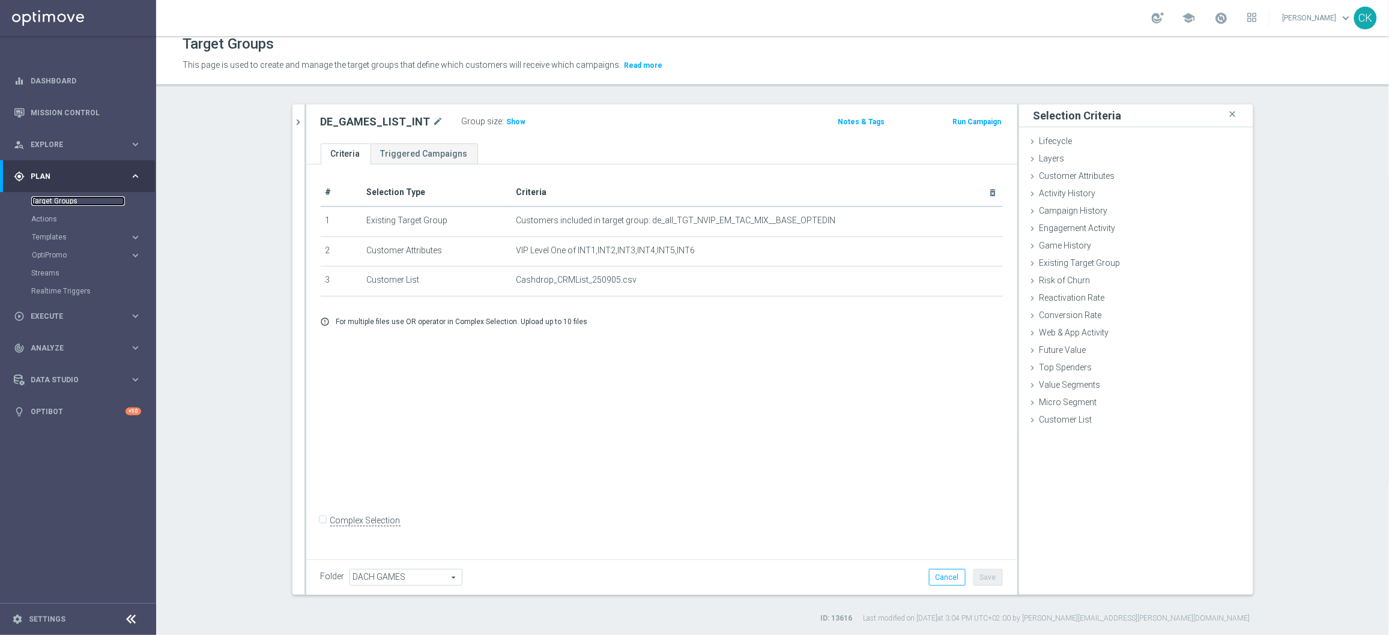
click at [50, 200] on link "Target Groups" at bounding box center [78, 201] width 94 height 10
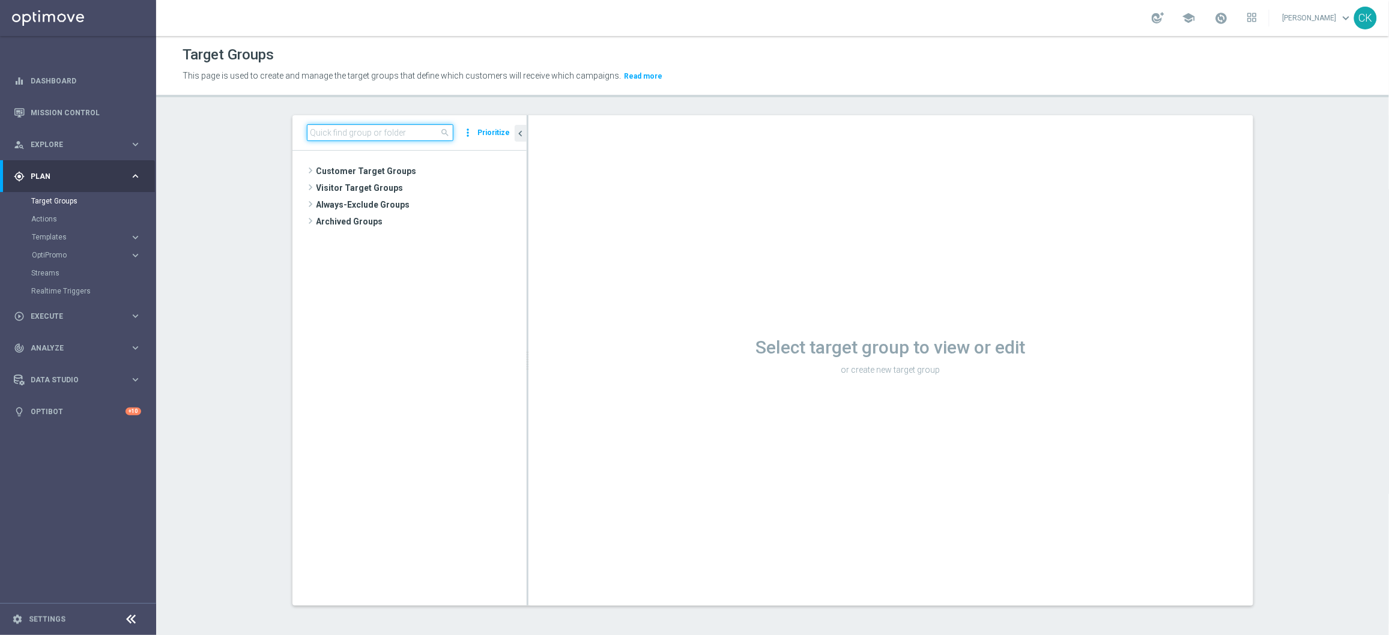
click at [357, 130] on input at bounding box center [380, 132] width 147 height 17
paste input "DE_RI_GAMES_LIST_INT"
type input "DE_RI_GAMES_LIST_INT"
click at [426, 222] on span "DE_RI_GAMES_LIST_INT" at bounding box center [431, 222] width 133 height 10
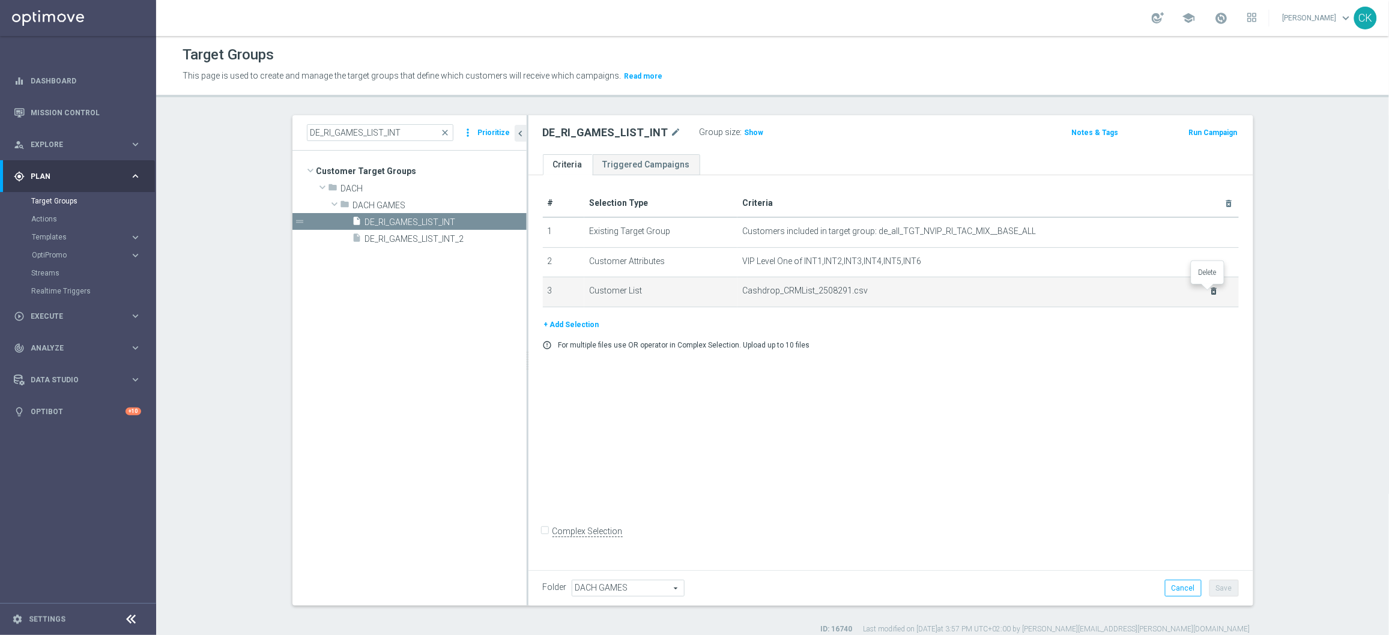
click at [1210, 294] on icon "delete_forever" at bounding box center [1215, 291] width 10 height 10
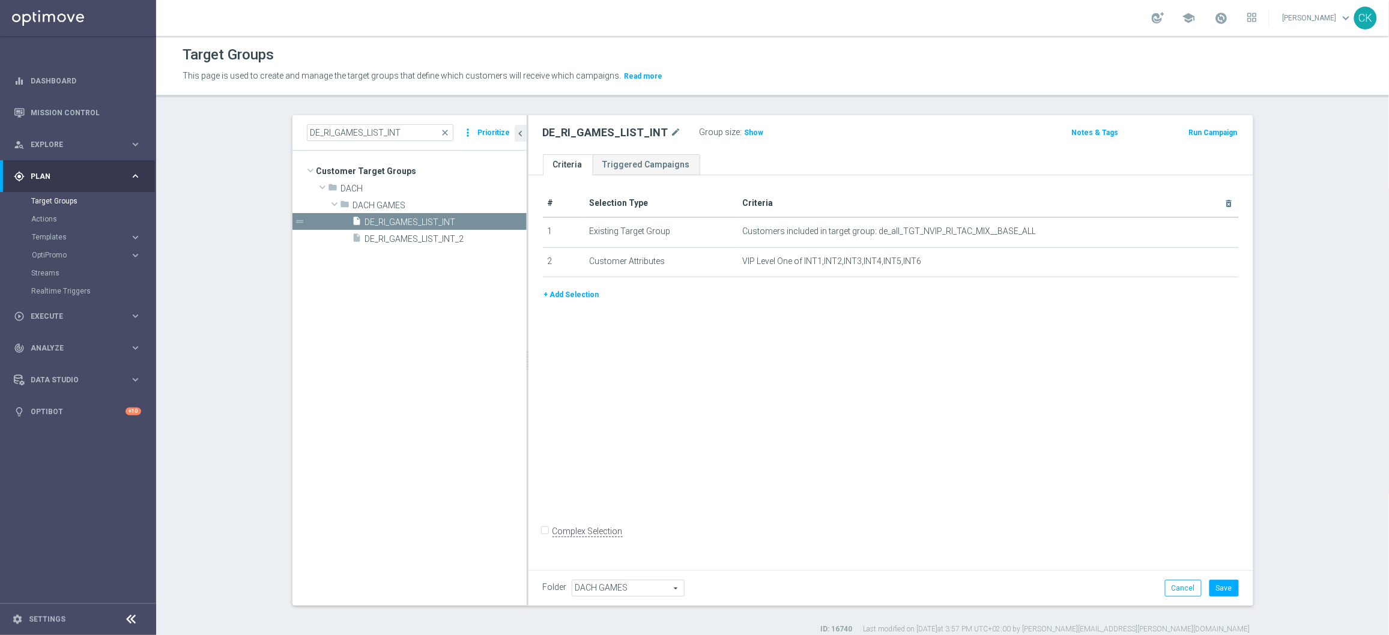
click at [555, 291] on button "+ Add Selection" at bounding box center [572, 294] width 58 height 13
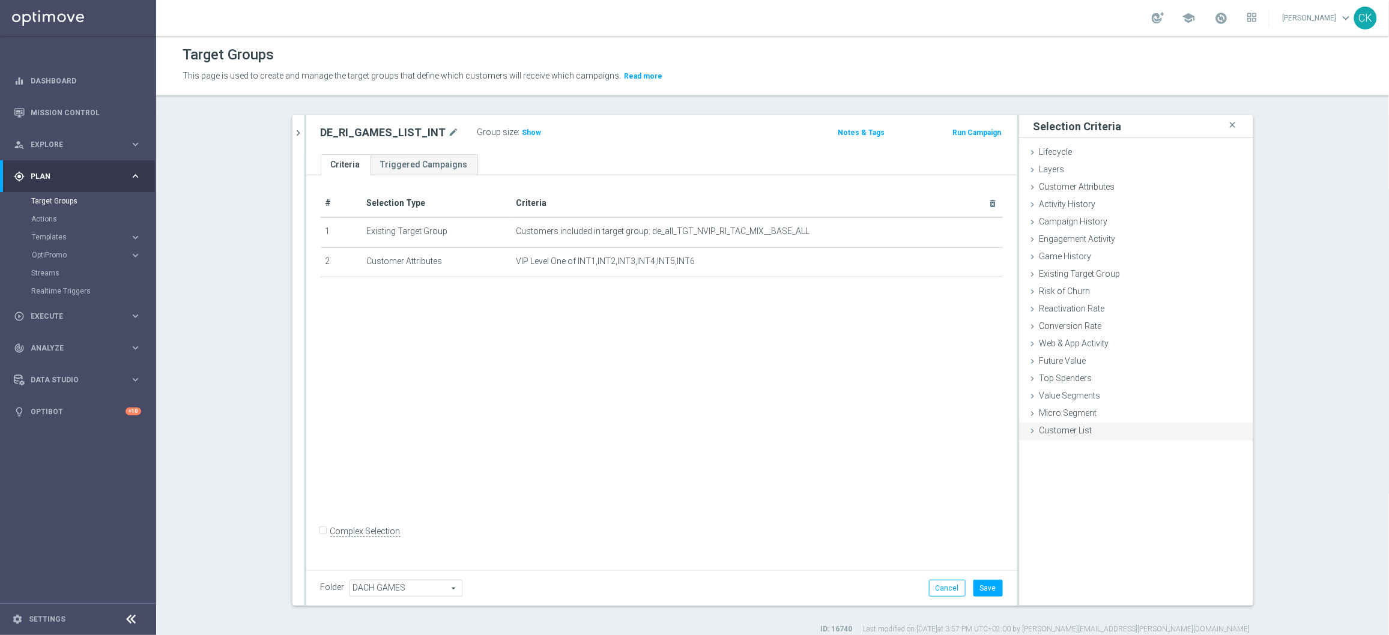
click at [1028, 432] on icon at bounding box center [1033, 431] width 10 height 10
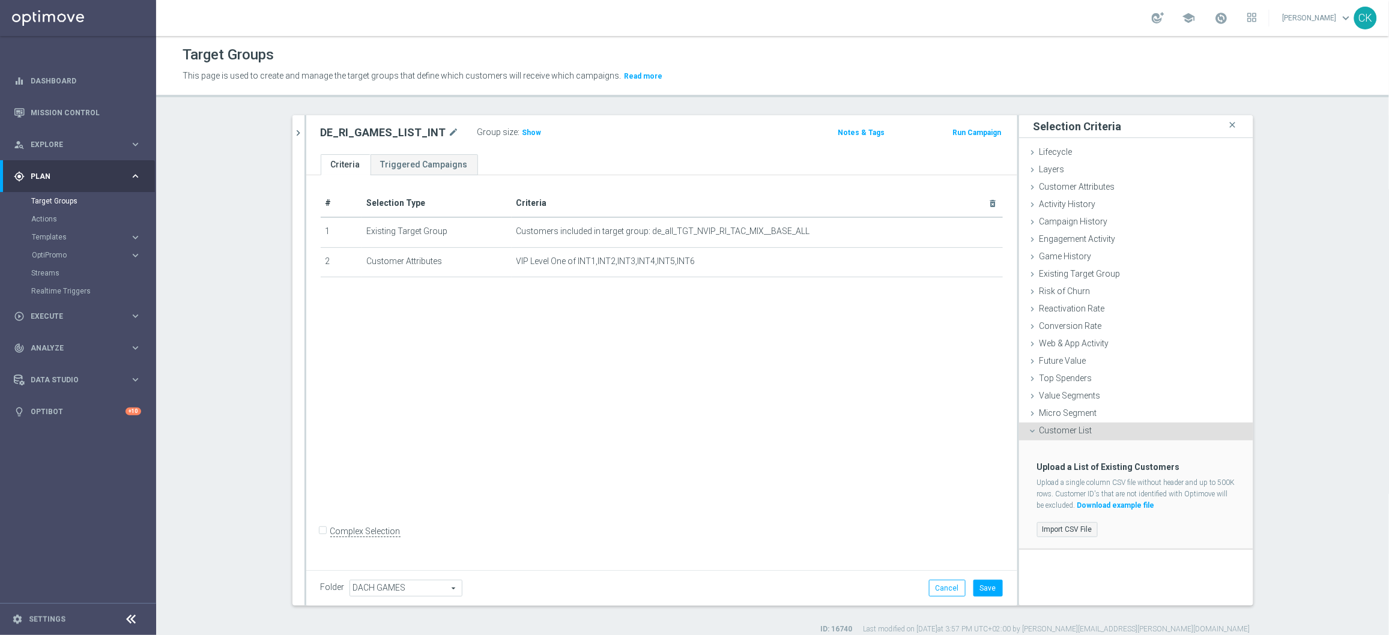
click at [1046, 526] on label "Import CSV File" at bounding box center [1067, 530] width 61 height 15
click at [0, 0] on input "Import CSV File" at bounding box center [0, 0] width 0 height 0
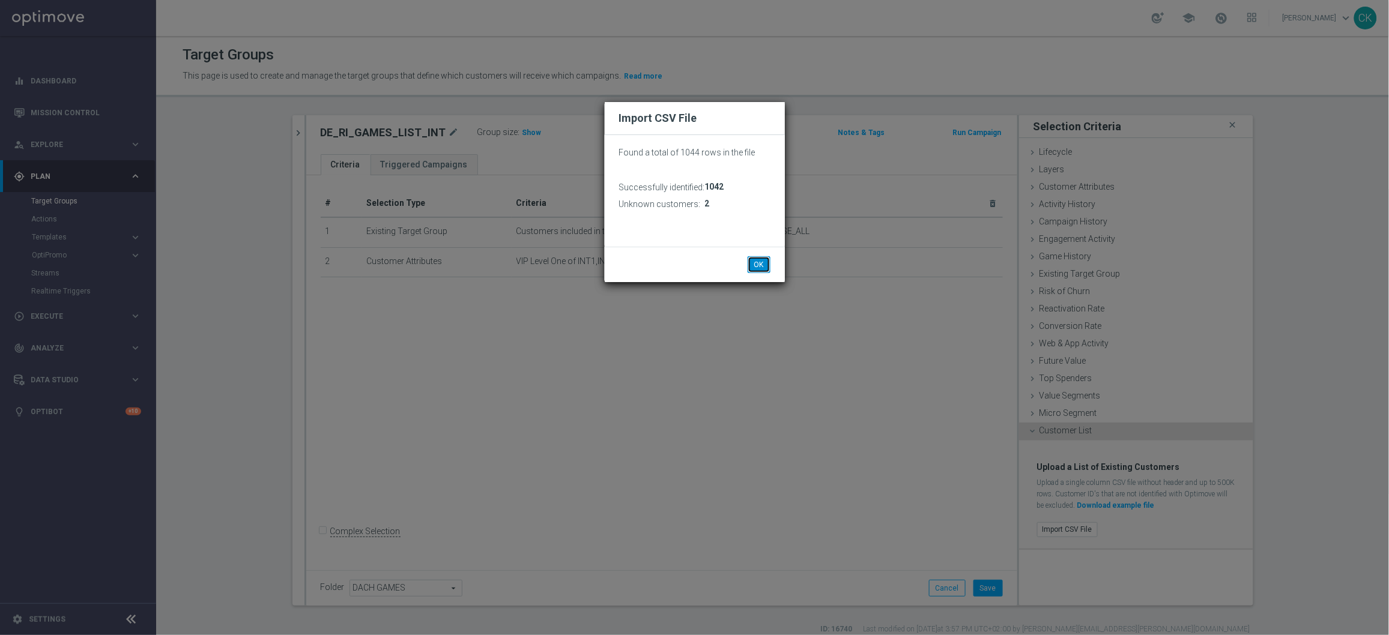
click at [759, 262] on button "OK" at bounding box center [759, 264] width 23 height 17
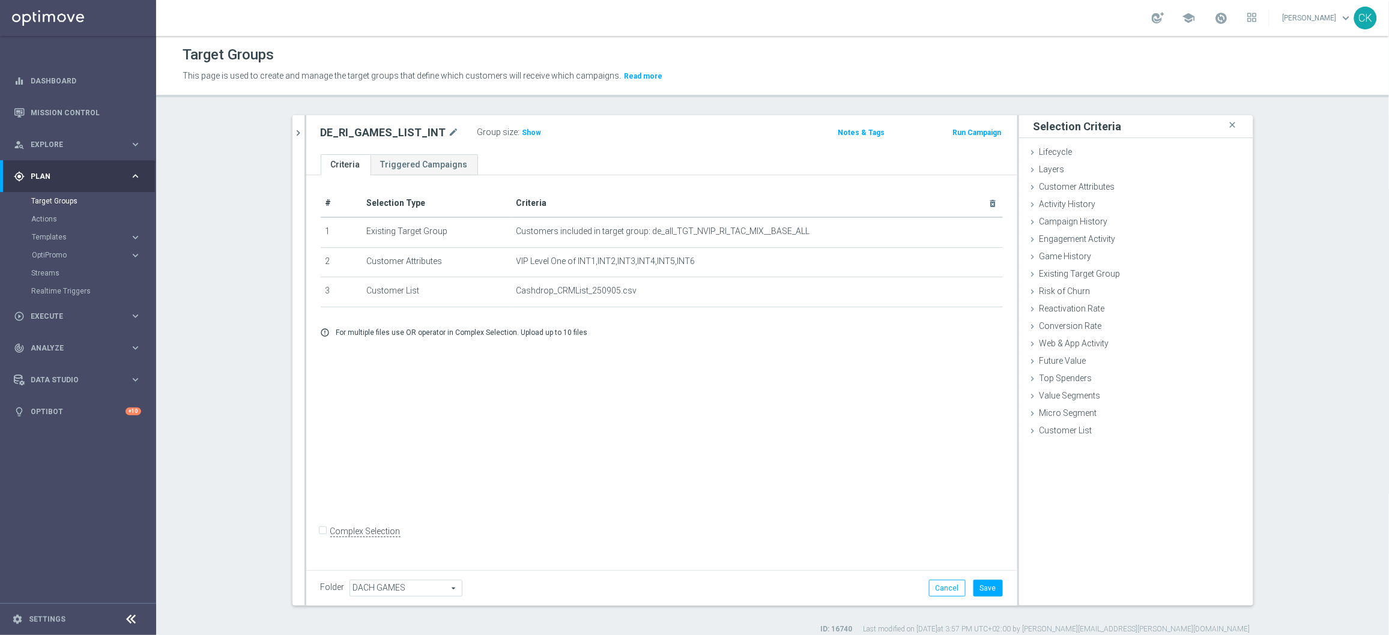
click at [978, 598] on div "Folder DACH GAMES DACH GAMES arrow_drop_down search Cancel Save Saving..." at bounding box center [661, 588] width 711 height 35
click at [983, 588] on button "Save" at bounding box center [988, 588] width 29 height 17
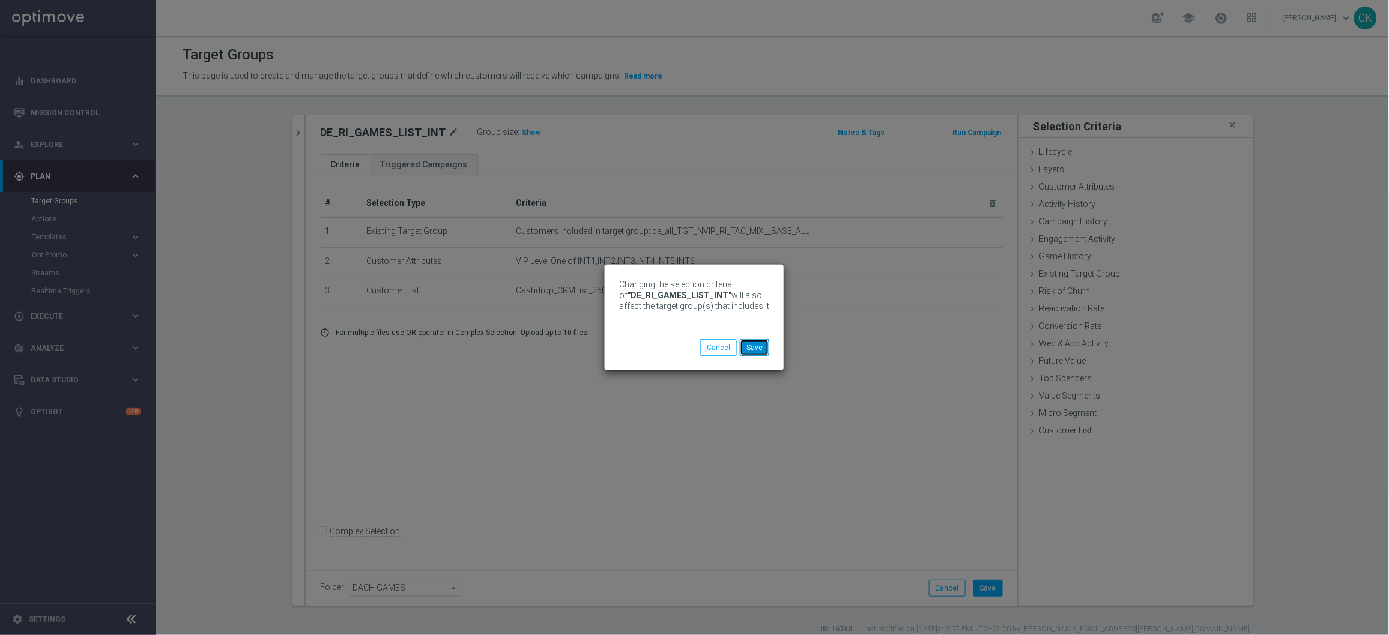
click at [757, 346] on button "Save" at bounding box center [754, 347] width 29 height 17
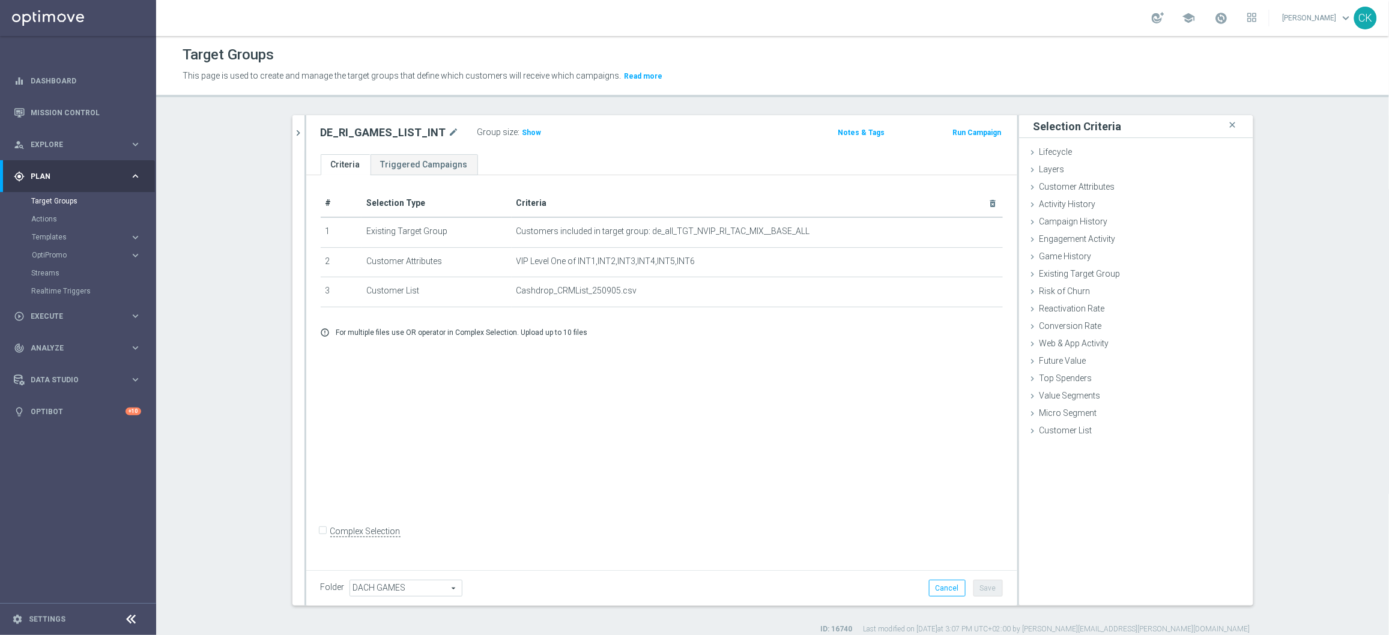
scroll to position [4, 0]
click at [51, 320] on div "play_circle_outline Execute" at bounding box center [72, 316] width 116 height 11
click at [52, 233] on link "Campaign Builder" at bounding box center [78, 233] width 94 height 10
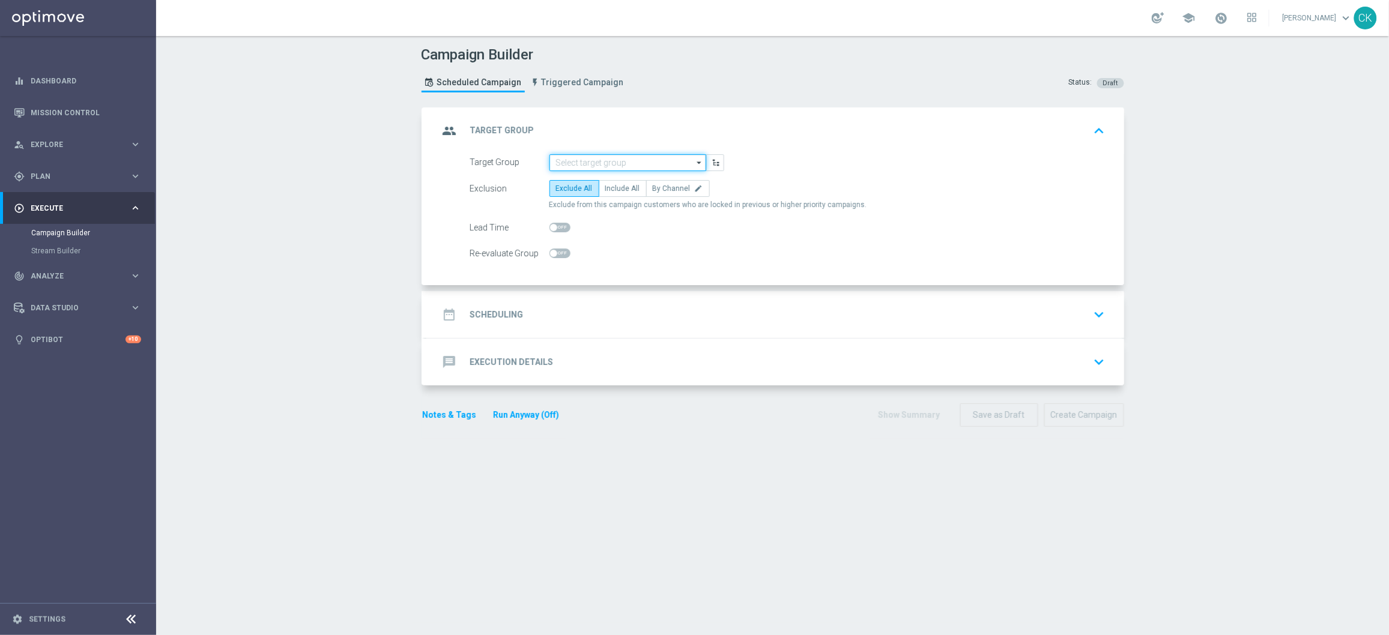
click at [595, 161] on input at bounding box center [628, 162] width 157 height 17
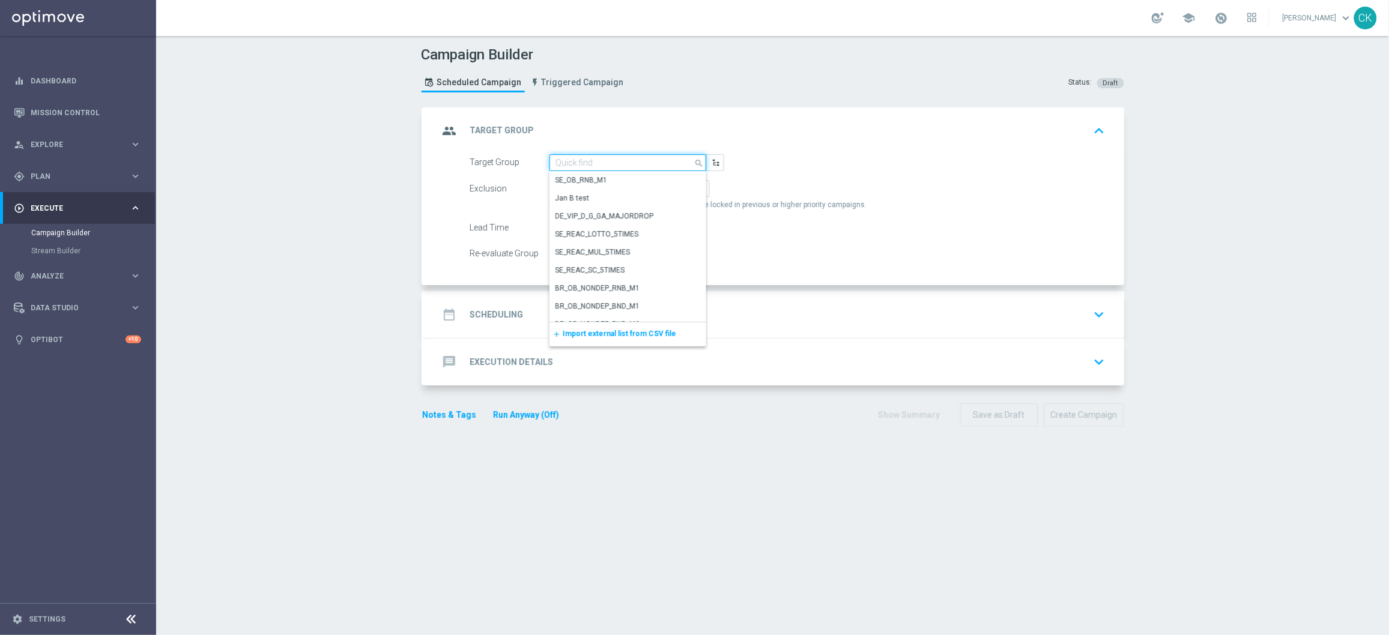
paste input "DE_GAMES_LIST_INT"
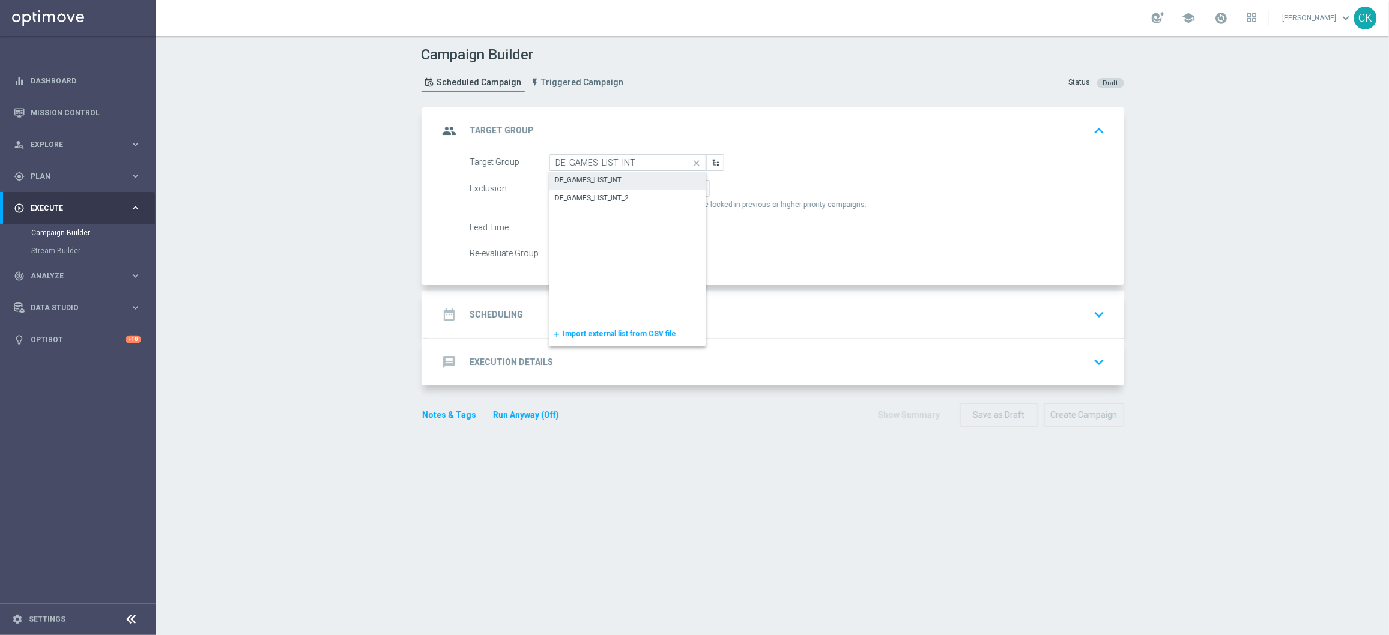
click at [604, 176] on div "DE_GAMES_LIST_INT" at bounding box center [589, 180] width 67 height 11
type input "DE_GAMES_LIST_INT"
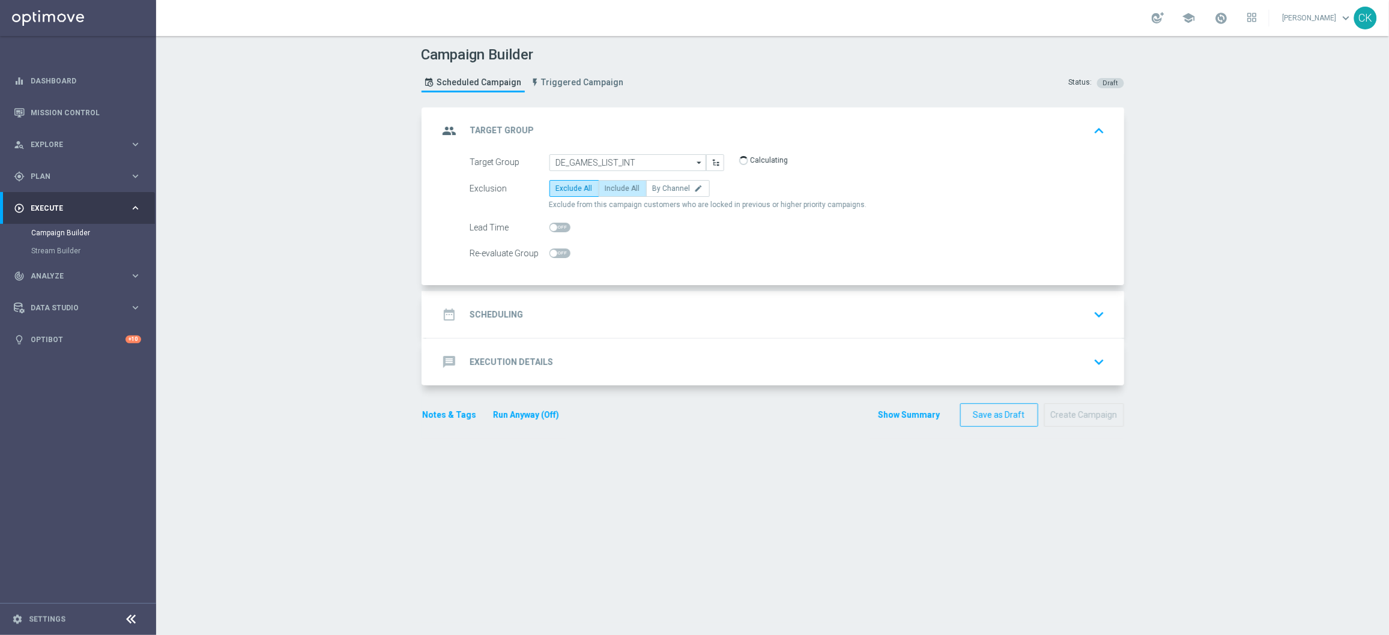
click at [613, 186] on span "Include All" at bounding box center [622, 188] width 35 height 8
click at [613, 187] on input "Include All" at bounding box center [609, 191] width 8 height 8
radio input "true"
click at [550, 217] on form "Target Group DE_GAMES_LIST_INT DE_GAMES_LIST_INT arrow_drop_down Show Selected …" at bounding box center [787, 208] width 635 height 108
click at [551, 226] on span at bounding box center [553, 227] width 7 height 7
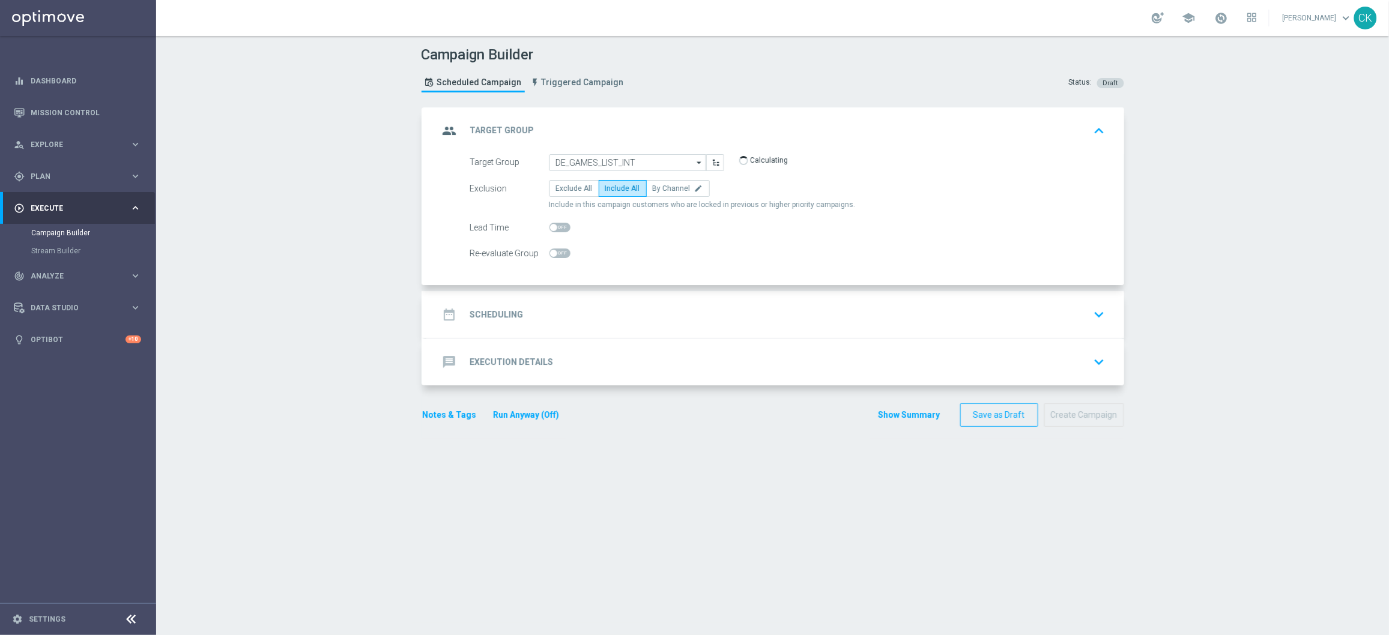
click at [551, 226] on input "checkbox" at bounding box center [560, 228] width 21 height 10
checkbox input "true"
click at [486, 312] on h2 "Scheduling" at bounding box center [496, 314] width 53 height 11
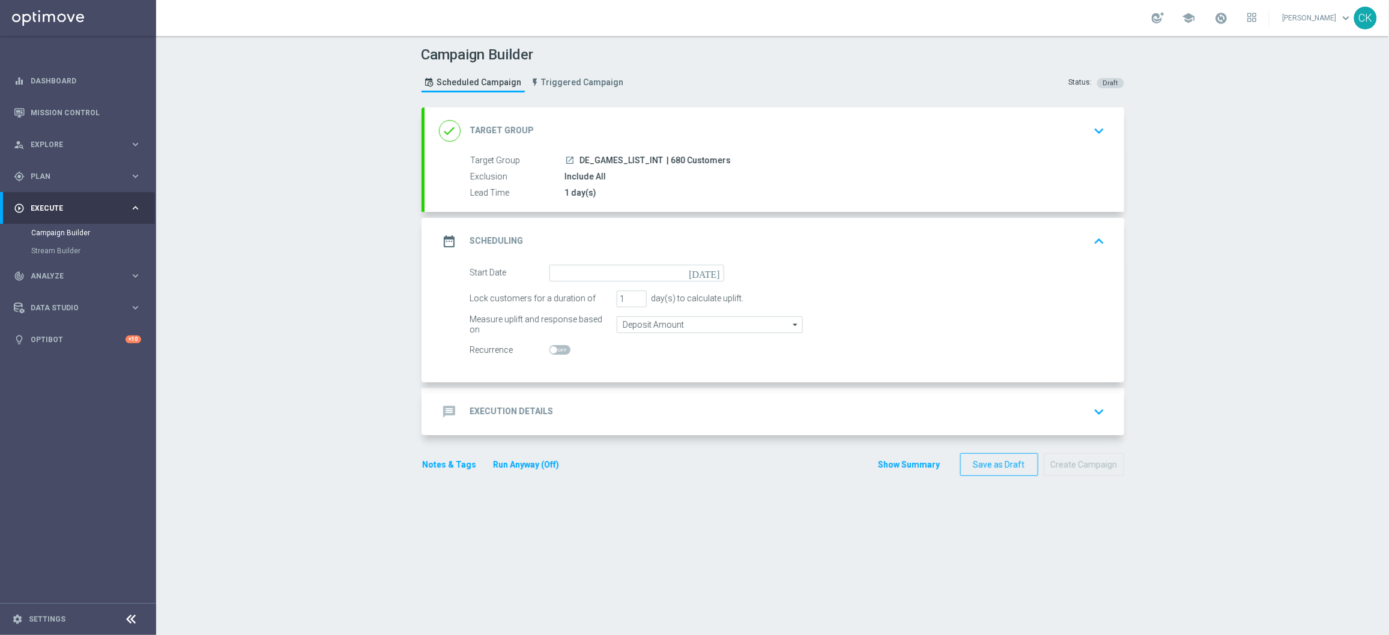
click at [710, 270] on icon "today" at bounding box center [706, 271] width 35 height 13
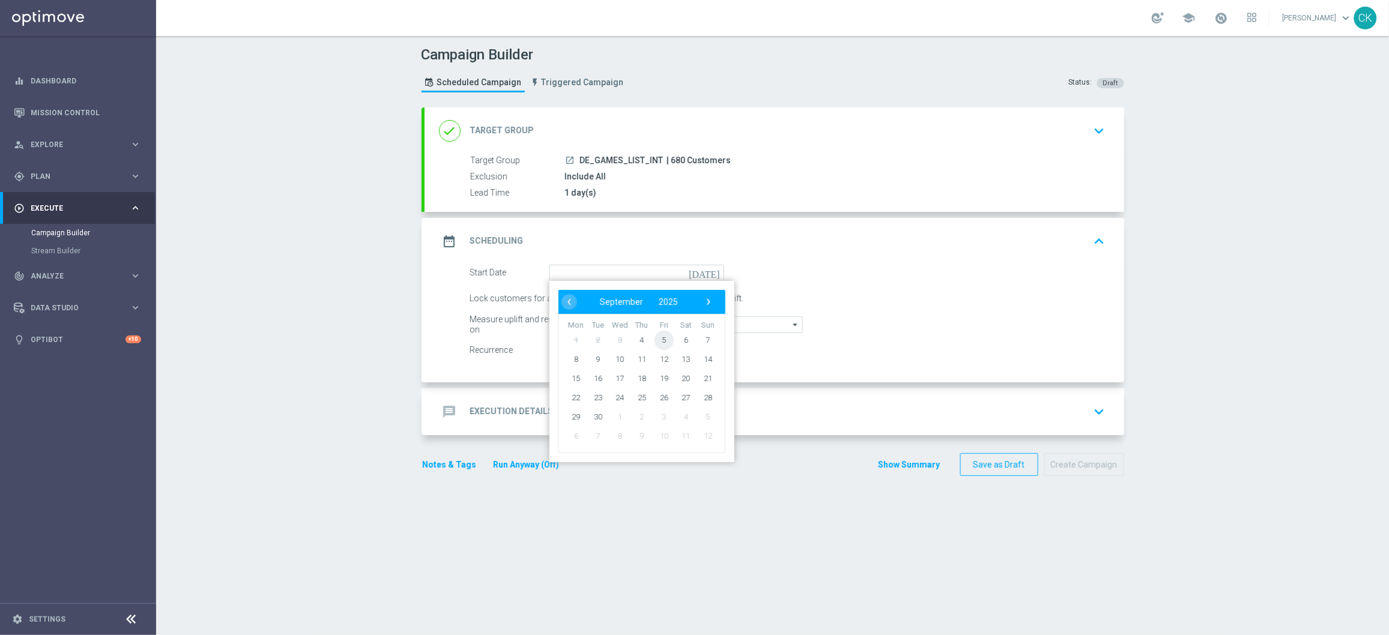
click at [656, 337] on span "5" at bounding box center [663, 339] width 19 height 19
type input "05 Sep 2025"
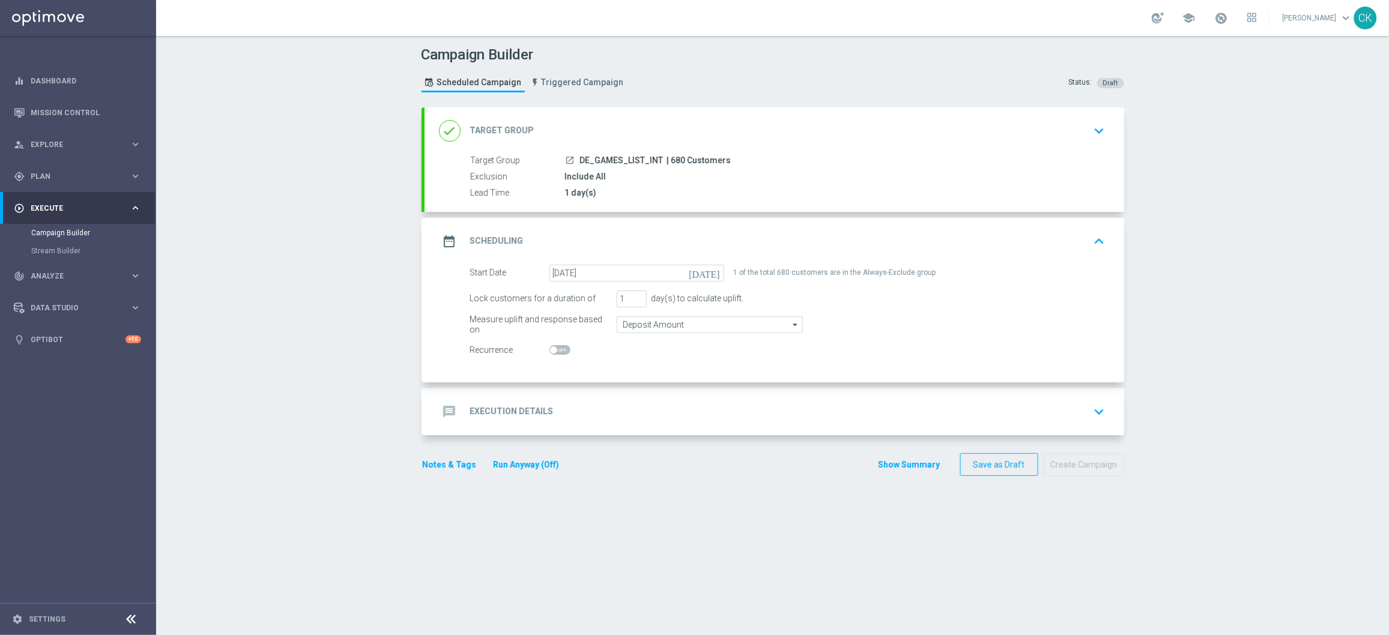
click at [476, 409] on h2 "Execution Details" at bounding box center [511, 411] width 83 height 11
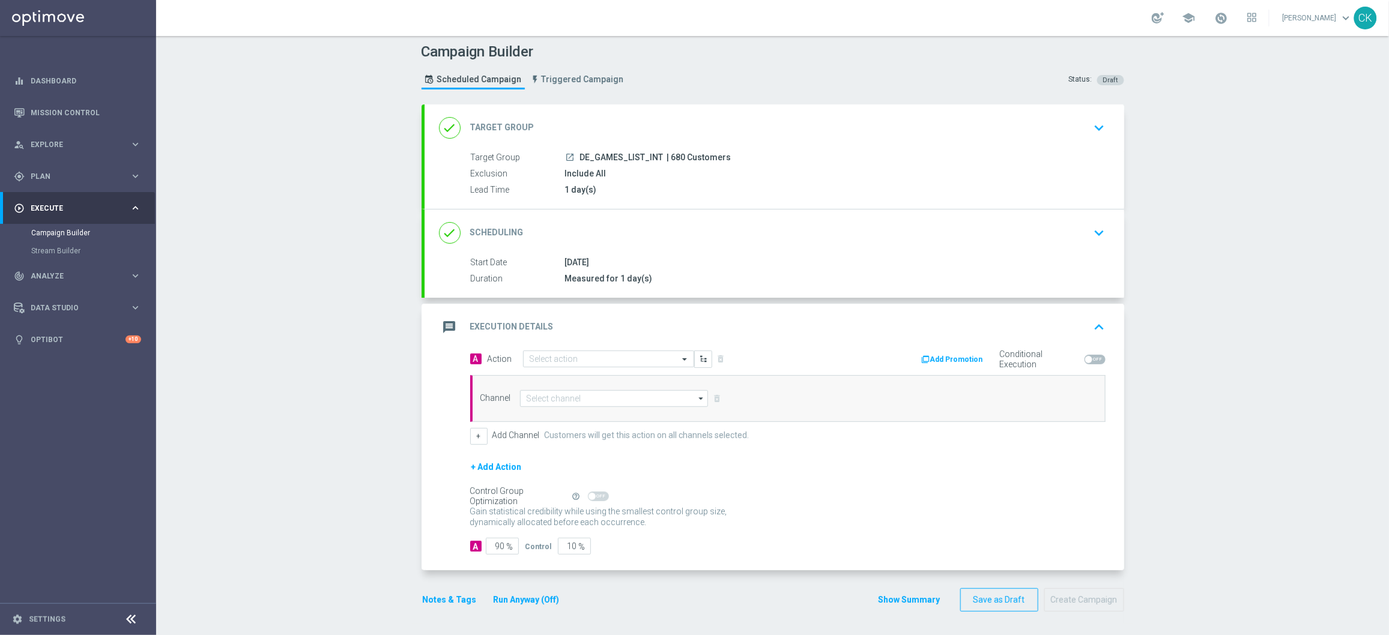
scroll to position [4, 0]
click at [560, 355] on div "Select action" at bounding box center [601, 360] width 155 height 10
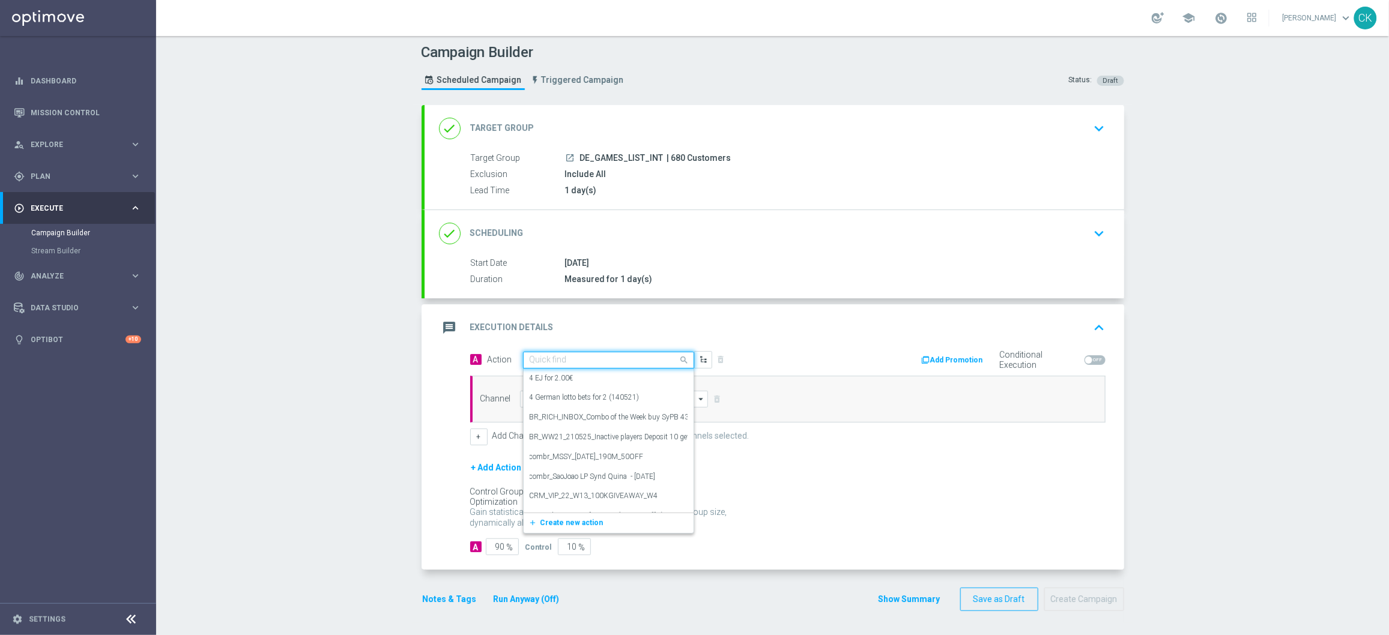
paste input "Bonus Drop"
type input "Bonus Drop"
click at [578, 450] on div "Bonus Drop edit" at bounding box center [609, 451] width 158 height 20
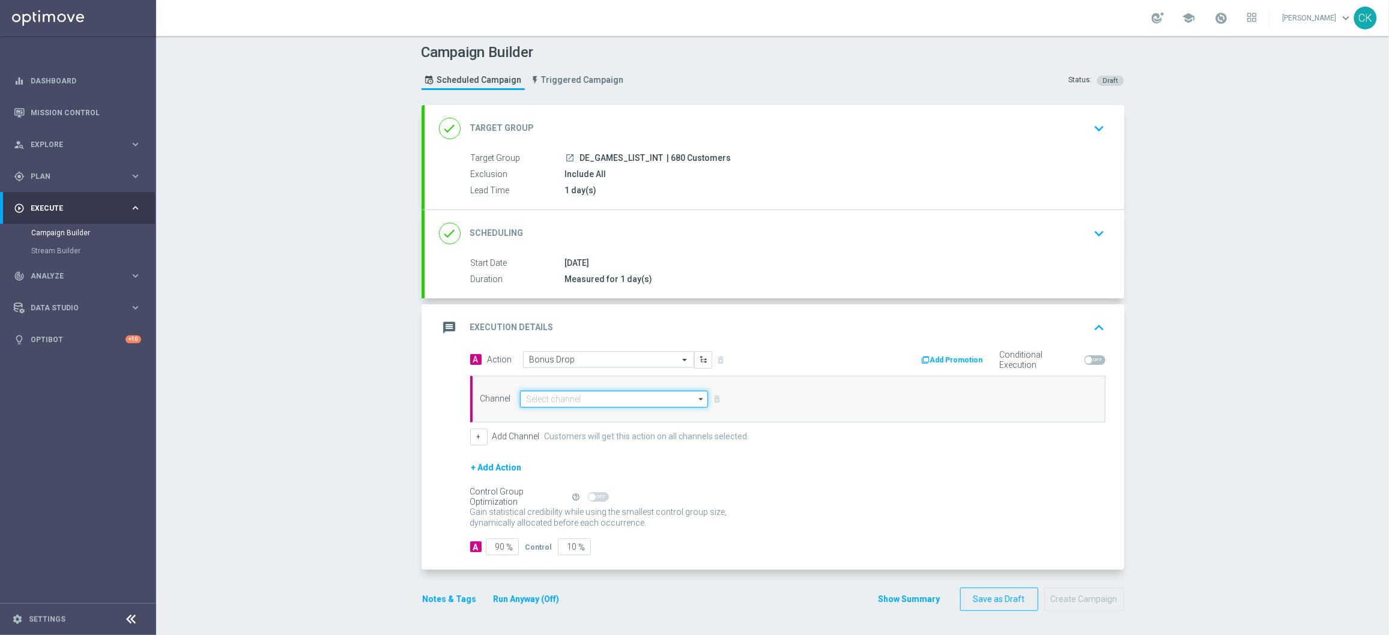
click at [568, 396] on input at bounding box center [614, 399] width 189 height 17
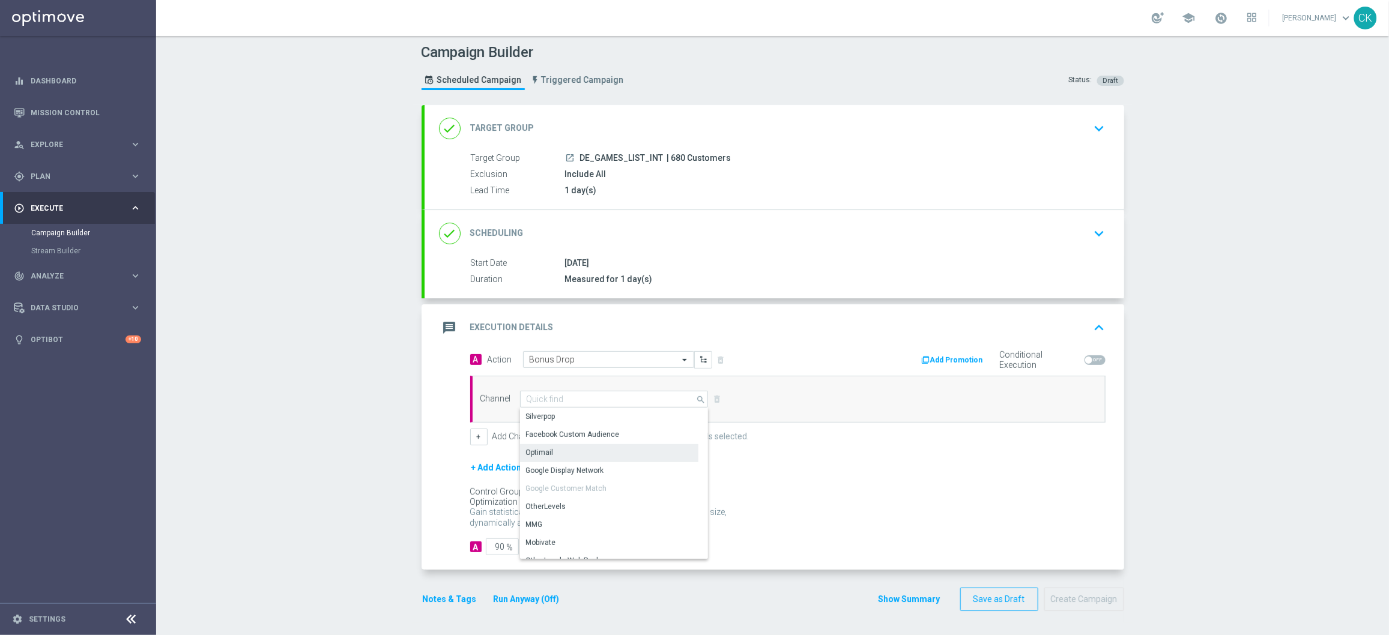
click at [573, 449] on div "Optimail" at bounding box center [609, 452] width 178 height 17
type input "Optimail"
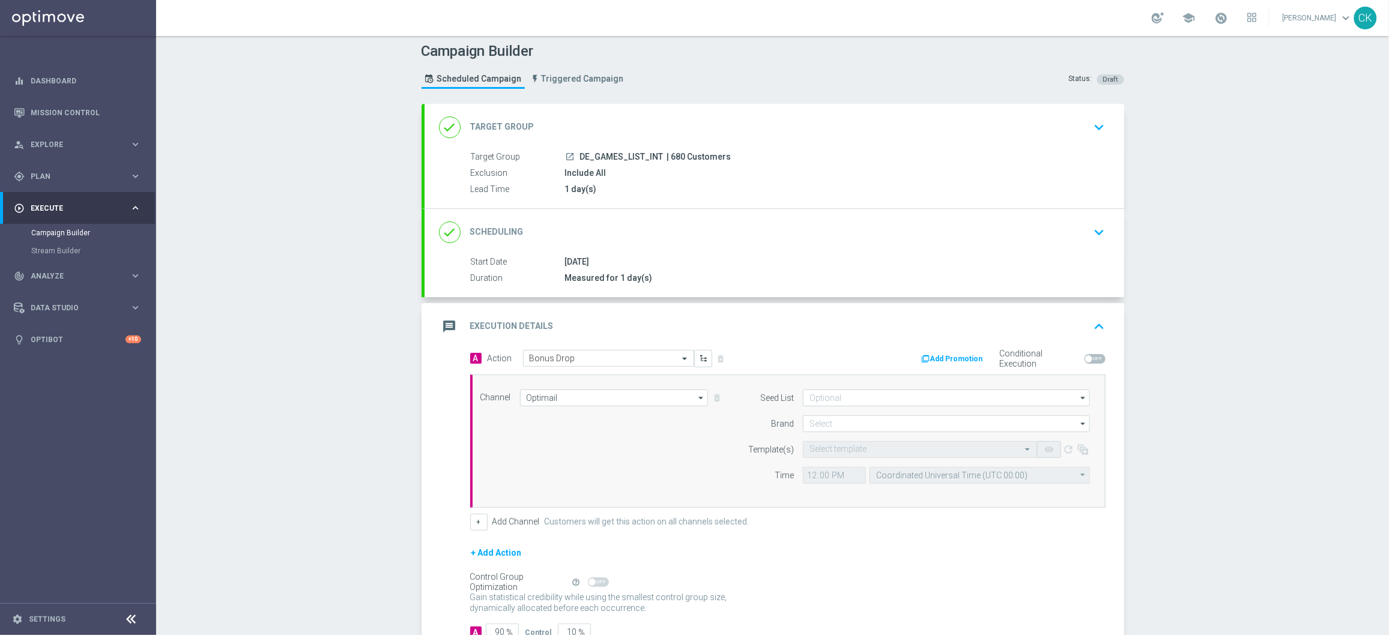
click at [573, 449] on form "A Action Select action Bonus Drop delete_forever Add Promotion Conditional Exec…" at bounding box center [787, 495] width 635 height 291
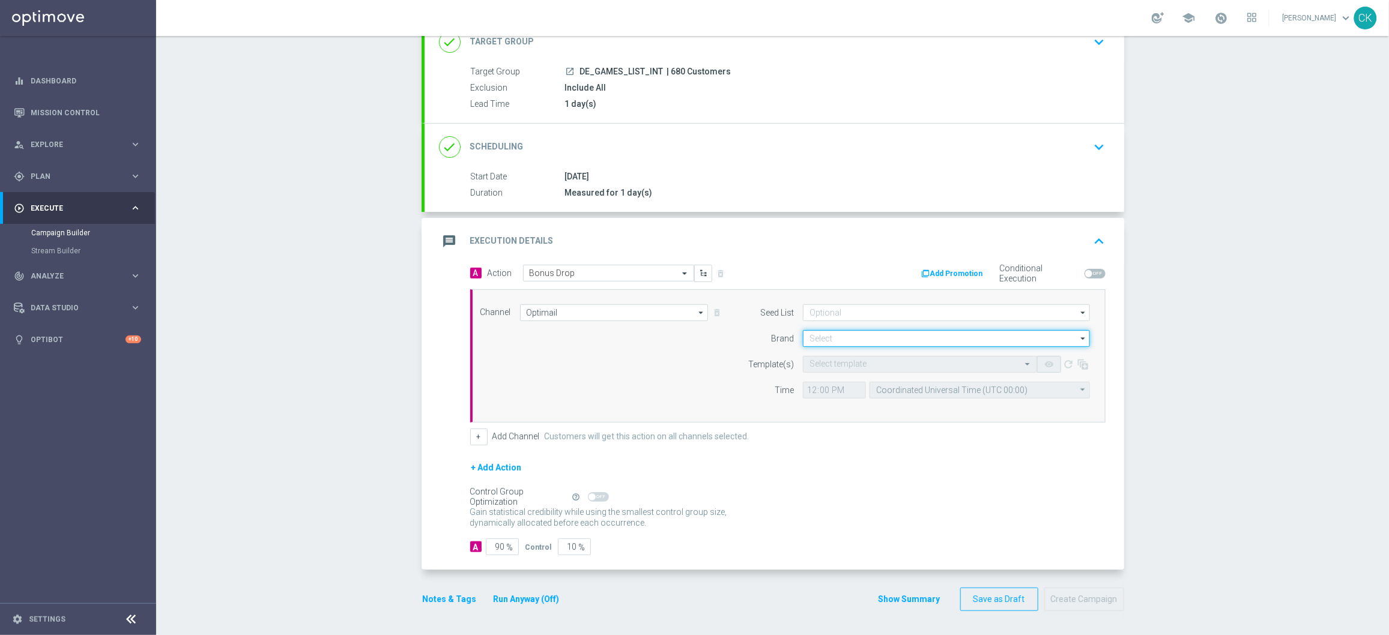
click at [828, 338] on input at bounding box center [946, 338] width 287 height 17
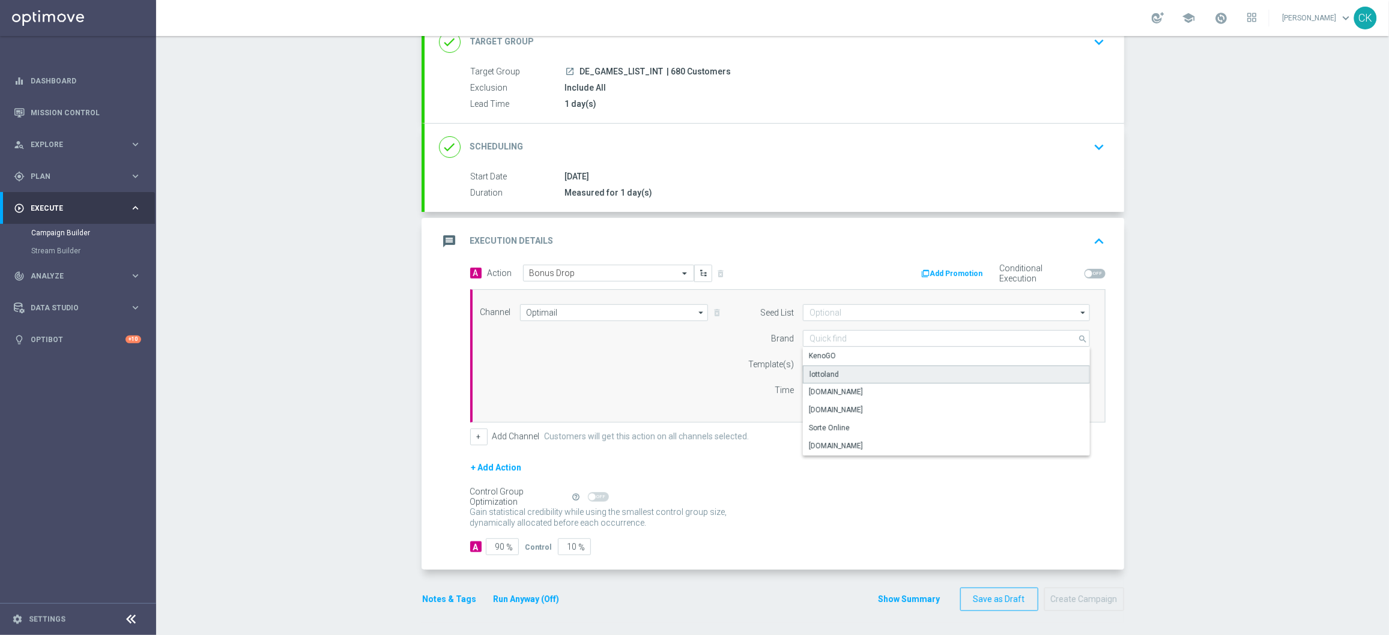
click at [823, 375] on div "lottoland" at bounding box center [824, 374] width 29 height 11
type input "lottoland"
click at [843, 369] on div "Select template" at bounding box center [920, 364] width 234 height 17
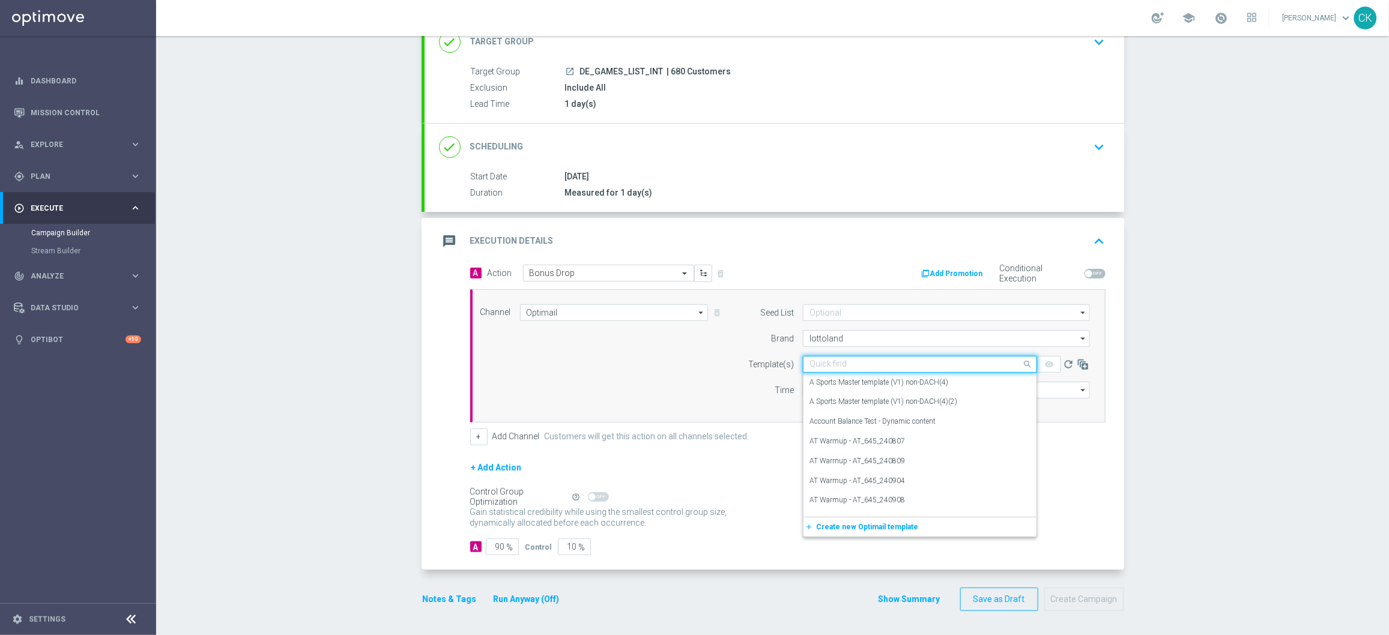
paste input "DE_INT__INTBONUSDROP_250905__NVIP_EMA_TAC_GM"
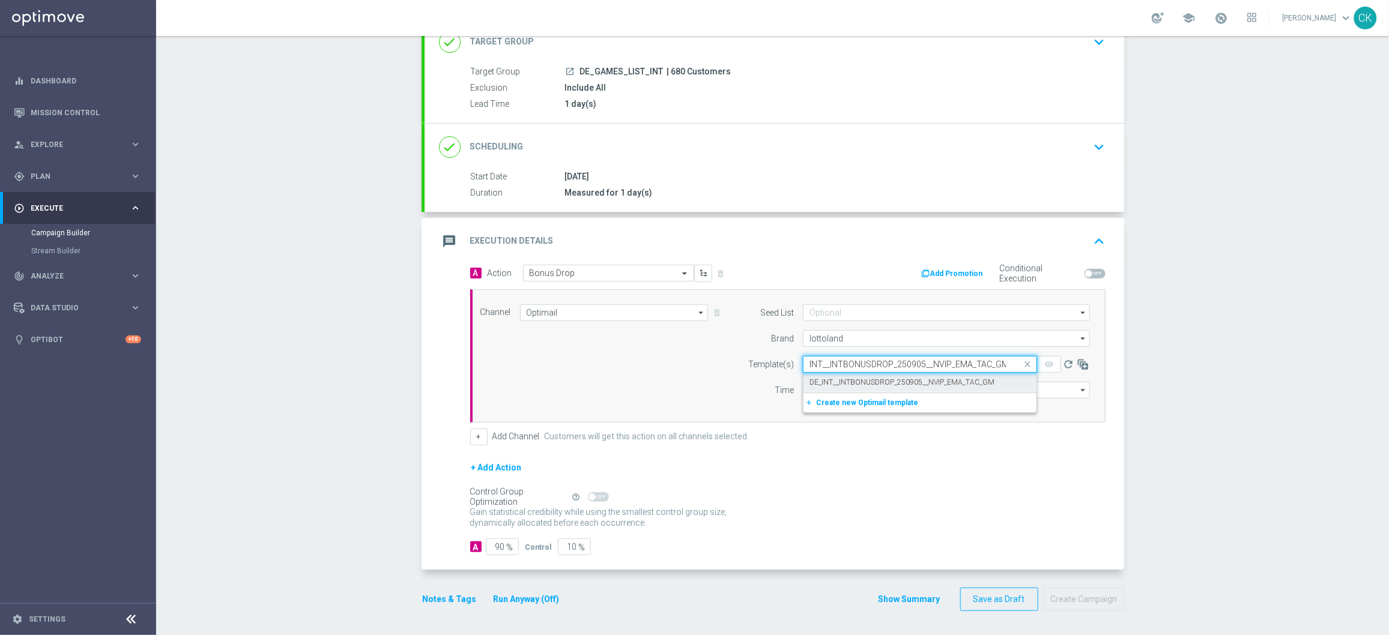
click at [835, 381] on label "DE_INT__INTBONUSDROP_250905__NVIP_EMA_TAC_GM" at bounding box center [902, 383] width 185 height 10
type input "DE_INT__INTBONUSDROP_250905__NVIP_EMA_TAC_GM"
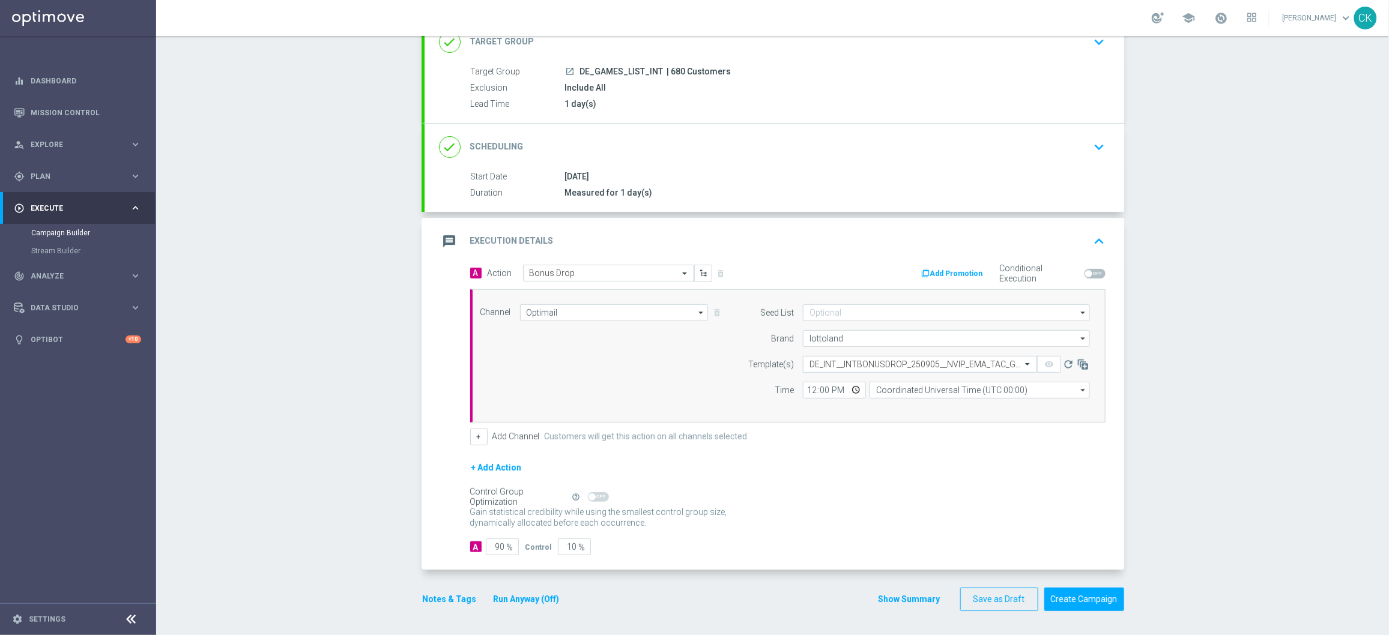
scroll to position [0, 0]
click at [804, 390] on input "12:00" at bounding box center [834, 390] width 63 height 17
type input "14:30"
click at [876, 420] on div "Channel Optimail Optimail arrow_drop_down Show Selected 1 of 26 Silverpop" at bounding box center [787, 355] width 635 height 133
click at [958, 388] on input "Coordinated Universal Time (UTC 00:00)" at bounding box center [980, 390] width 220 height 17
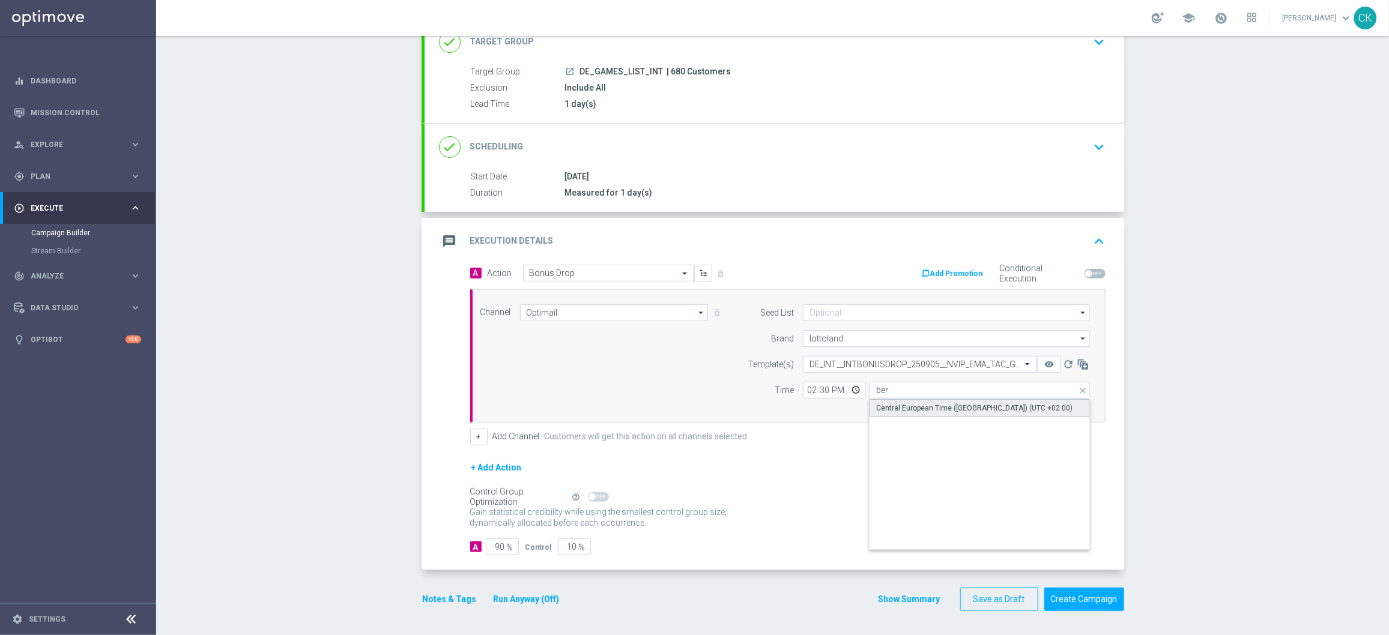
click at [960, 408] on div "Central European Time (Berlin) (UTC +02:00)" at bounding box center [974, 408] width 196 height 11
type input "Central European Time (Berlin) (UTC +02:00)"
drag, startPoint x: 494, startPoint y: 545, endPoint x: 518, endPoint y: 607, distance: 65.6
click at [518, 607] on form "done Target Group keyboard_arrow_down Target Group launch DE_GAMES_LIST_INT | 6…" at bounding box center [773, 315] width 703 height 593
click at [496, 547] on input "90" at bounding box center [502, 547] width 33 height 17
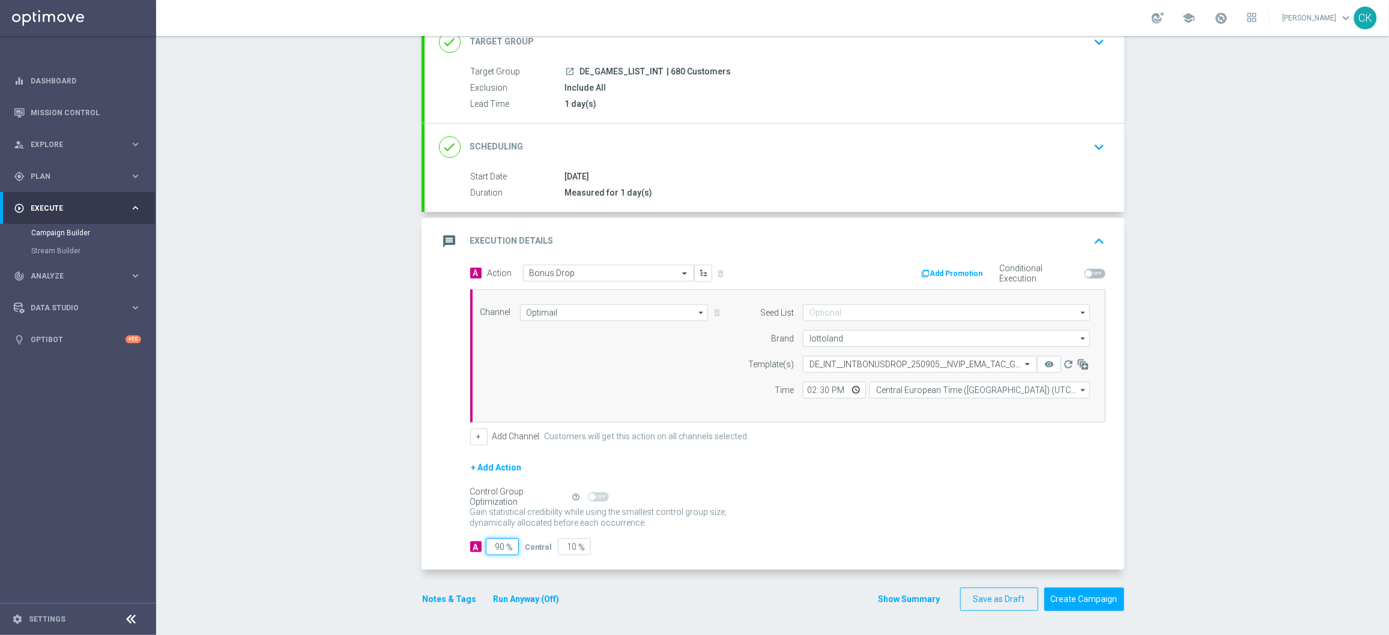
type input "0"
type input "100"
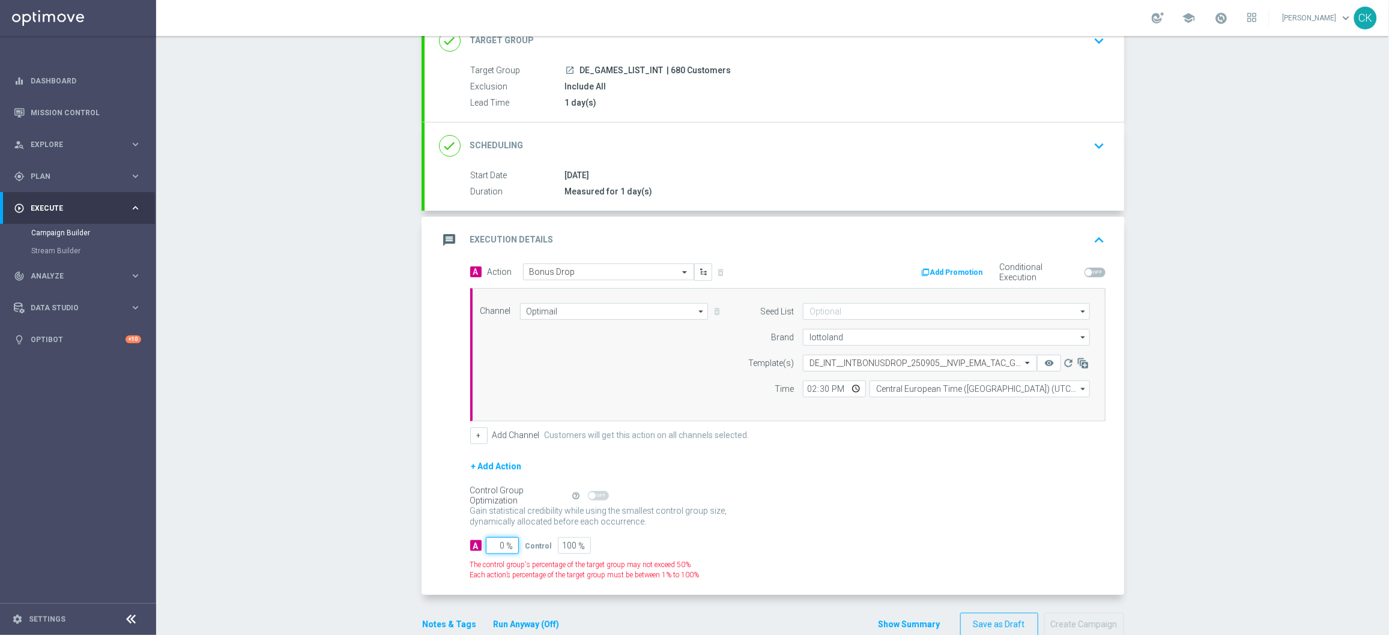
type input "10"
type input "90"
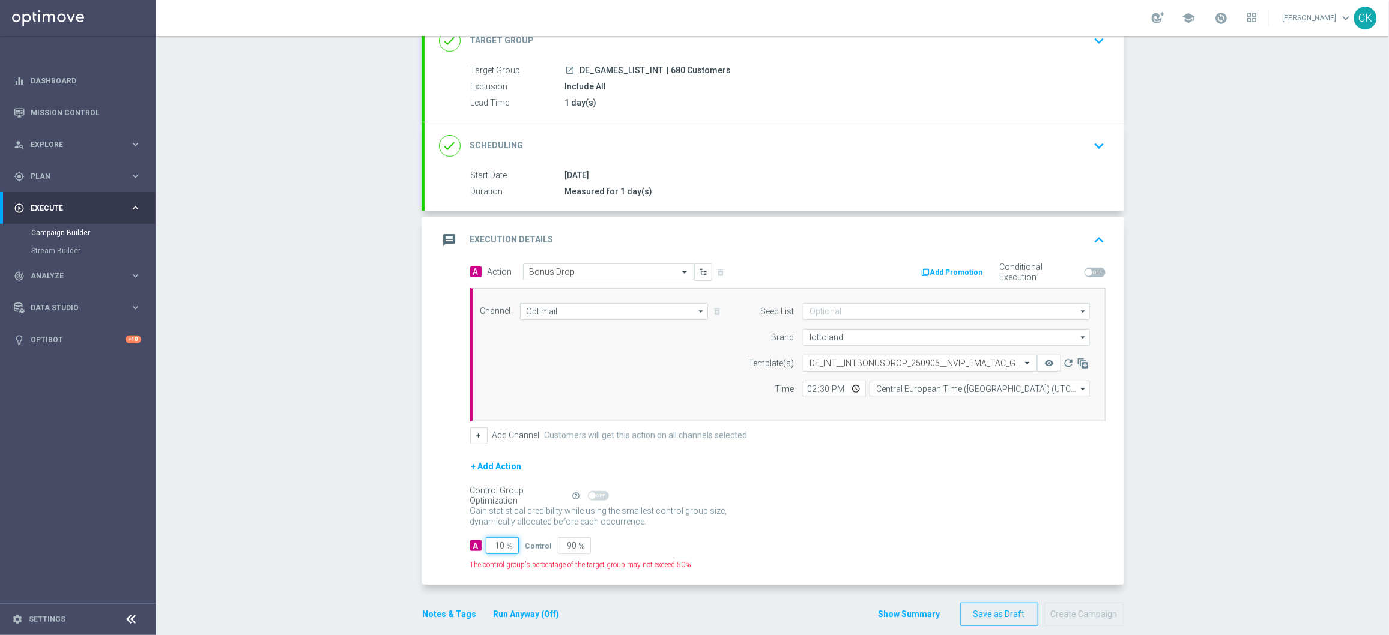
type input "100"
type input "0"
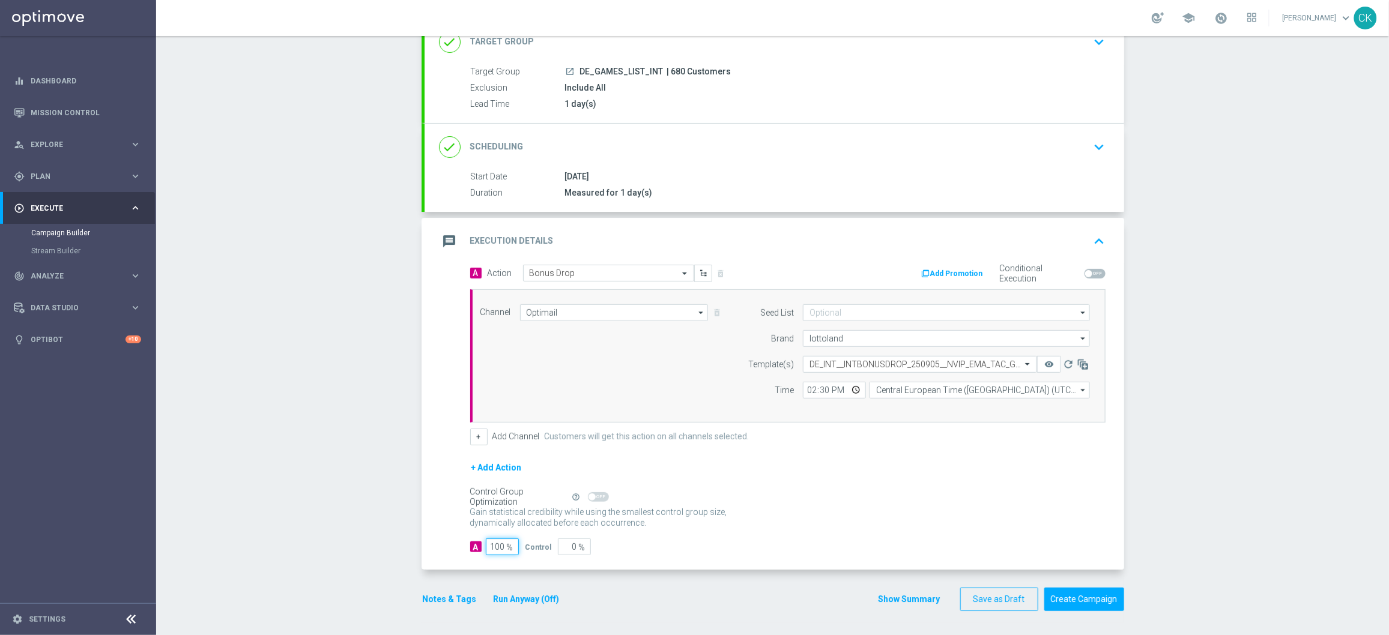
type input "100"
click at [697, 557] on div "A Action Select action Bonus Drop delete_forever Add Promotion Conditional Exec…" at bounding box center [775, 418] width 700 height 306
click at [437, 602] on button "Notes & Tags" at bounding box center [450, 599] width 56 height 15
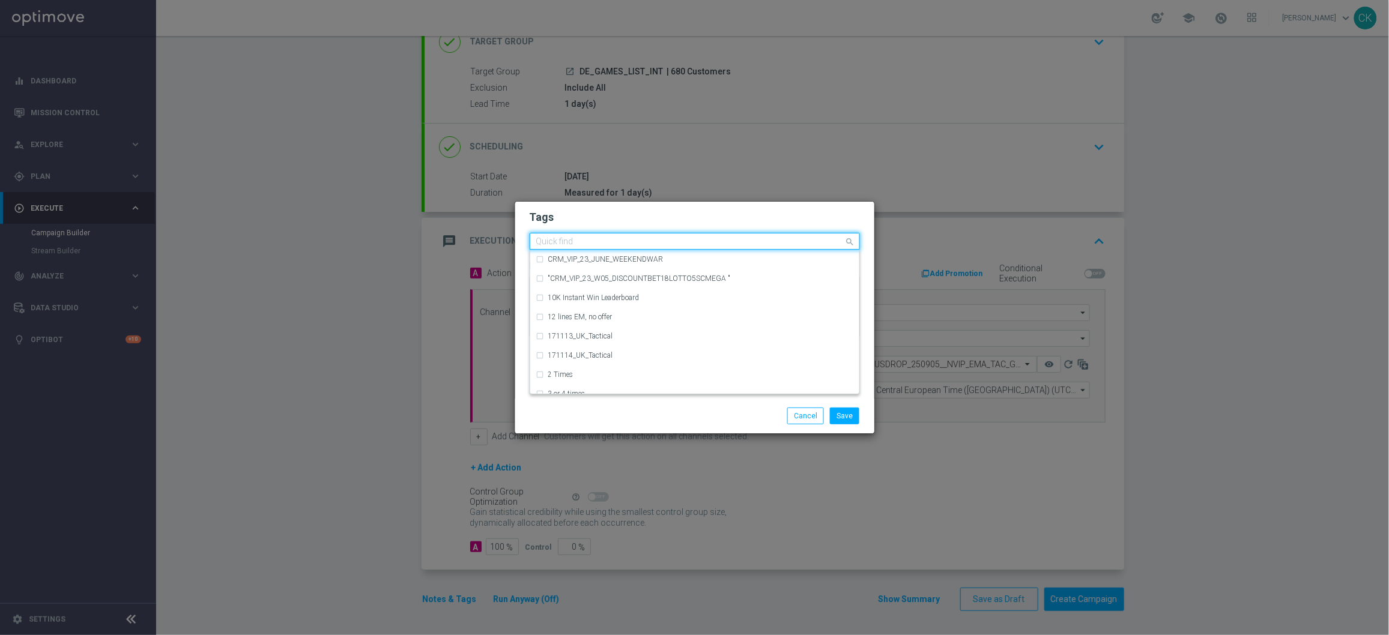
click at [574, 243] on input "text" at bounding box center [690, 242] width 308 height 10
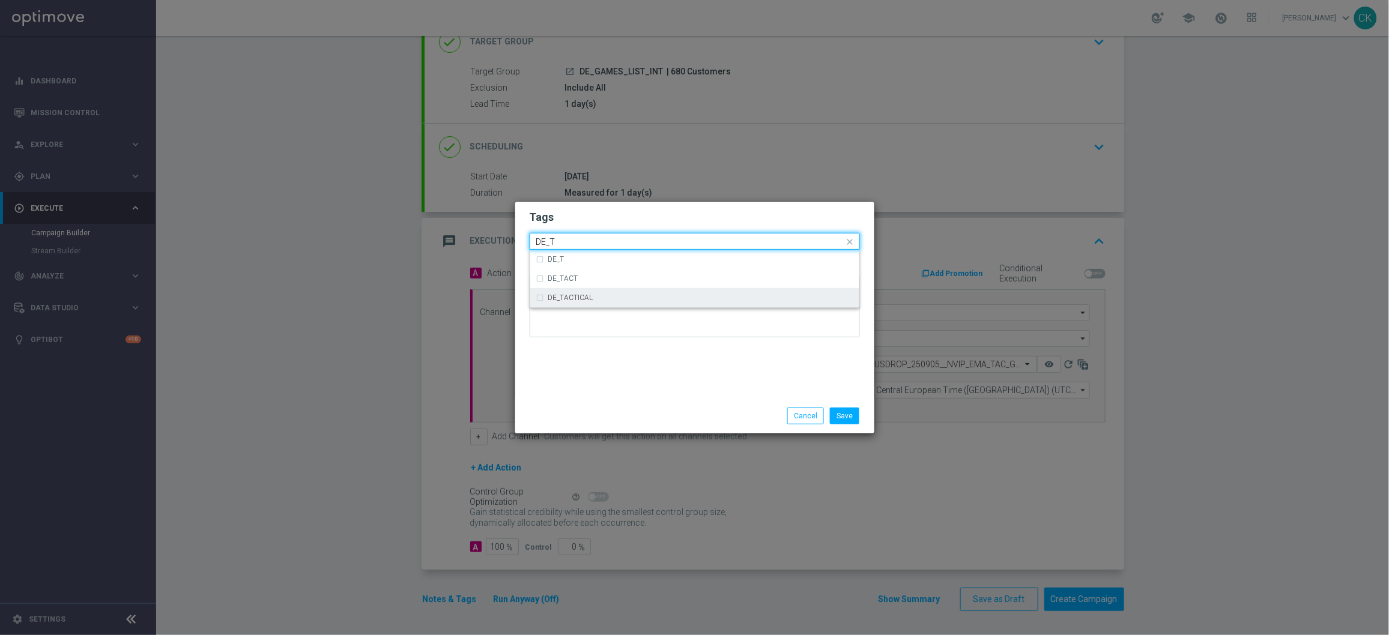
click at [578, 302] on div "DE_TACTICAL" at bounding box center [694, 297] width 317 height 19
type input "DE_T"
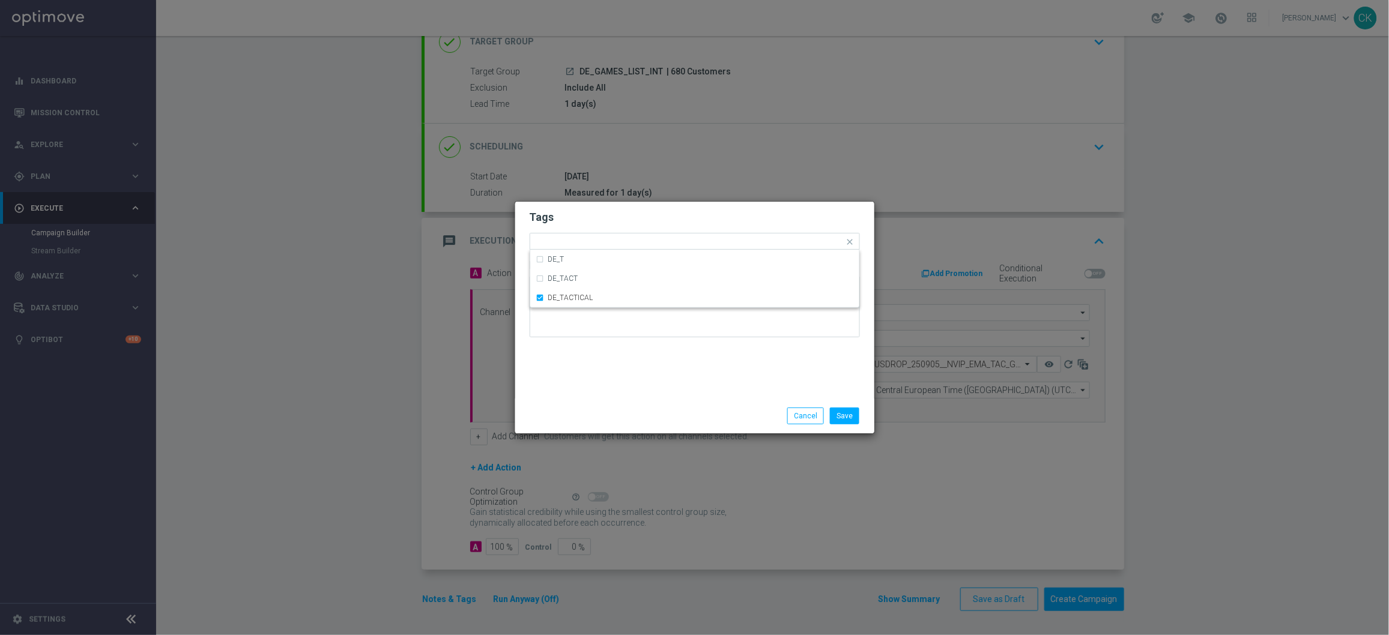
click at [578, 399] on div "Save Cancel" at bounding box center [694, 416] width 359 height 35
click at [844, 419] on button "Save" at bounding box center [844, 416] width 29 height 17
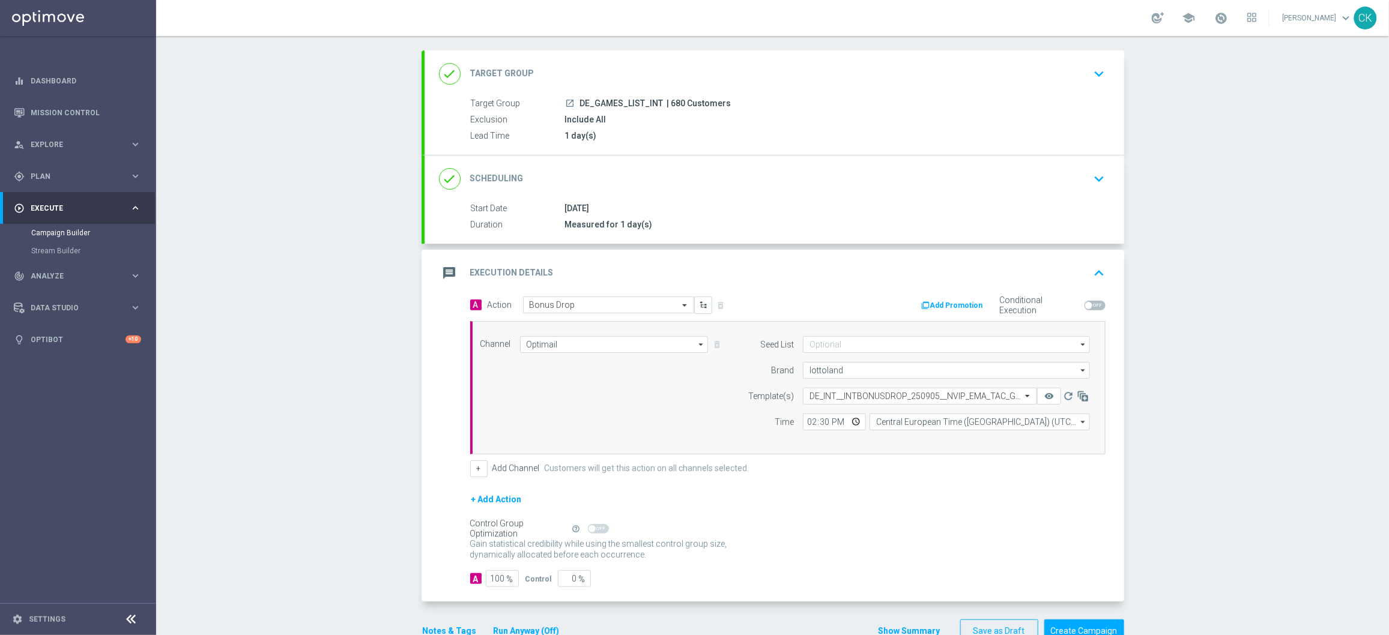
scroll to position [90, 0]
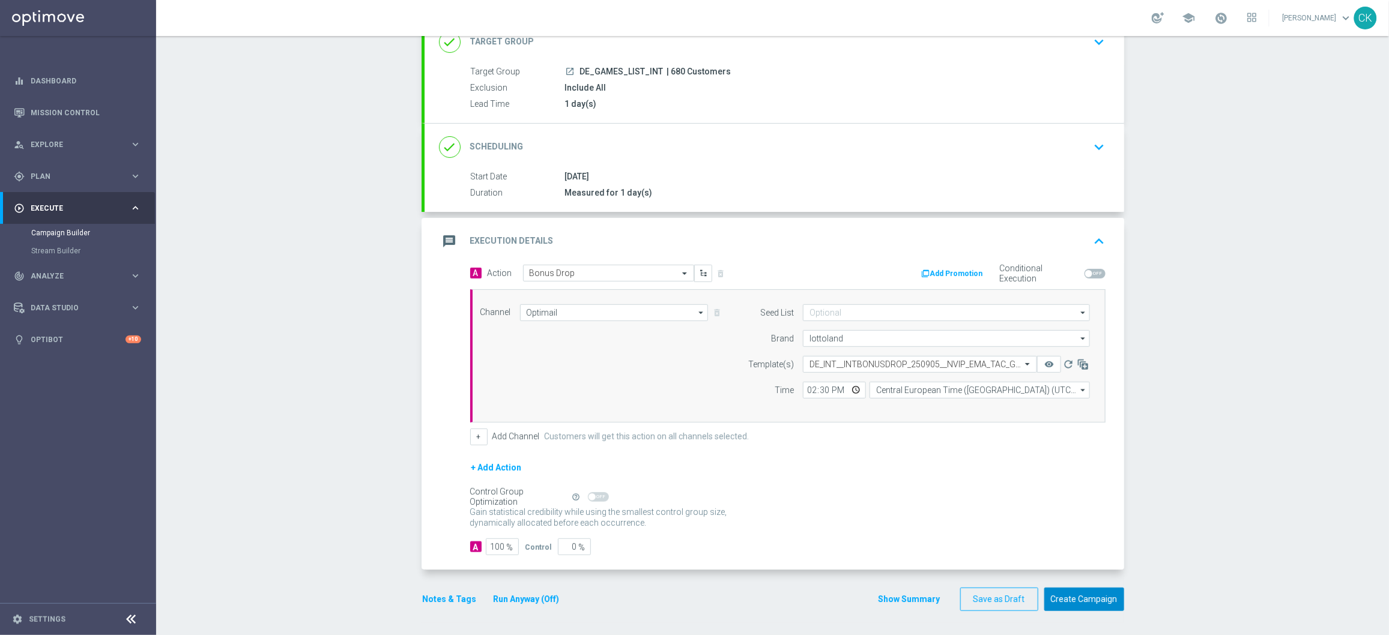
click at [1083, 596] on button "Create Campaign" at bounding box center [1084, 599] width 80 height 23
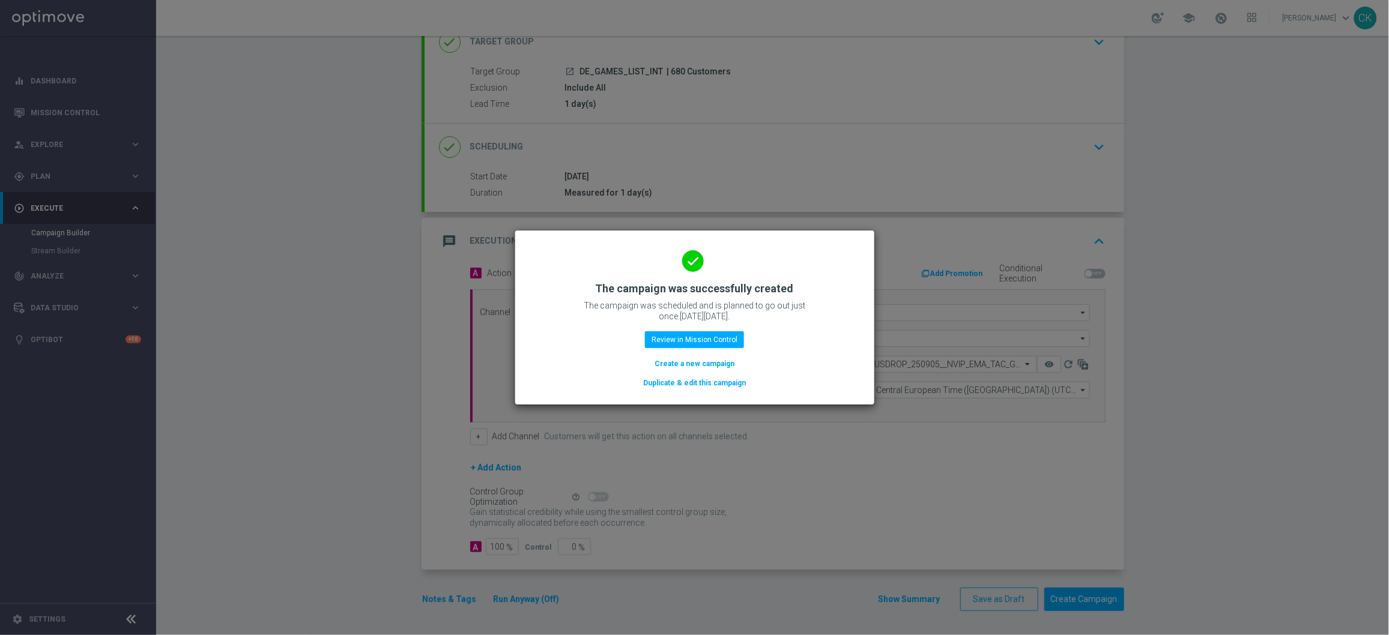
click at [677, 364] on button "Create a new campaign" at bounding box center [694, 363] width 82 height 13
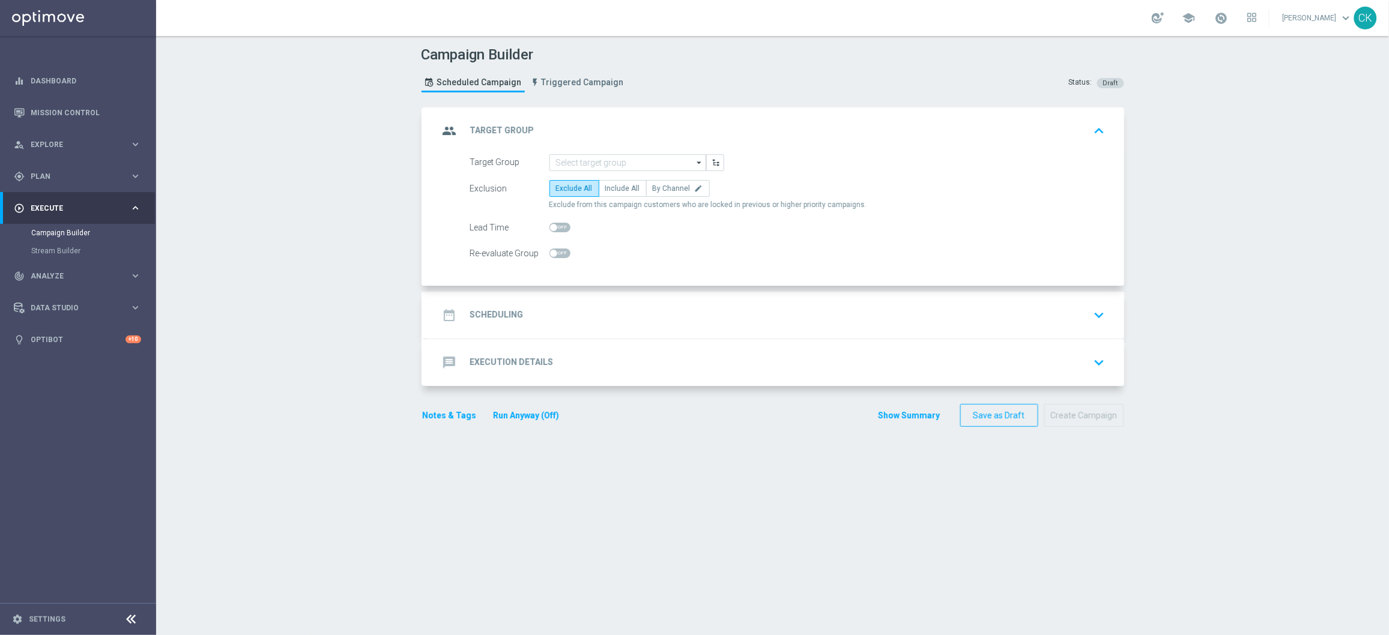
scroll to position [0, 0]
click at [94, 174] on span "Plan" at bounding box center [80, 176] width 99 height 7
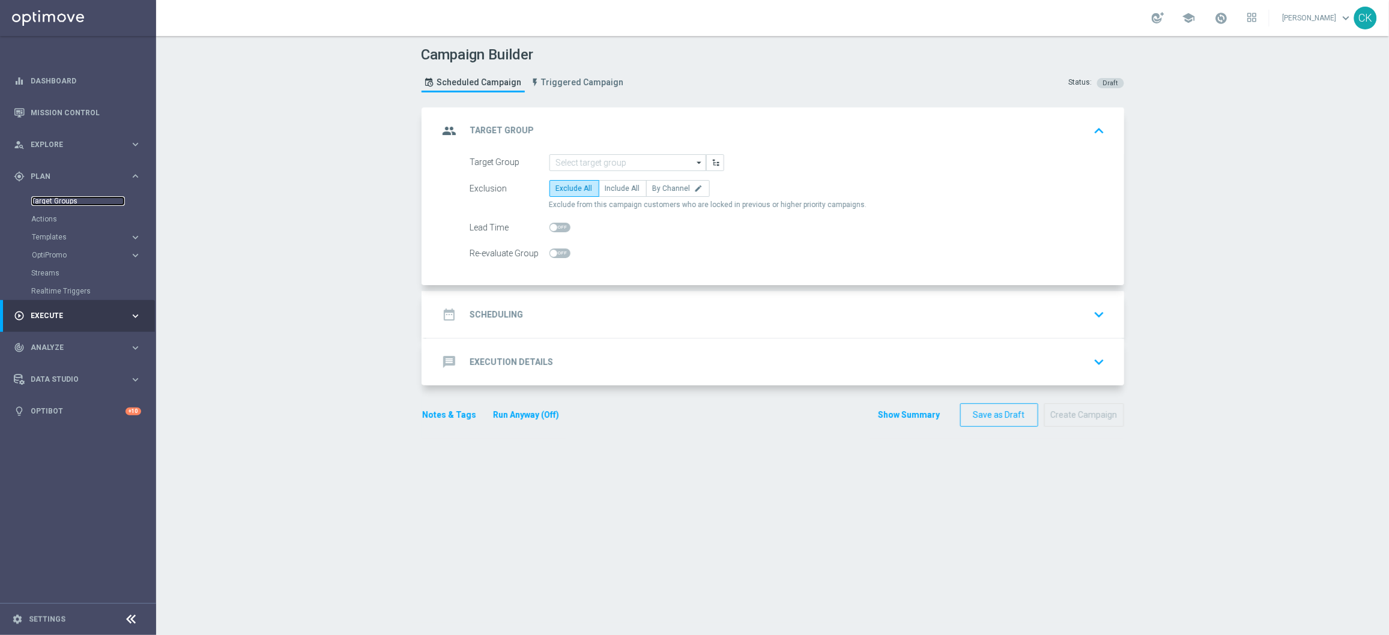
click at [77, 201] on link "Target Groups" at bounding box center [78, 201] width 94 height 10
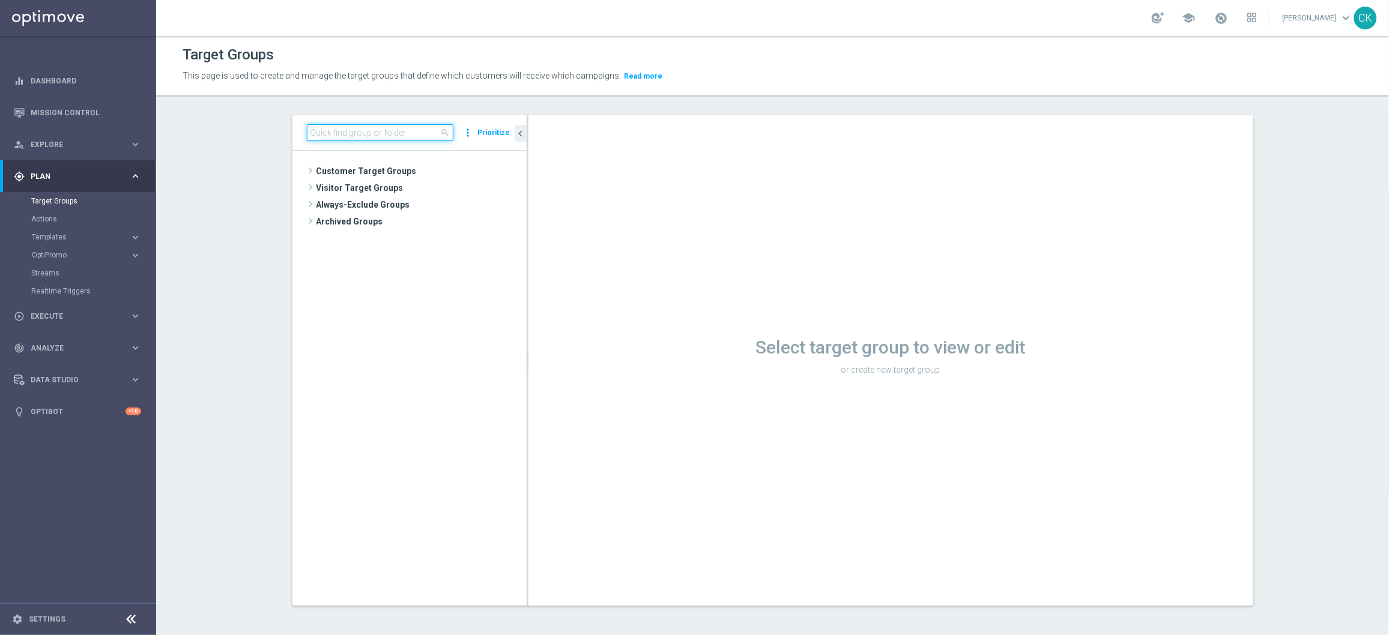
click at [361, 136] on input at bounding box center [380, 132] width 147 height 17
paste input "DE_RI_GAMES_LIST_INT"
type input "DE_RI_GAMES_LIST_INT"
click at [407, 226] on span "DE_RI_GAMES_LIST_INT" at bounding box center [431, 222] width 133 height 10
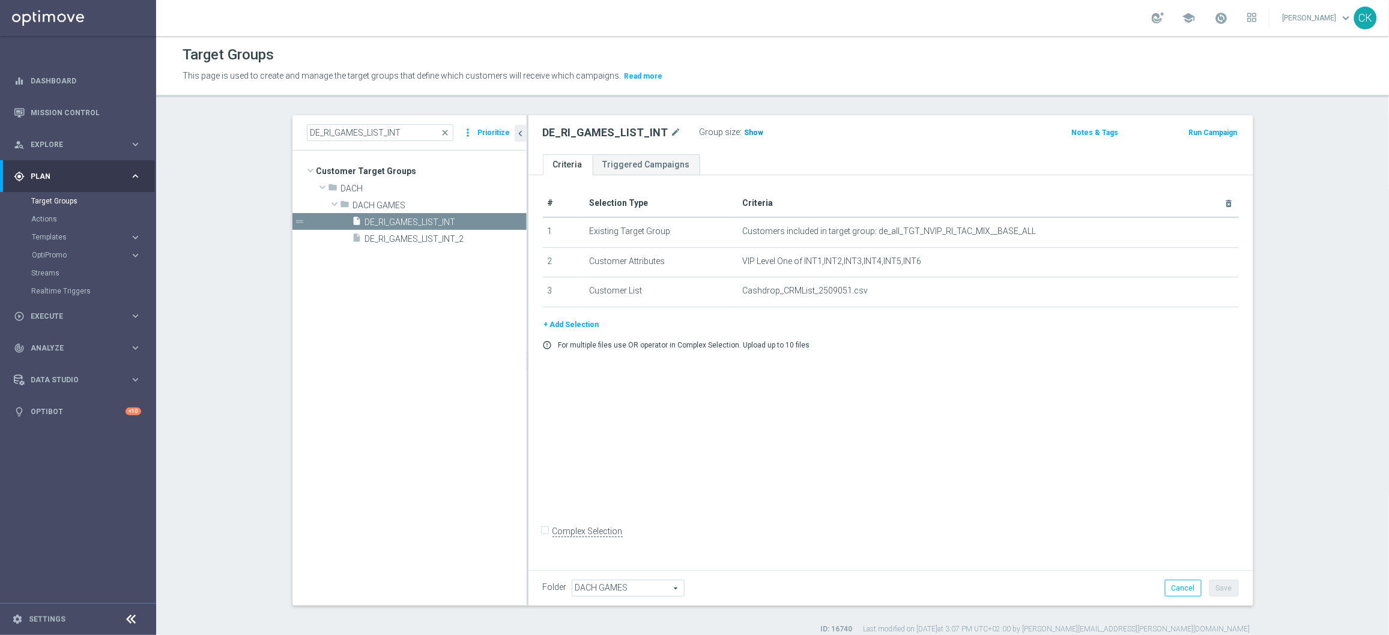
click at [745, 130] on span "Show" at bounding box center [754, 133] width 19 height 8
click at [745, 135] on span "840" at bounding box center [752, 134] width 15 height 11
click at [443, 130] on span "close" at bounding box center [446, 133] width 10 height 10
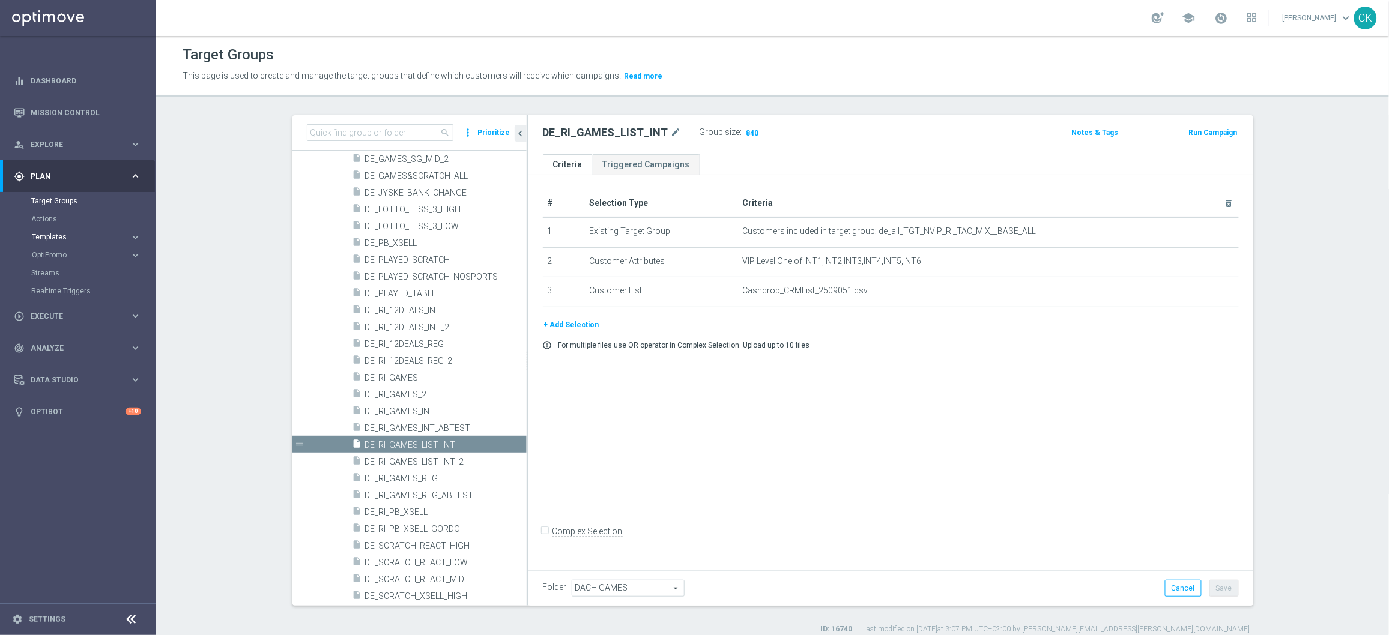
click at [55, 237] on span "Templates" at bounding box center [75, 237] width 86 height 7
click at [55, 255] on link "Optimail" at bounding box center [81, 255] width 88 height 10
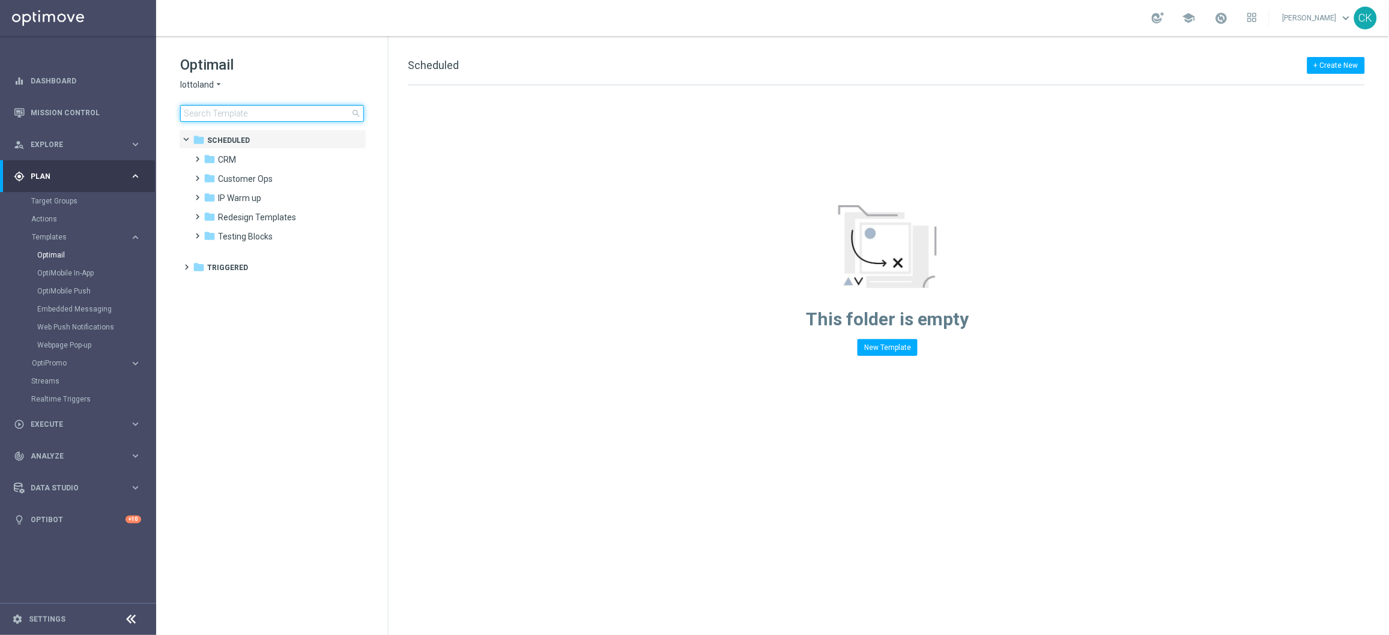
click at [261, 112] on input at bounding box center [272, 113] width 184 height 17
type input "0905"
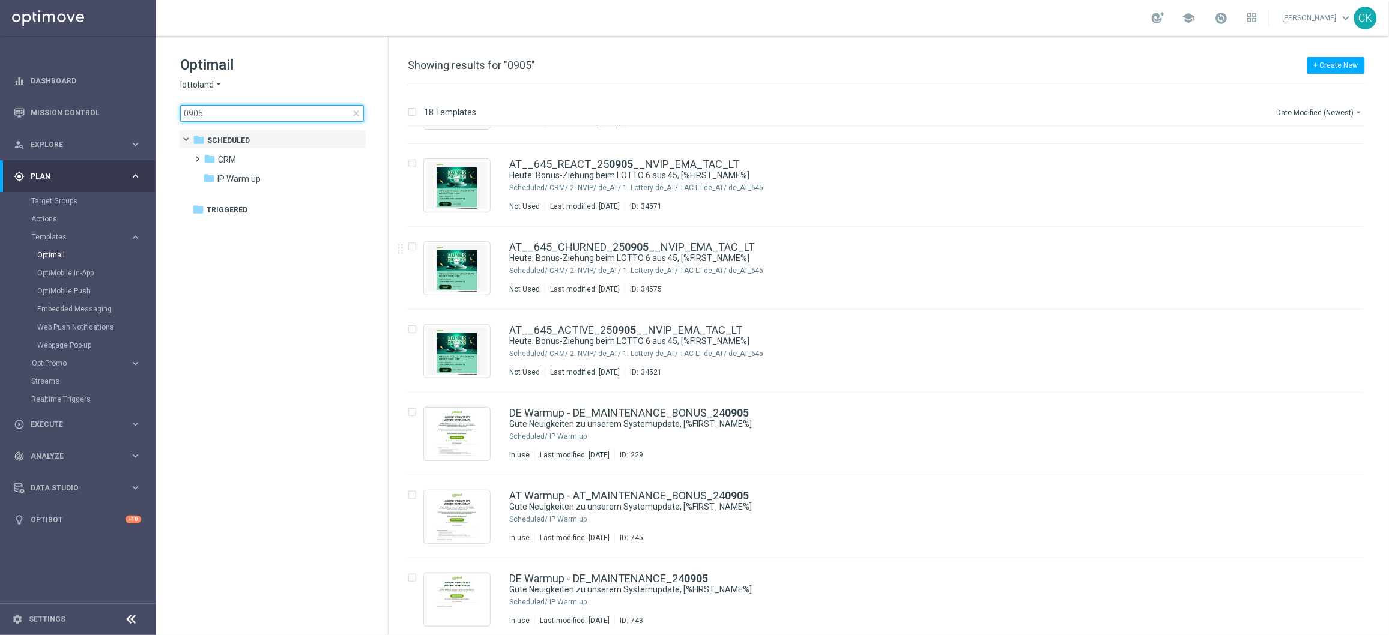
scroll to position [732, 0]
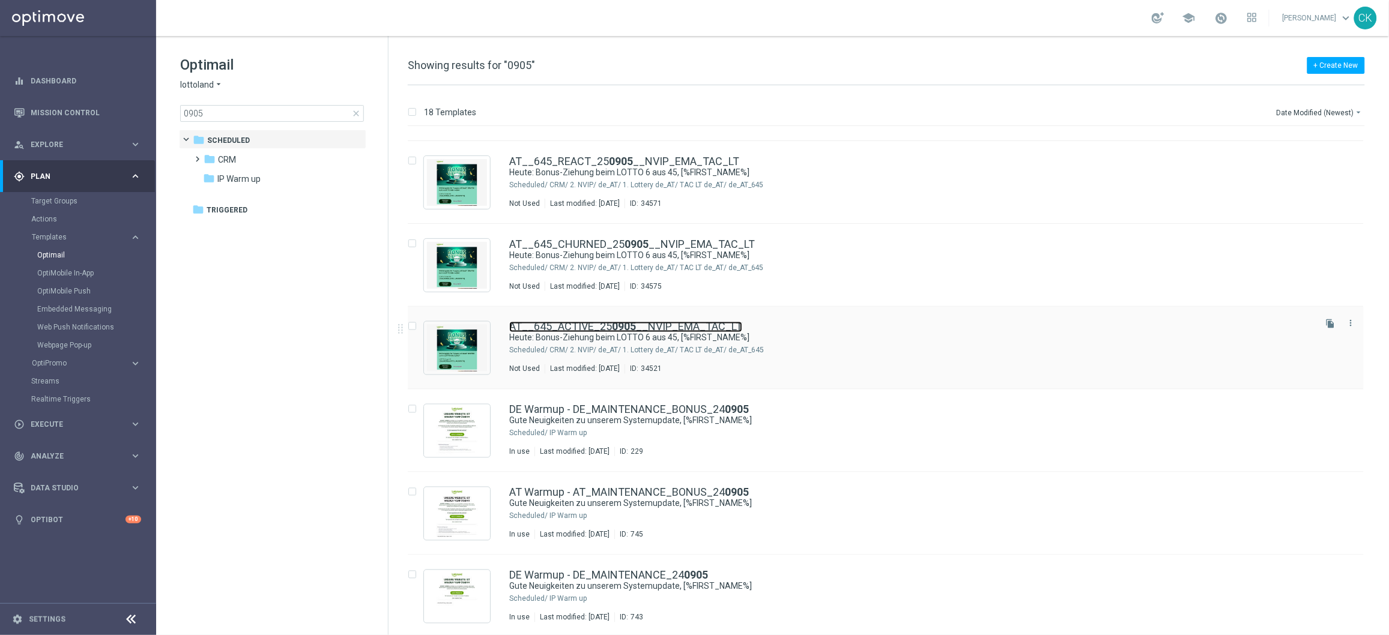
click at [577, 323] on link "AT__645_ACTIVE_25 0905 __NVIP_EMA_TAC_LT" at bounding box center [625, 327] width 233 height 11
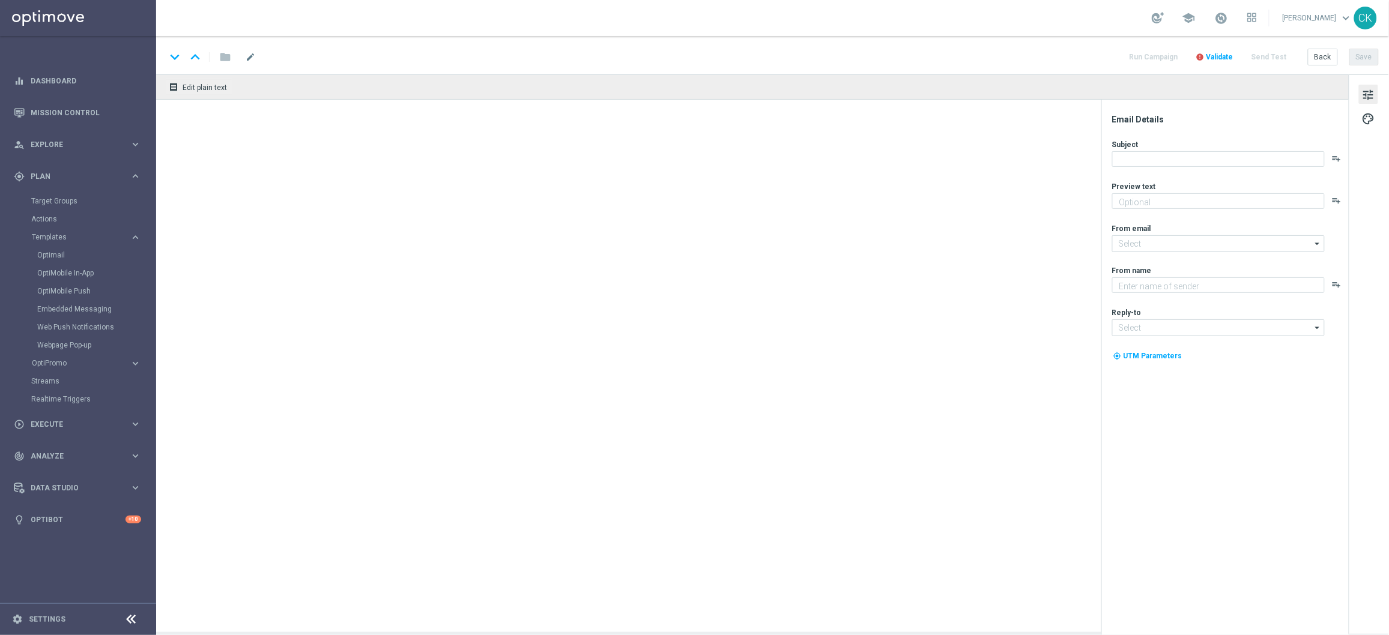
type textarea "50 Freispiele sichern."
type input "[EMAIL_ADDRESS][DOMAIN_NAME]"
type textarea "Lottoland"
type input "[EMAIL_ADDRESS][DOMAIN_NAME]"
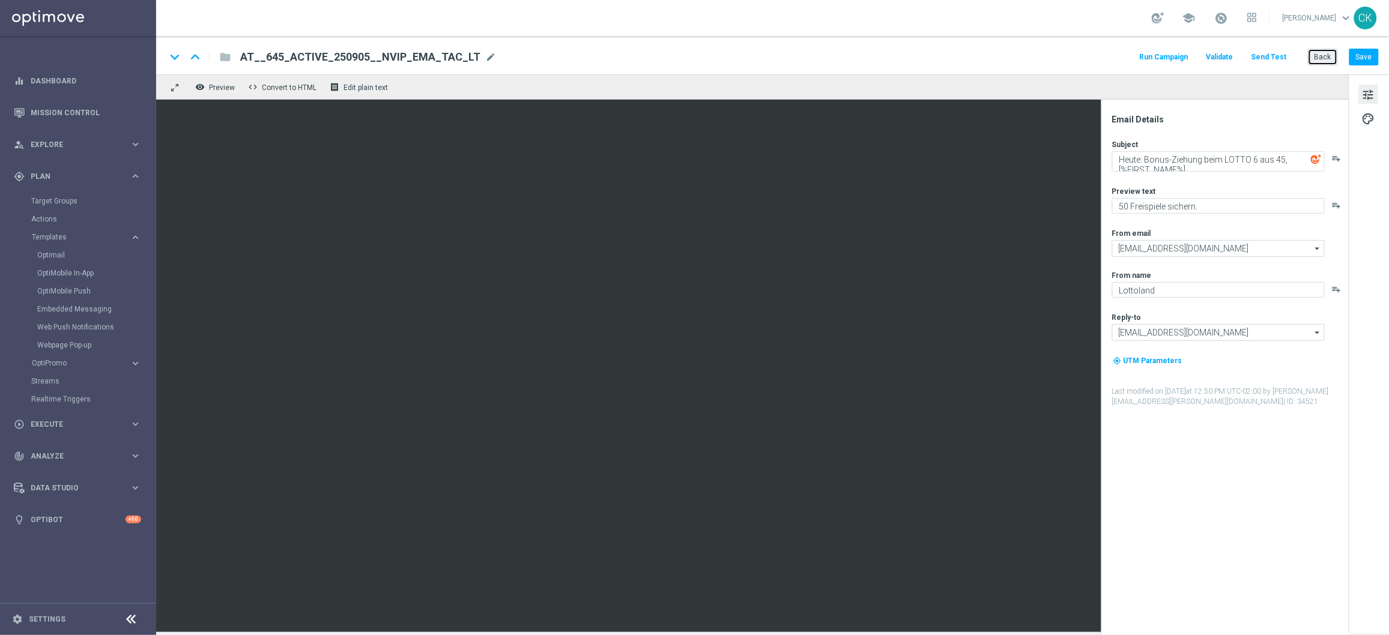
click at [1326, 53] on button "Back" at bounding box center [1323, 57] width 30 height 17
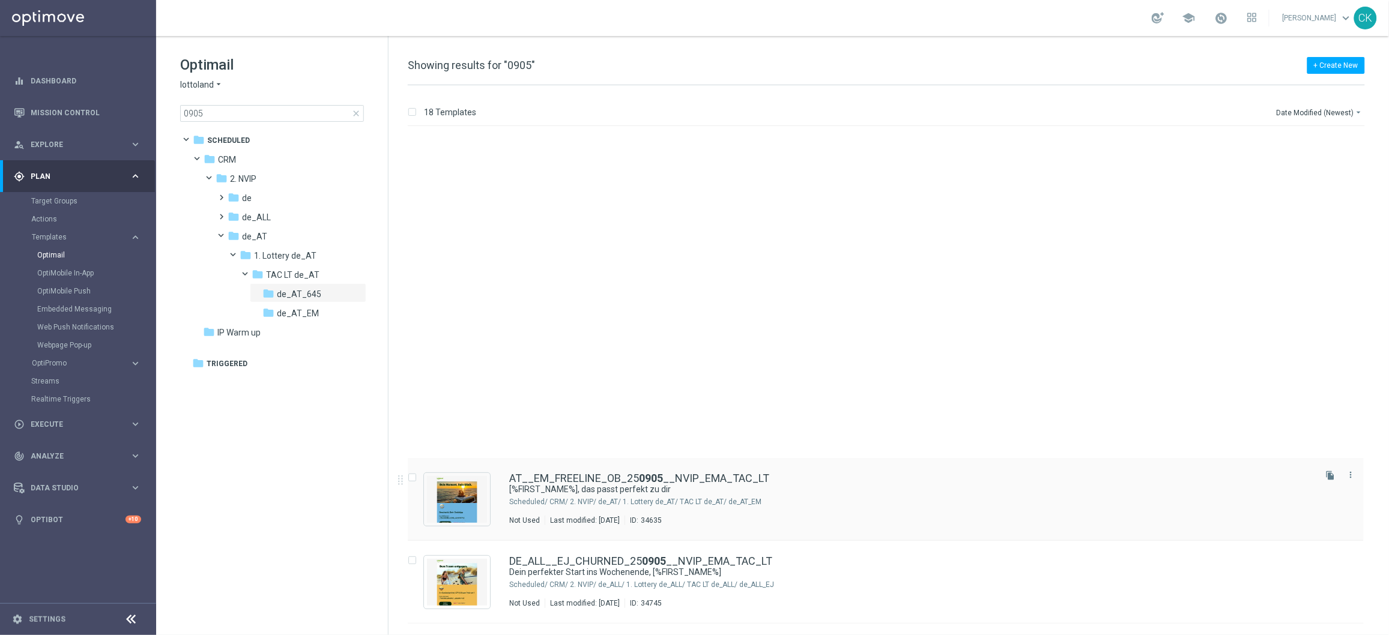
scroll to position [656, 0]
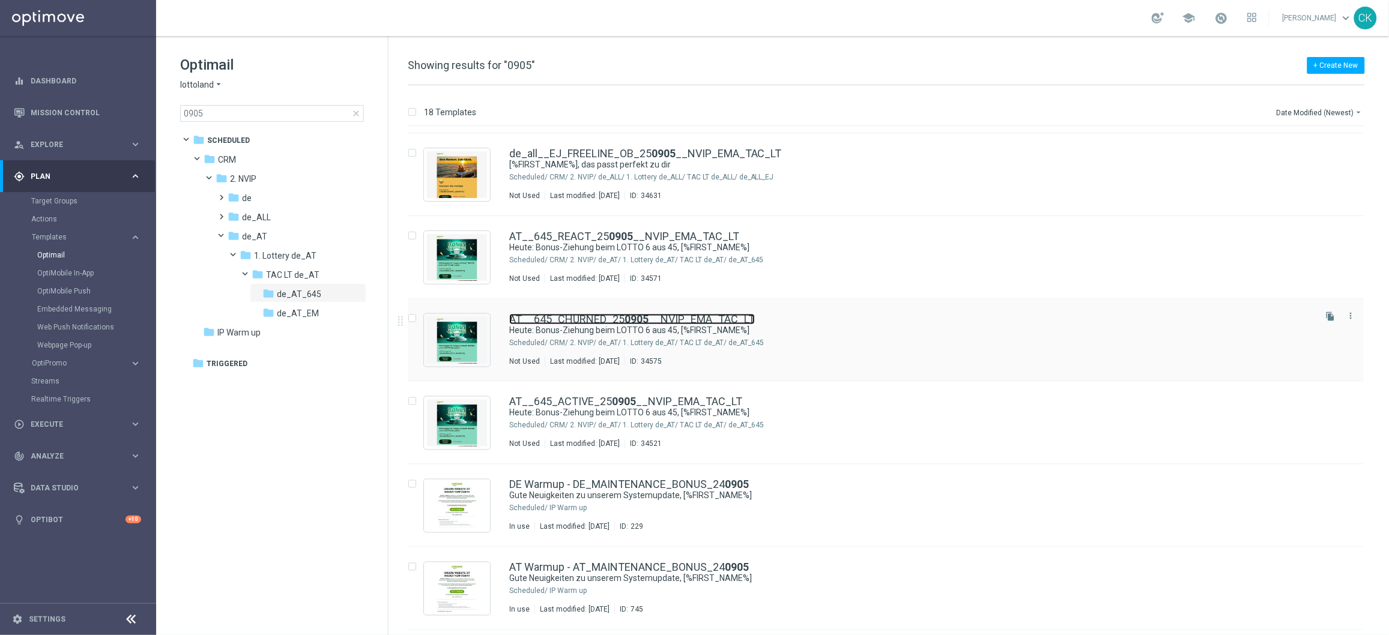
click at [569, 323] on link "AT__645_CHURNED_25 0905 __NVIP_EMA_TAC_LT" at bounding box center [632, 319] width 246 height 11
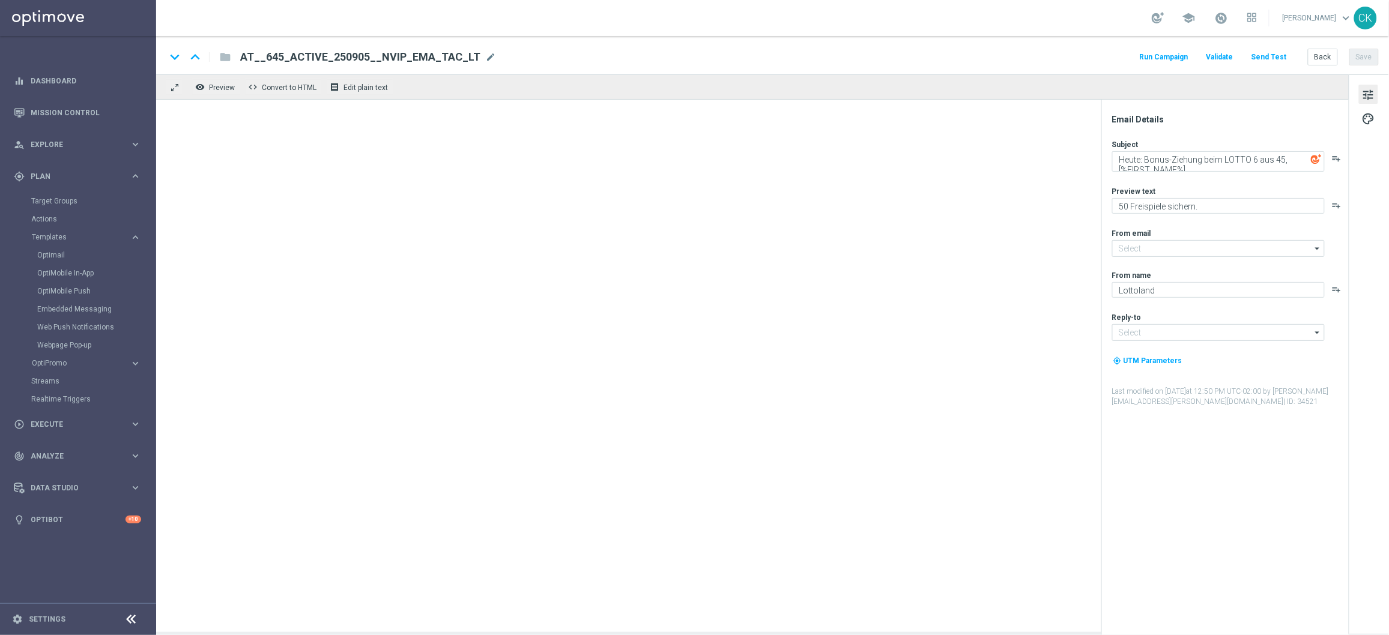
type input "[EMAIL_ADDRESS][DOMAIN_NAME]"
type textarea "30 Freispiele sichern."
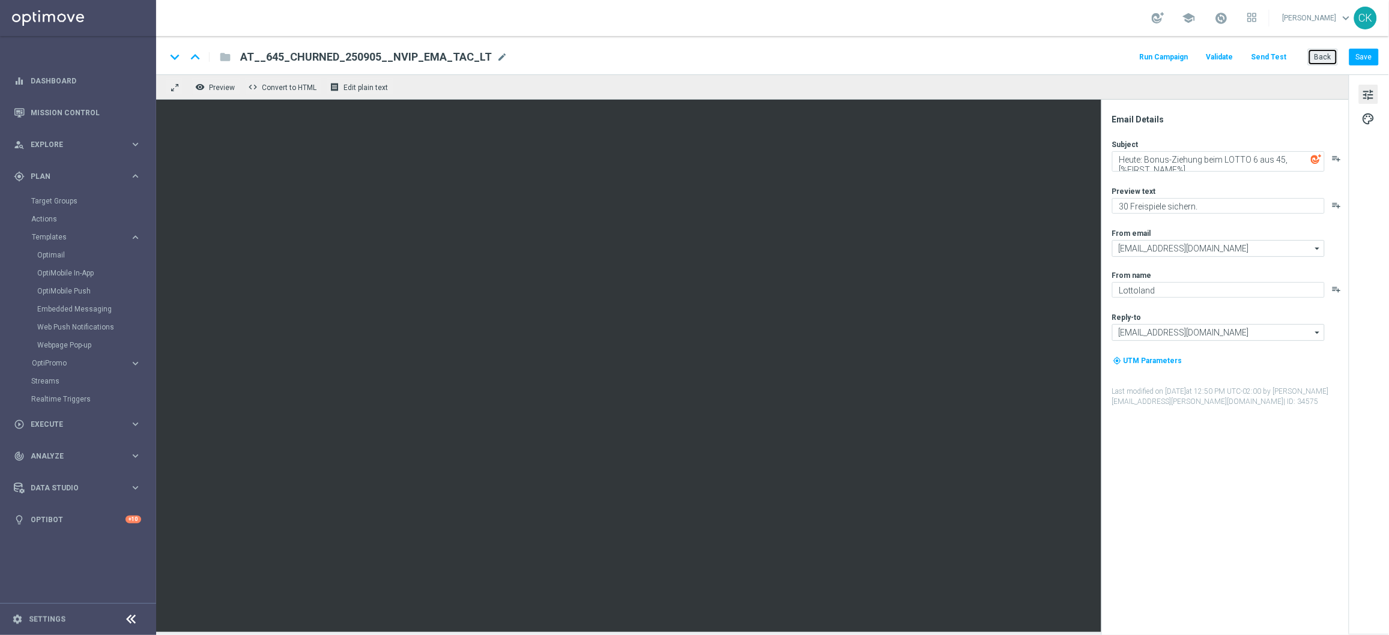
click at [1313, 53] on button "Back" at bounding box center [1323, 57] width 30 height 17
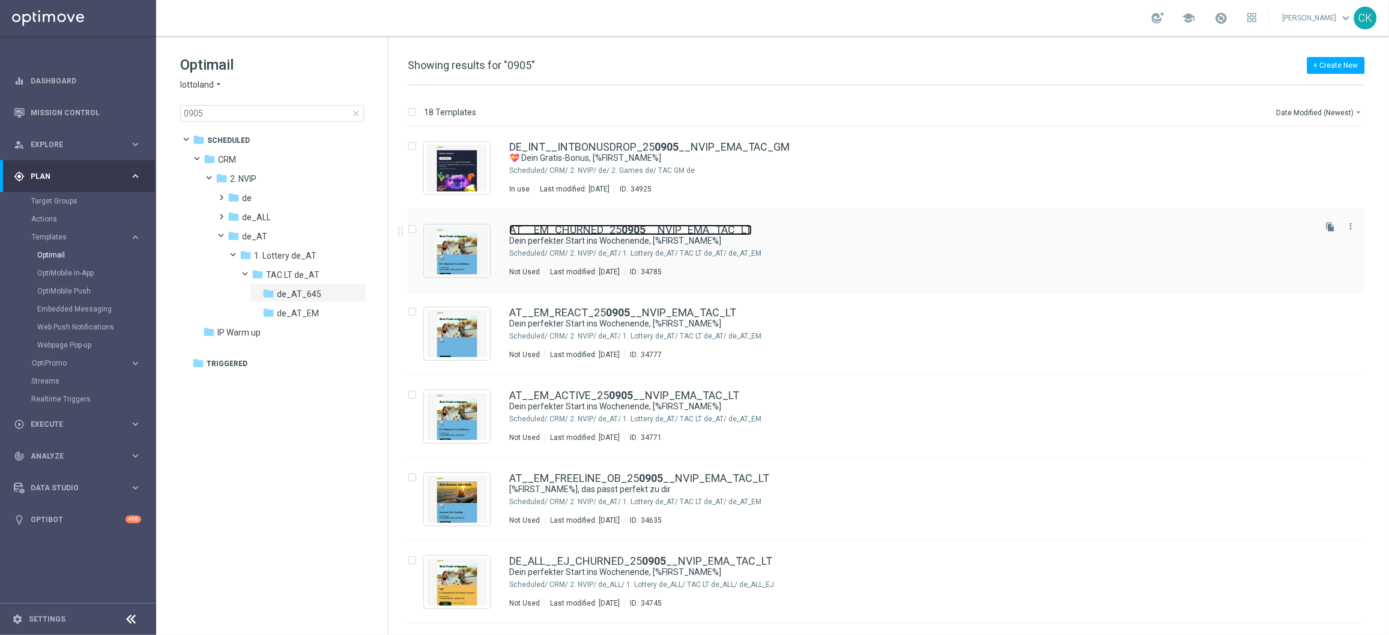
click at [557, 228] on link "AT__EM_CHURNED_25 0905 __NVIP_EMA_TAC_LT" at bounding box center [630, 230] width 243 height 11
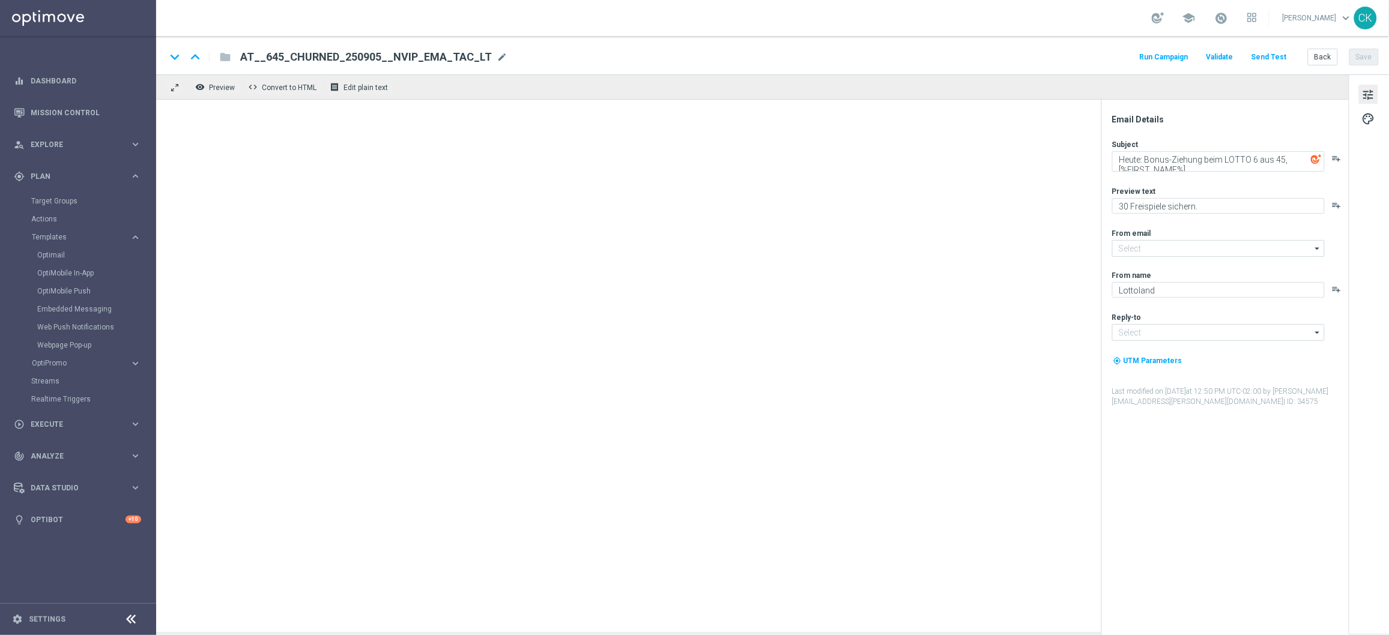
type input "[EMAIL_ADDRESS][DOMAIN_NAME]"
type textarea "Dein perfekter Start ins Wochenende, [%FIRST_NAME%]"
type textarea "50 % Rabatt auf deine EuroMillionen."
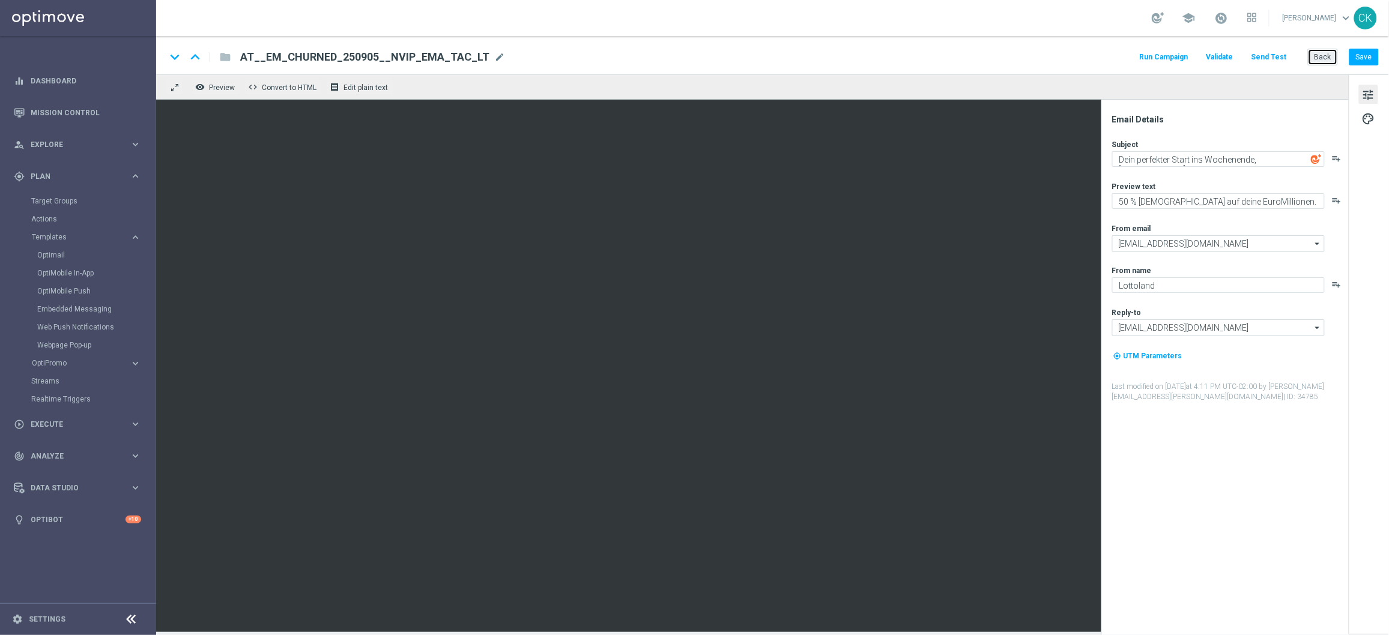
click at [1320, 52] on button "Back" at bounding box center [1323, 57] width 30 height 17
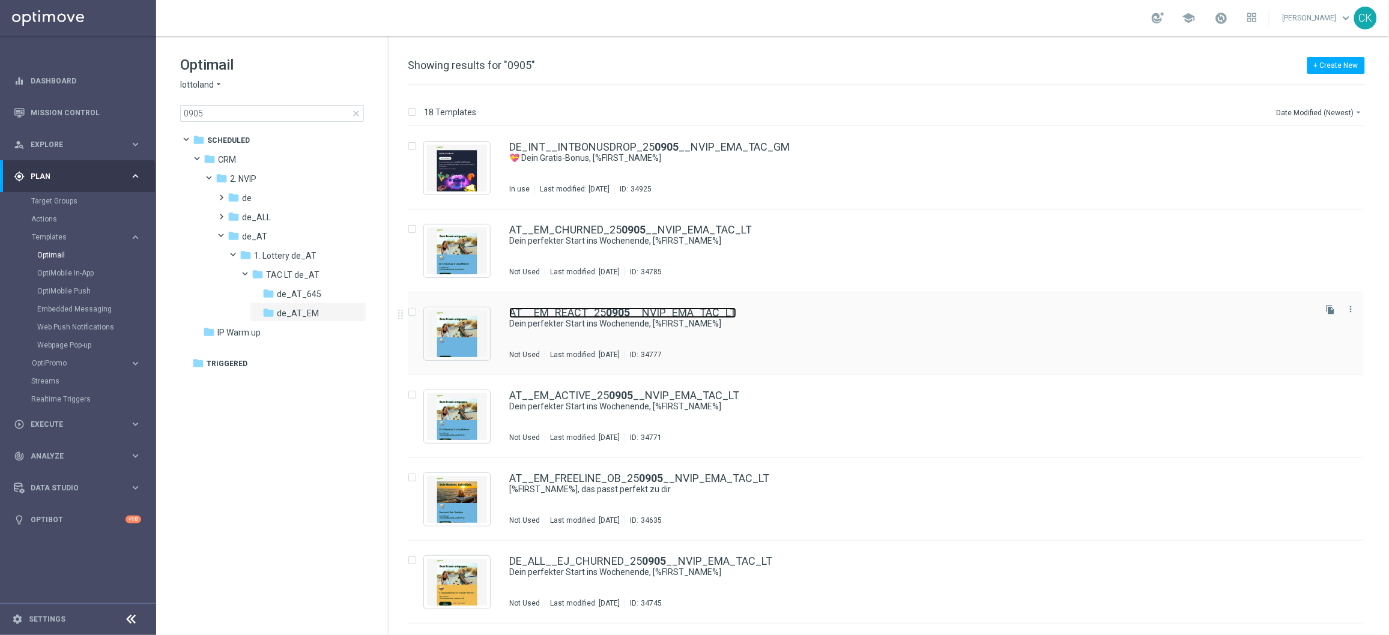
click at [557, 317] on link "AT__EM_REACT_25 0905 __NVIP_EMA_TAC_LT" at bounding box center [622, 313] width 227 height 11
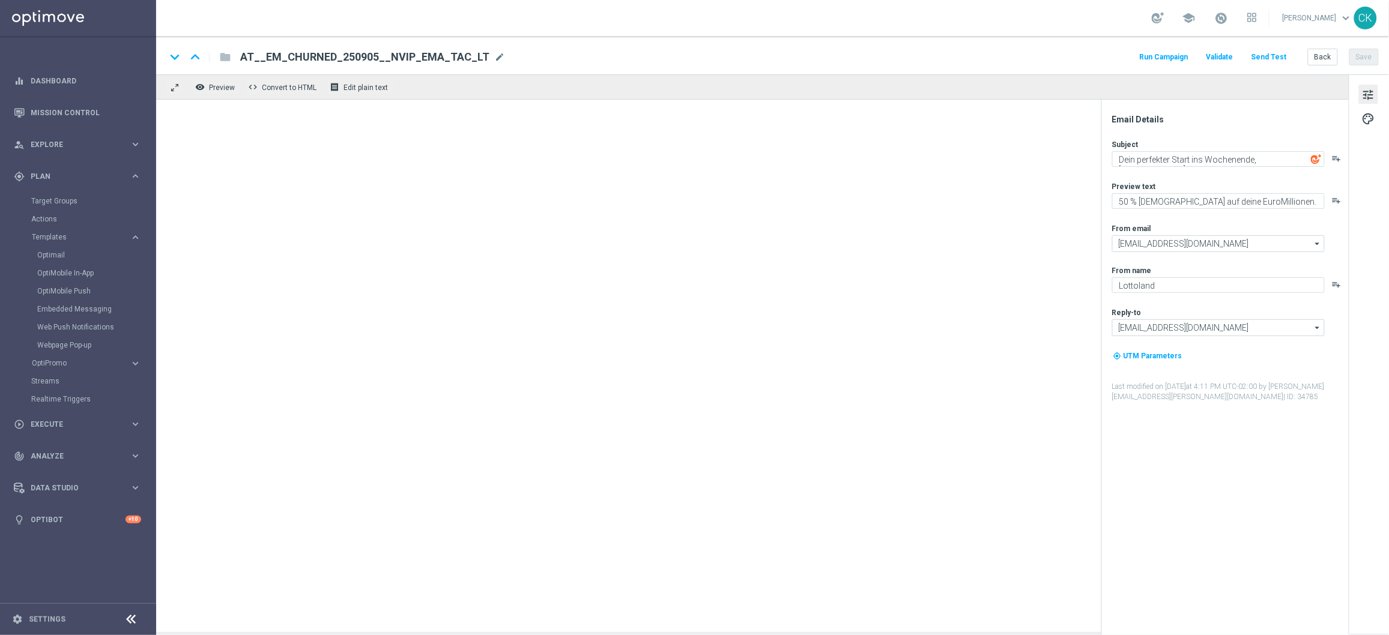
type textarea "20 % Rabatt auf deine EuroMillionen."
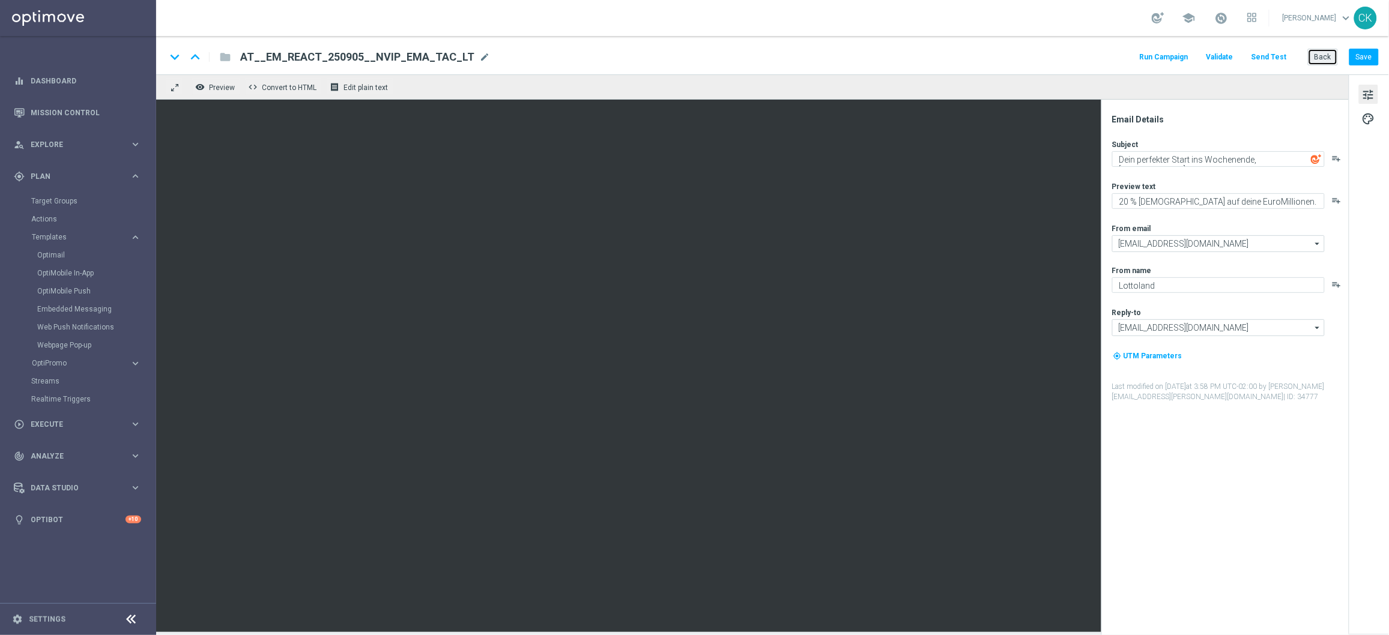
click at [1318, 53] on button "Back" at bounding box center [1323, 57] width 30 height 17
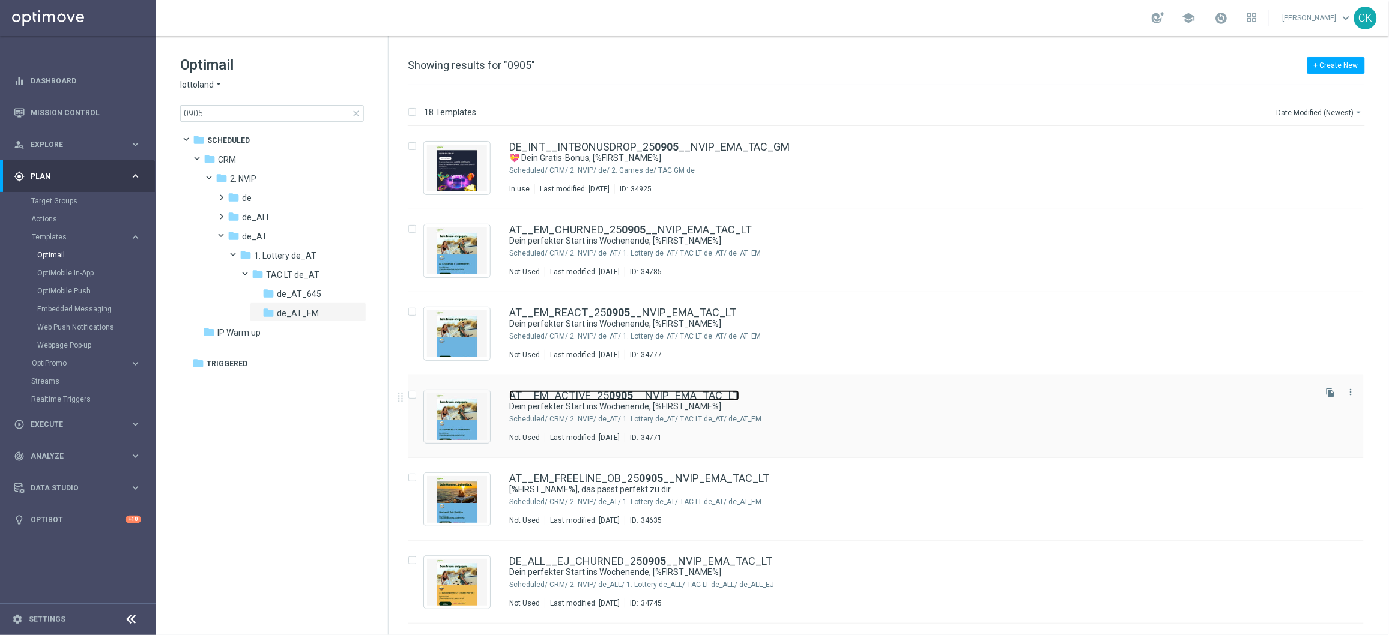
click at [581, 395] on link "AT__EM_ACTIVE_25 0905 __NVIP_EMA_TAC_LT" at bounding box center [624, 395] width 230 height 11
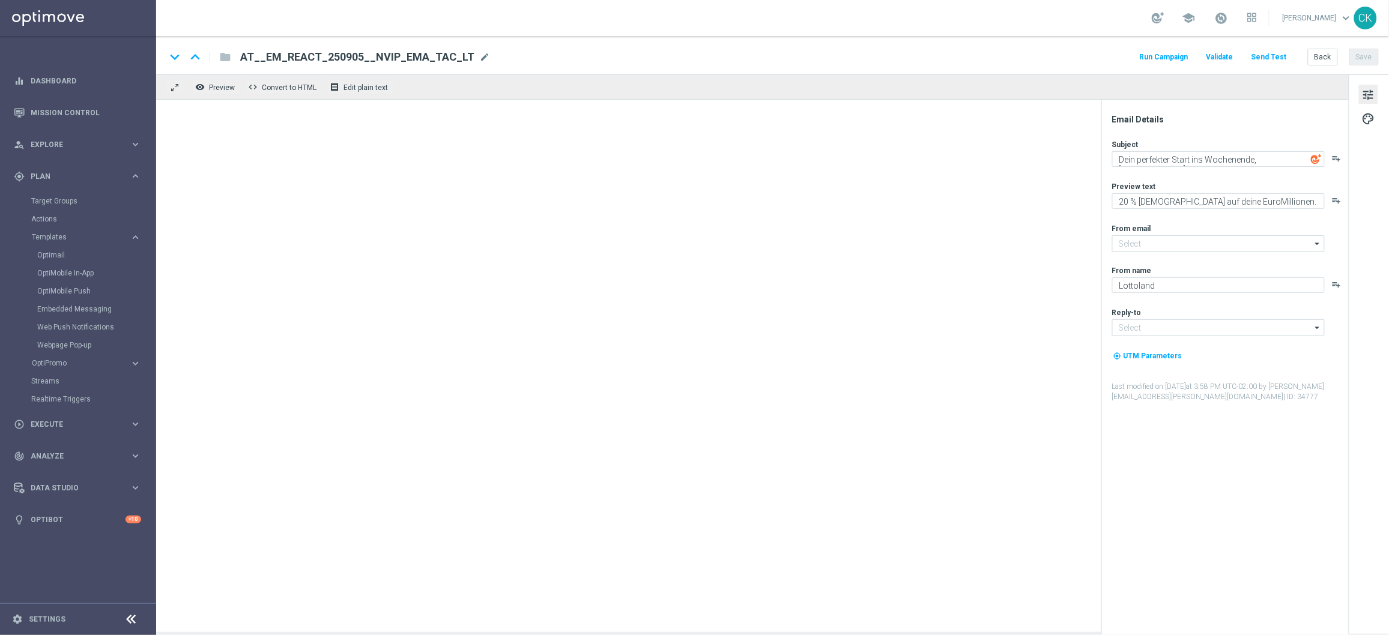
type input "[EMAIL_ADDRESS][DOMAIN_NAME]"
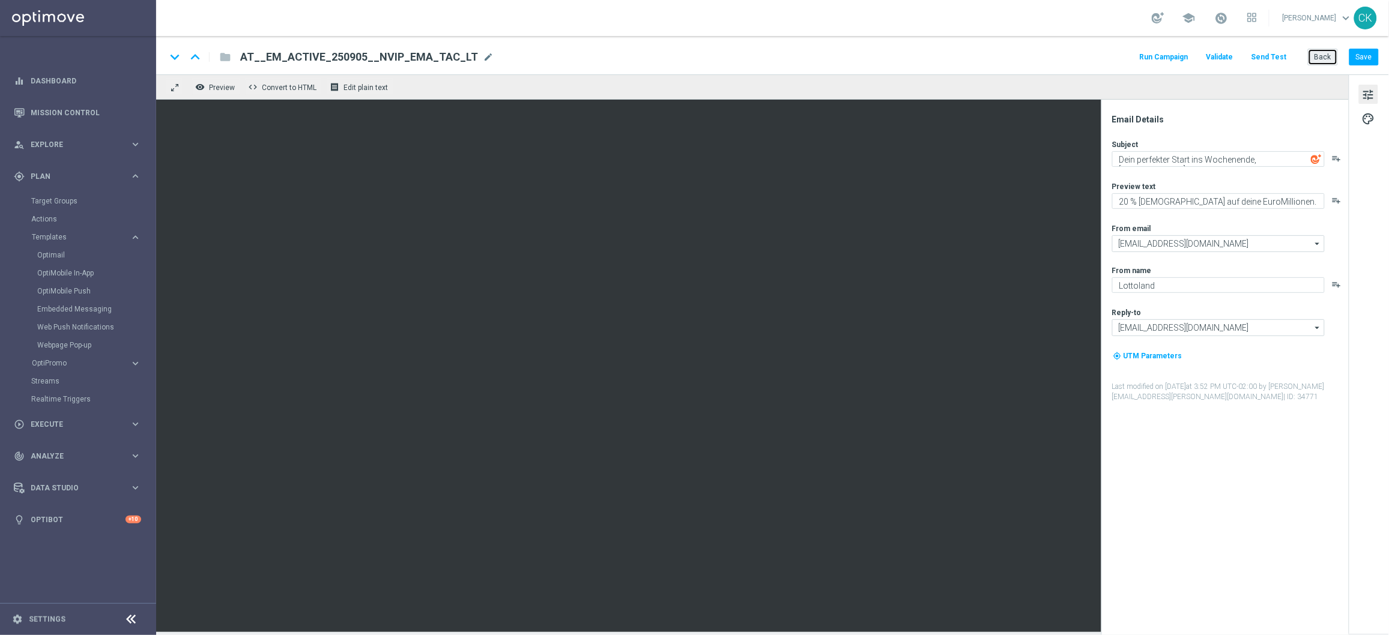
click at [1323, 55] on button "Back" at bounding box center [1323, 57] width 30 height 17
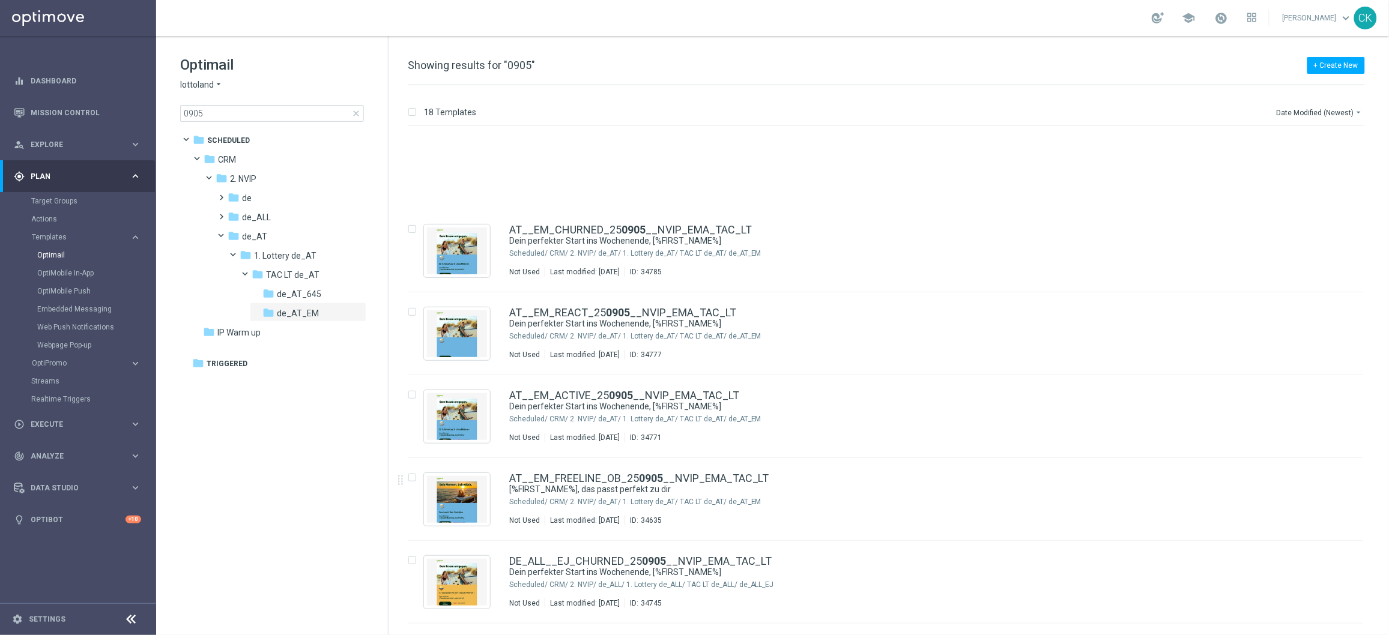
scroll to position [111, 0]
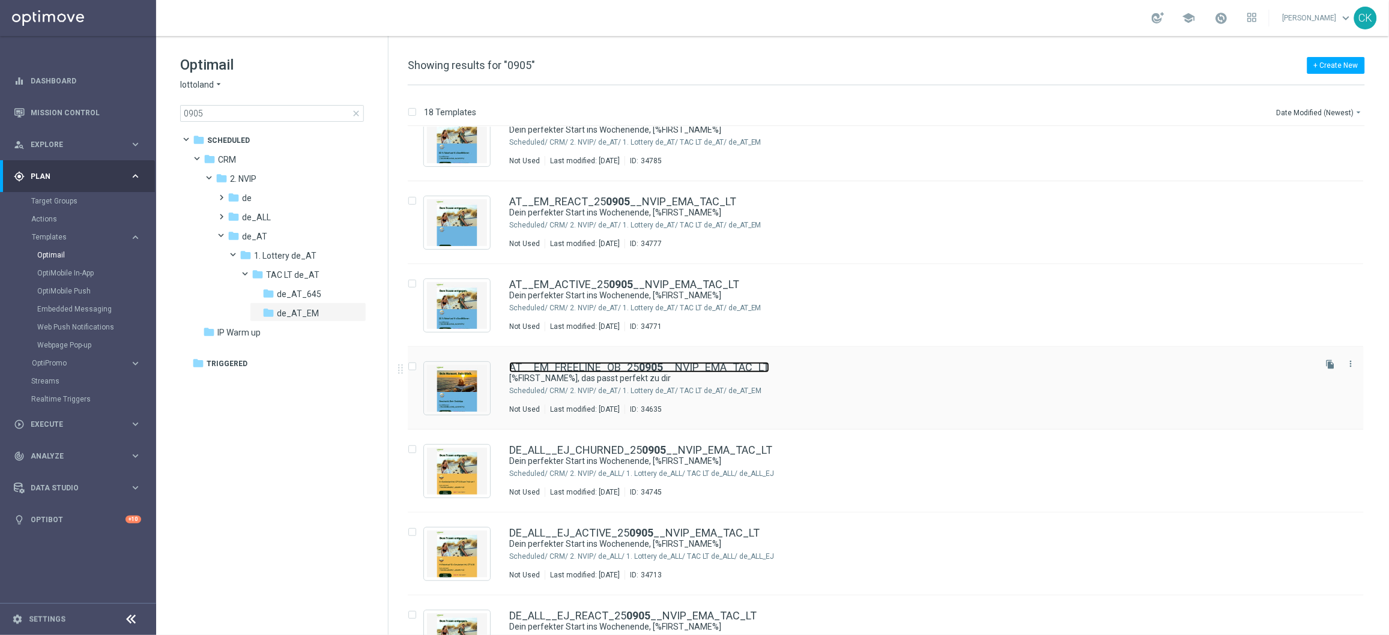
click at [598, 370] on link "AT__EM_FREELINE_OB_25 0905 __NVIP_EMA_TAC_LT" at bounding box center [639, 367] width 260 height 11
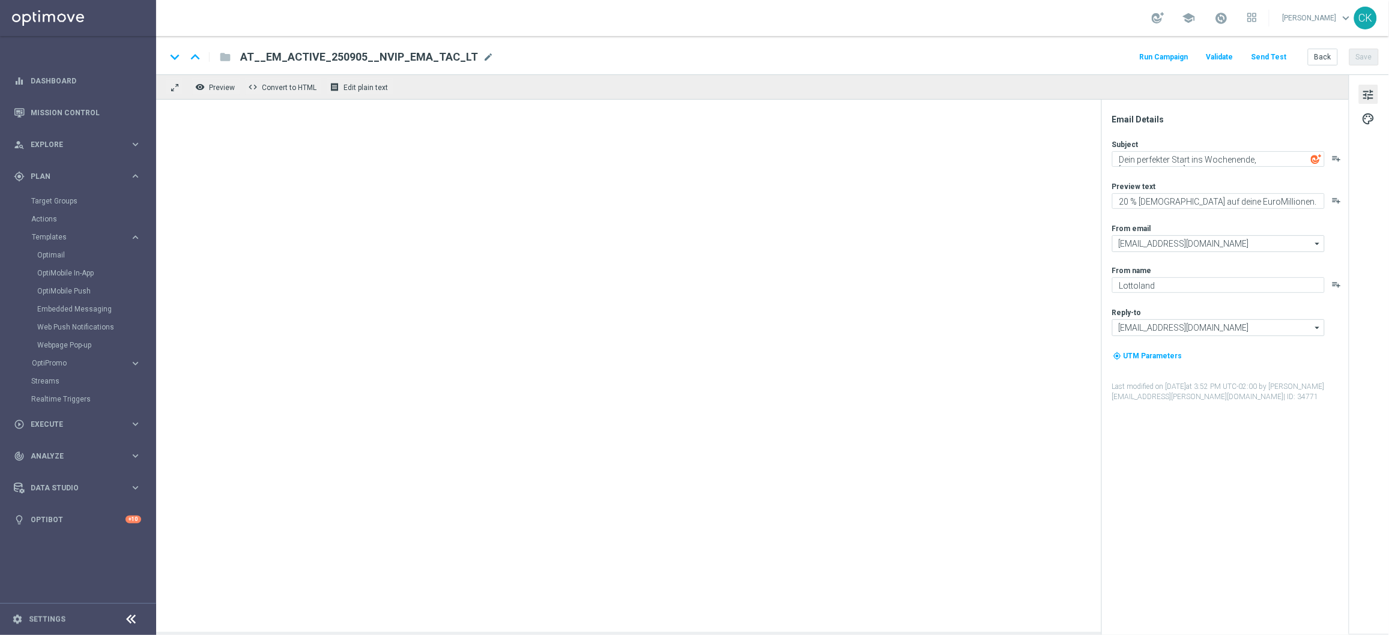
type textarea "[%FIRST_NAME%], das passt perfekt zu dir"
type textarea "Deine EuroMillionen völlig gratis."
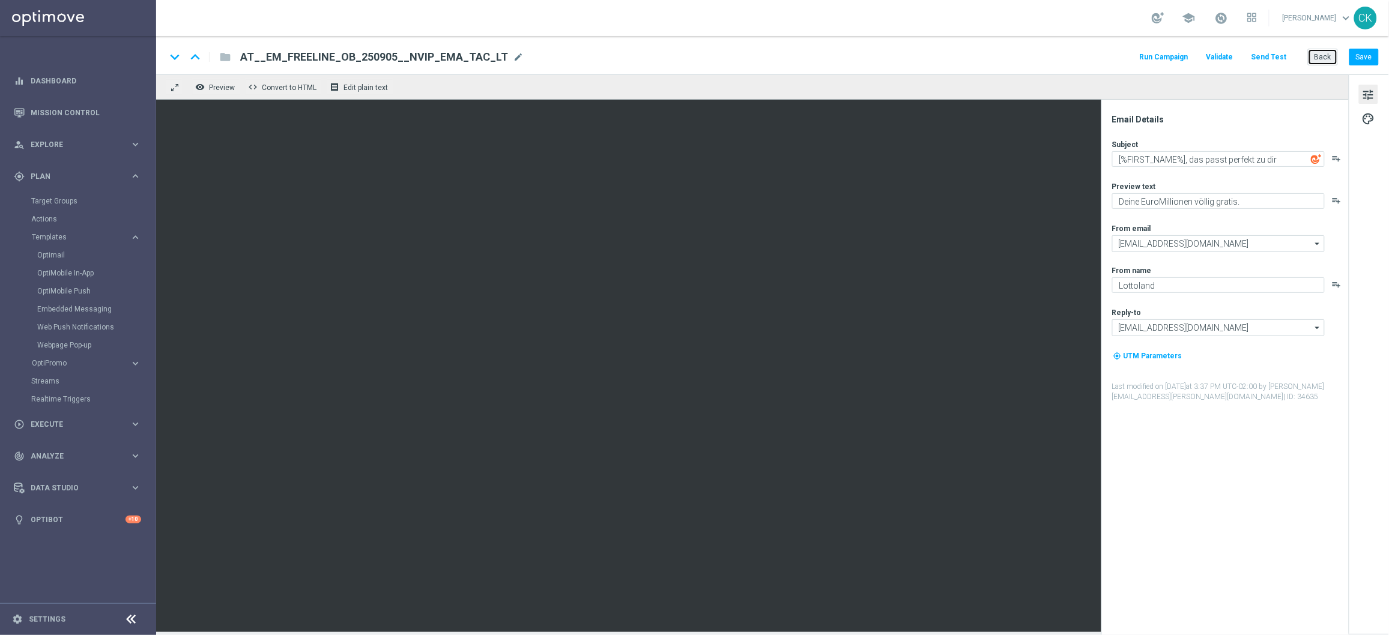
click at [1321, 55] on button "Back" at bounding box center [1323, 57] width 30 height 17
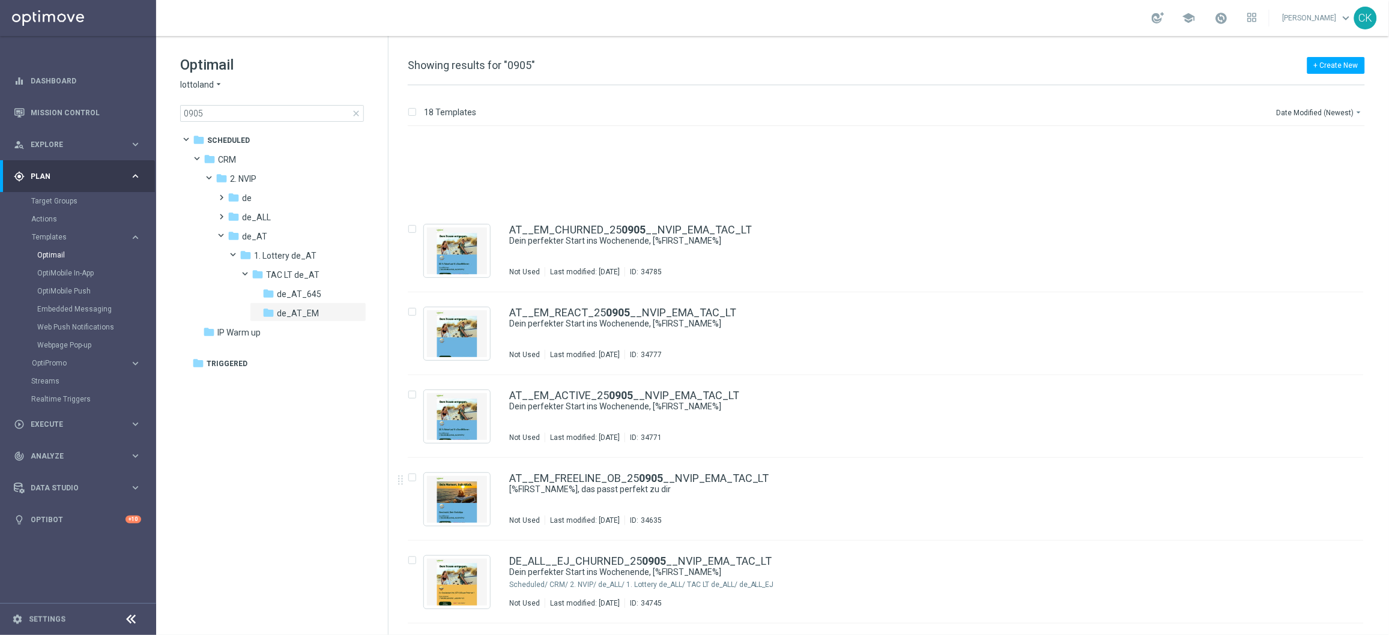
scroll to position [115, 0]
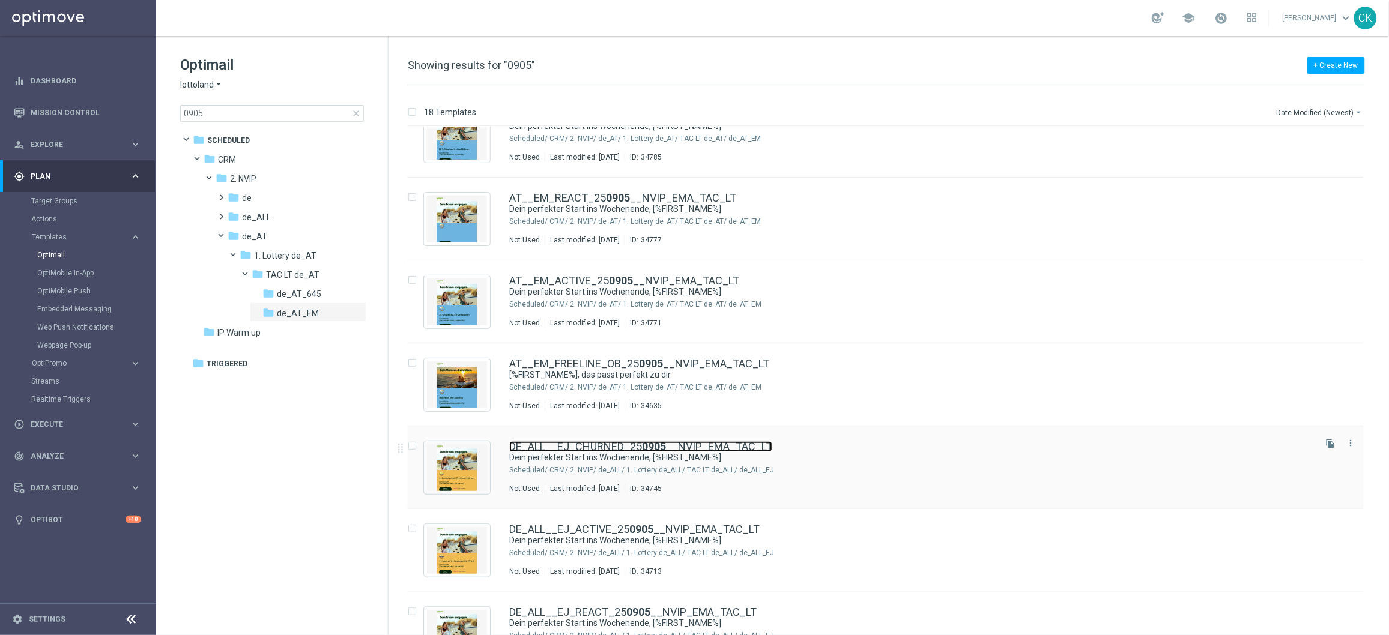
click at [602, 443] on link "DE_ALL__EJ_CHURNED_25 0905 __NVIP_EMA_TAC_LT" at bounding box center [640, 446] width 263 height 11
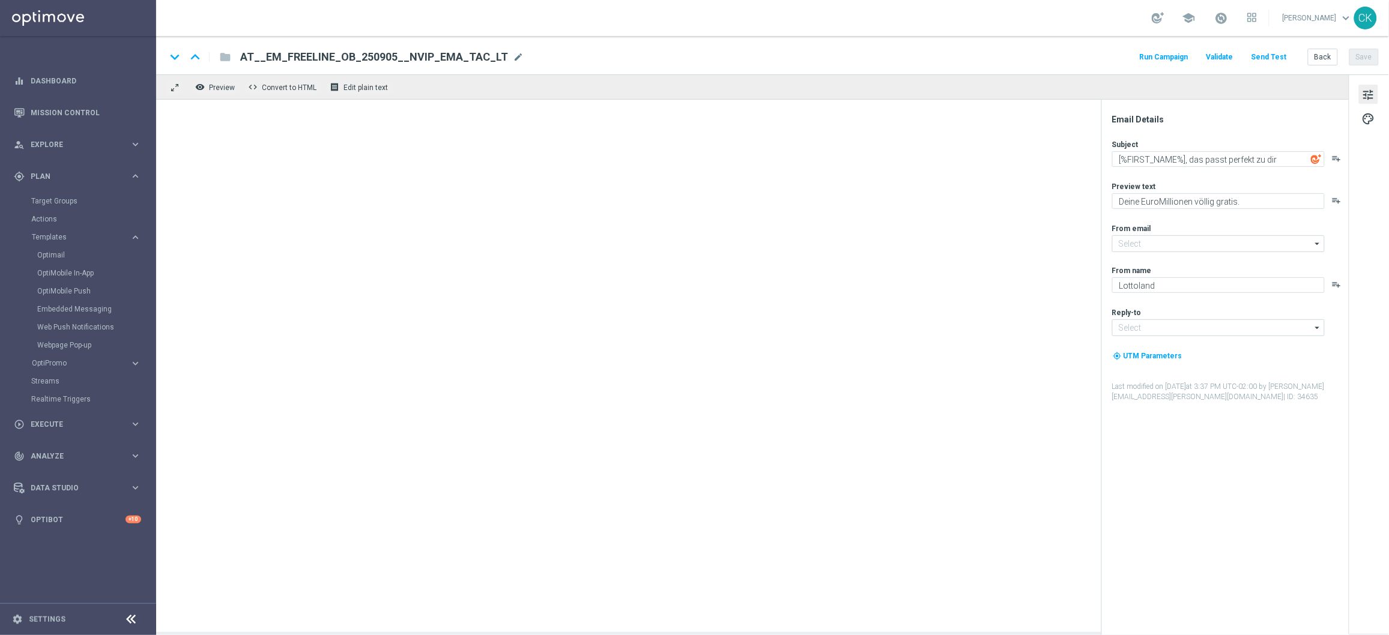
type input "[EMAIL_ADDRESS][DOMAIN_NAME]"
type textarea "Dein perfekter Start ins Wochenende, [%FIRST_NAME%]"
type textarea "Dein Rabatt auf den EuroJackpot."
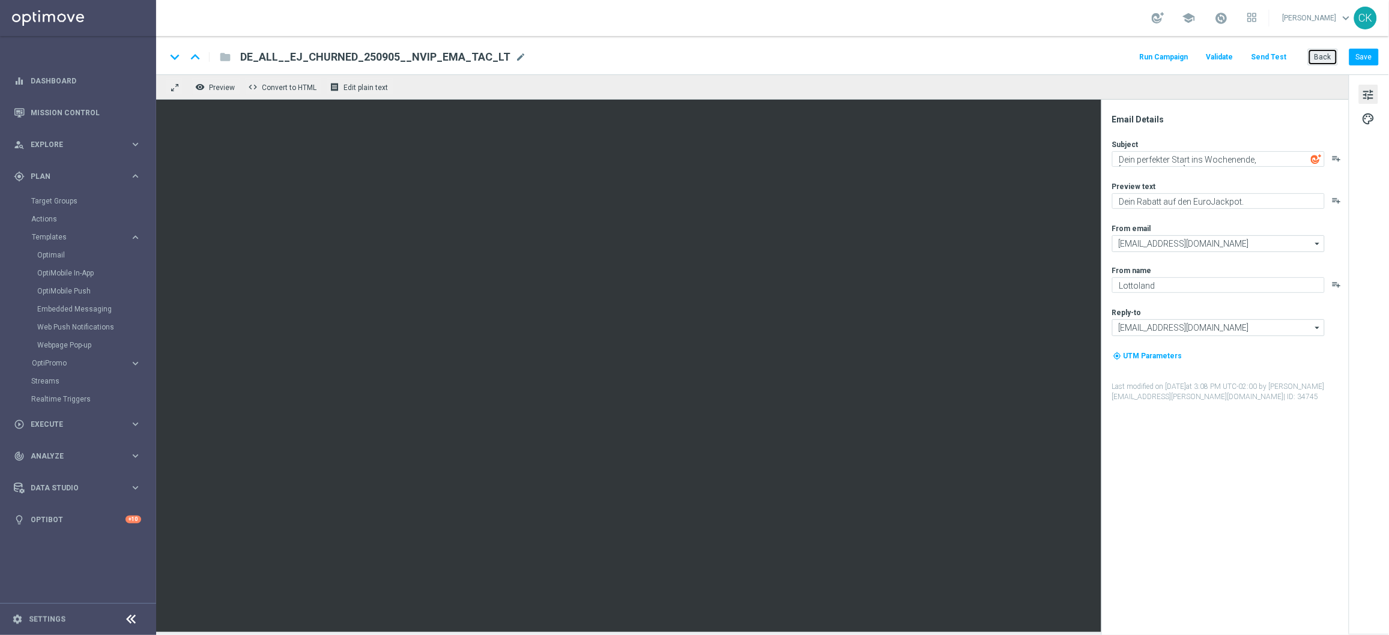
click at [1329, 56] on button "Back" at bounding box center [1323, 57] width 30 height 17
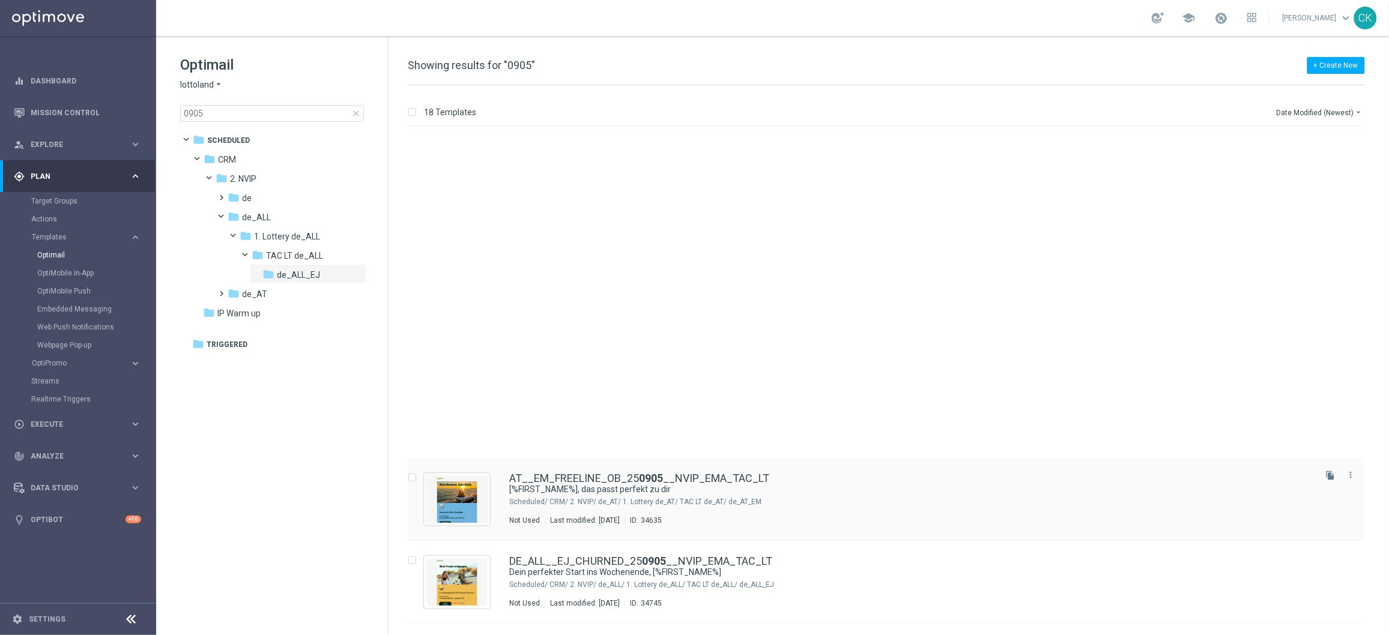
scroll to position [380, 0]
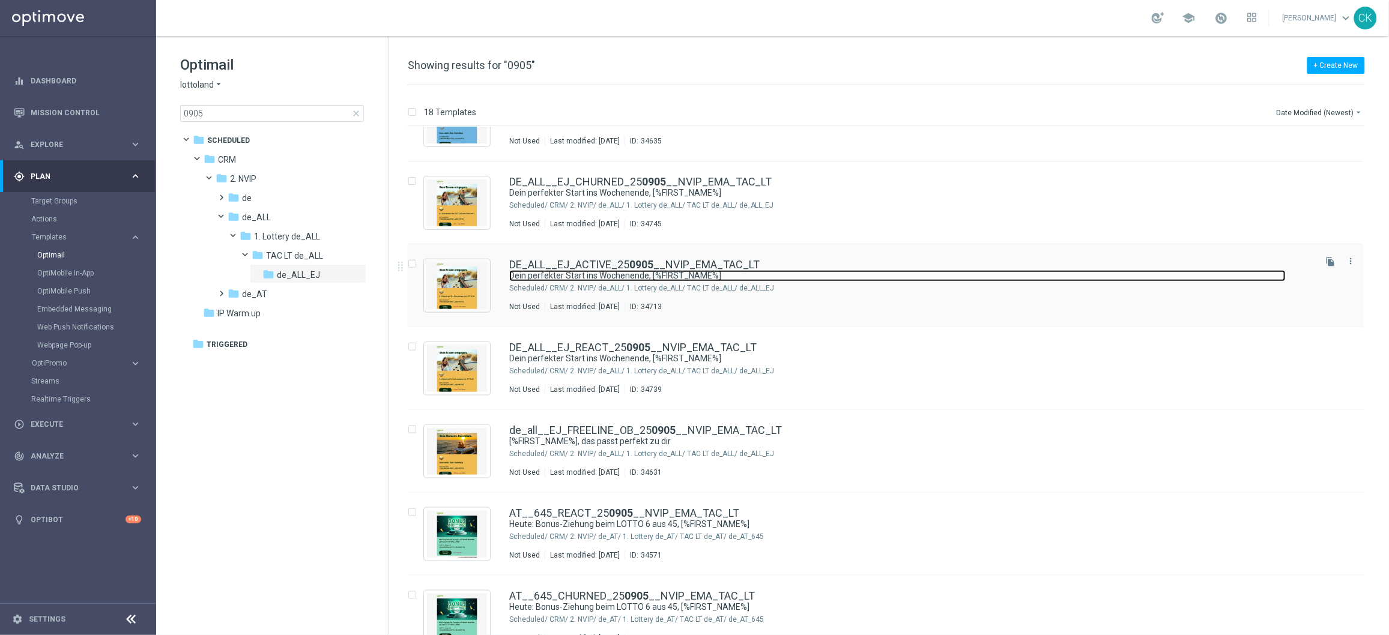
click at [601, 271] on link "Dein perfekter Start ins Wochenende, [%FIRST_NAME%]" at bounding box center [897, 275] width 777 height 11
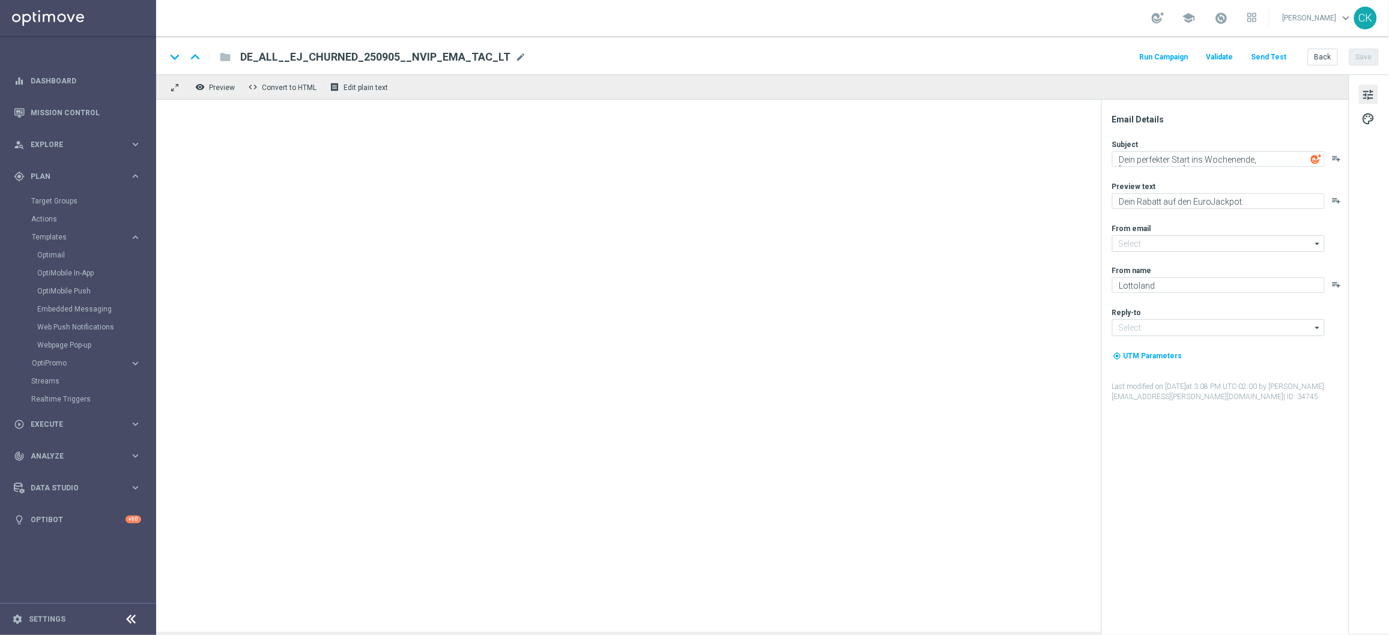
type input "[EMAIL_ADDRESS][DOMAIN_NAME]"
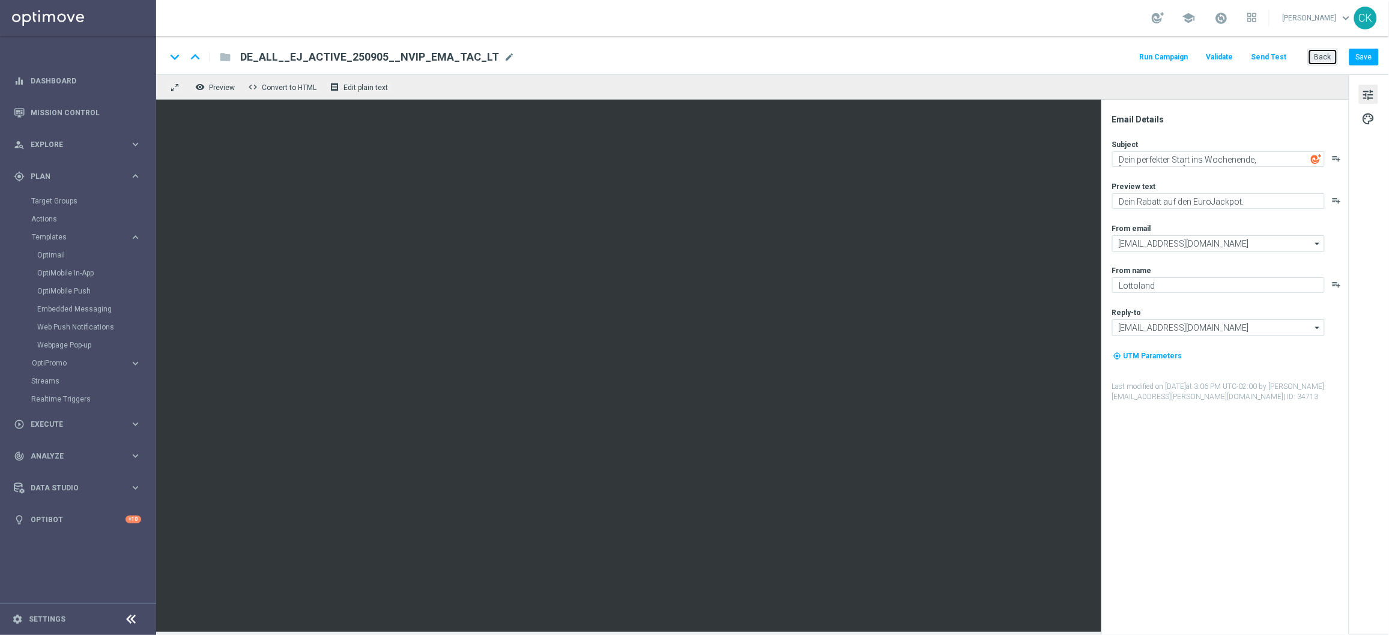
click at [1326, 56] on button "Back" at bounding box center [1323, 57] width 30 height 17
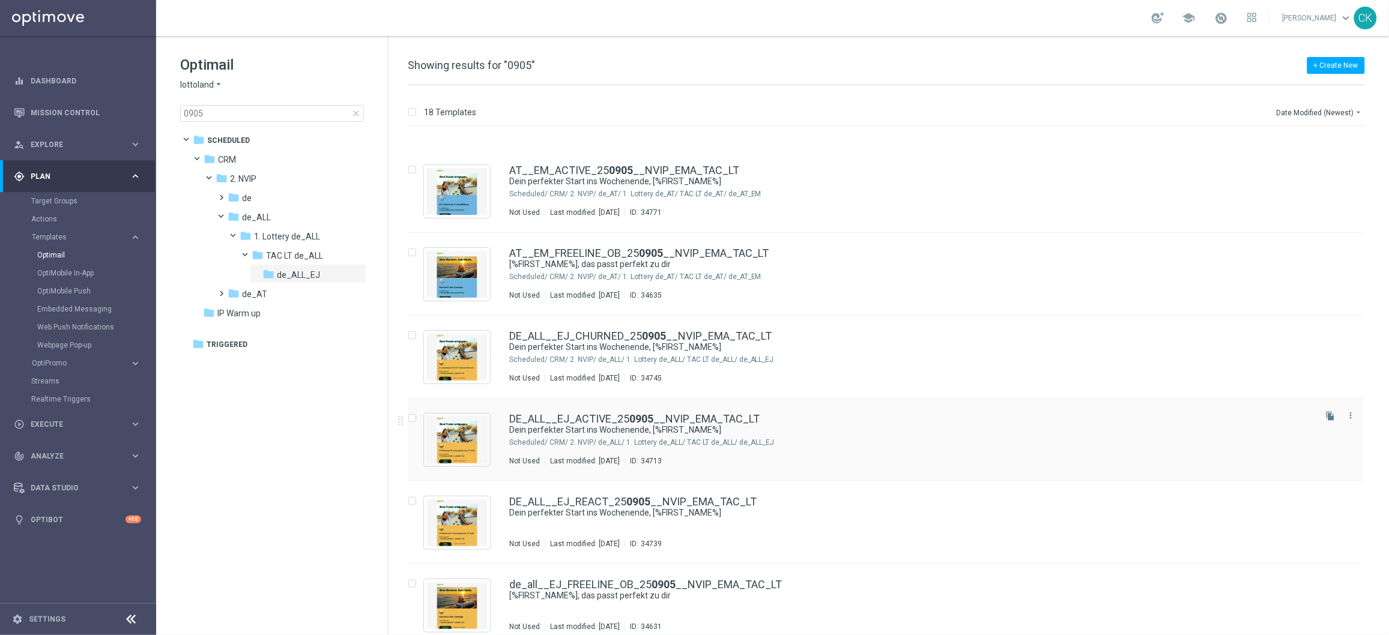
scroll to position [272, 0]
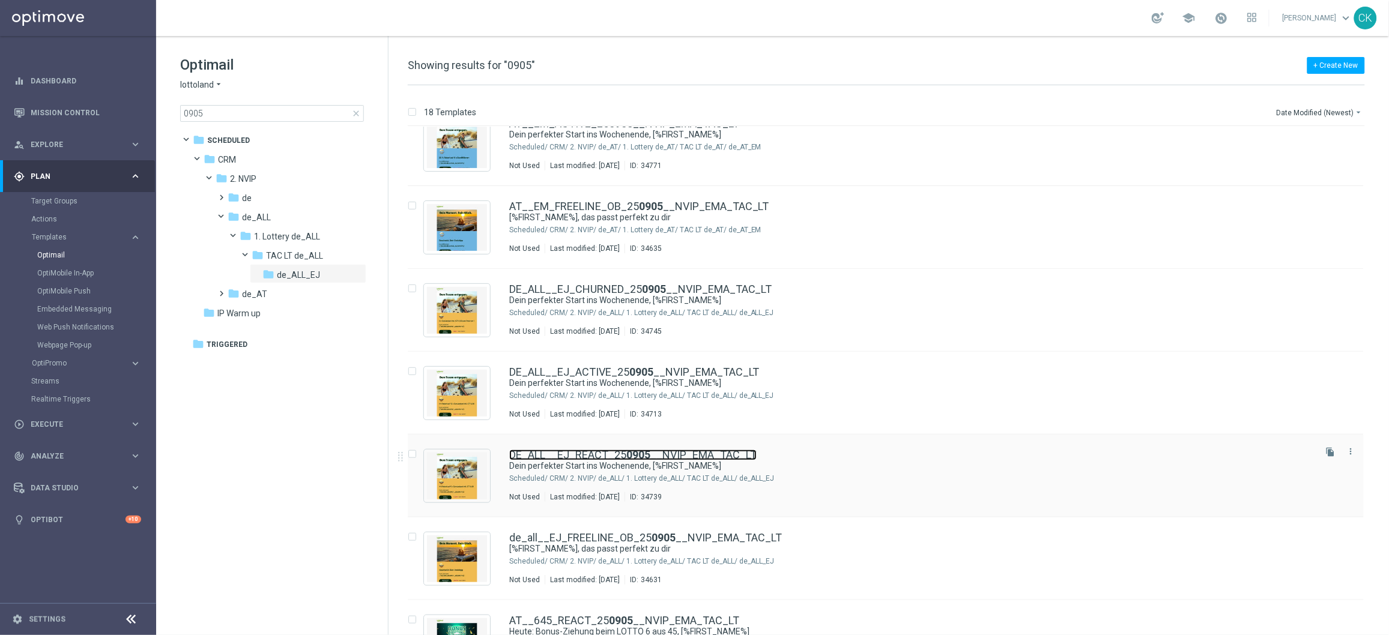
click at [571, 450] on link "DE_ALL__EJ_REACT_25 0905 __NVIP_EMA_TAC_LT" at bounding box center [632, 455] width 247 height 11
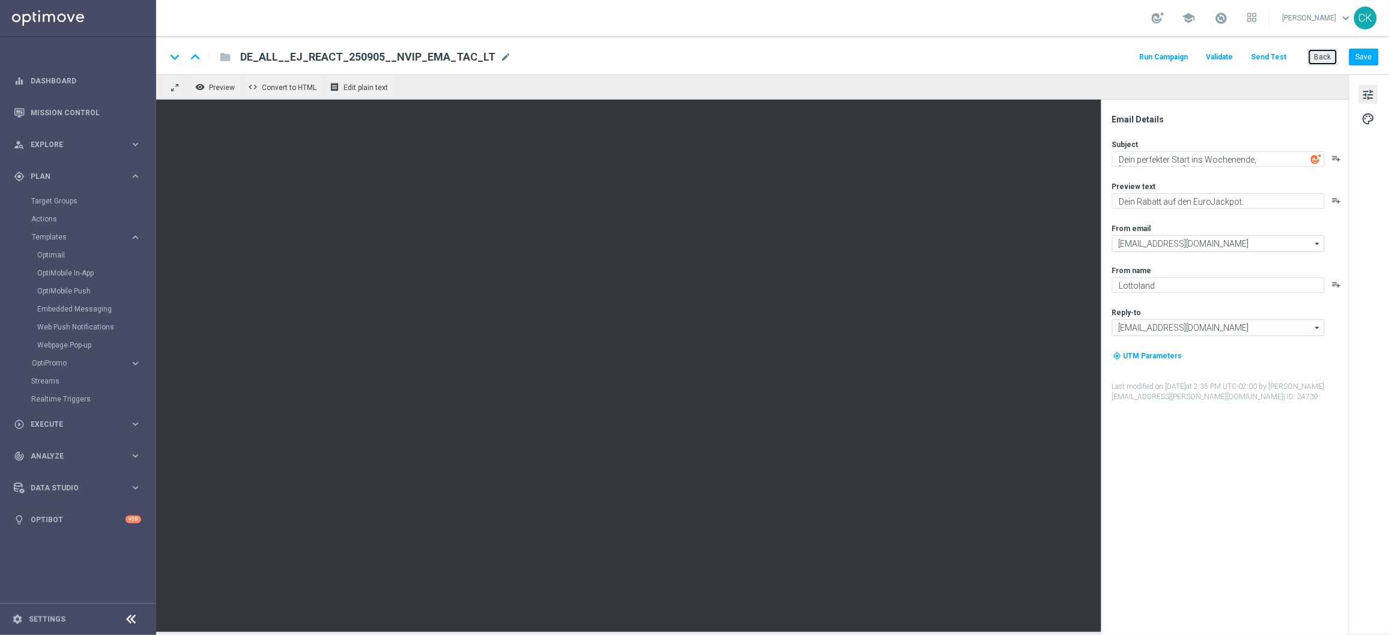
click at [1324, 53] on button "Back" at bounding box center [1323, 57] width 30 height 17
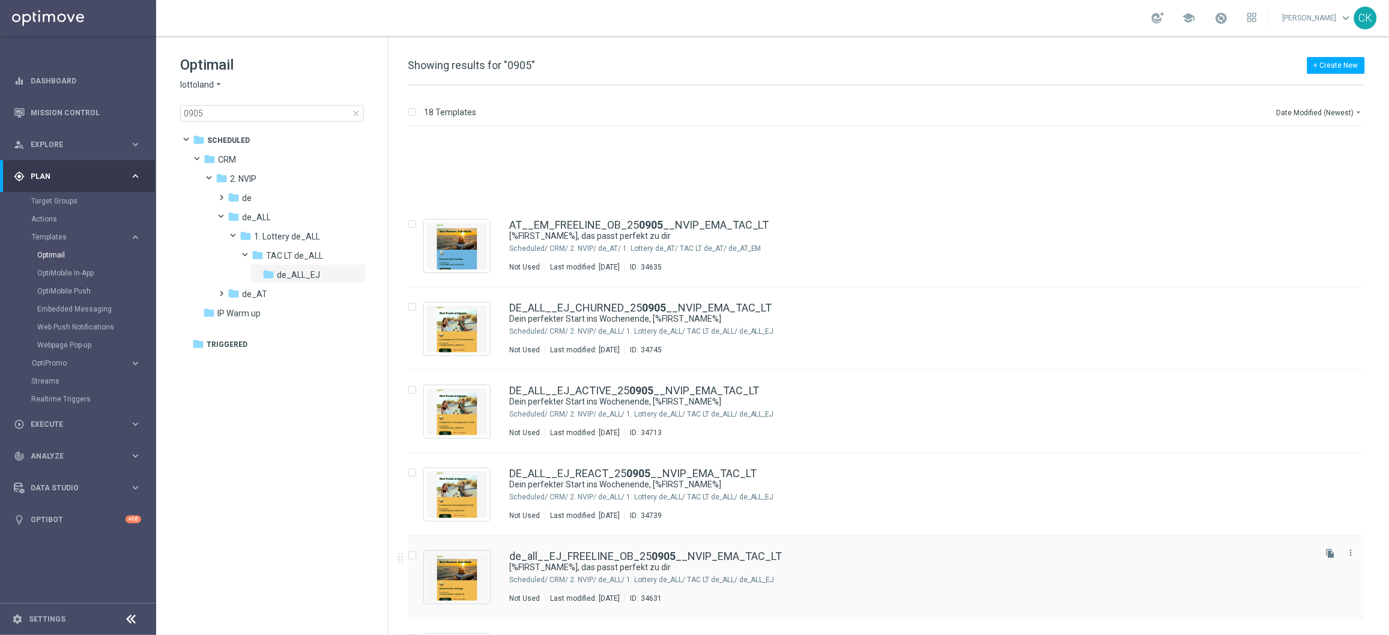
scroll to position [341, 0]
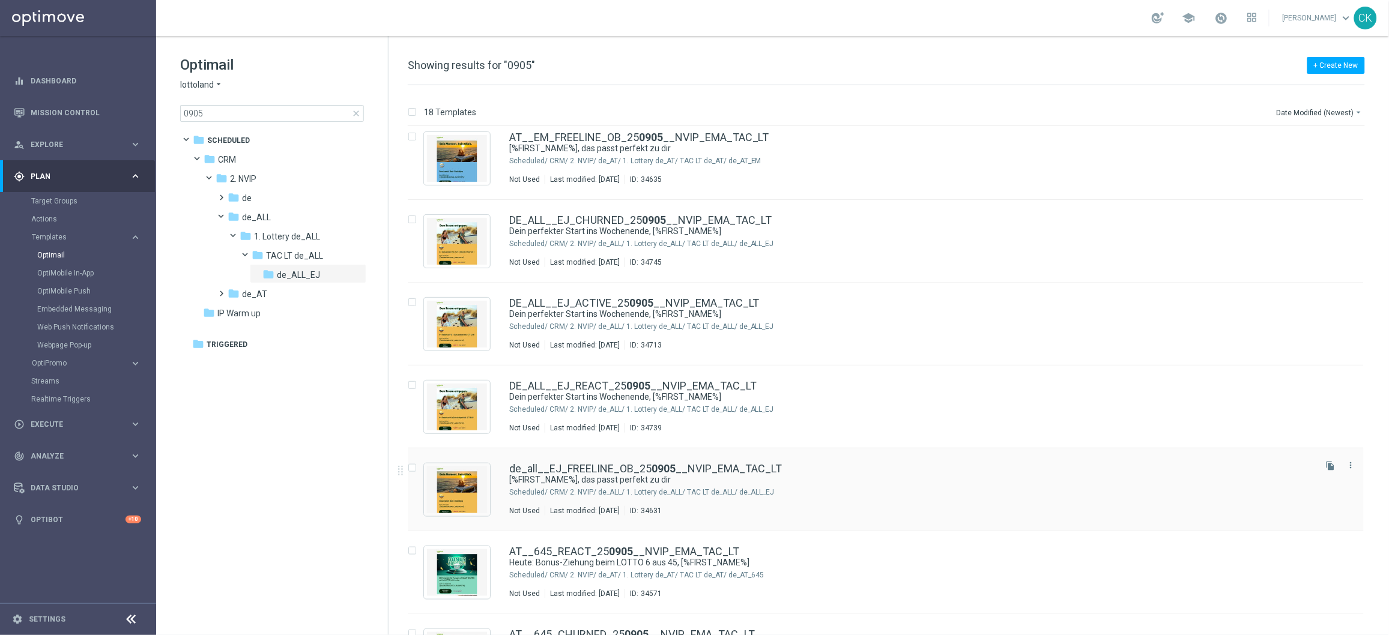
click at [598, 456] on div "de_all__EJ_FREELINE_OB_25 0905 __NVIP_EMA_TAC_LT [%FIRST_NAME%], das passt perf…" at bounding box center [886, 490] width 956 height 83
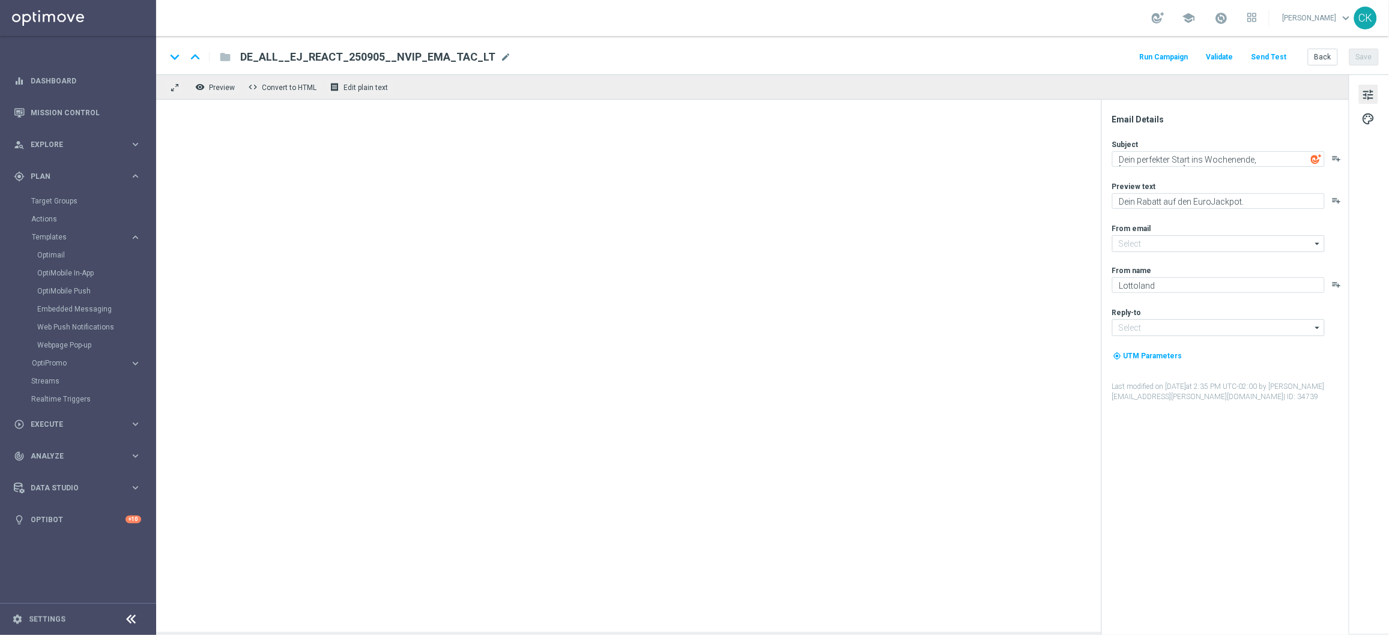
type input "[EMAIL_ADDRESS][DOMAIN_NAME]"
type textarea "[%FIRST_NAME%], das passt perfekt zu dir"
type textarea "Dein EuroJackpot völlig gratis."
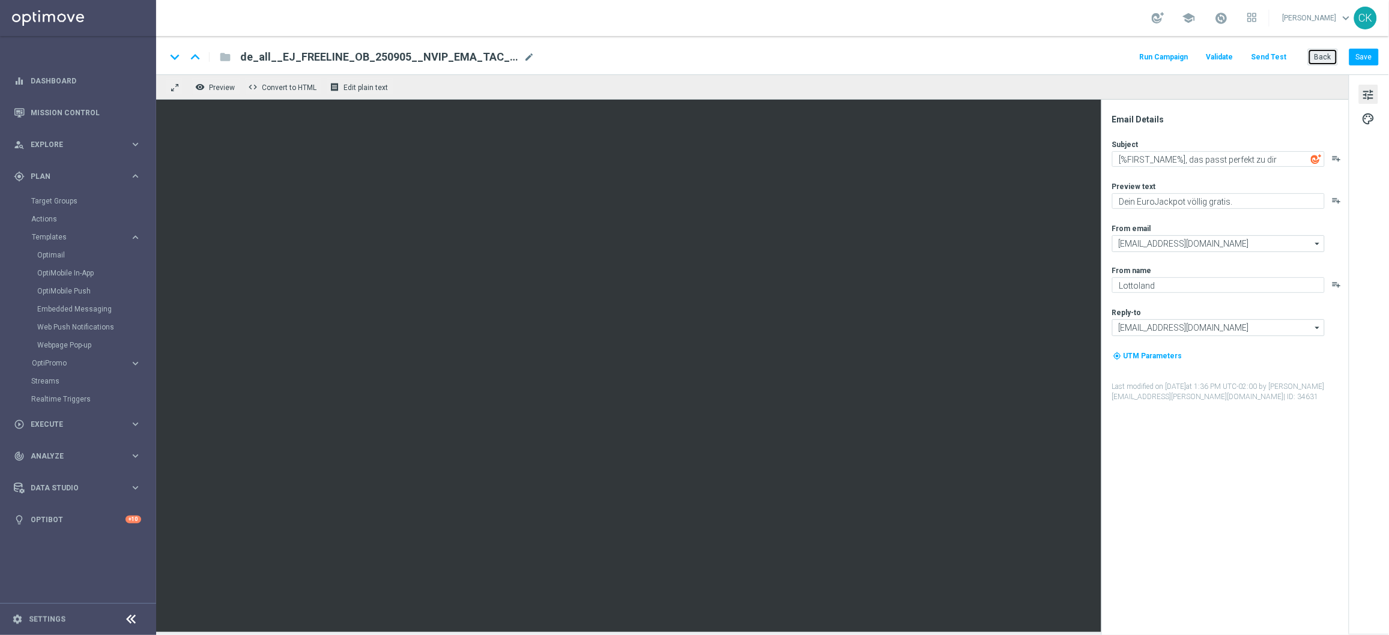
click at [1318, 59] on button "Back" at bounding box center [1323, 57] width 30 height 17
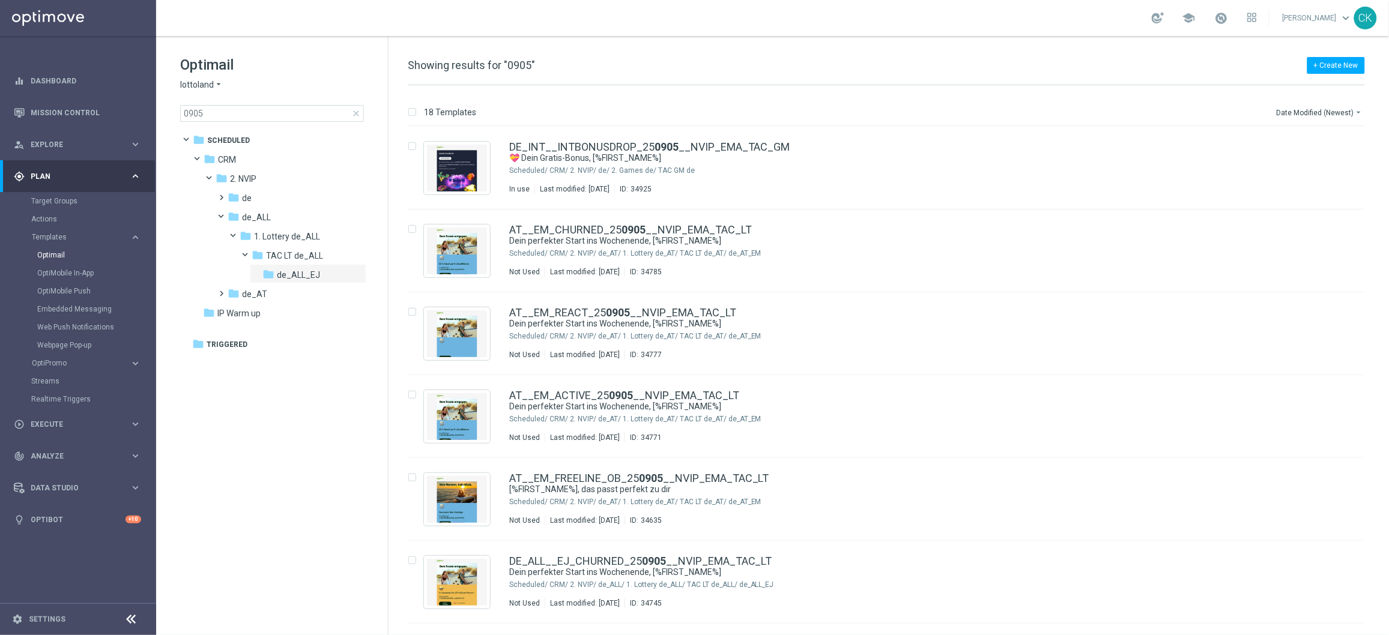
click at [354, 112] on span "close" at bounding box center [356, 114] width 10 height 10
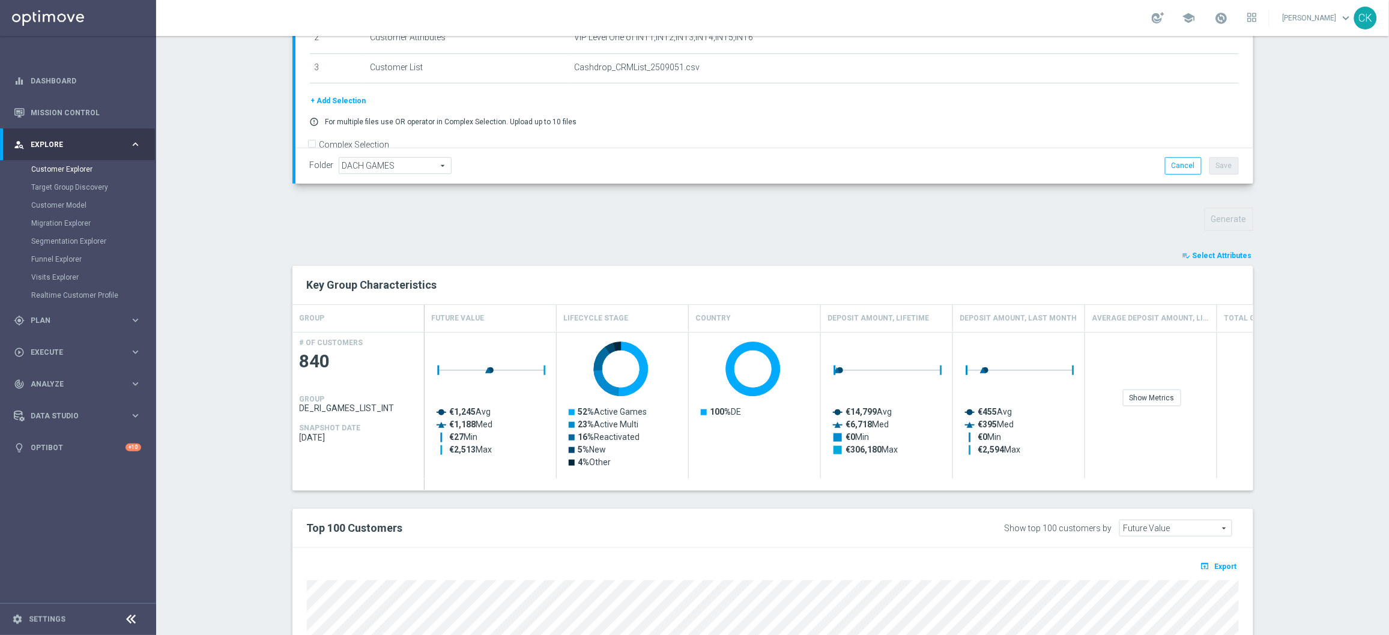
scroll to position [262, 0]
click at [1217, 256] on span "Select Attributes" at bounding box center [1222, 256] width 59 height 8
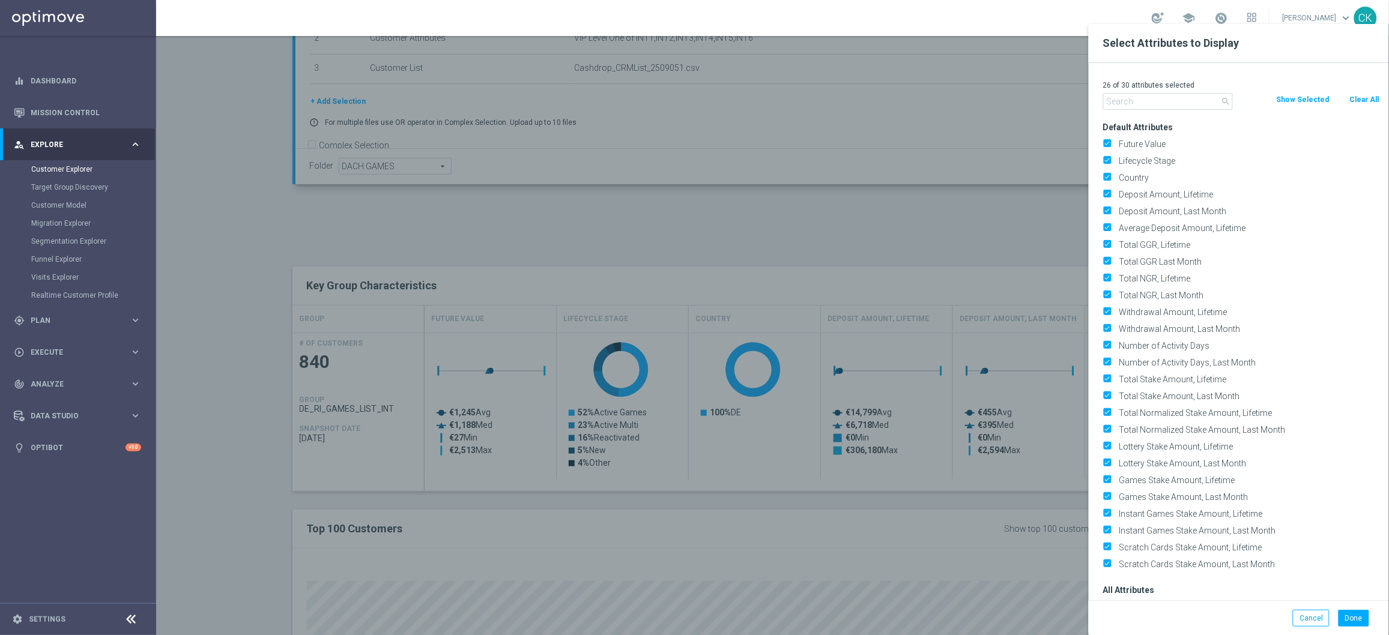
click at [1368, 99] on button "Clear All" at bounding box center [1365, 99] width 32 height 13
checkbox input "false"
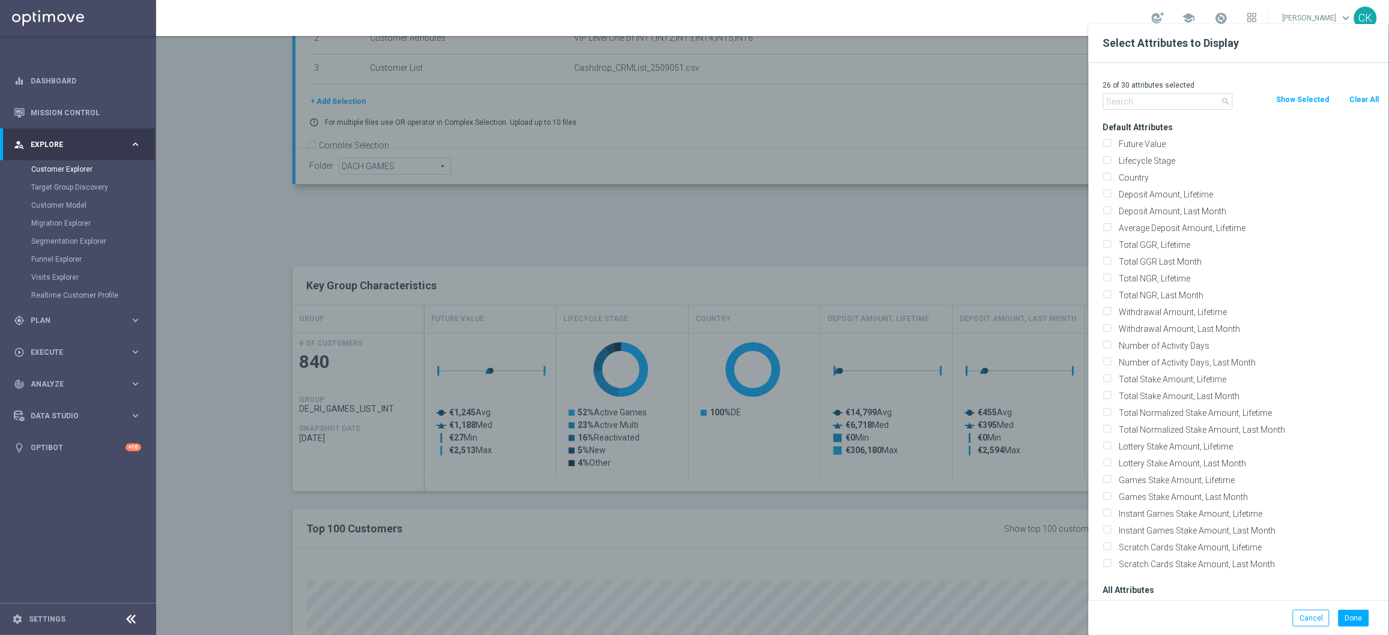
checkbox input "false"
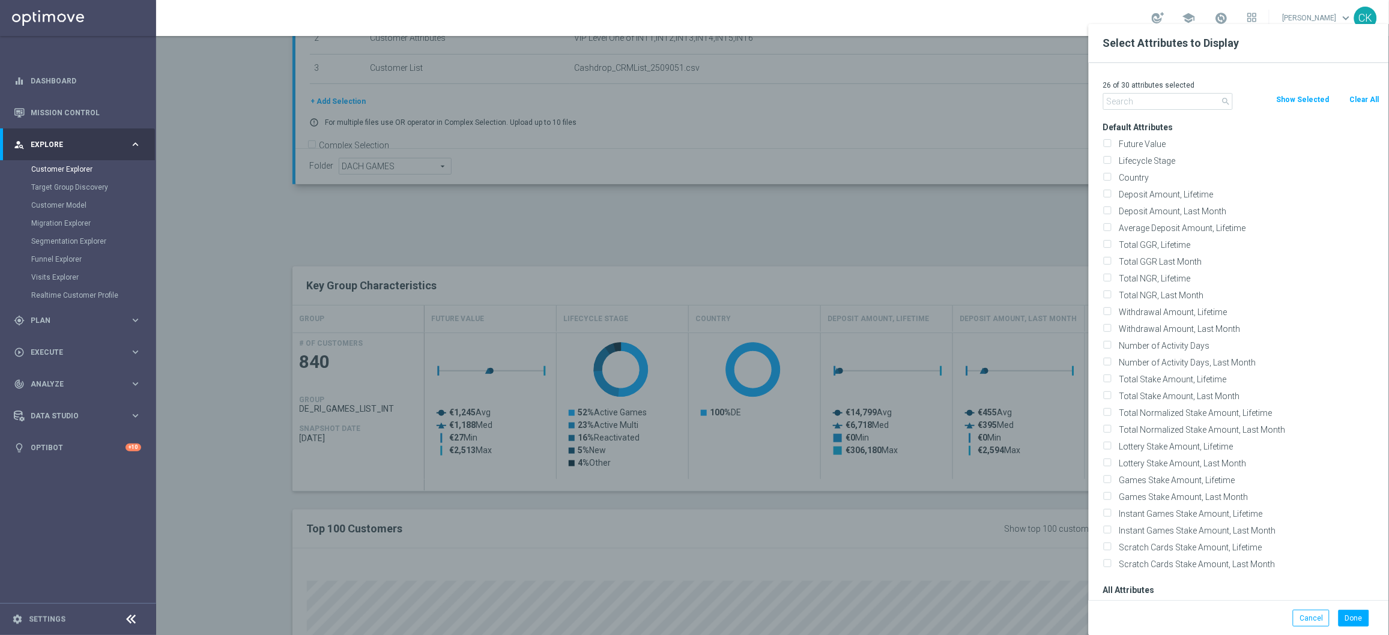
checkbox input "false"
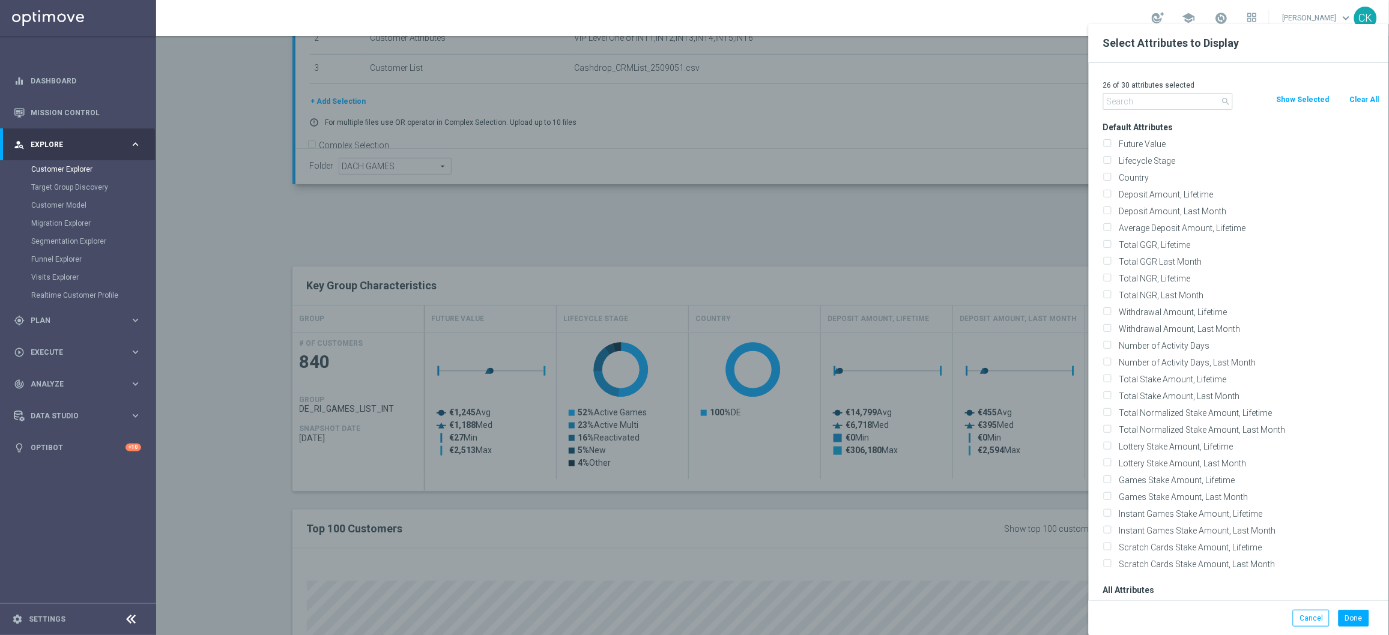
checkbox input "false"
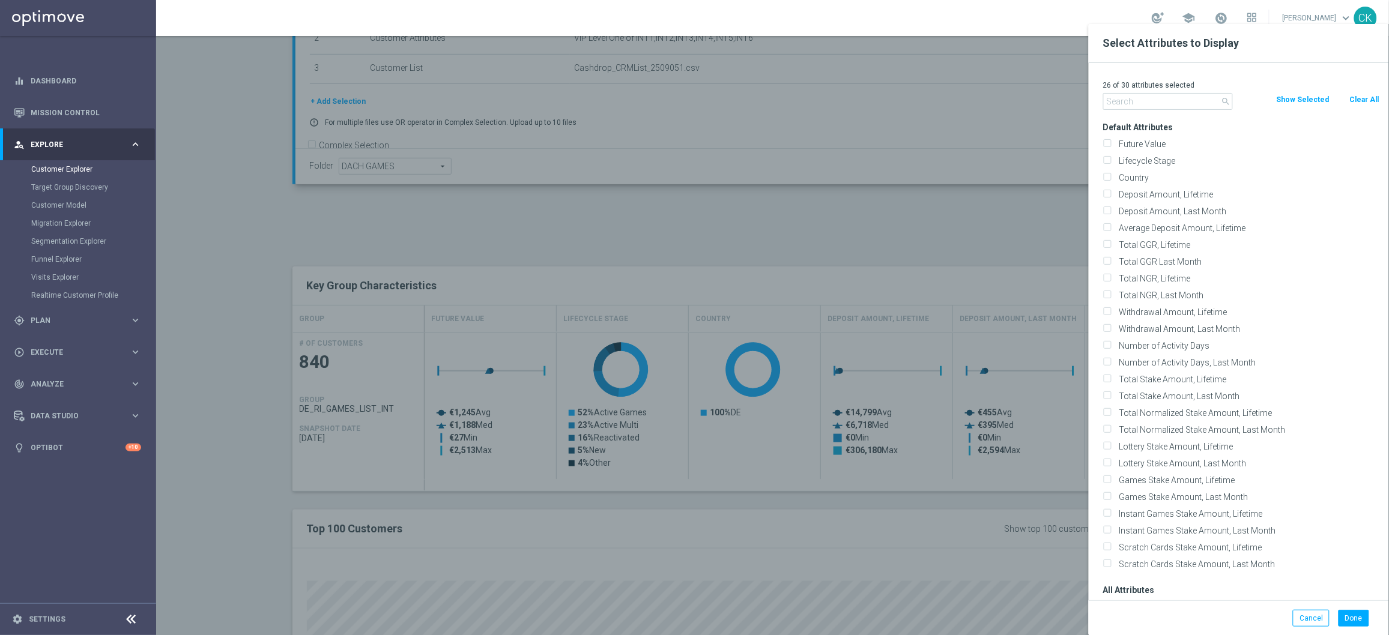
checkbox input "false"
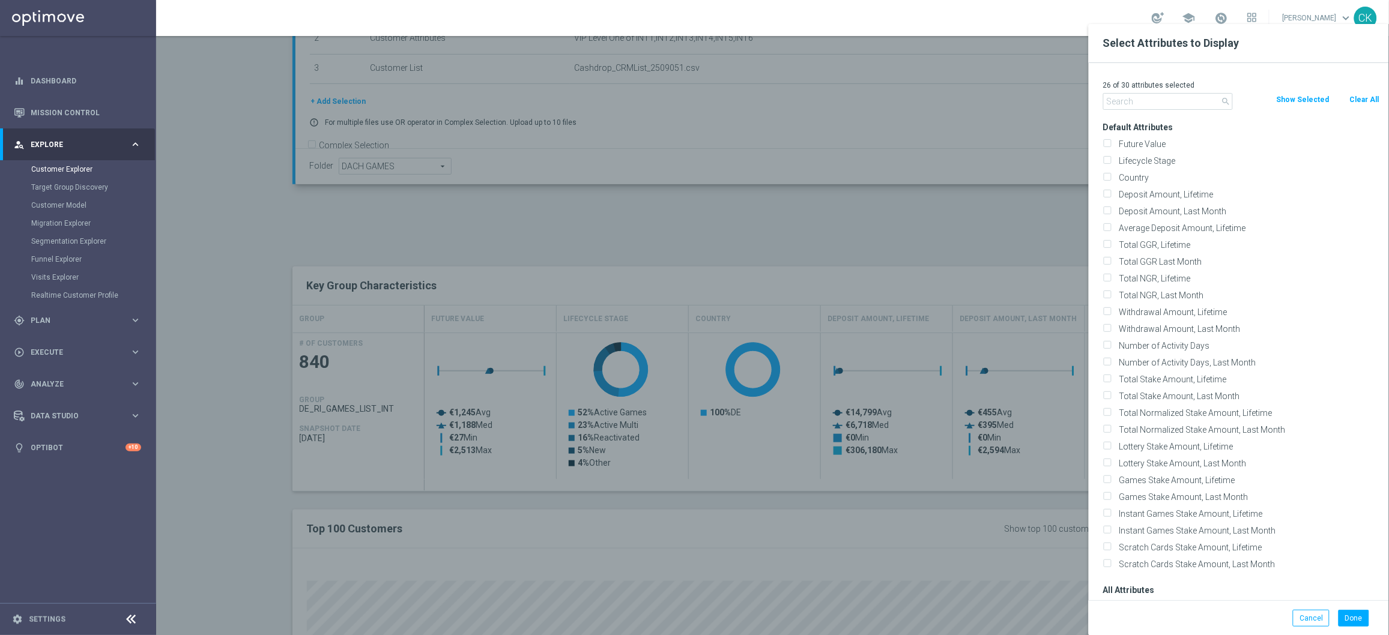
checkbox input "false"
click at [1112, 140] on div "Future Value" at bounding box center [1241, 144] width 277 height 11
click at [1109, 360] on input "Number of Activity Days, Last Month" at bounding box center [1107, 364] width 8 height 8
checkbox input "true"
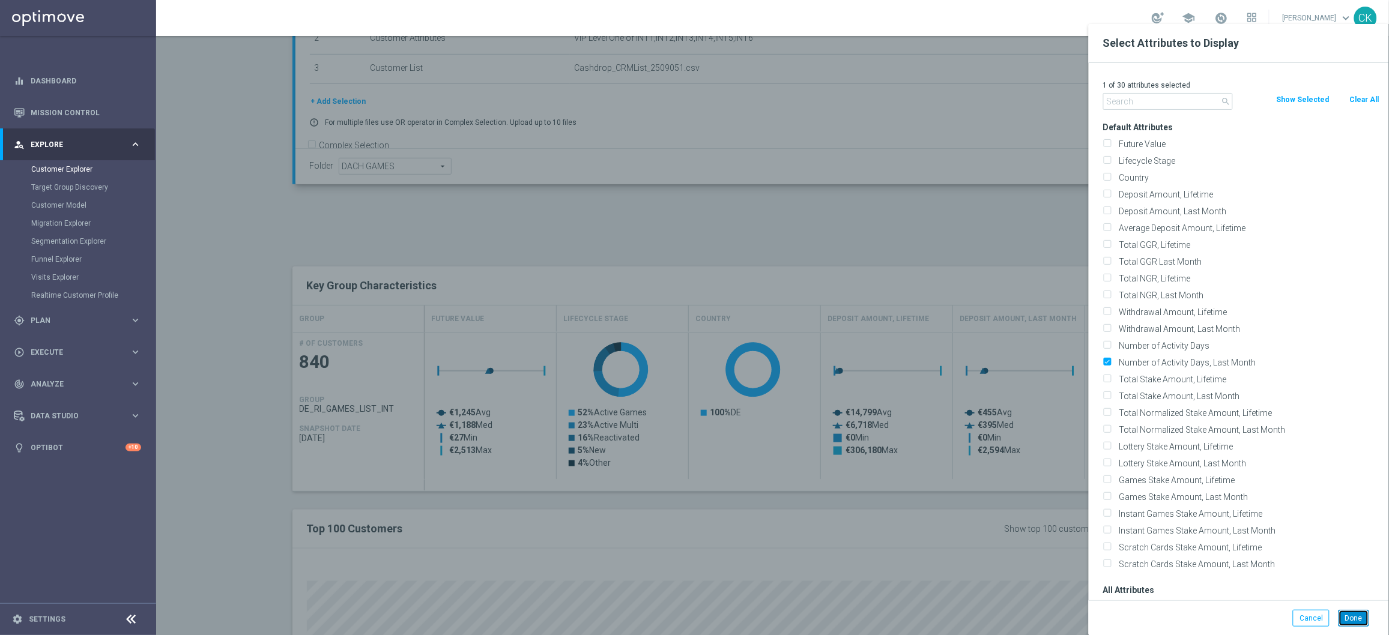
click at [1350, 623] on button "Done" at bounding box center [1354, 618] width 31 height 17
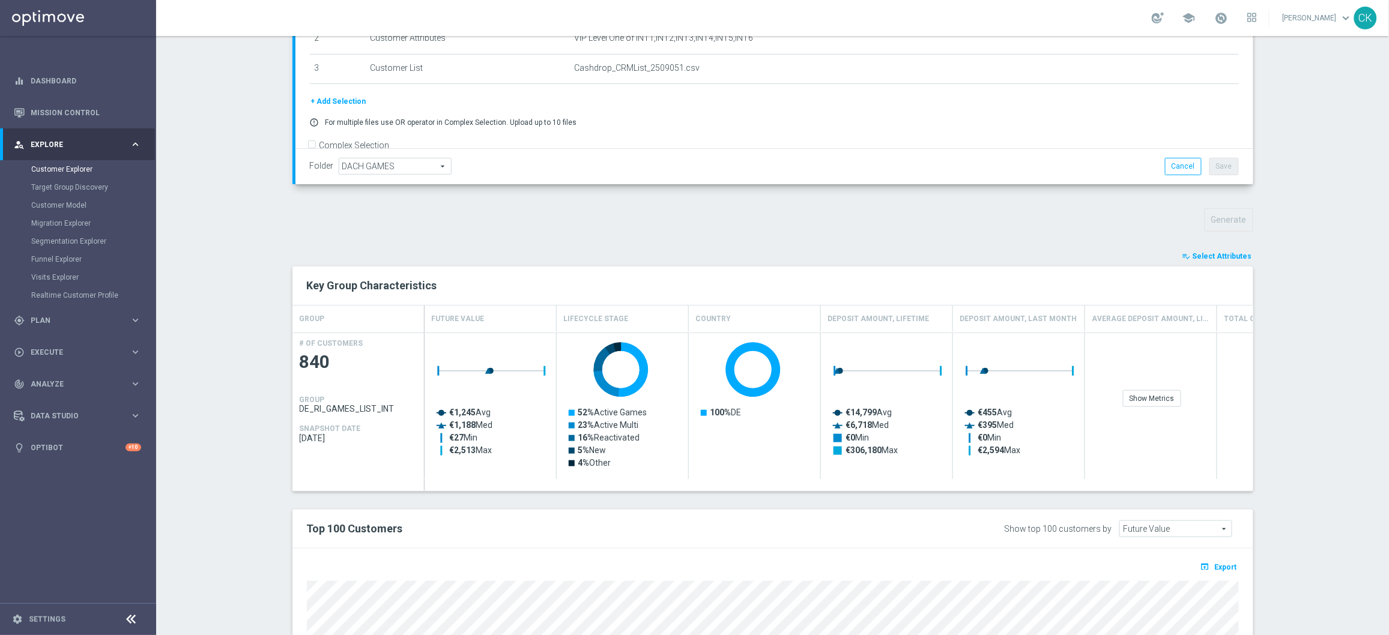
type input "Search"
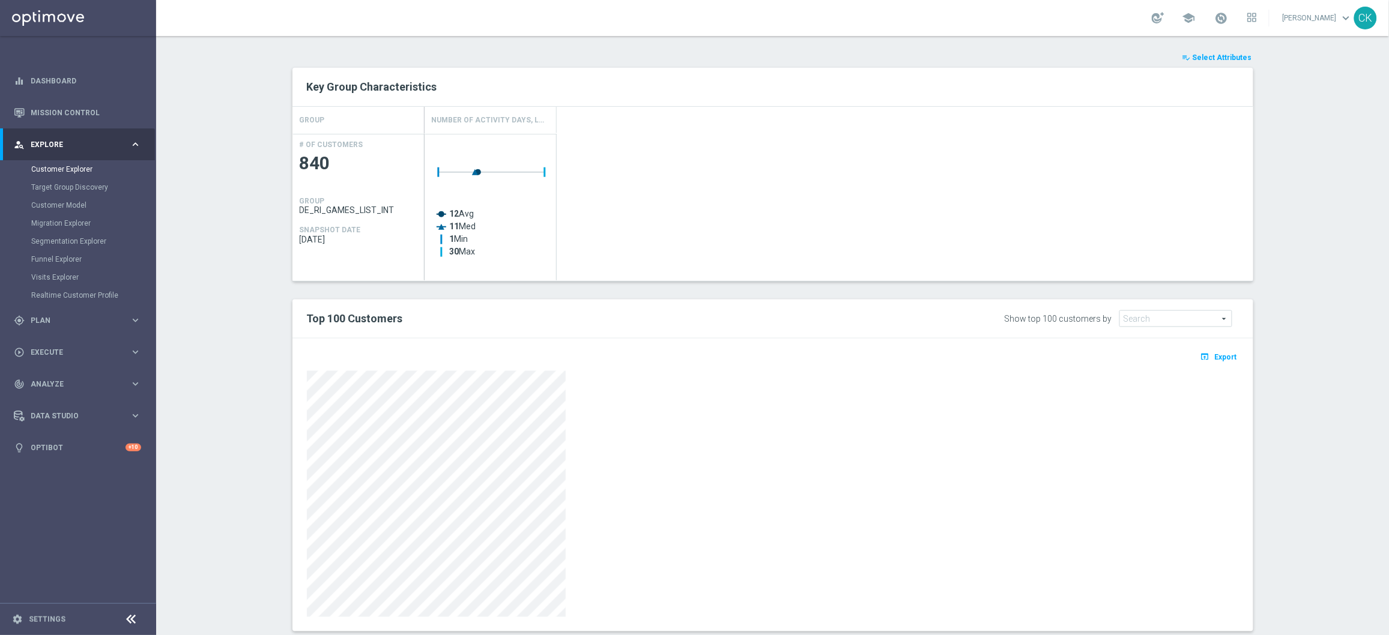
scroll to position [488, 0]
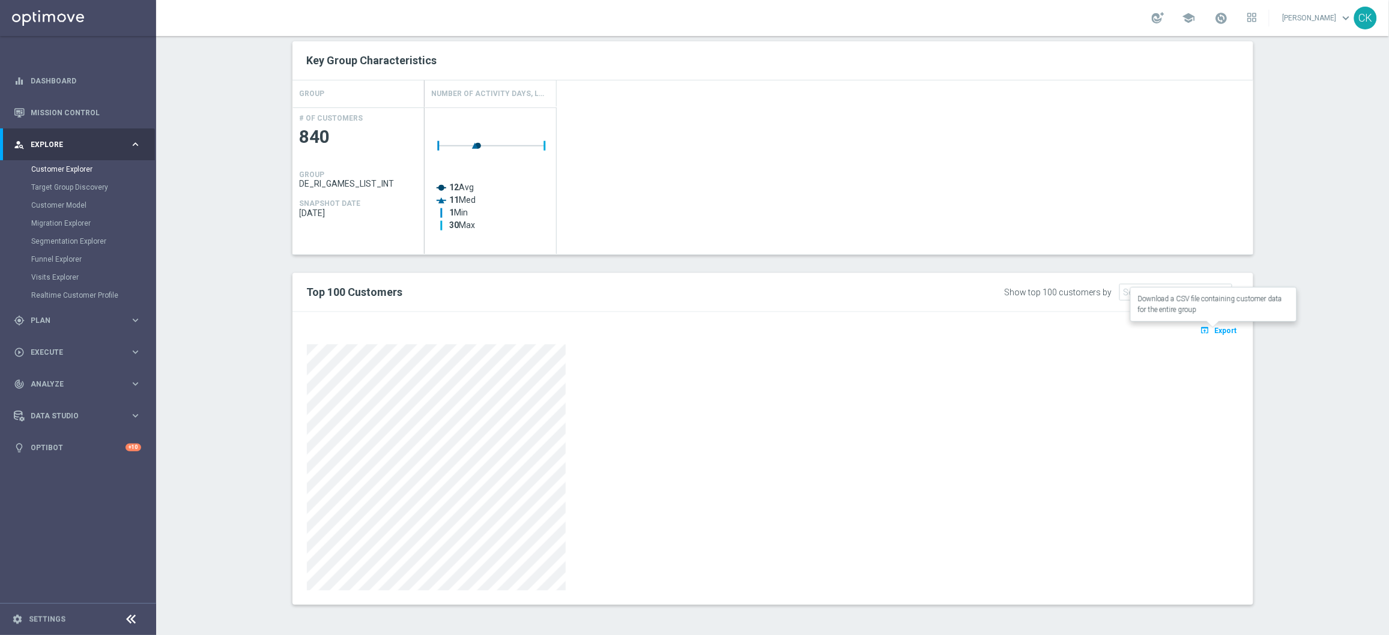
click at [1217, 334] on span "Export" at bounding box center [1226, 331] width 22 height 8
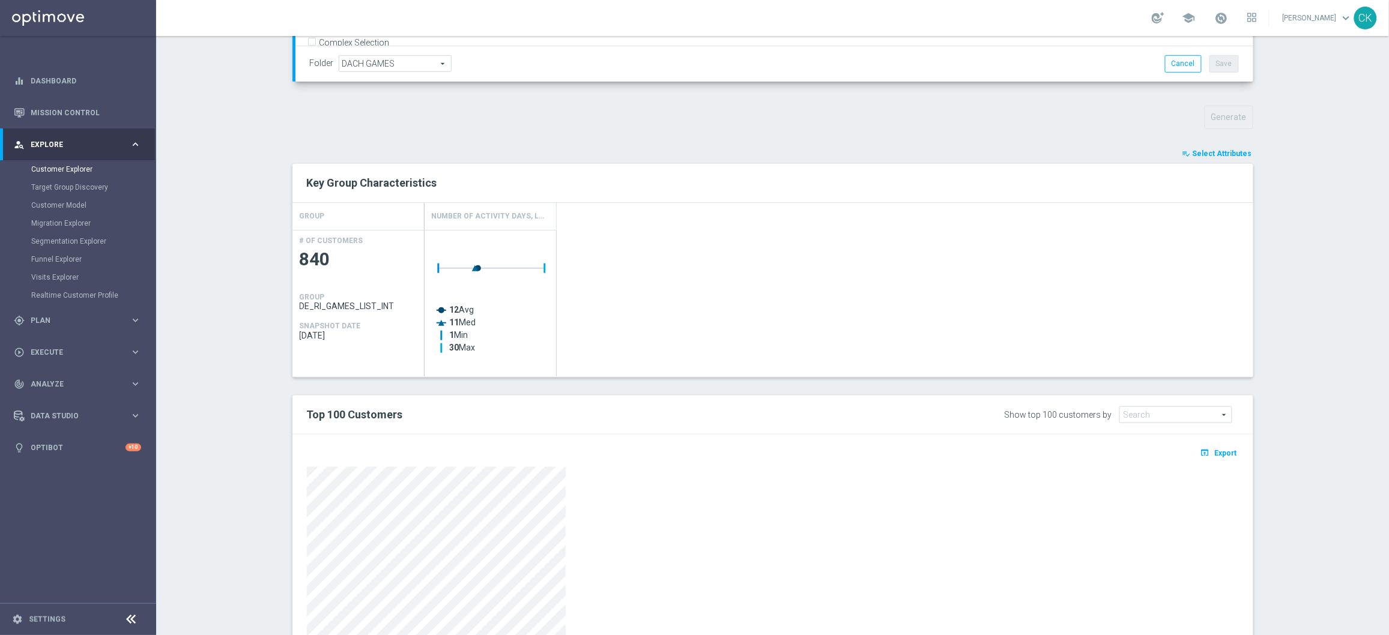
scroll to position [362, 0]
